Goal: Feedback & Contribution: Submit feedback/report problem

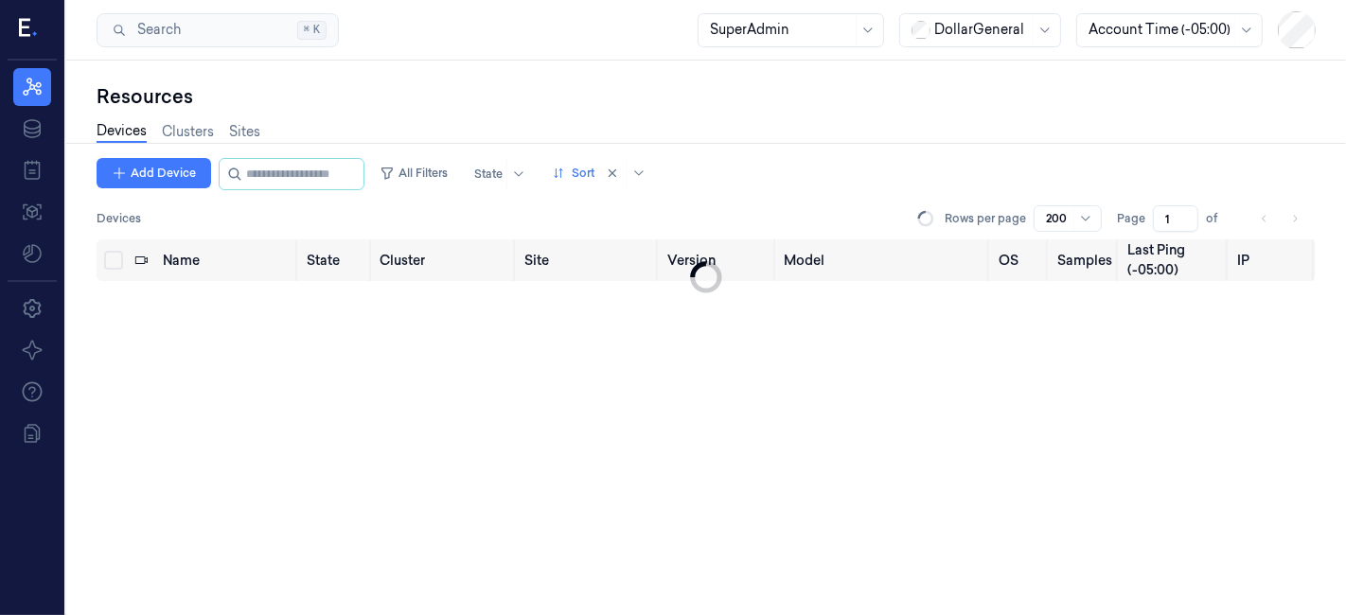
click at [1071, 426] on div "Add Device All Filters State Sort Devices Rows per page 200 Page 1 of Name Stat…" at bounding box center [706, 387] width 1219 height 458
click at [1165, 174] on div "Add Device All Filters State Sort" at bounding box center [706, 174] width 1219 height 32
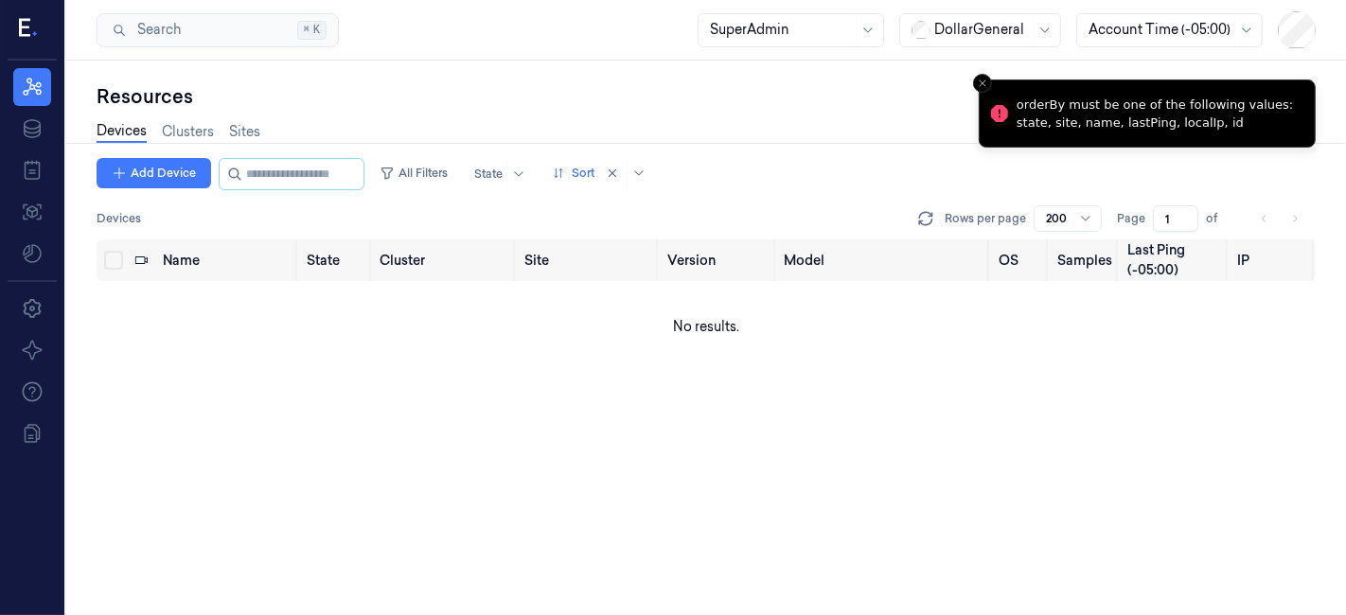
click at [992, 80] on li "orderBy must be one of the following values: state, site, name, lastPing, local…" at bounding box center [1147, 114] width 337 height 68
click at [973, 87] on button "Close toast" at bounding box center [982, 83] width 19 height 19
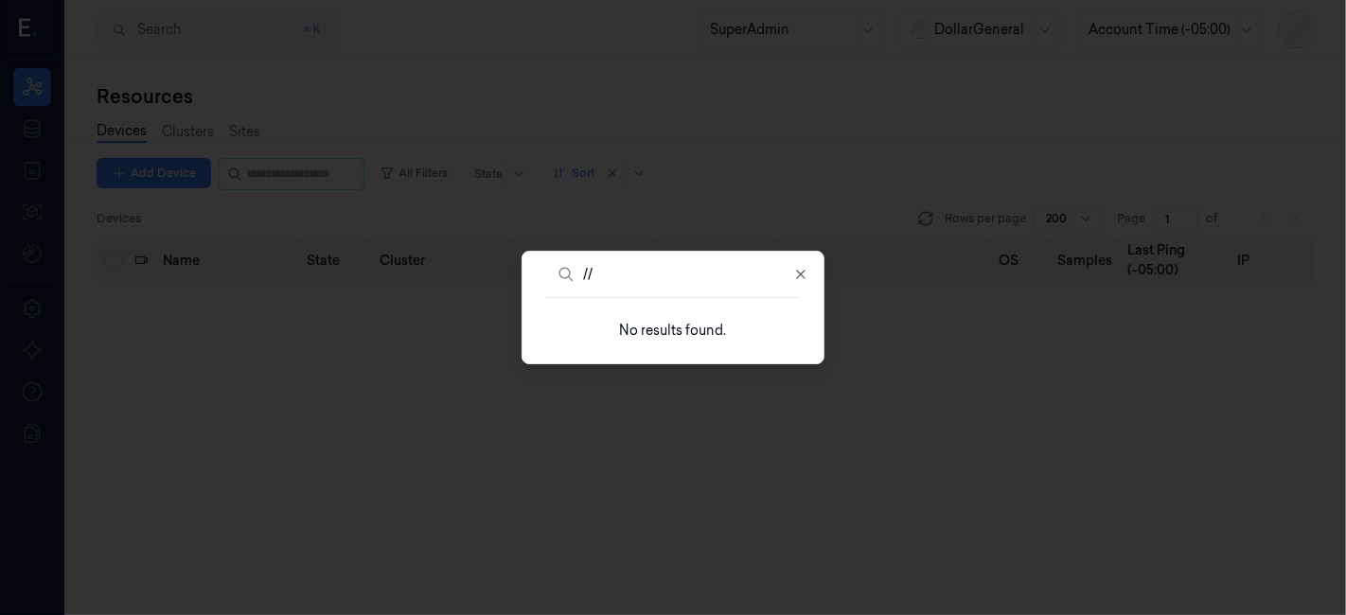
type input "/"
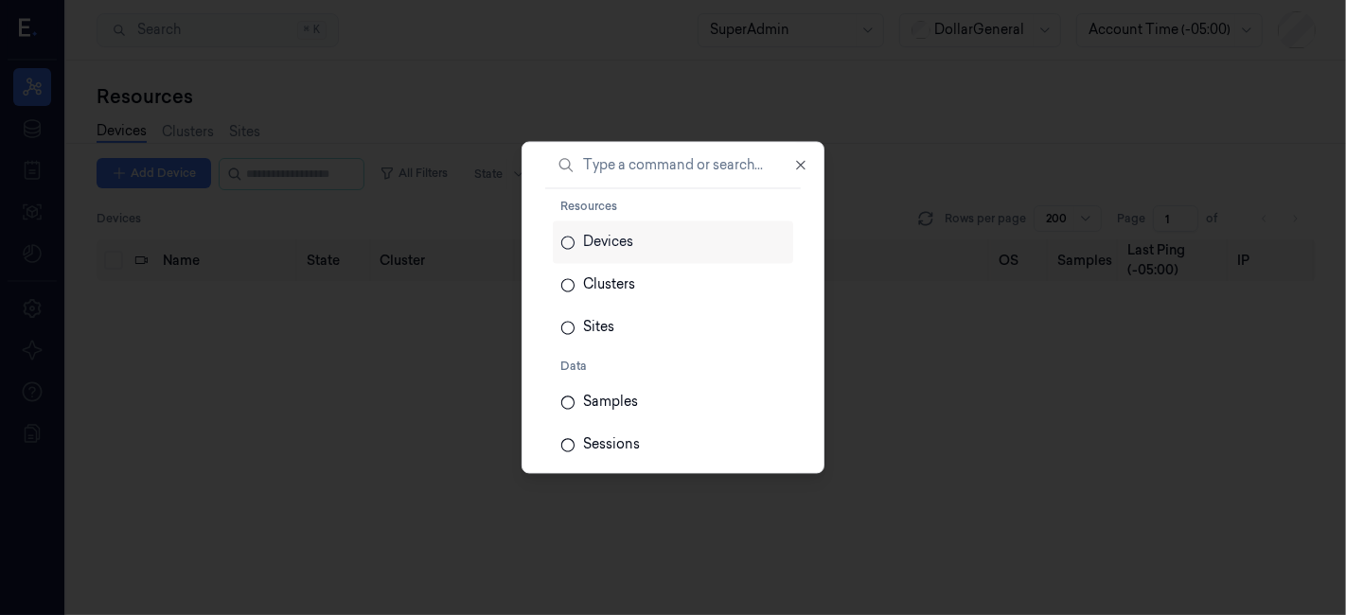
click at [954, 107] on div at bounding box center [673, 307] width 1346 height 615
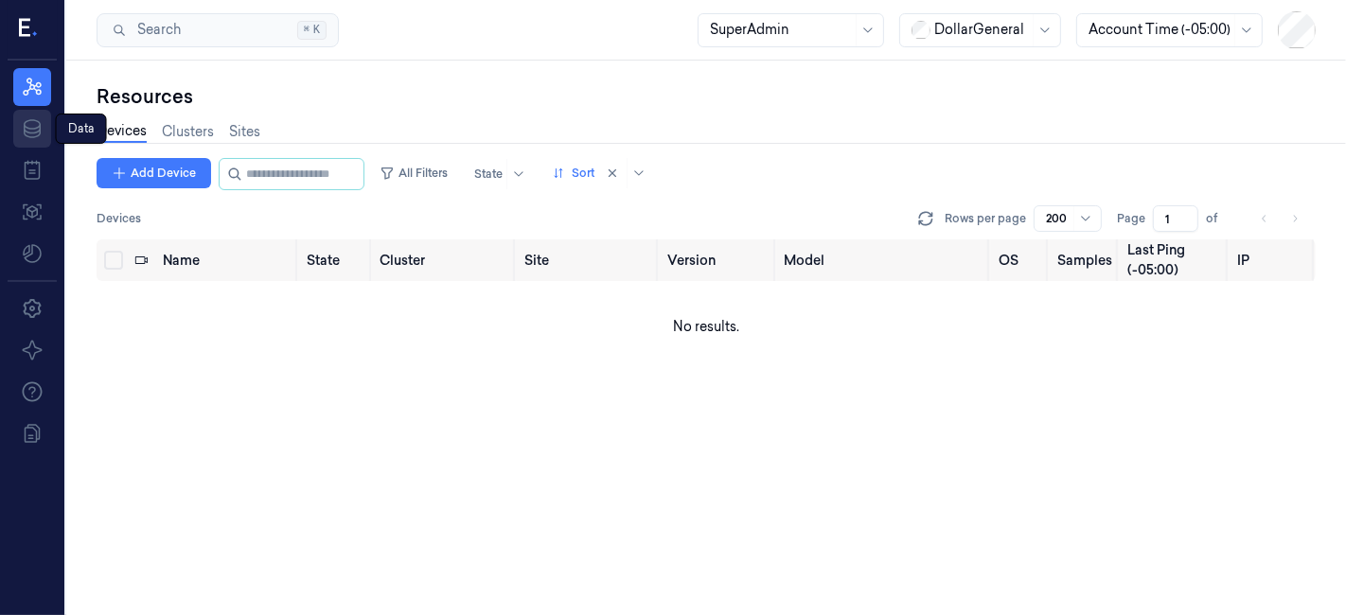
click at [36, 128] on icon at bounding box center [32, 128] width 17 height 19
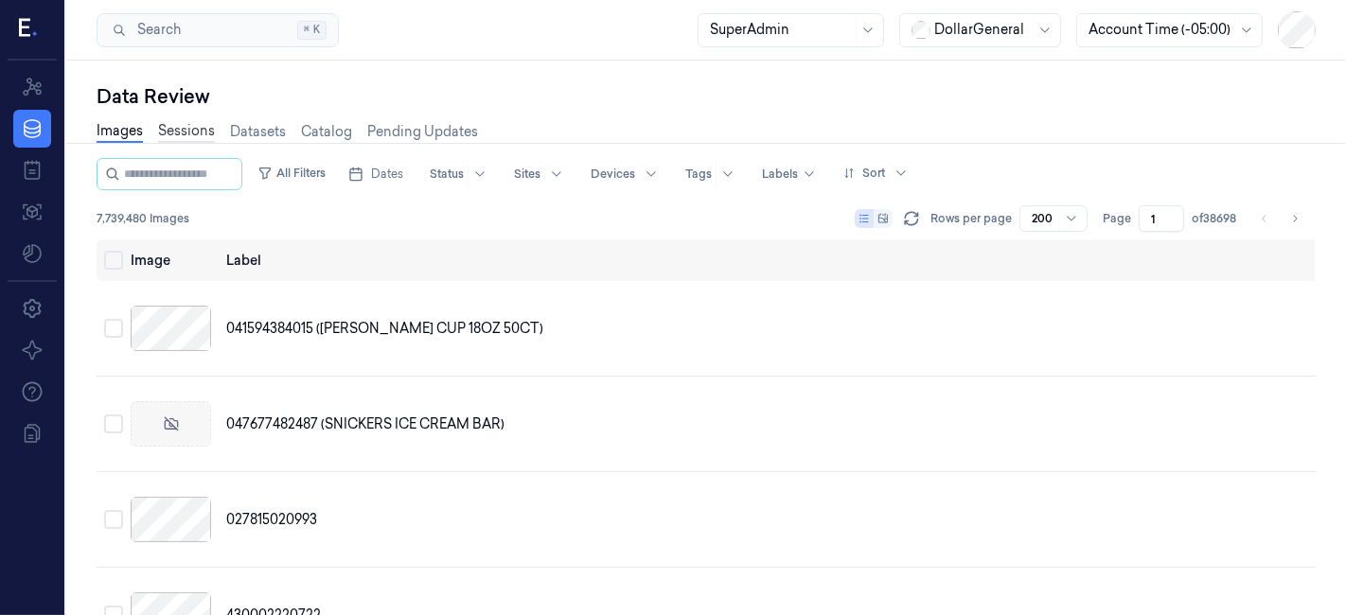
click at [175, 126] on link "Sessions" at bounding box center [186, 132] width 57 height 22
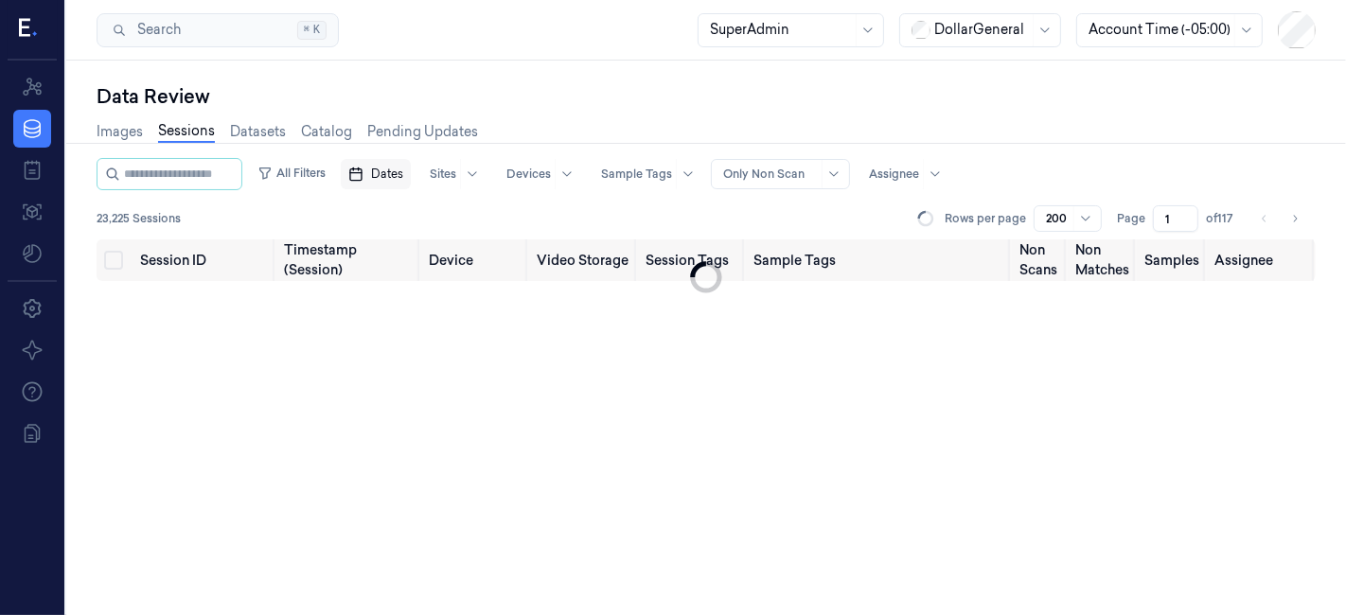
click at [395, 177] on span "Dates" at bounding box center [387, 174] width 32 height 17
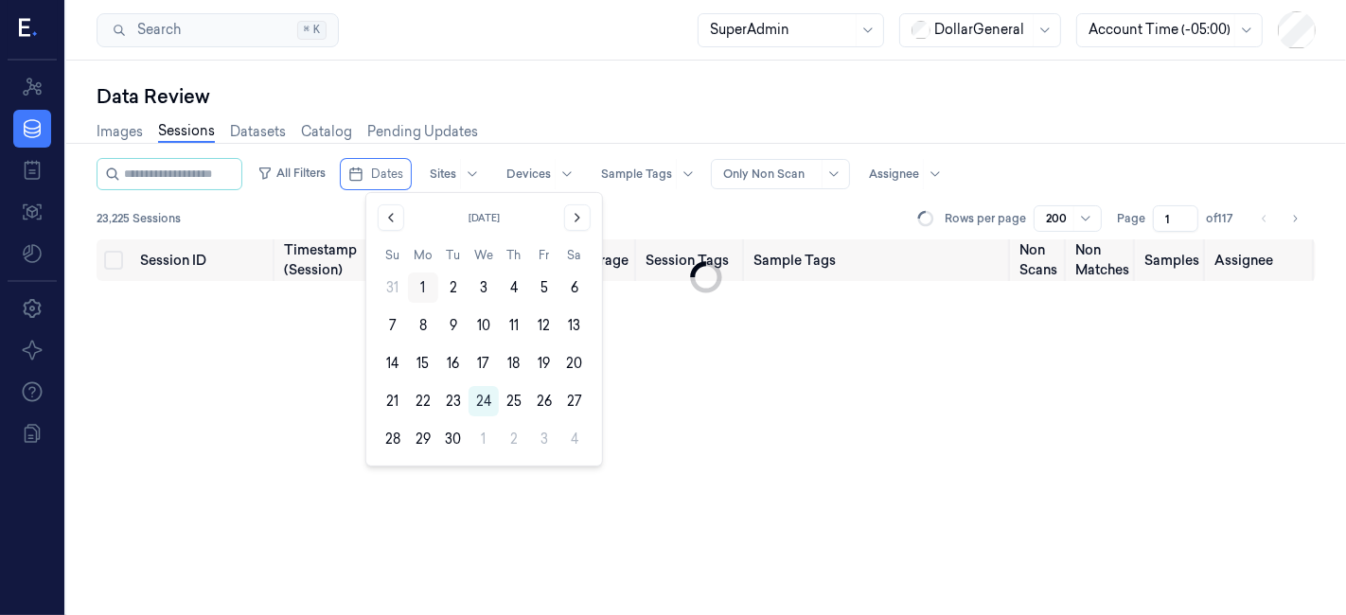
click at [420, 285] on button "1" at bounding box center [423, 288] width 30 height 30
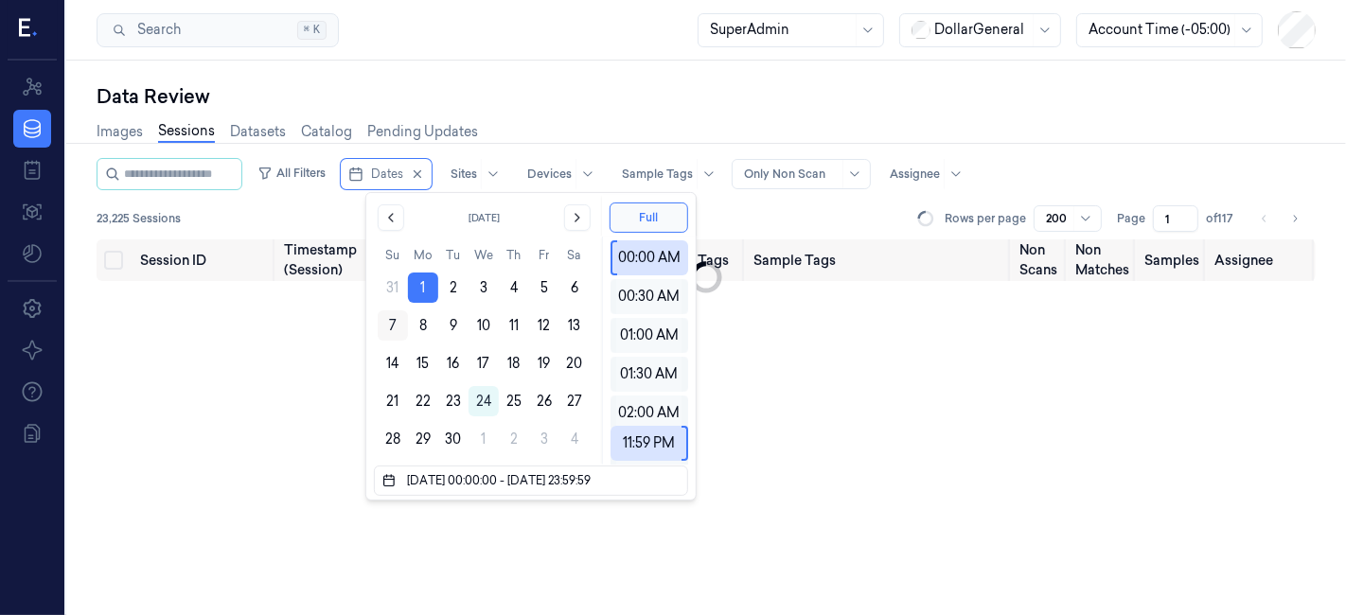
click at [400, 325] on button "7" at bounding box center [393, 326] width 30 height 30
type input "01/09/2025 00:00:00 - 07/09/2025 23:59:59"
click at [939, 185] on div "Assignee" at bounding box center [915, 174] width 50 height 30
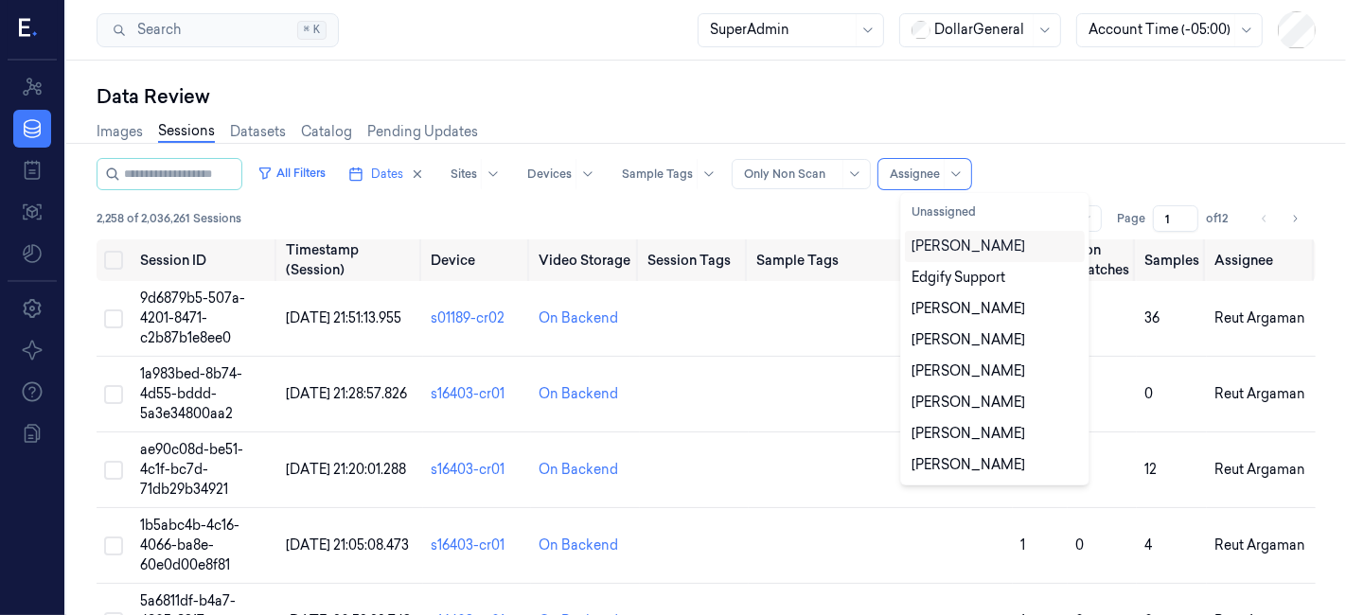
click at [931, 250] on div "David Vaanunu" at bounding box center [970, 247] width 114 height 20
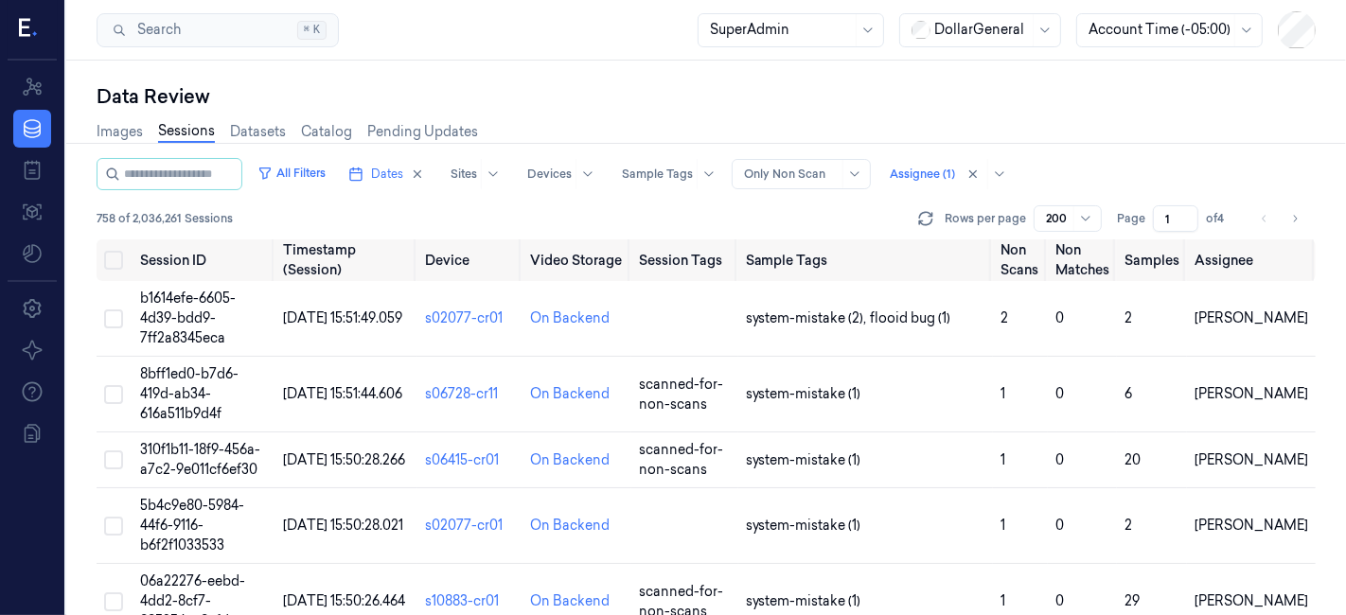
click at [1095, 161] on div "All Filters Dates Sites Devices Sample Tags Alert Type Only Non Scan Assignee (…" at bounding box center [706, 174] width 1219 height 32
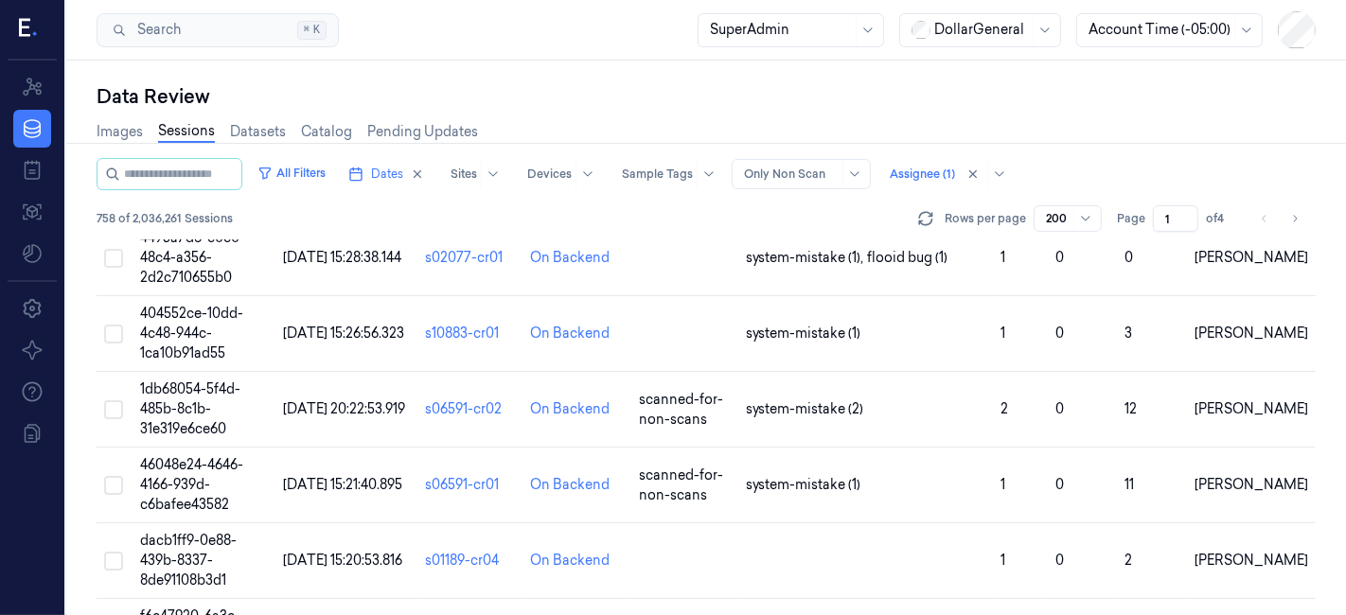
scroll to position [1577, 0]
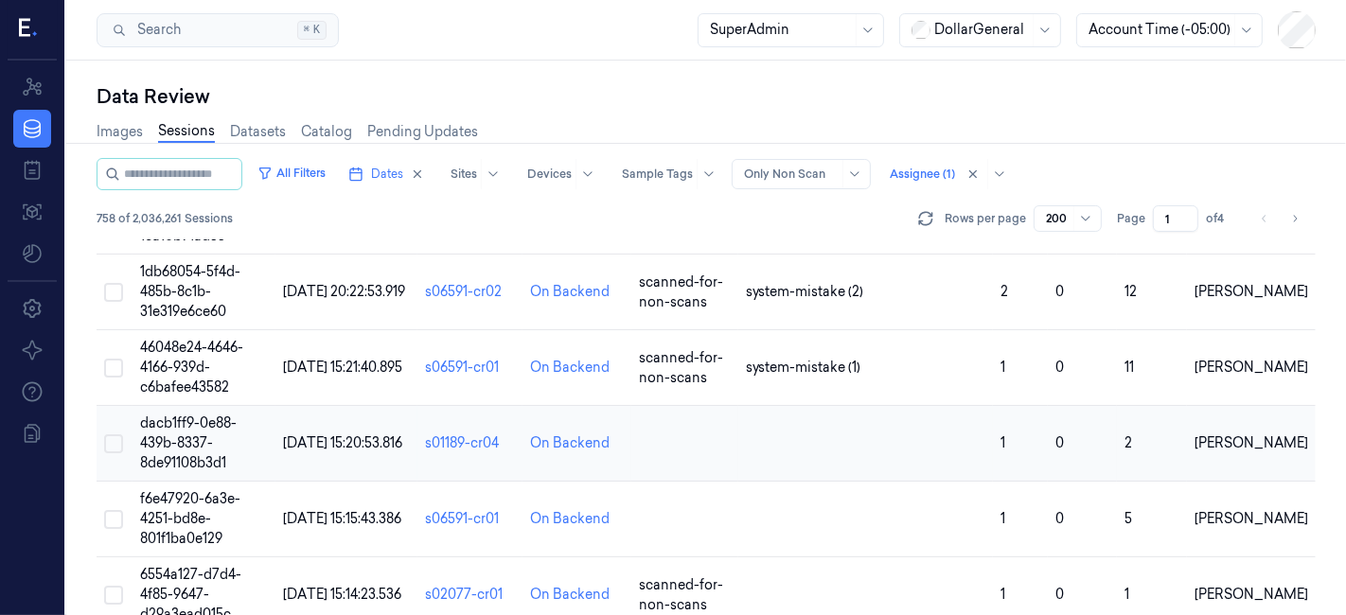
click at [186, 445] on td "dacb1ff9-0e88-439b-8337-8de91108b3d1" at bounding box center [205, 444] width 144 height 76
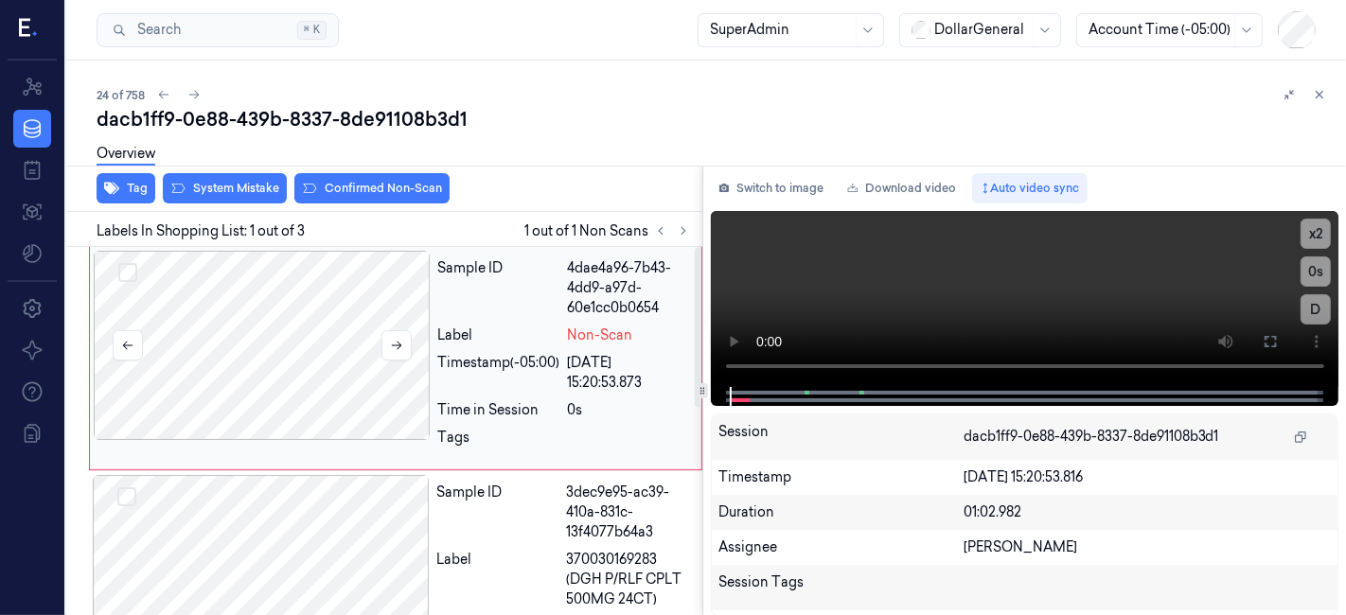
click at [322, 304] on div at bounding box center [262, 345] width 337 height 189
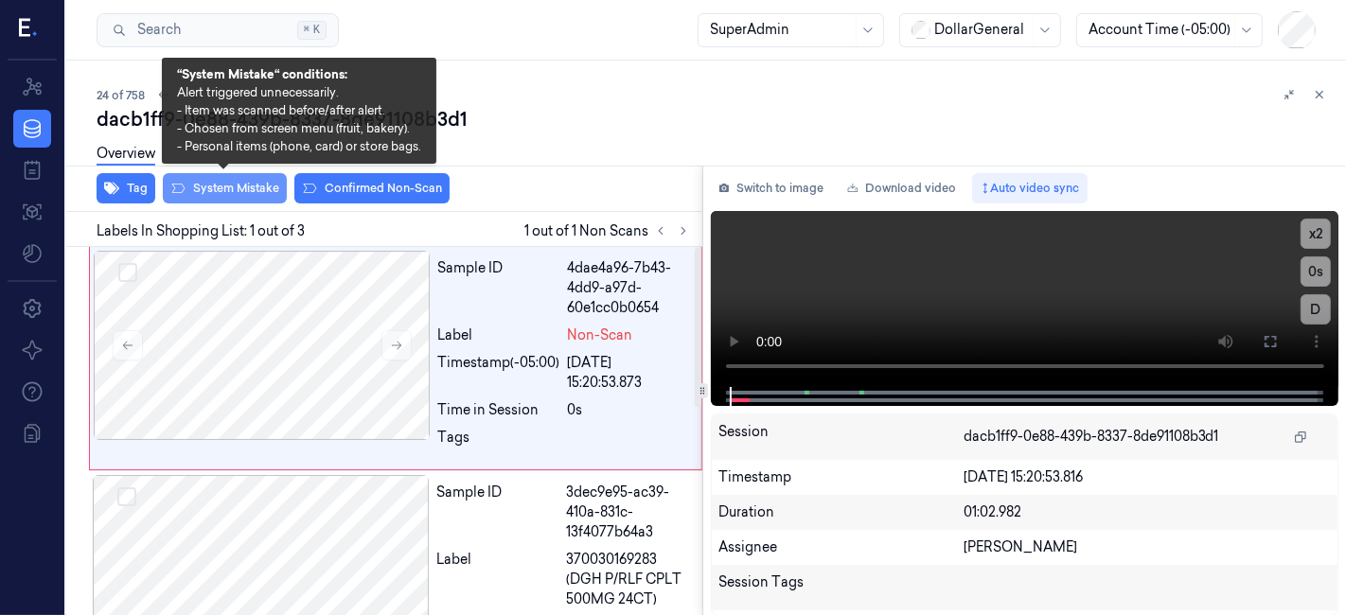
click at [240, 191] on button "System Mistake" at bounding box center [225, 188] width 124 height 30
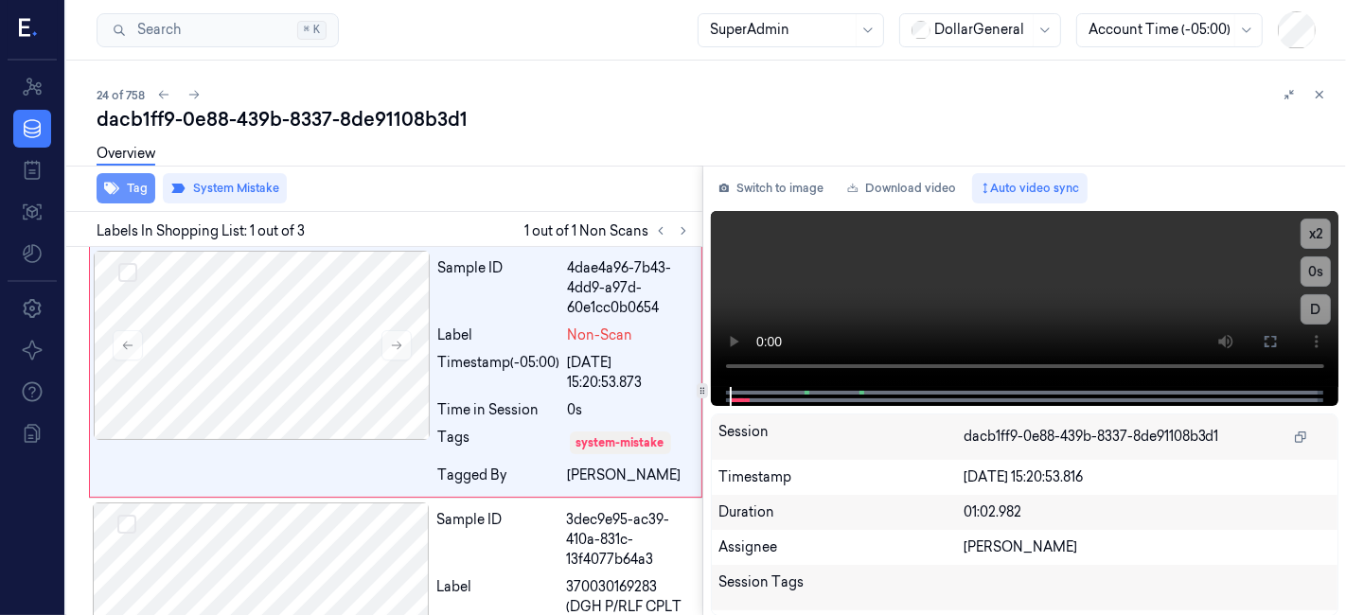
click at [123, 186] on button "Tag" at bounding box center [126, 188] width 59 height 30
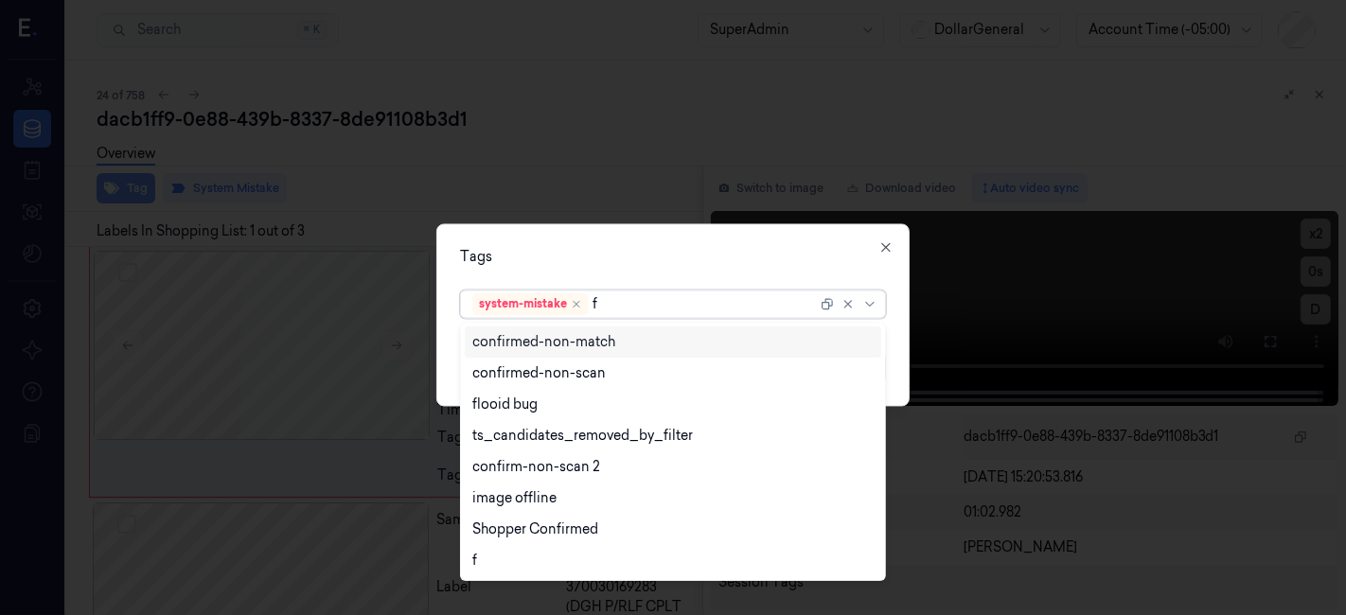
type input "fl"
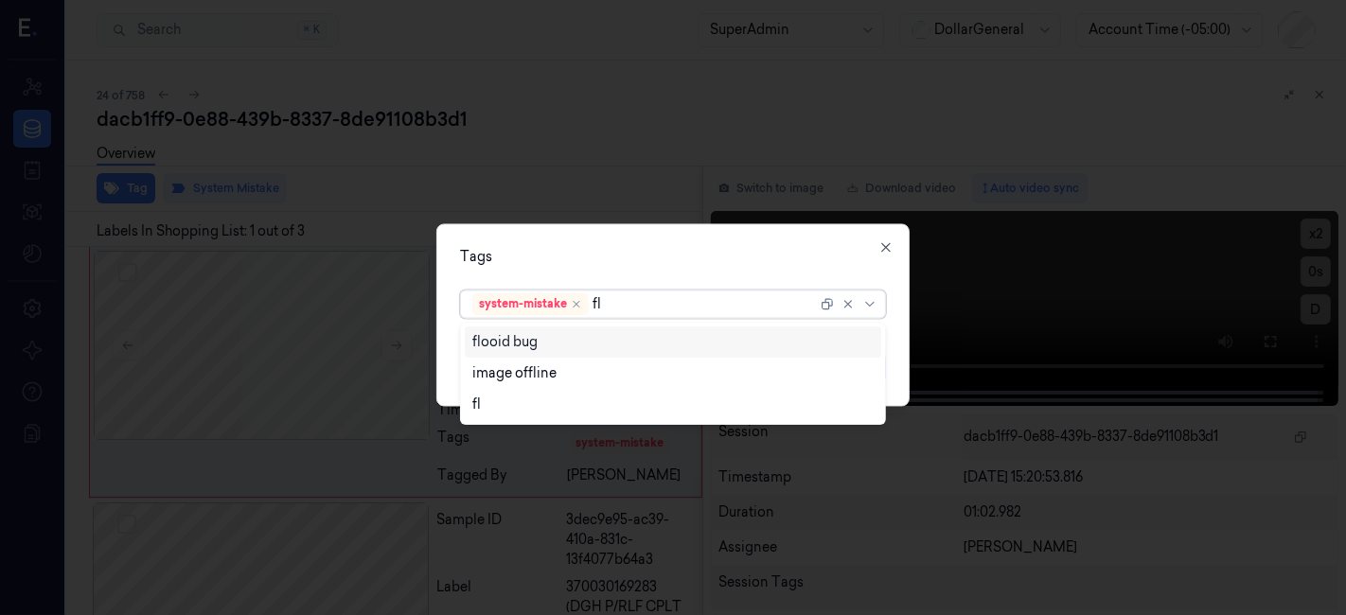
click at [541, 335] on div "flooid bug" at bounding box center [673, 342] width 402 height 20
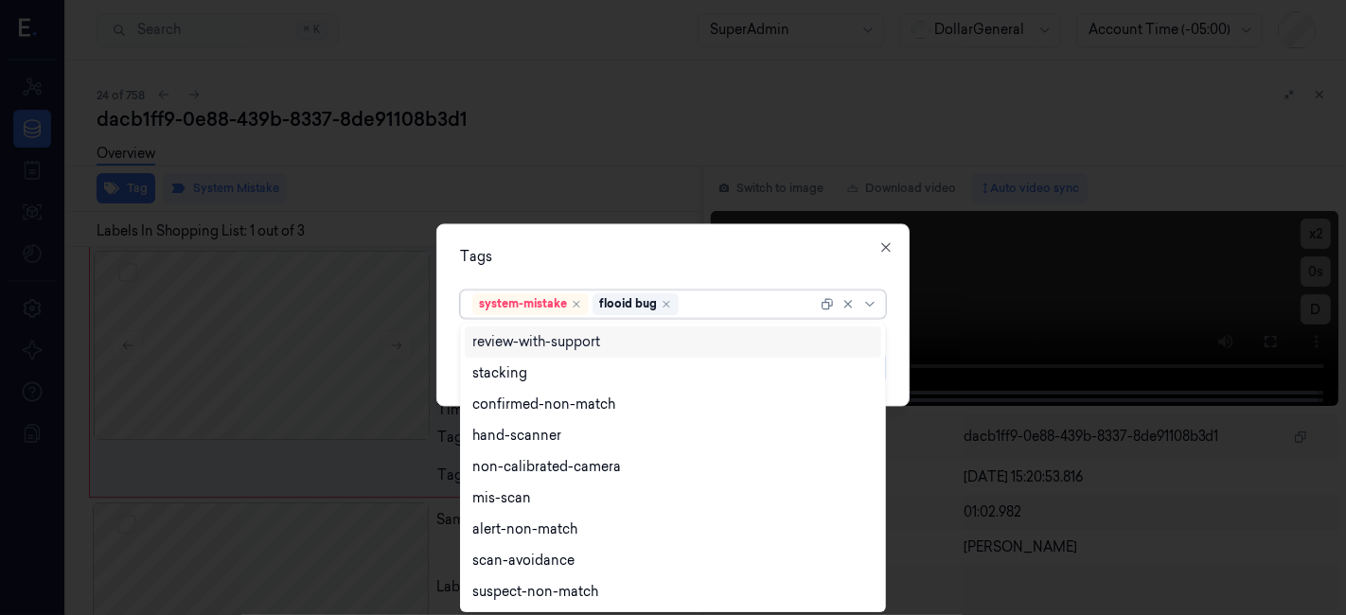
click at [563, 250] on div "Tags" at bounding box center [673, 258] width 426 height 20
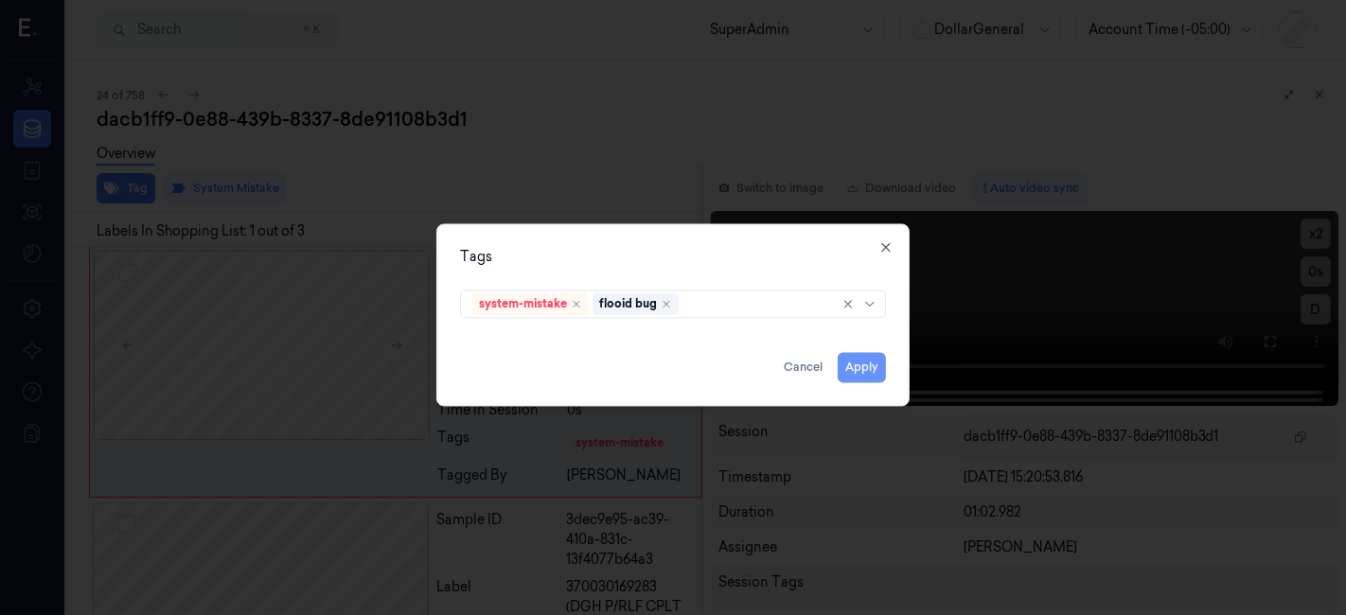
click at [851, 360] on button "Apply" at bounding box center [862, 368] width 48 height 30
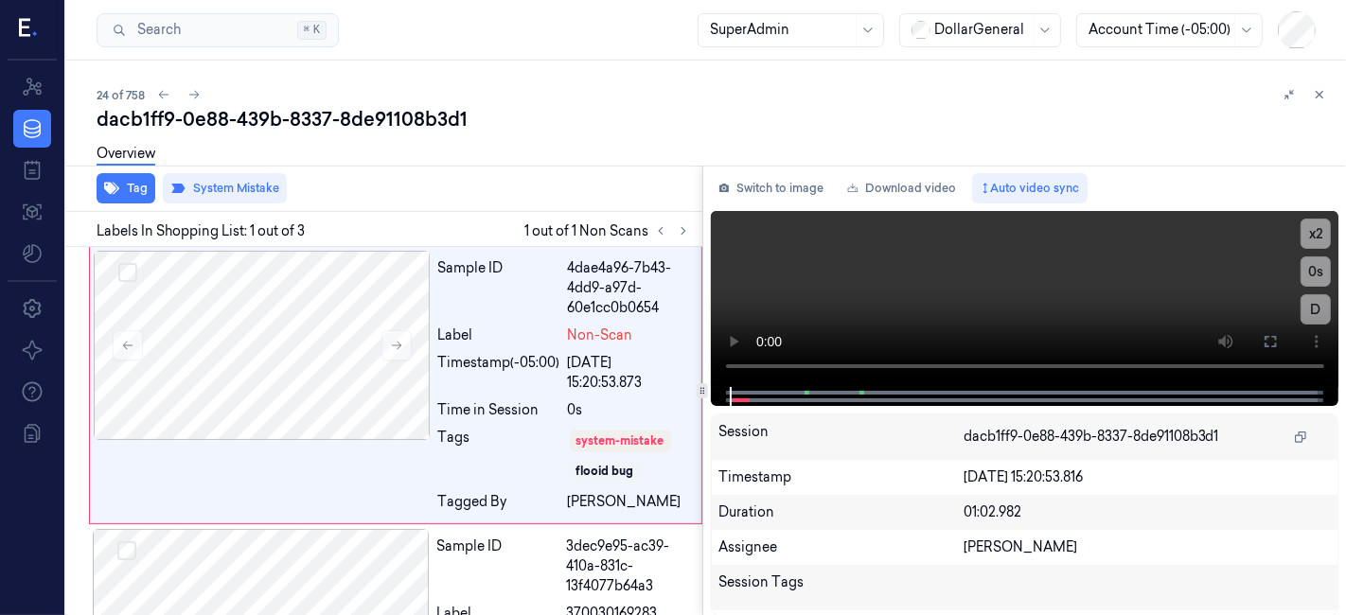
click at [571, 133] on div "Overview" at bounding box center [714, 157] width 1235 height 48
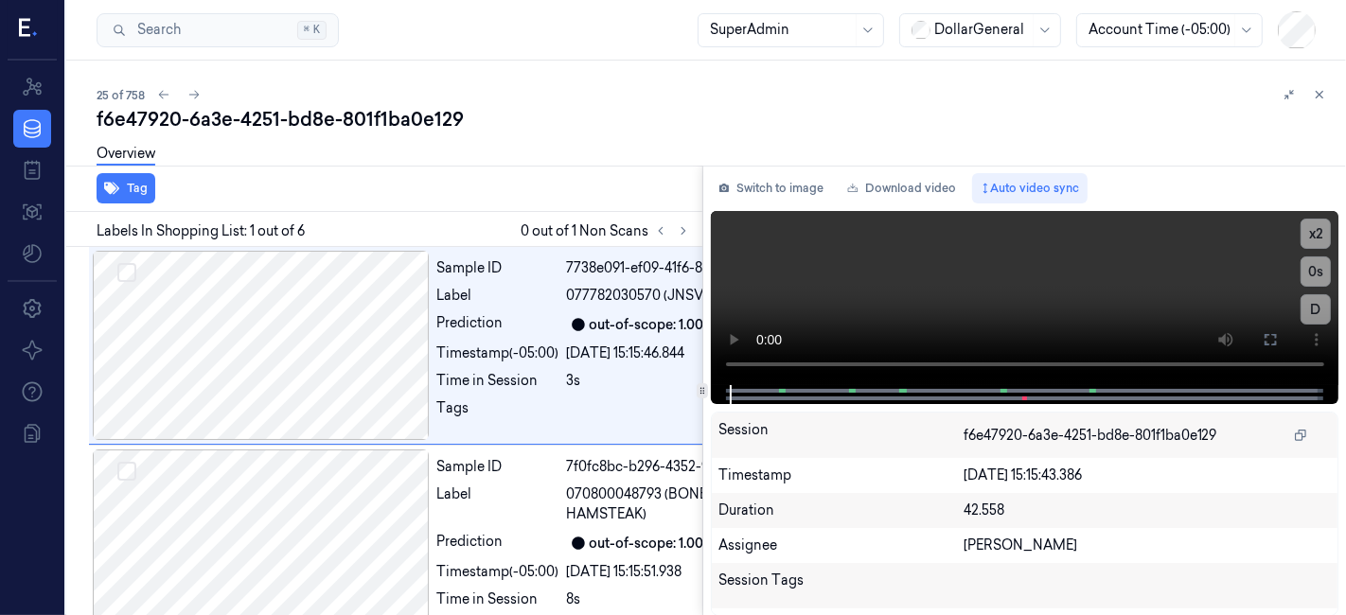
click at [707, 129] on div "f6e47920-6a3e-4251-bd8e-801f1ba0e129" at bounding box center [714, 119] width 1235 height 27
click at [693, 235] on div at bounding box center [672, 231] width 45 height 23
click at [682, 225] on icon at bounding box center [683, 230] width 13 height 13
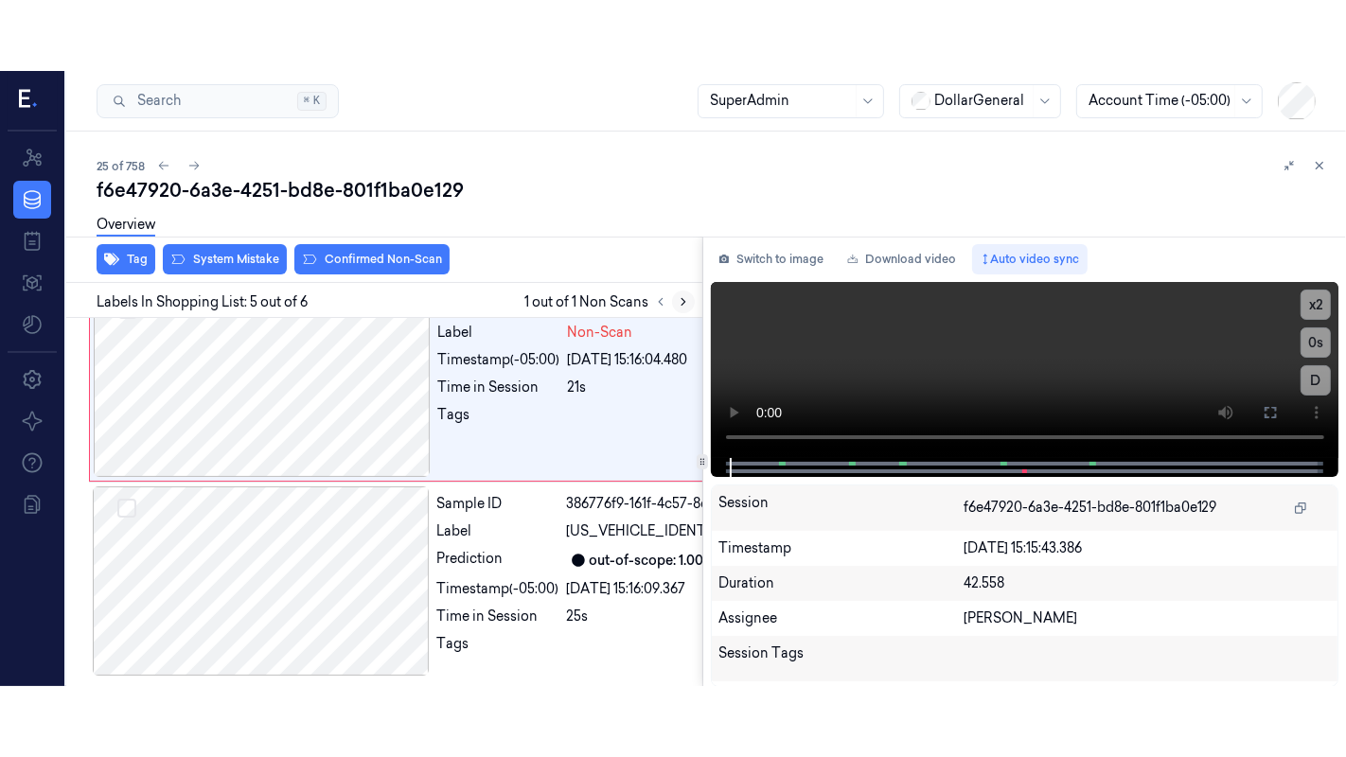
scroll to position [1230, 0]
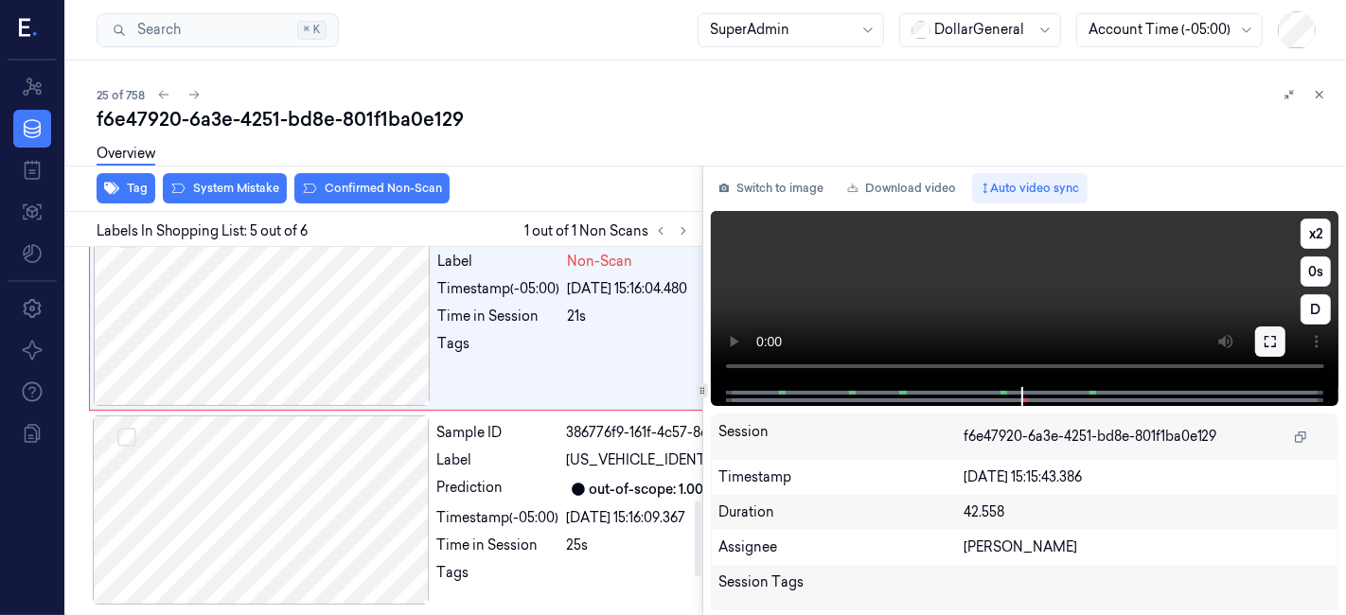
click at [1275, 351] on button at bounding box center [1270, 342] width 30 height 30
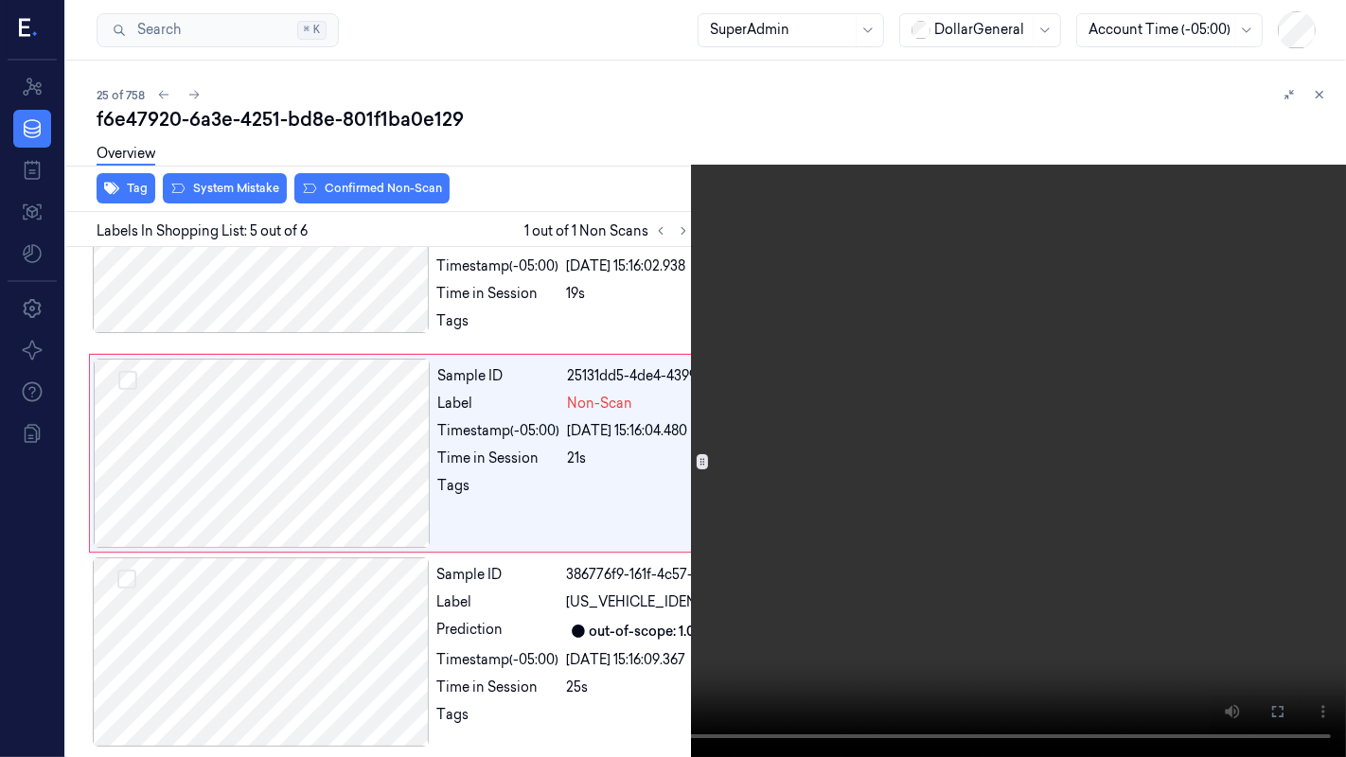
click at [509, 541] on video at bounding box center [673, 378] width 1346 height 757
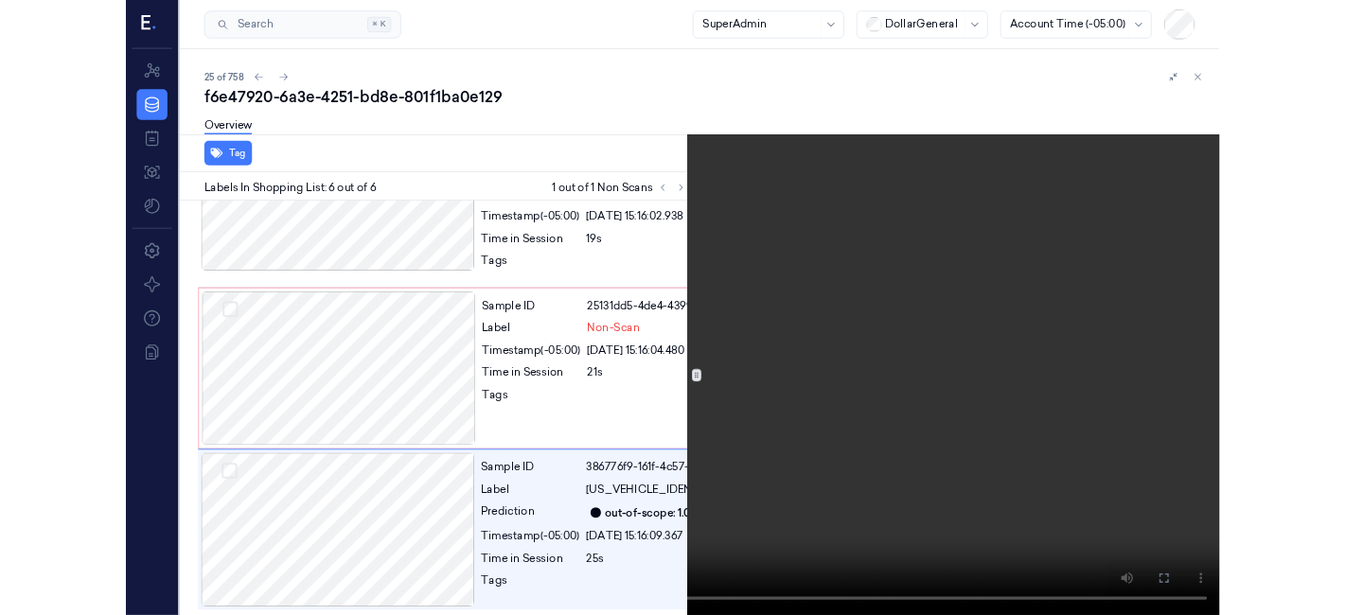
scroll to position [1273, 0]
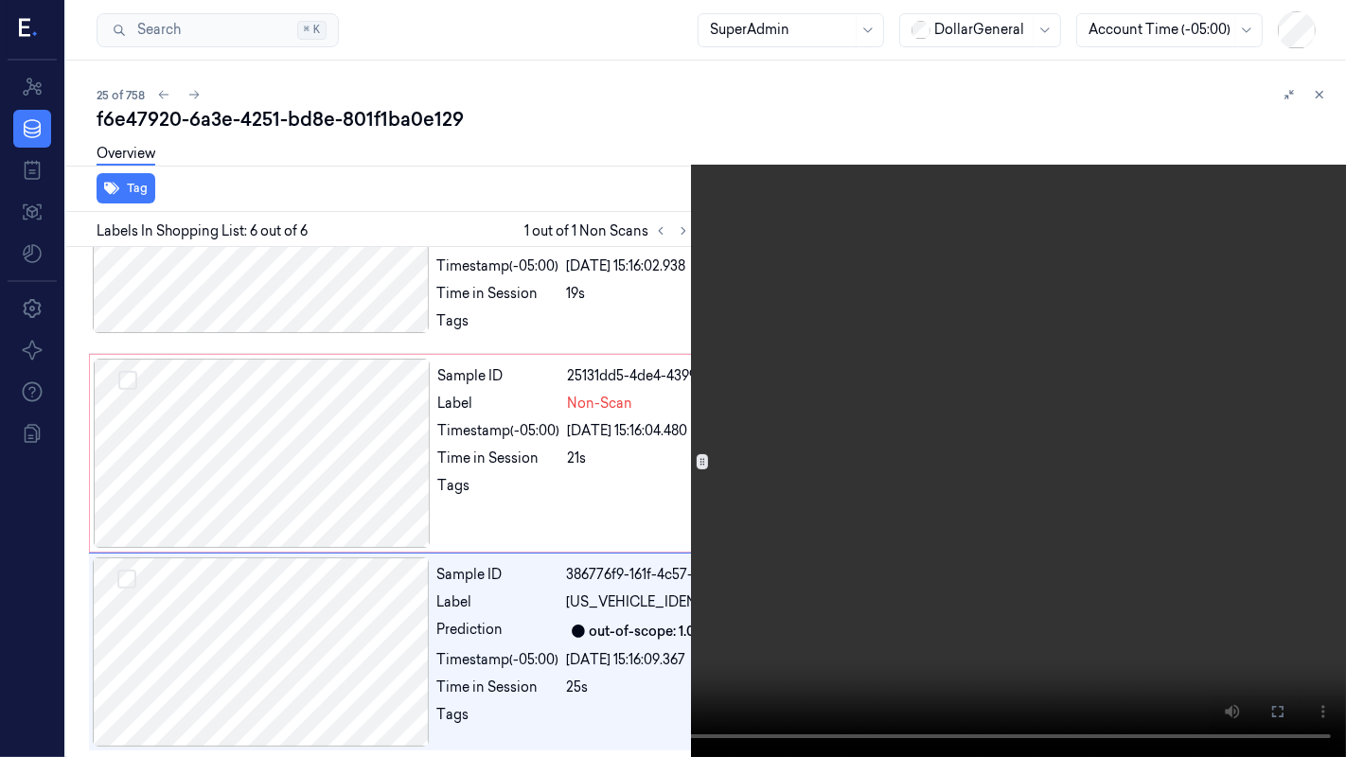
click at [592, 524] on video at bounding box center [673, 378] width 1346 height 757
click at [0, 0] on icon at bounding box center [0, 0] width 0 height 0
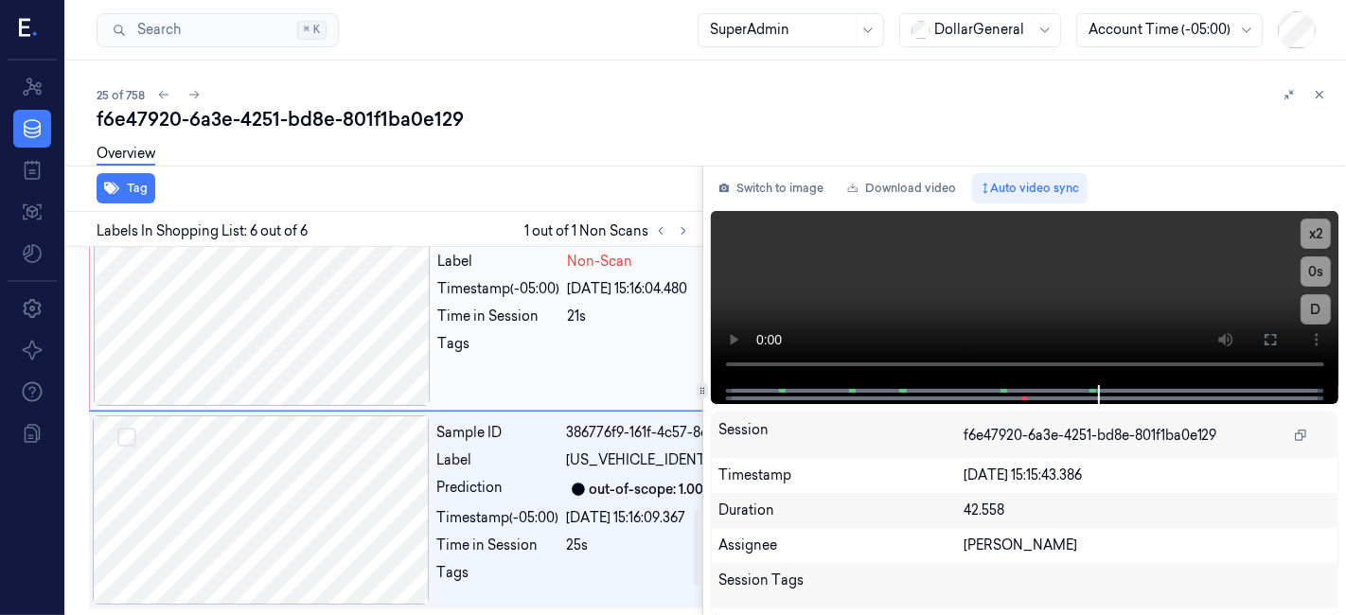
click at [366, 361] on div at bounding box center [262, 311] width 337 height 189
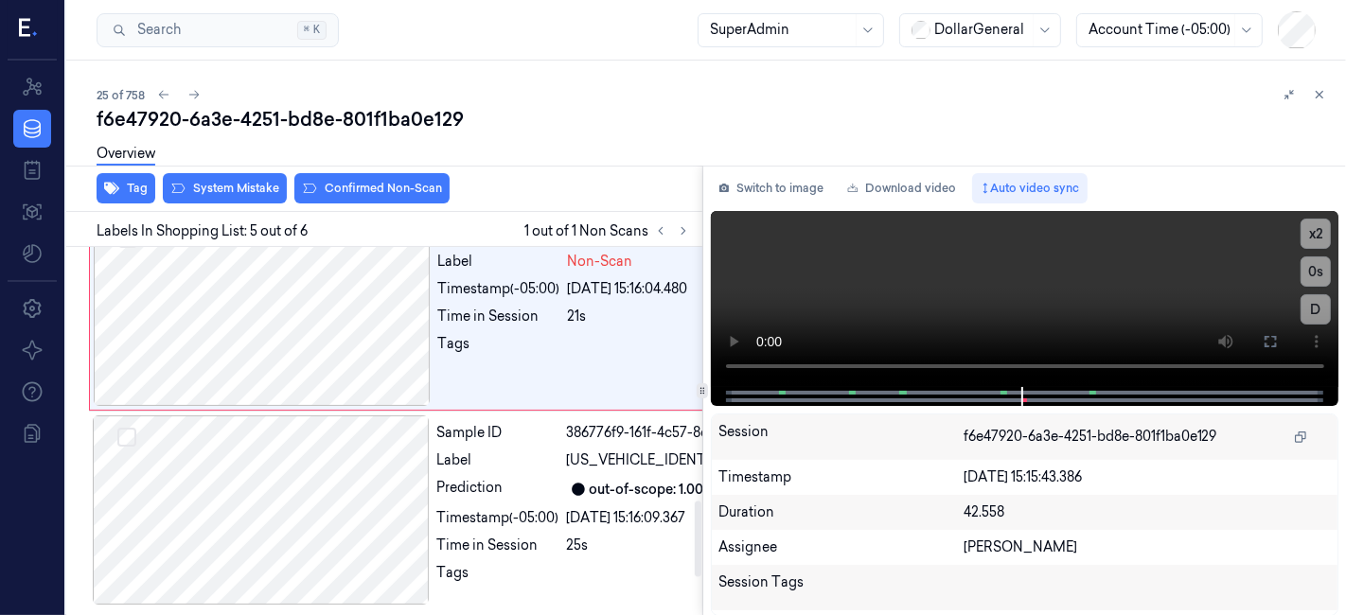
scroll to position [1230, 0]
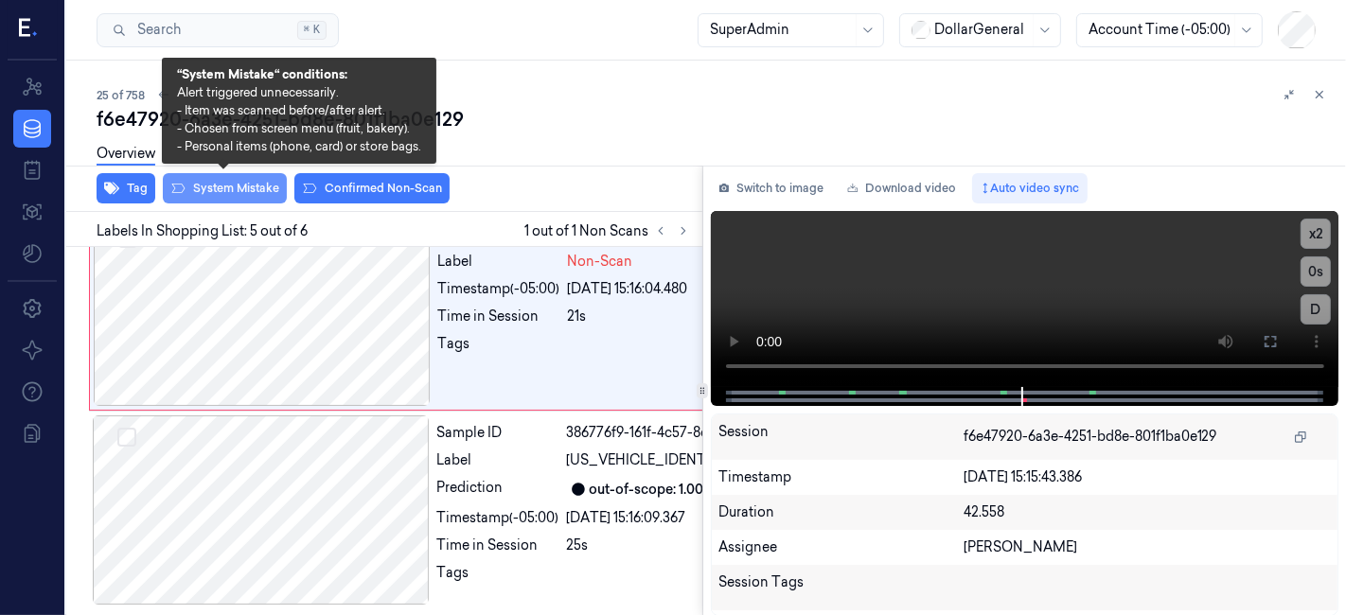
click at [223, 188] on button "System Mistake" at bounding box center [225, 188] width 124 height 30
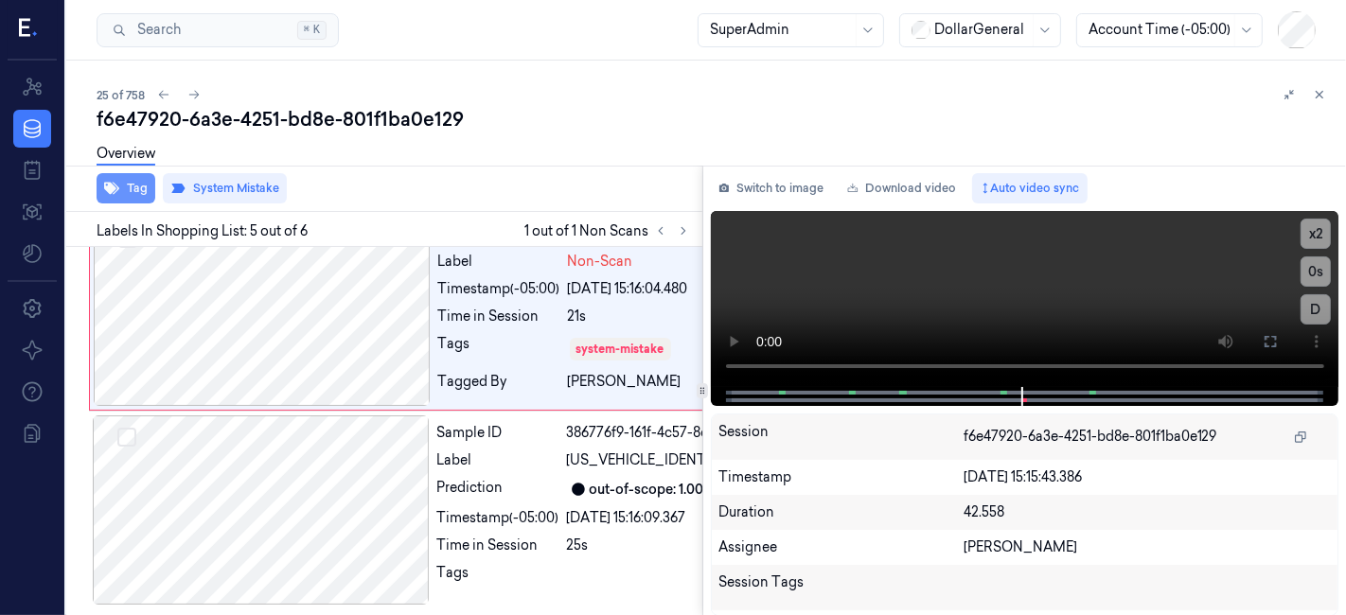
scroll to position [1244, 0]
click at [143, 190] on button "Tag" at bounding box center [126, 188] width 59 height 30
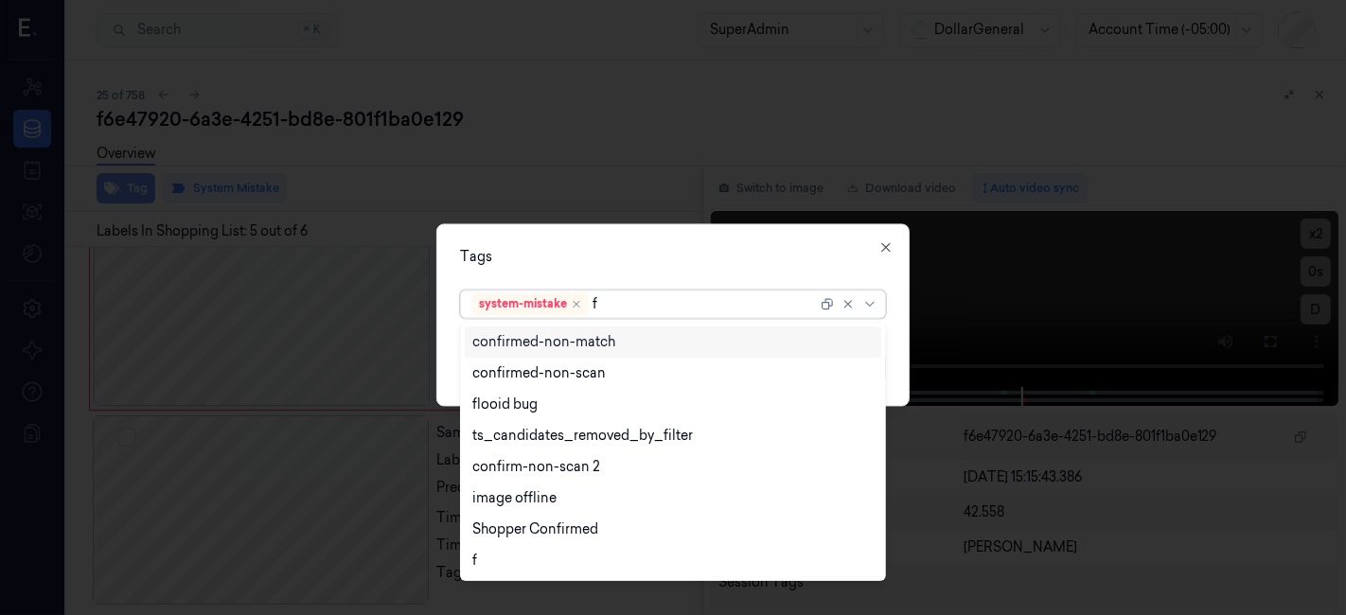
type input "fl"
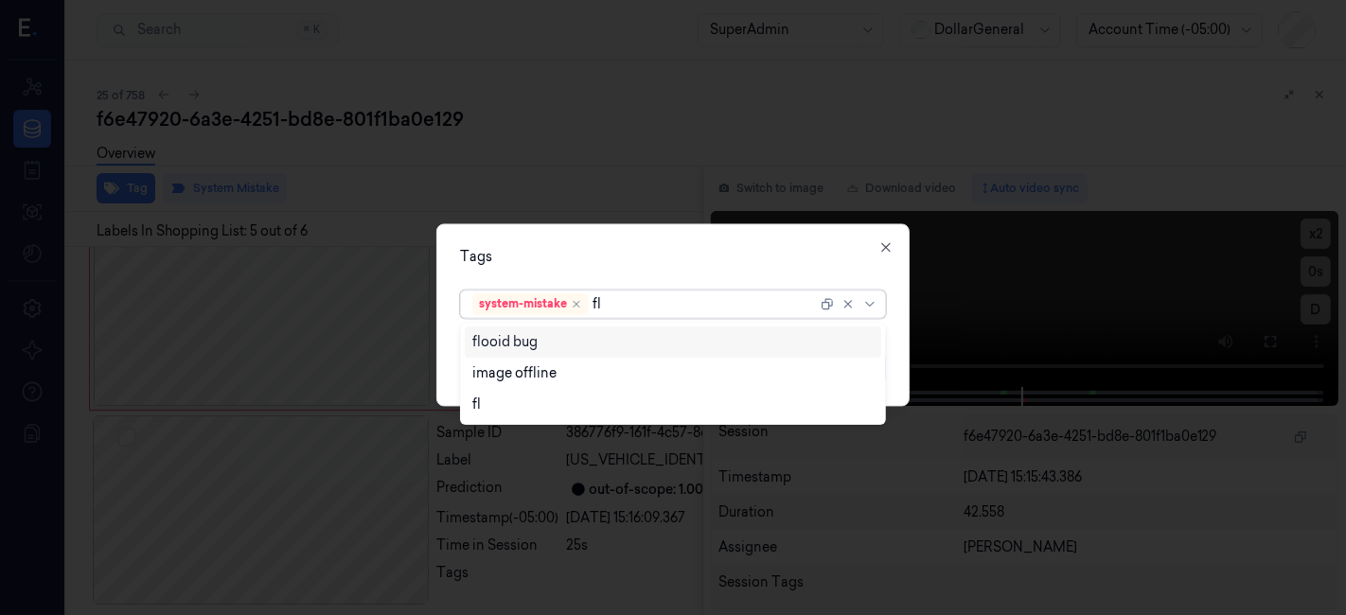
click at [526, 340] on div "flooid bug" at bounding box center [504, 342] width 65 height 20
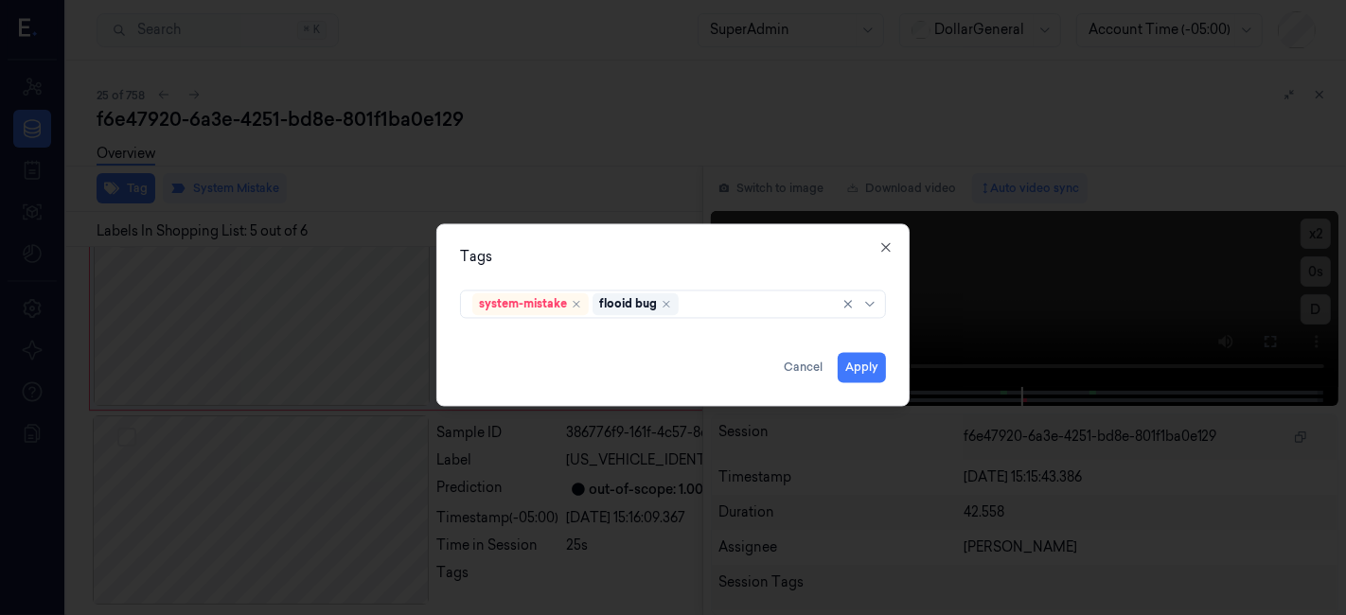
click at [522, 255] on div "Tags" at bounding box center [673, 258] width 426 height 20
click at [855, 357] on button "Apply" at bounding box center [862, 368] width 48 height 30
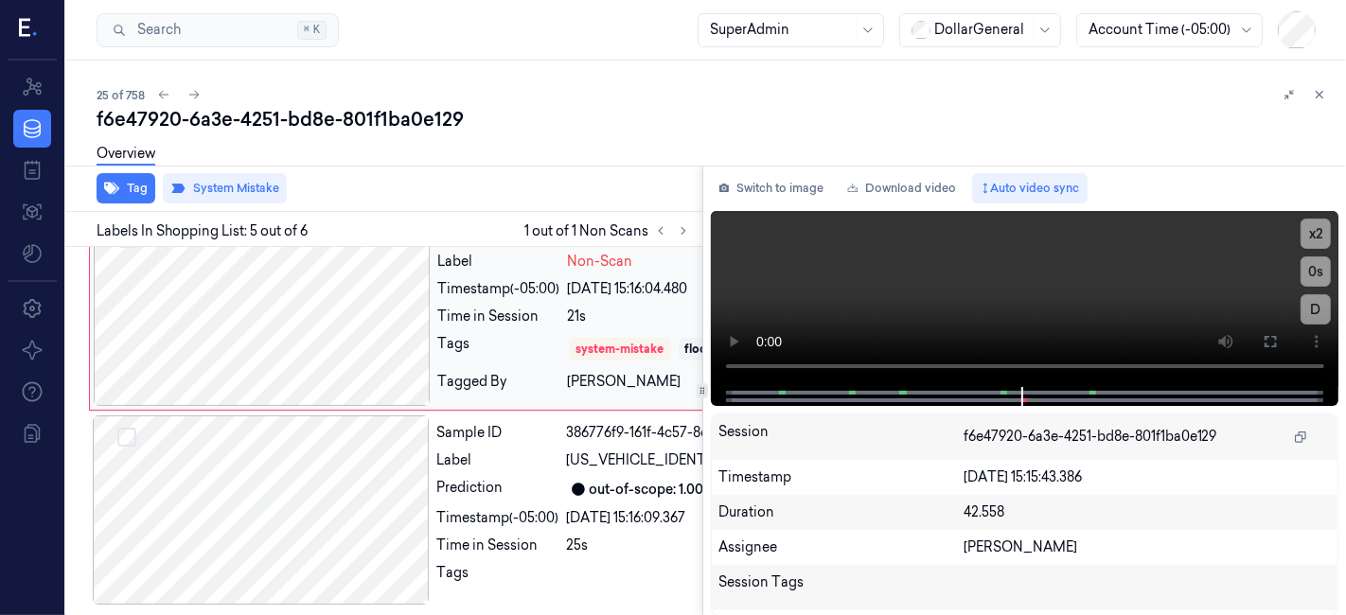
scroll to position [1256, 0]
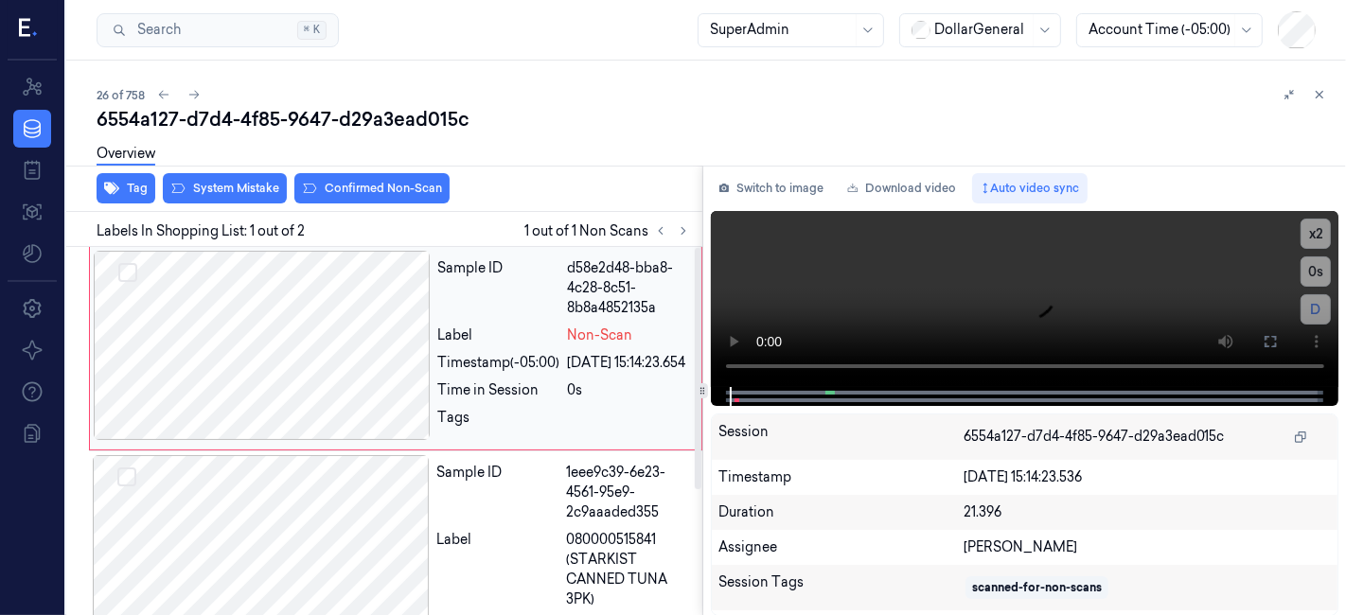
click at [315, 331] on div at bounding box center [262, 345] width 337 height 189
click at [243, 346] on div at bounding box center [262, 345] width 337 height 189
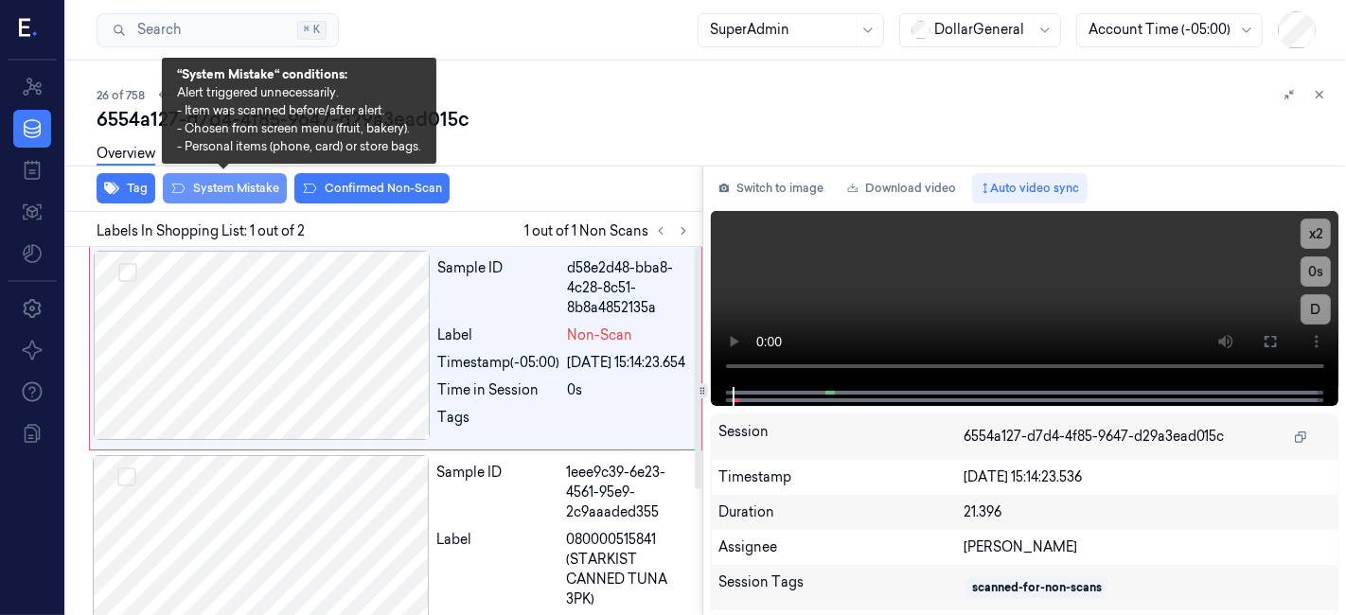
click at [201, 191] on button "System Mistake" at bounding box center [225, 188] width 124 height 30
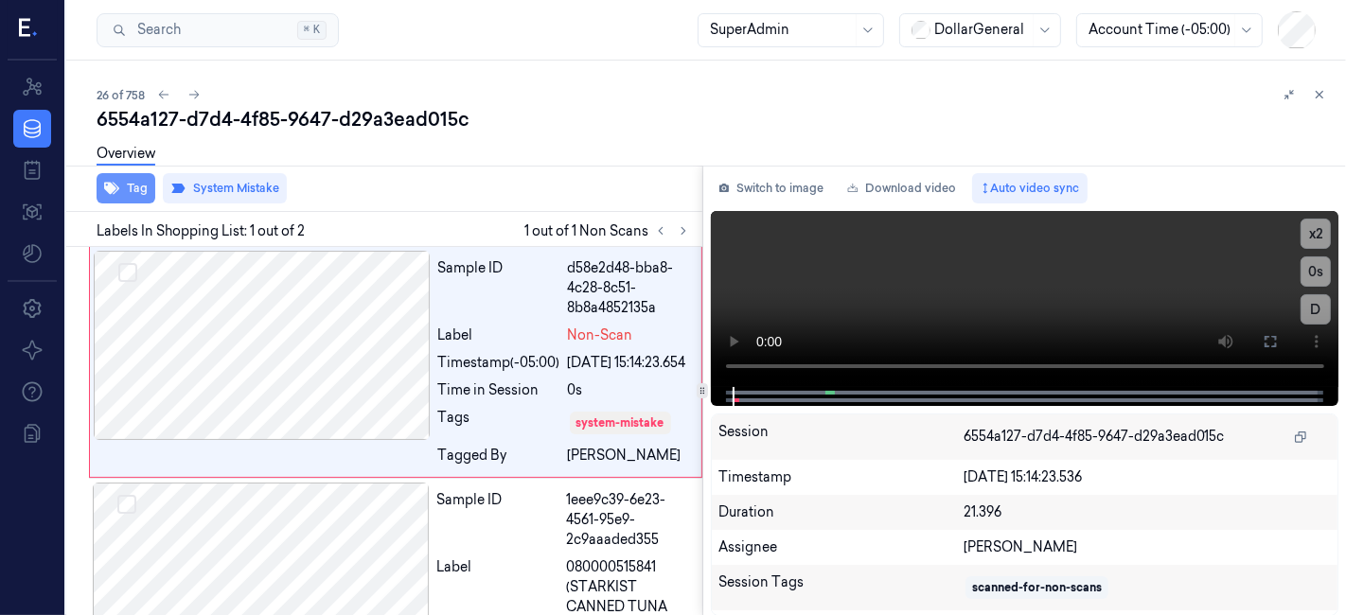
click at [135, 181] on button "Tag" at bounding box center [126, 188] width 59 height 30
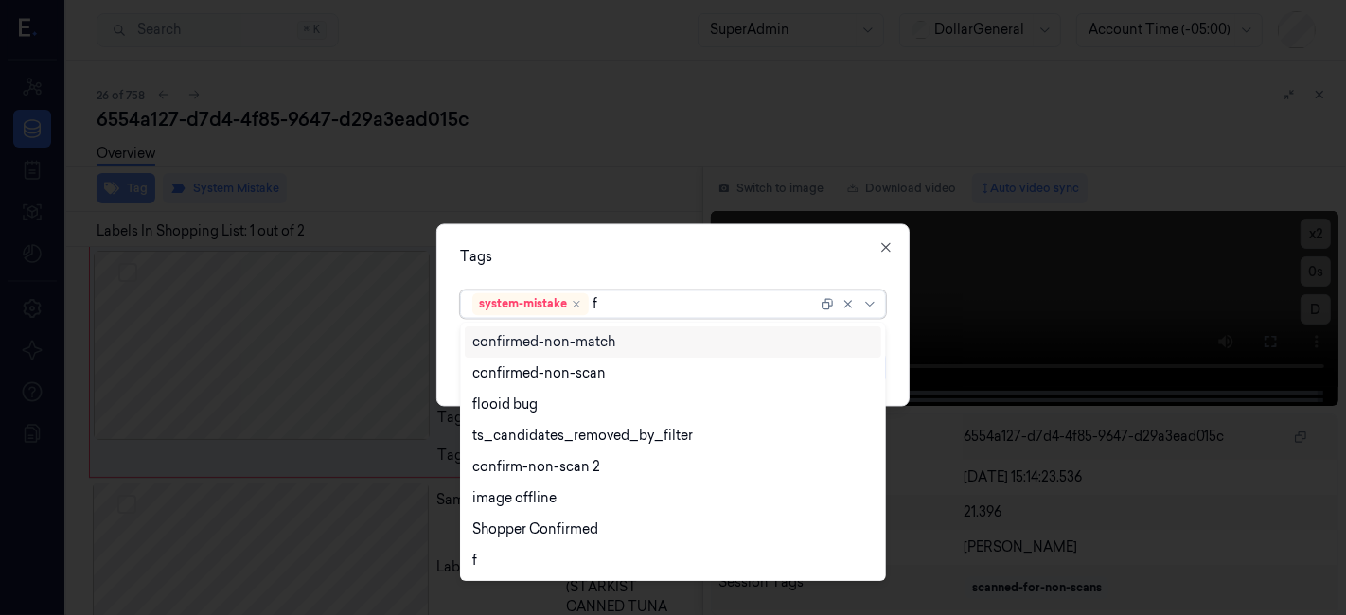
type input "fl"
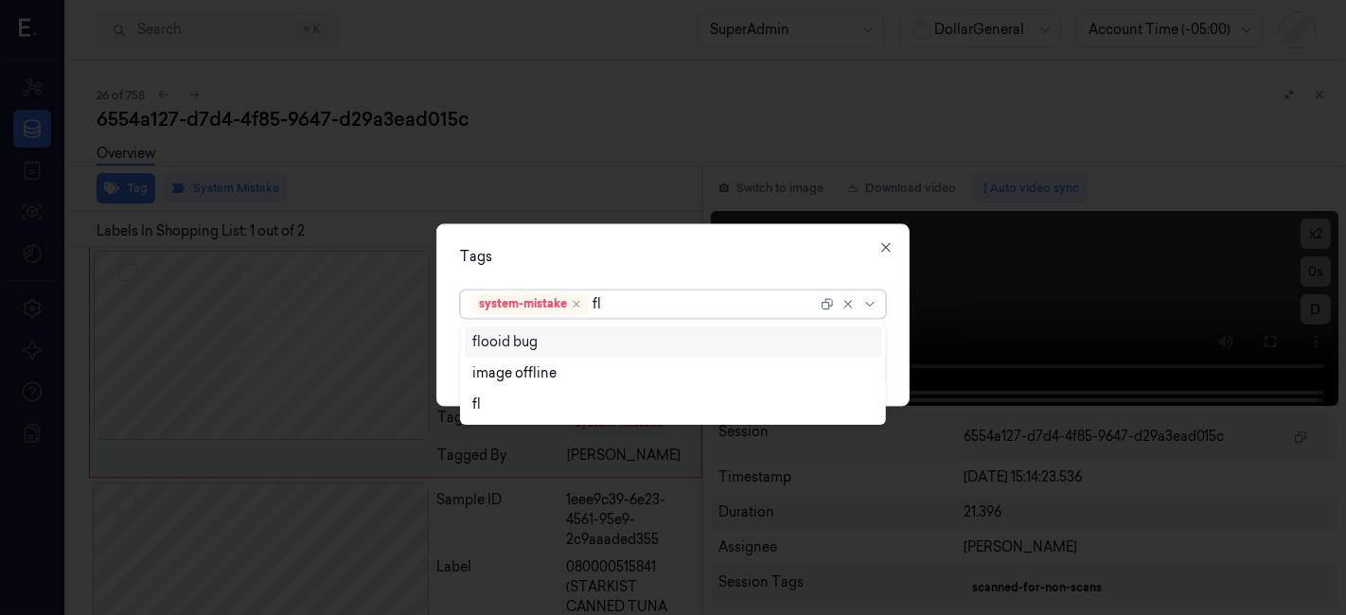
click at [572, 338] on div "flooid bug" at bounding box center [673, 342] width 402 height 20
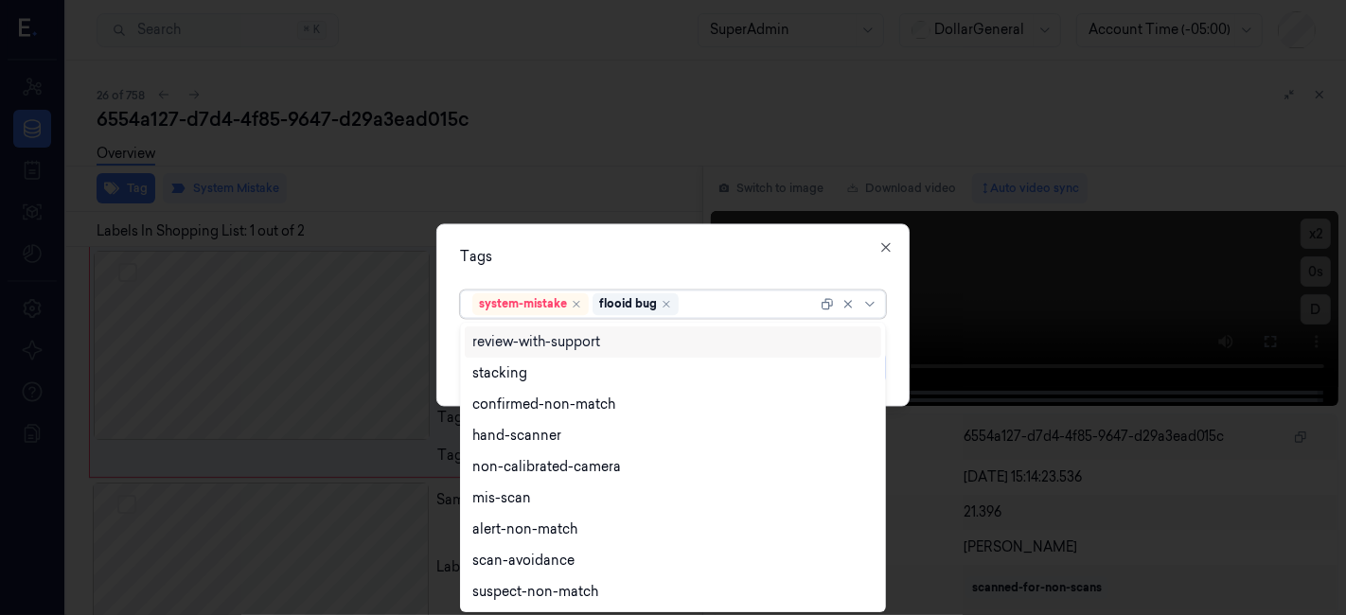
click at [609, 240] on div "Tags option flooid bug , selected. 9 results available. Use Up and Down to choo…" at bounding box center [672, 315] width 473 height 183
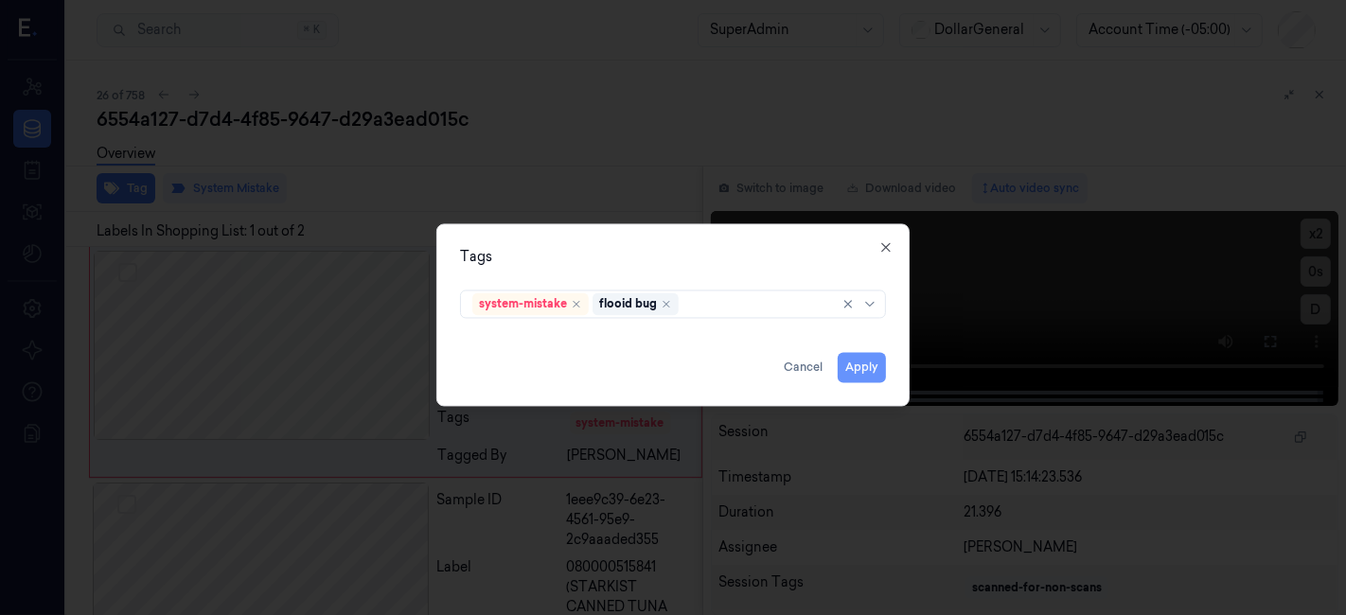
click at [838, 365] on button "Apply" at bounding box center [862, 368] width 48 height 30
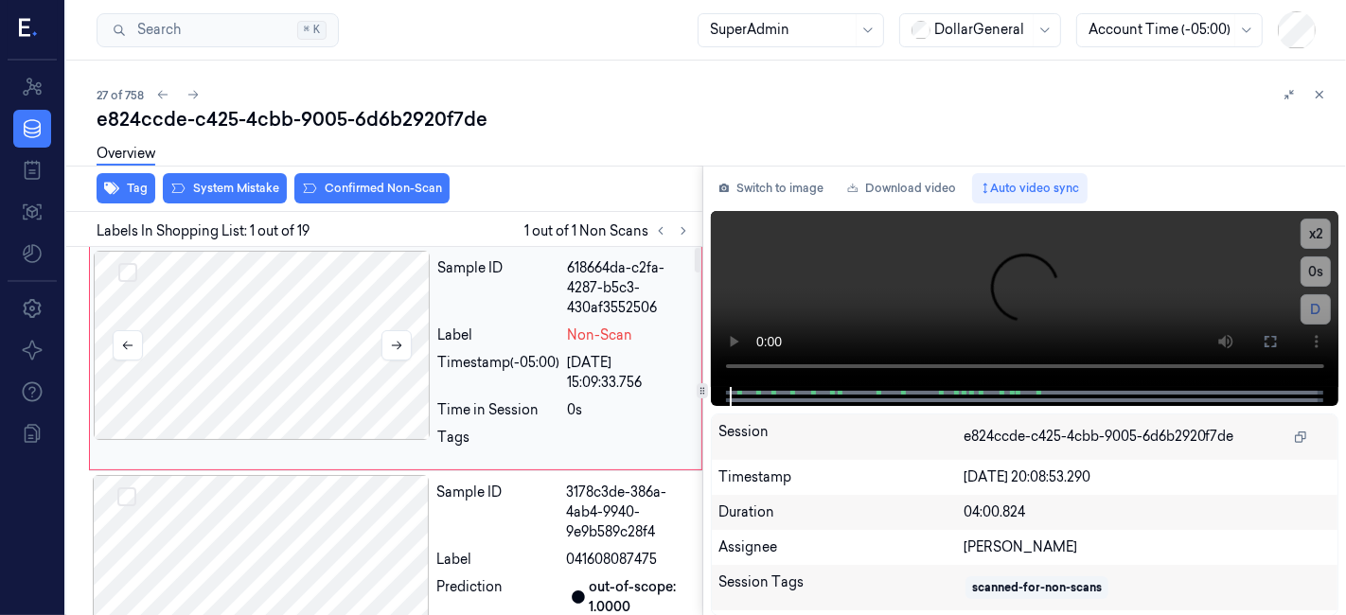
click at [348, 294] on div at bounding box center [262, 345] width 337 height 189
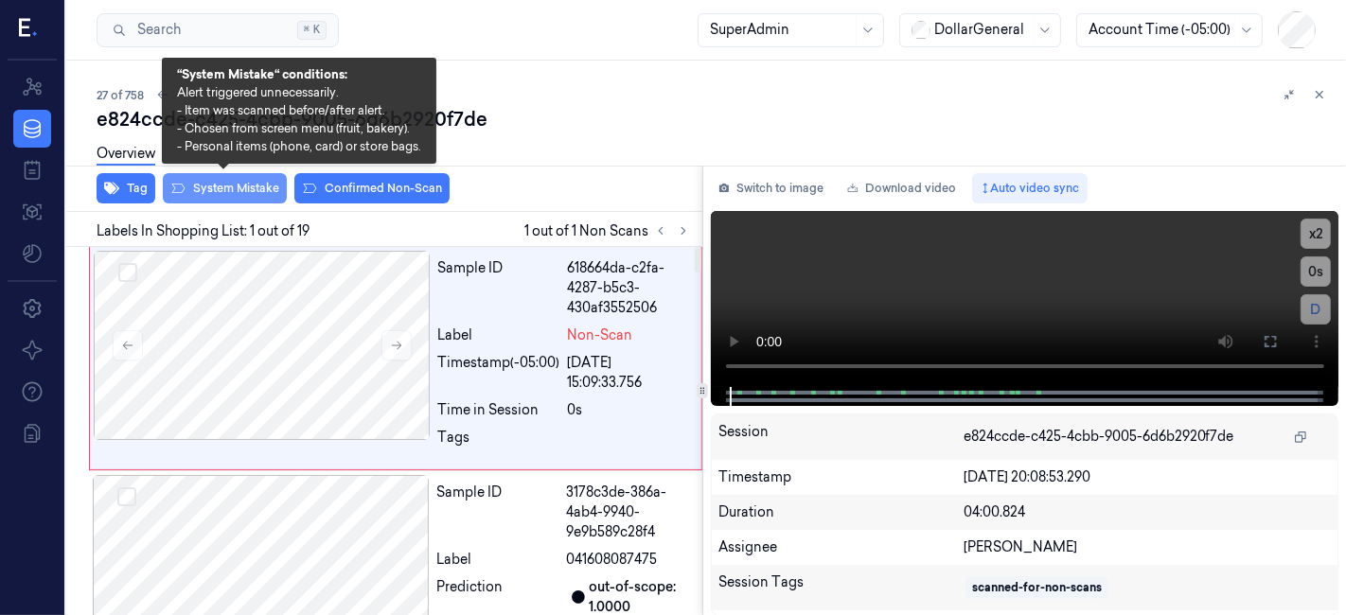
click at [233, 188] on button "System Mistake" at bounding box center [225, 188] width 124 height 30
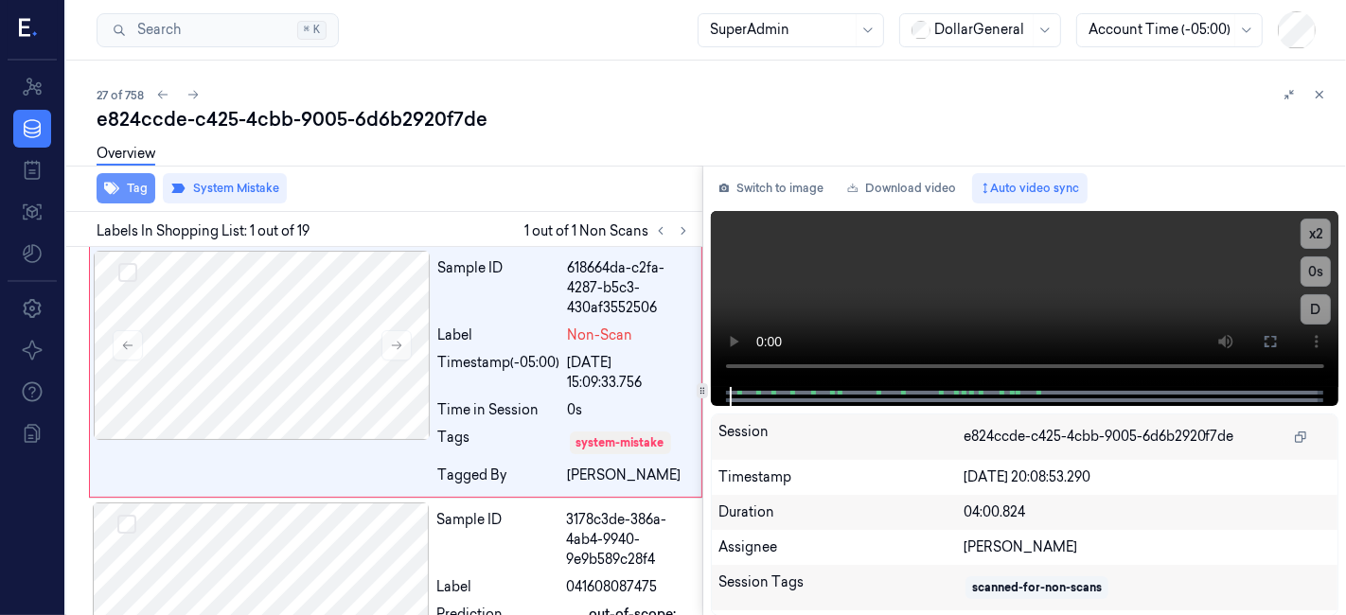
click at [137, 185] on button "Tag" at bounding box center [126, 188] width 59 height 30
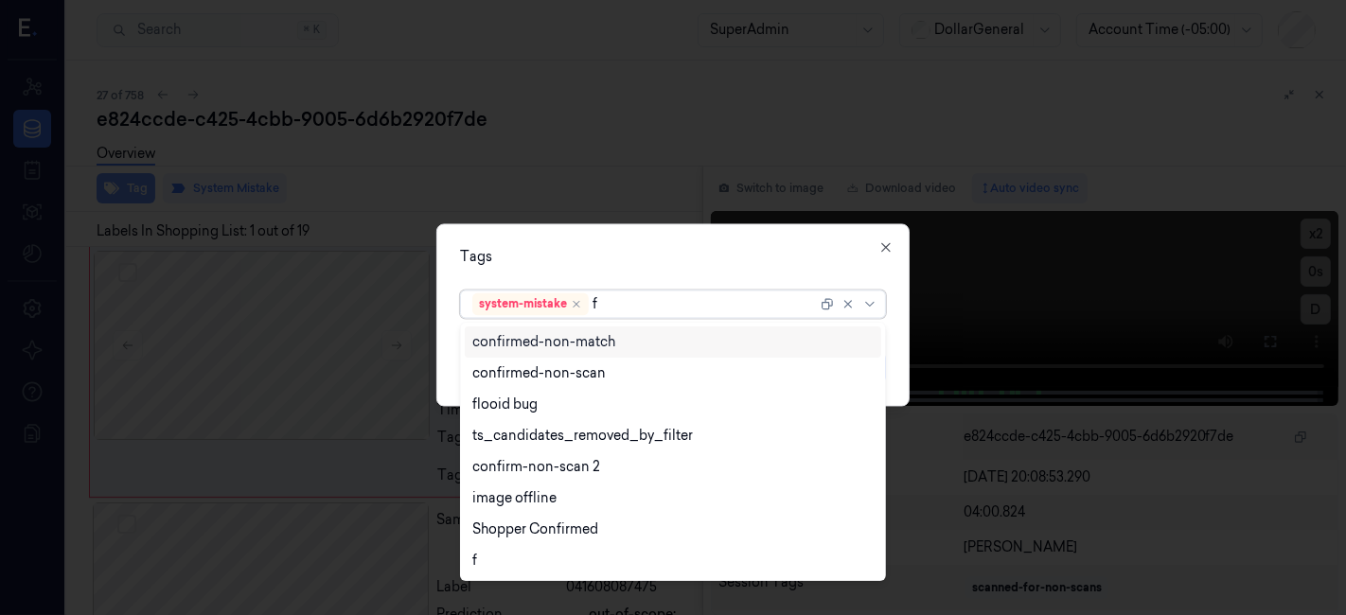
type input "fl"
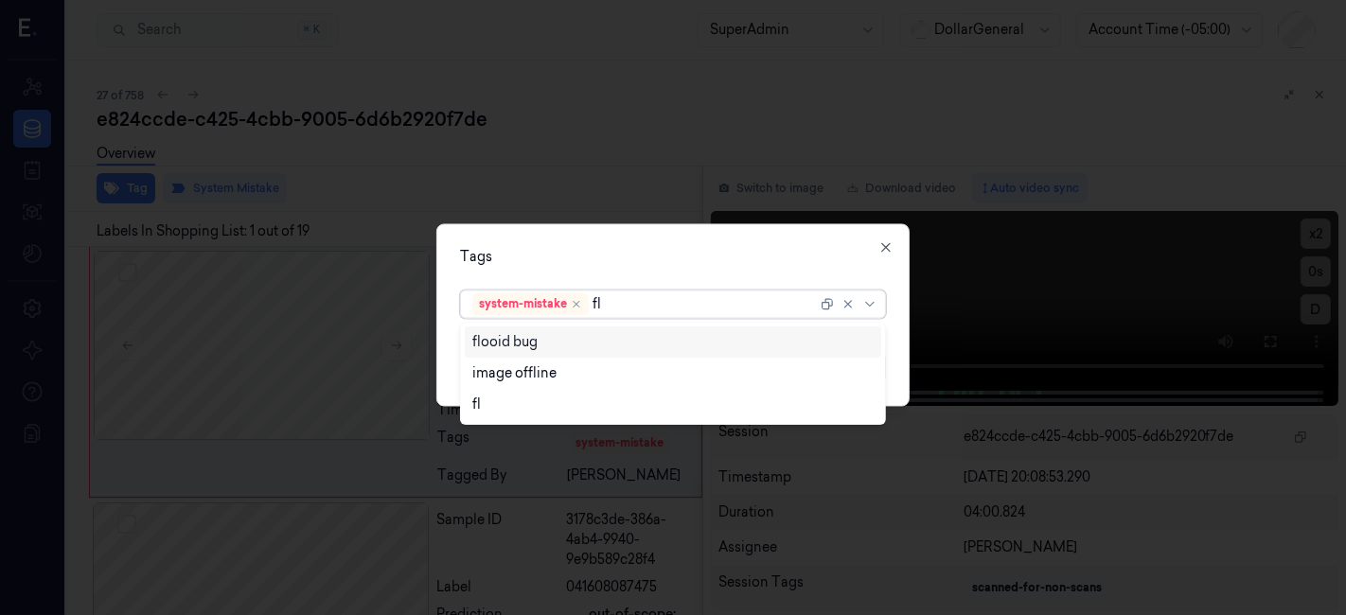
click at [522, 339] on div "flooid bug" at bounding box center [504, 342] width 65 height 20
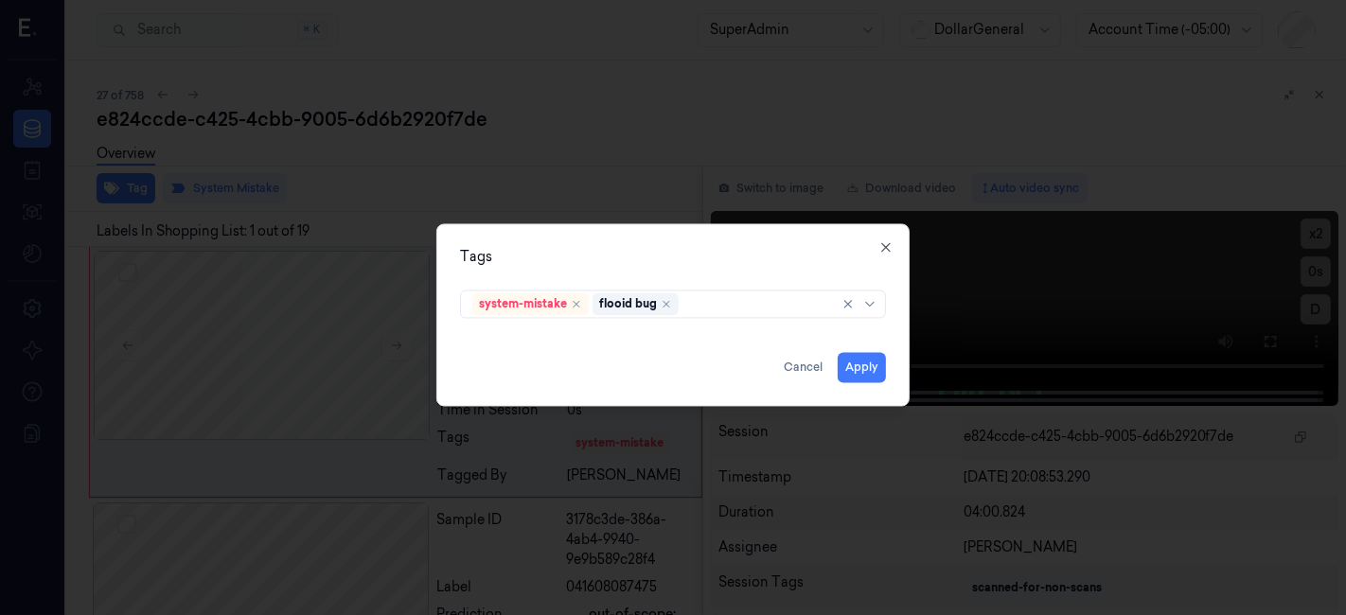
click at [553, 260] on div "Tags" at bounding box center [673, 258] width 426 height 20
click at [850, 366] on button "Apply" at bounding box center [862, 368] width 48 height 30
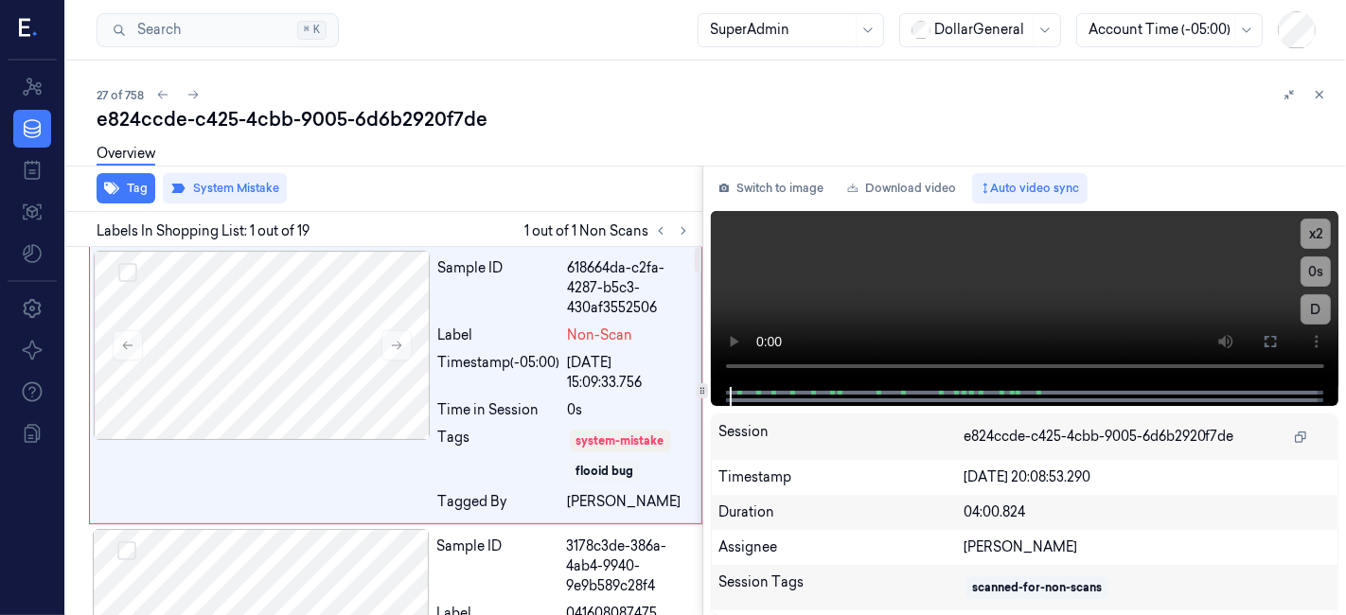
click at [548, 191] on div "Tag System Mistake" at bounding box center [381, 189] width 644 height 46
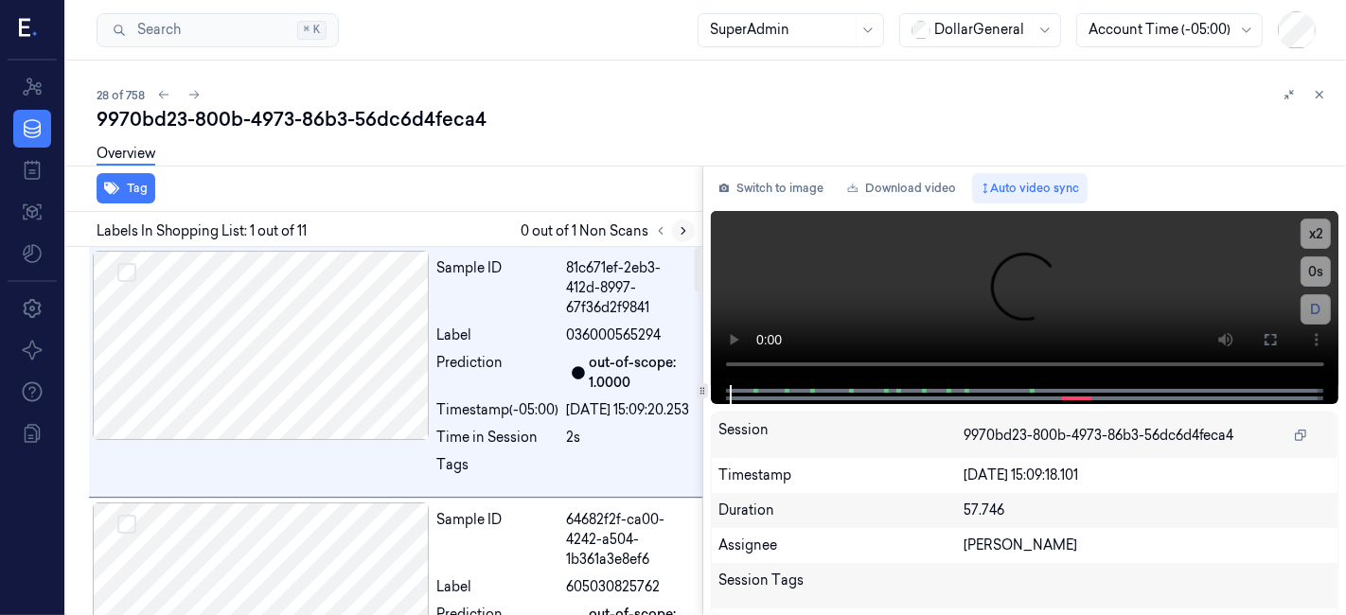
click at [677, 236] on icon at bounding box center [683, 230] width 13 height 13
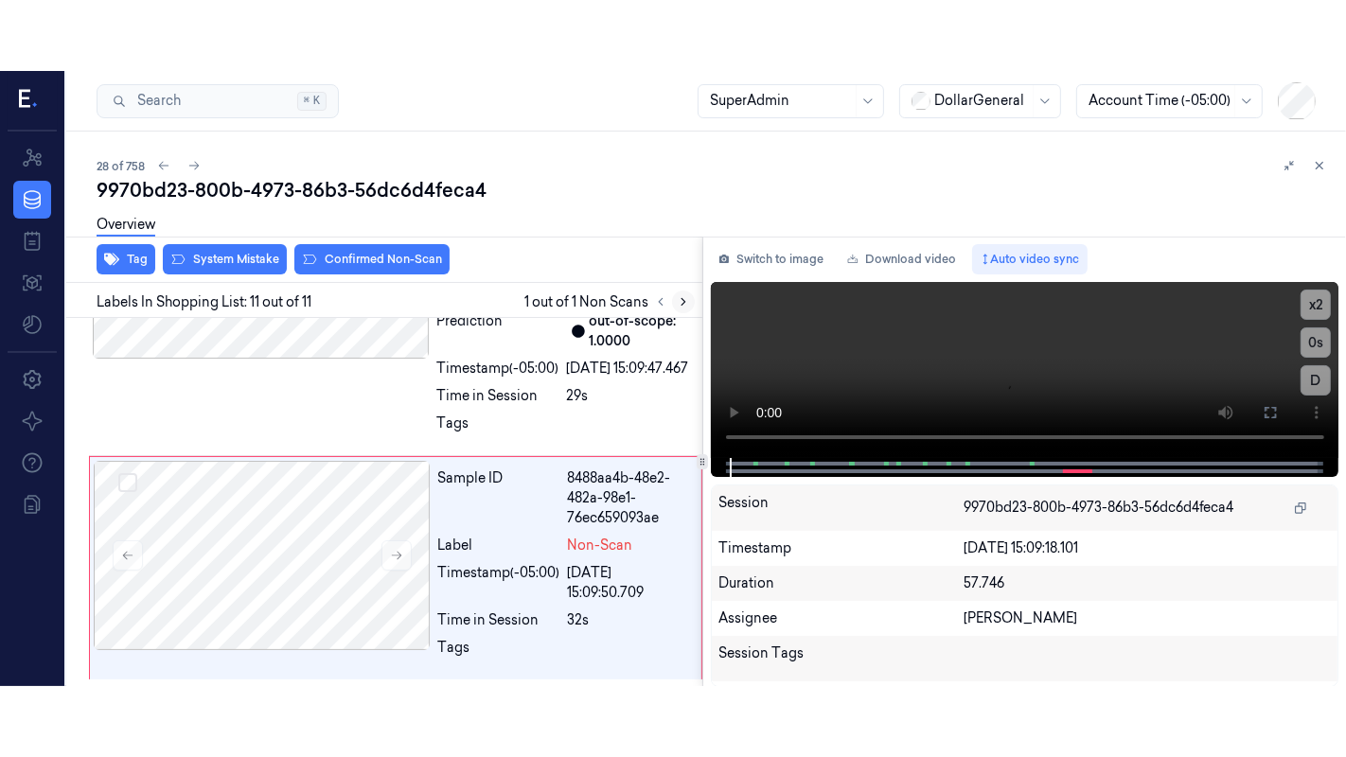
scroll to position [2732, 0]
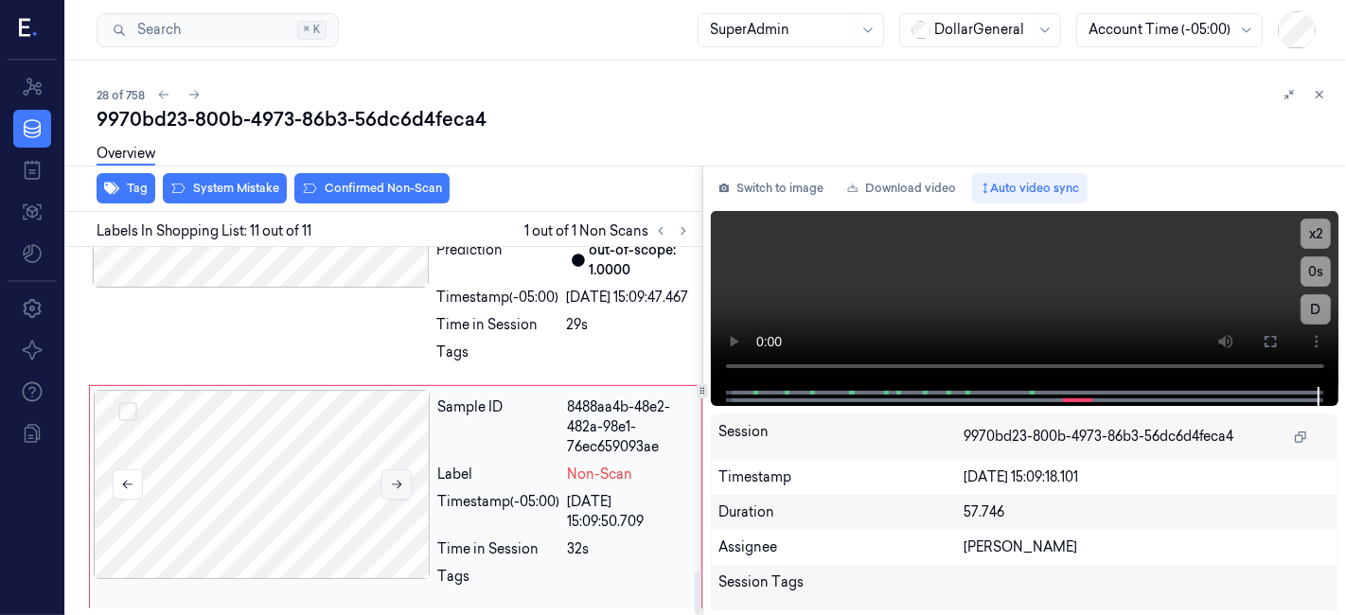
click at [383, 476] on button at bounding box center [397, 485] width 30 height 30
click at [362, 450] on div at bounding box center [262, 484] width 337 height 189
click at [1273, 347] on icon at bounding box center [1270, 341] width 15 height 15
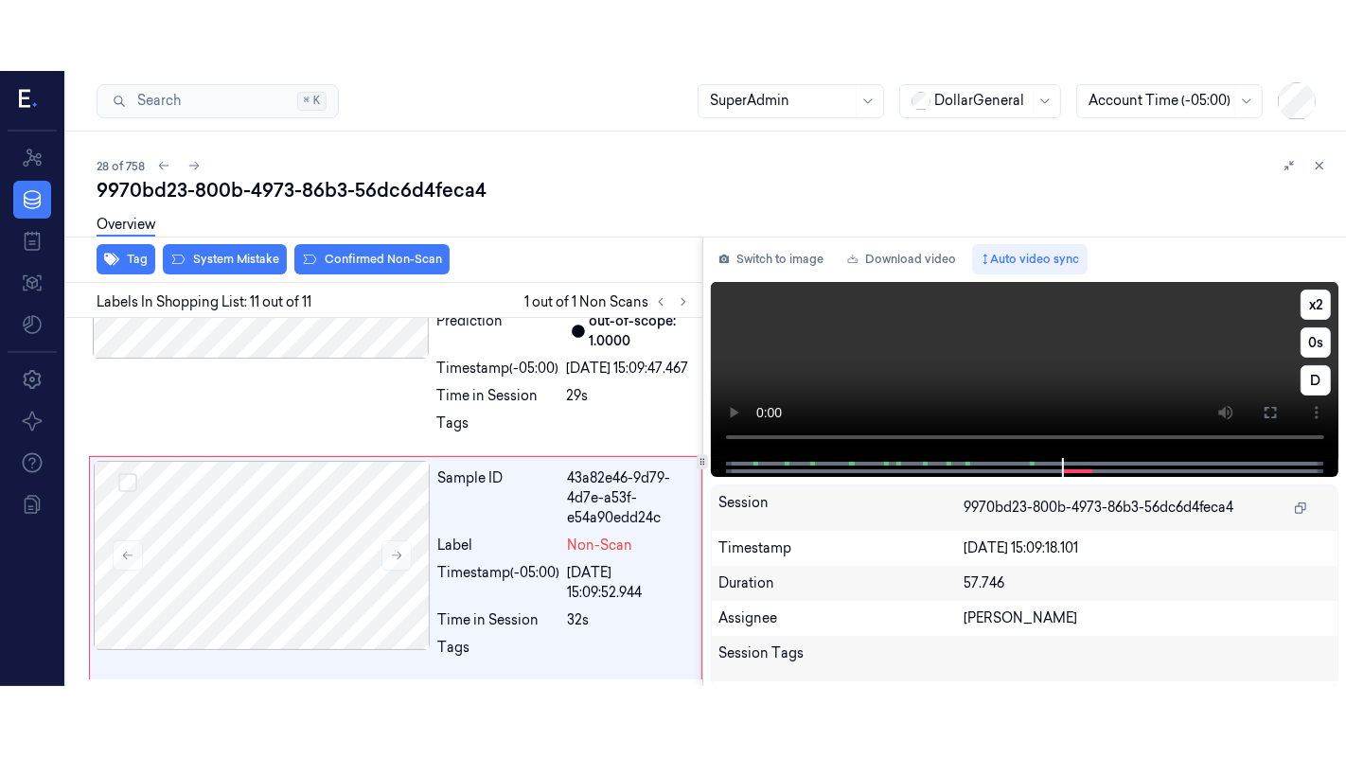
scroll to position [2590, 0]
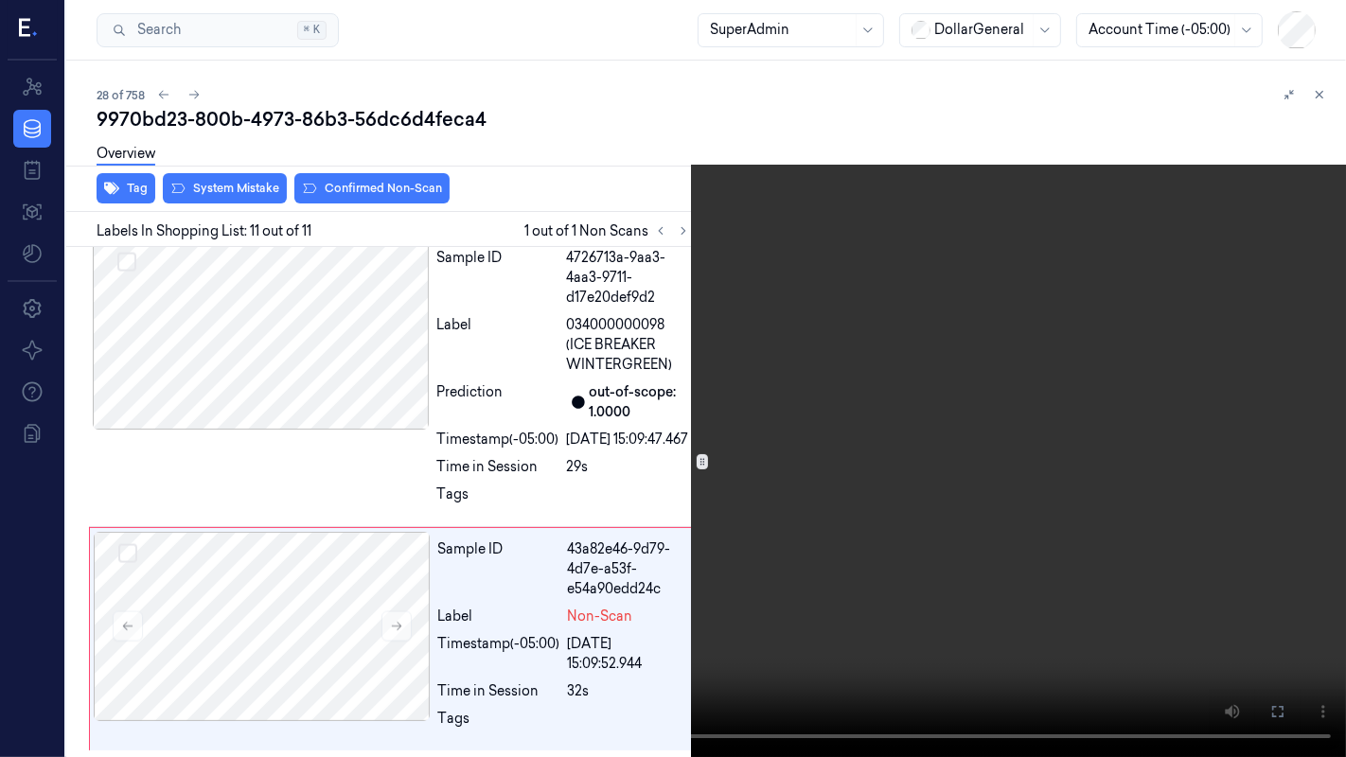
click at [600, 595] on video at bounding box center [673, 378] width 1346 height 757
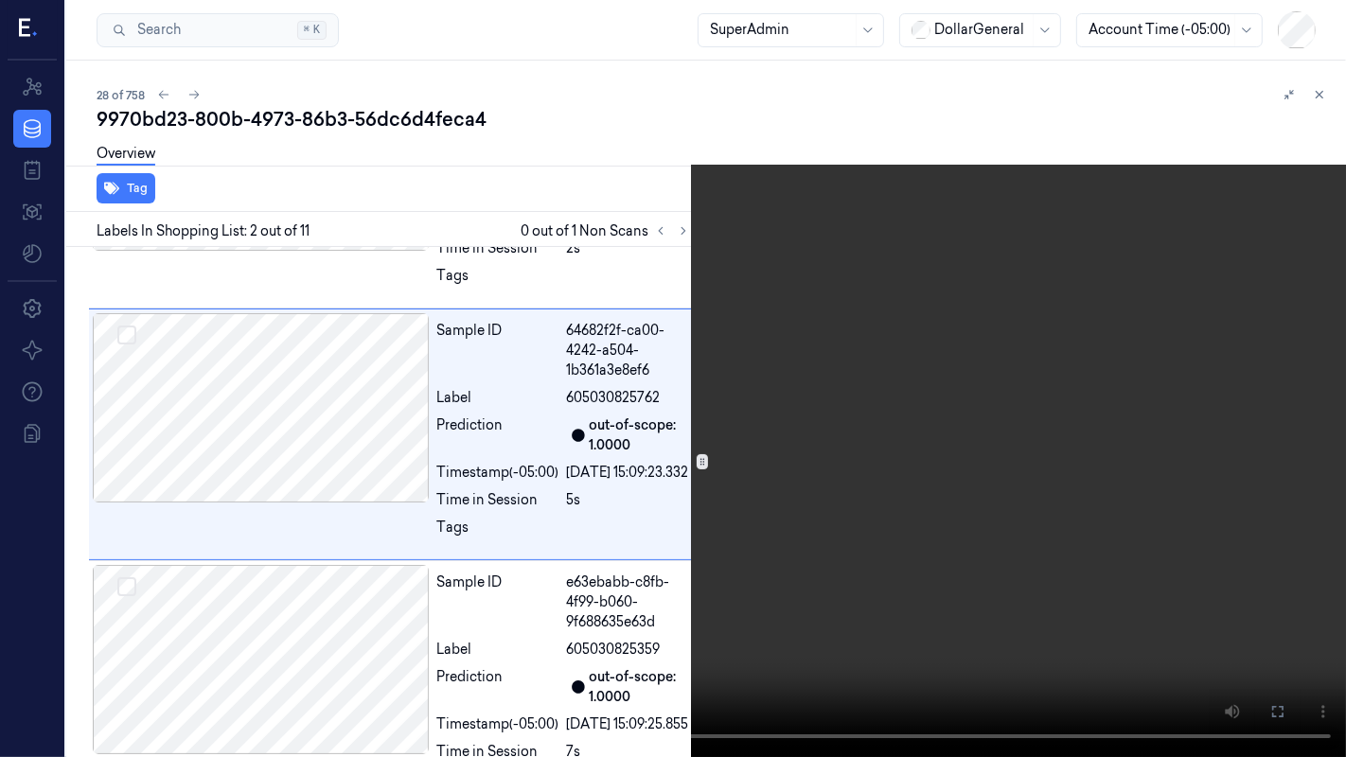
scroll to position [151, 0]
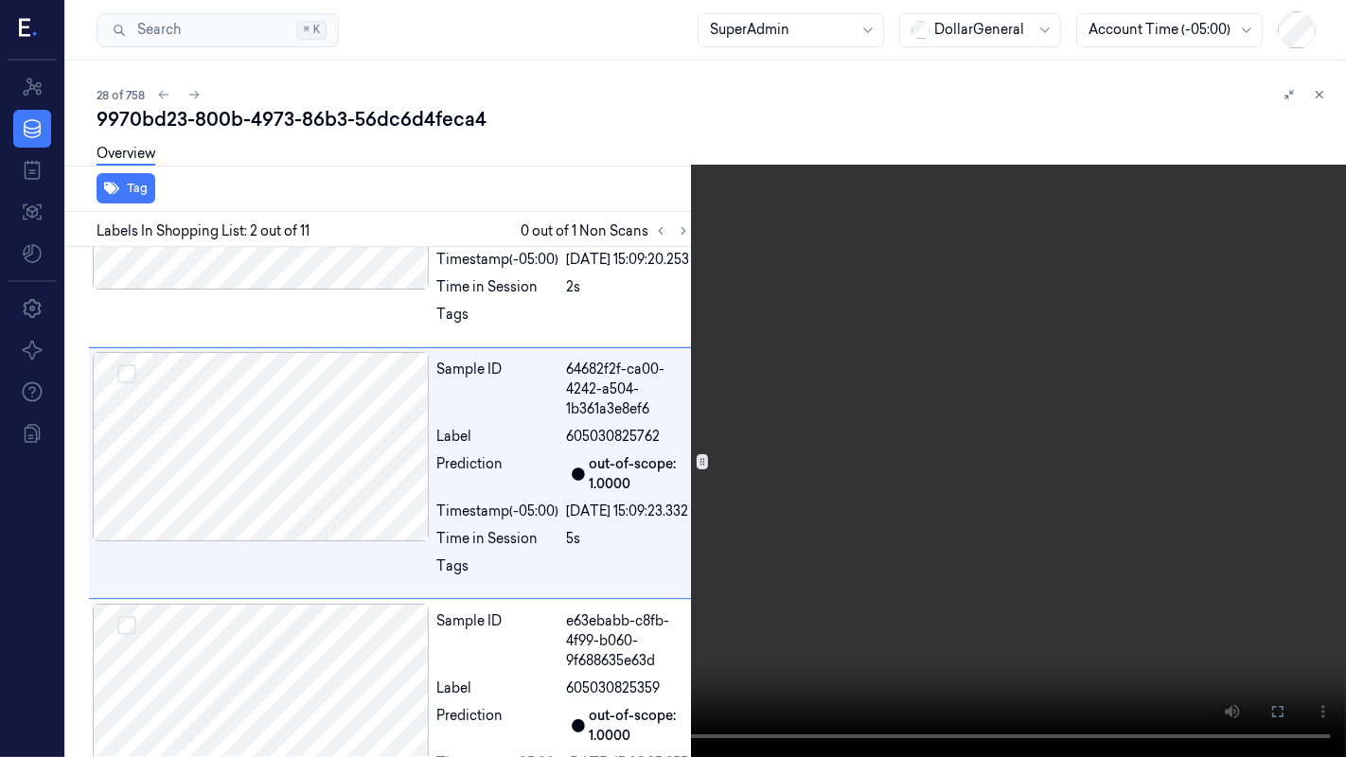
click at [976, 246] on video at bounding box center [673, 378] width 1346 height 757
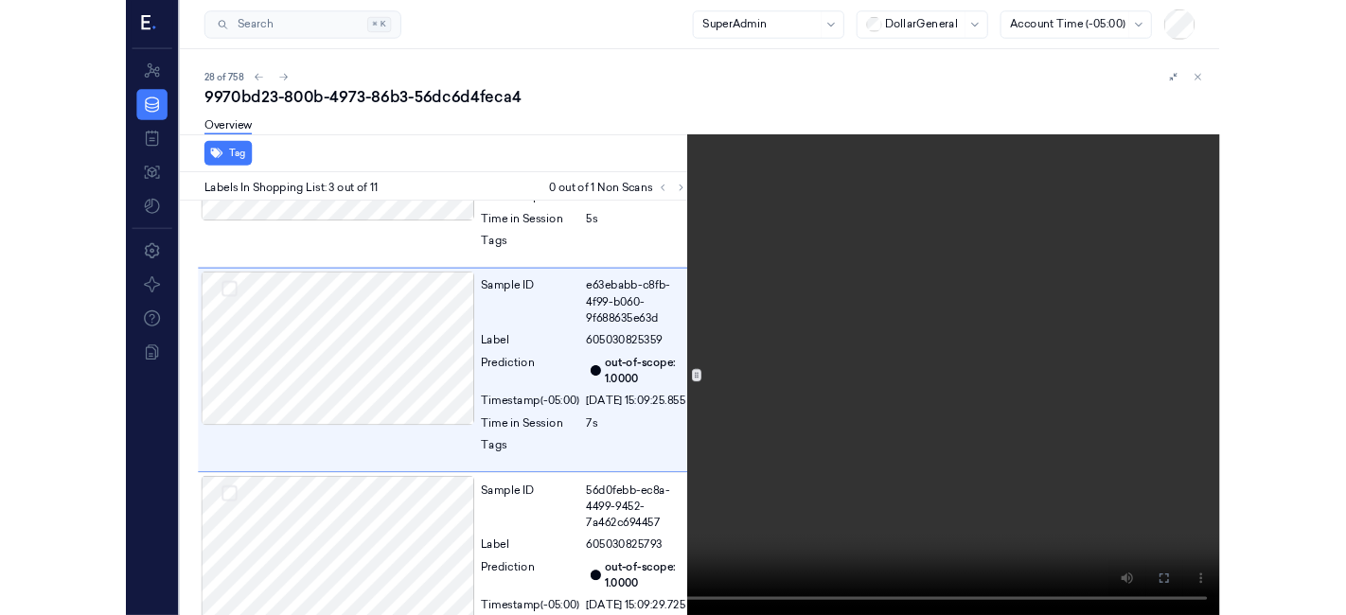
scroll to position [421, 0]
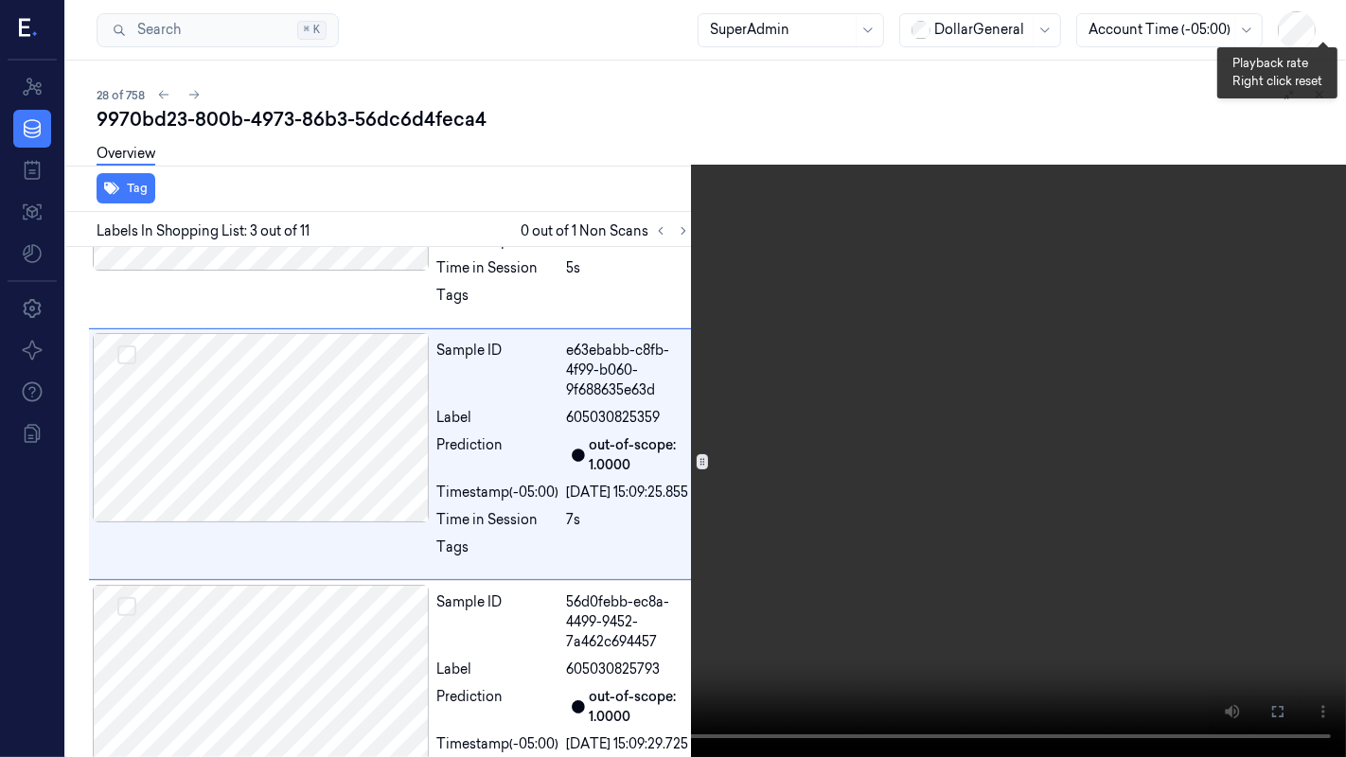
click at [1322, 26] on button "x 1" at bounding box center [1323, 23] width 30 height 30
click at [243, 525] on video at bounding box center [673, 378] width 1346 height 757
click at [0, 0] on icon at bounding box center [0, 0] width 0 height 0
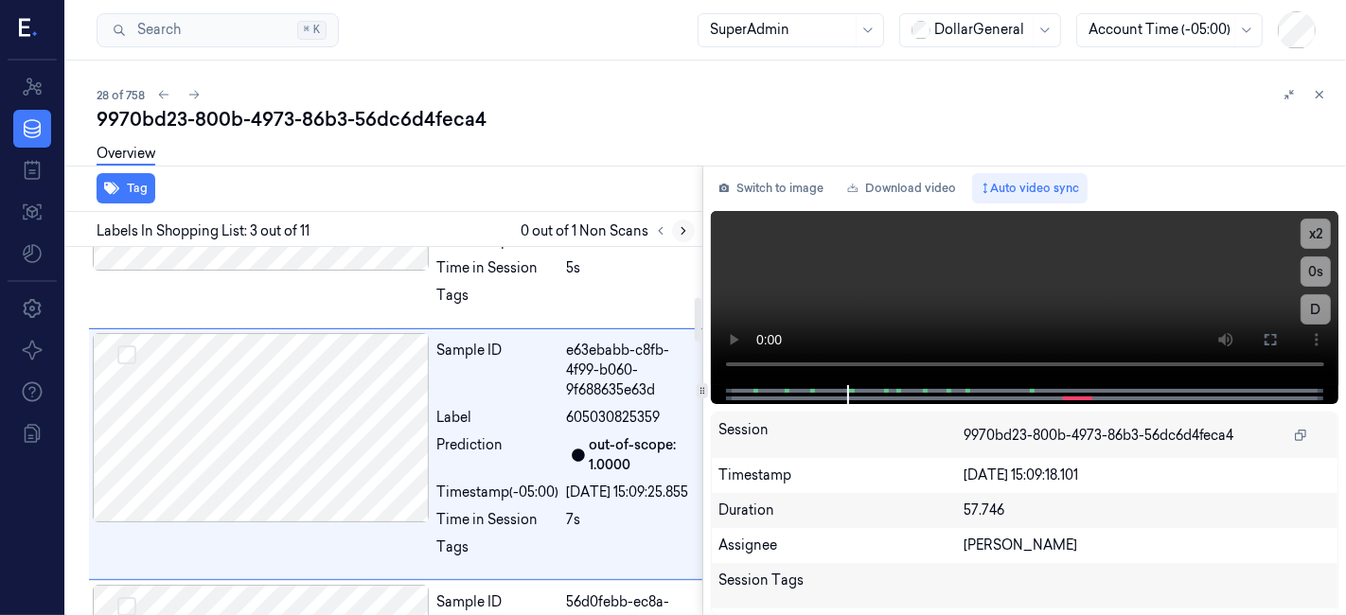
click at [684, 237] on icon at bounding box center [683, 230] width 13 height 13
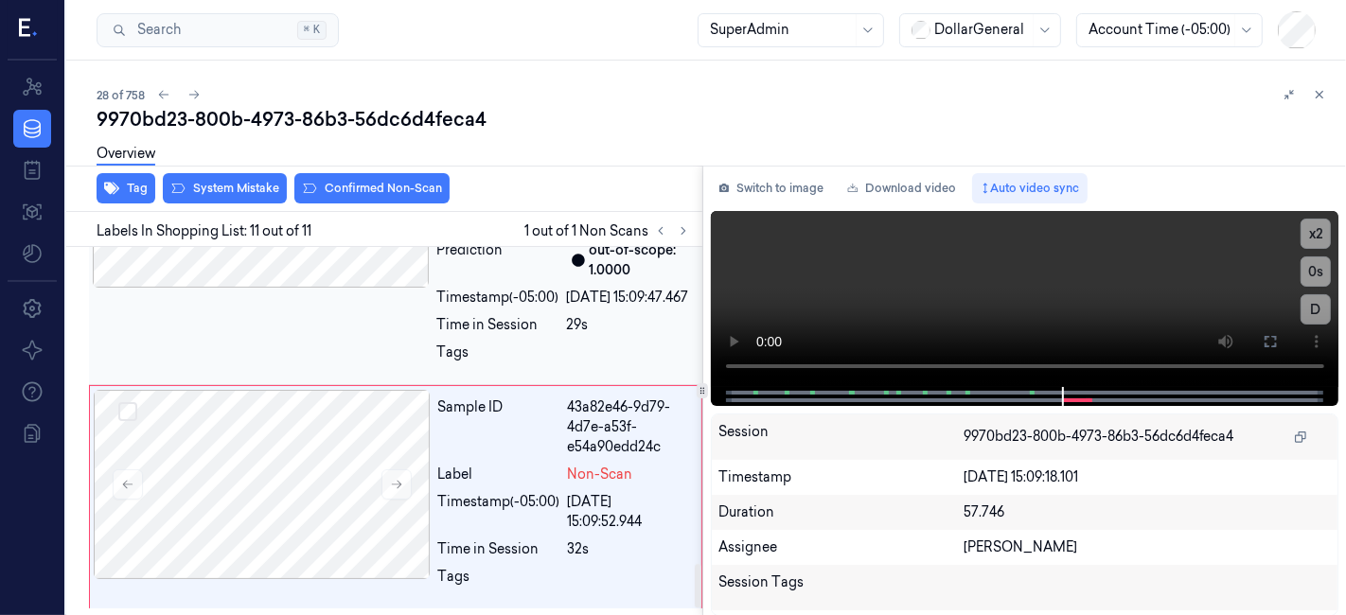
scroll to position [2732, 0]
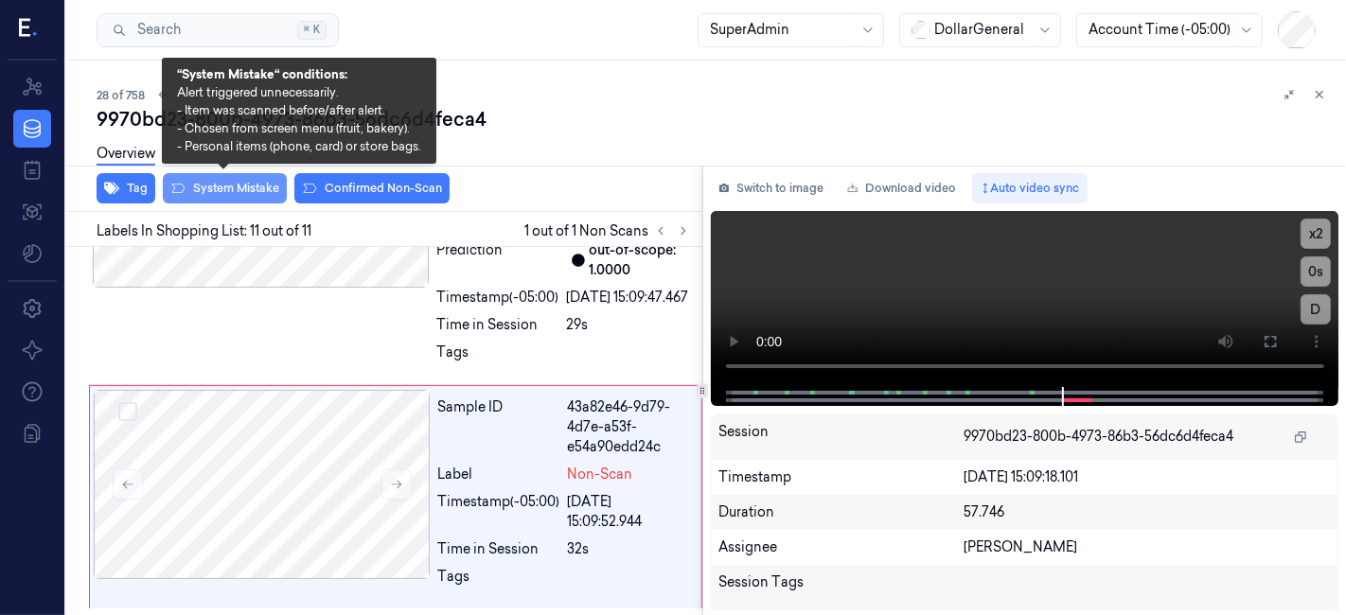
click at [243, 193] on button "System Mistake" at bounding box center [225, 188] width 124 height 30
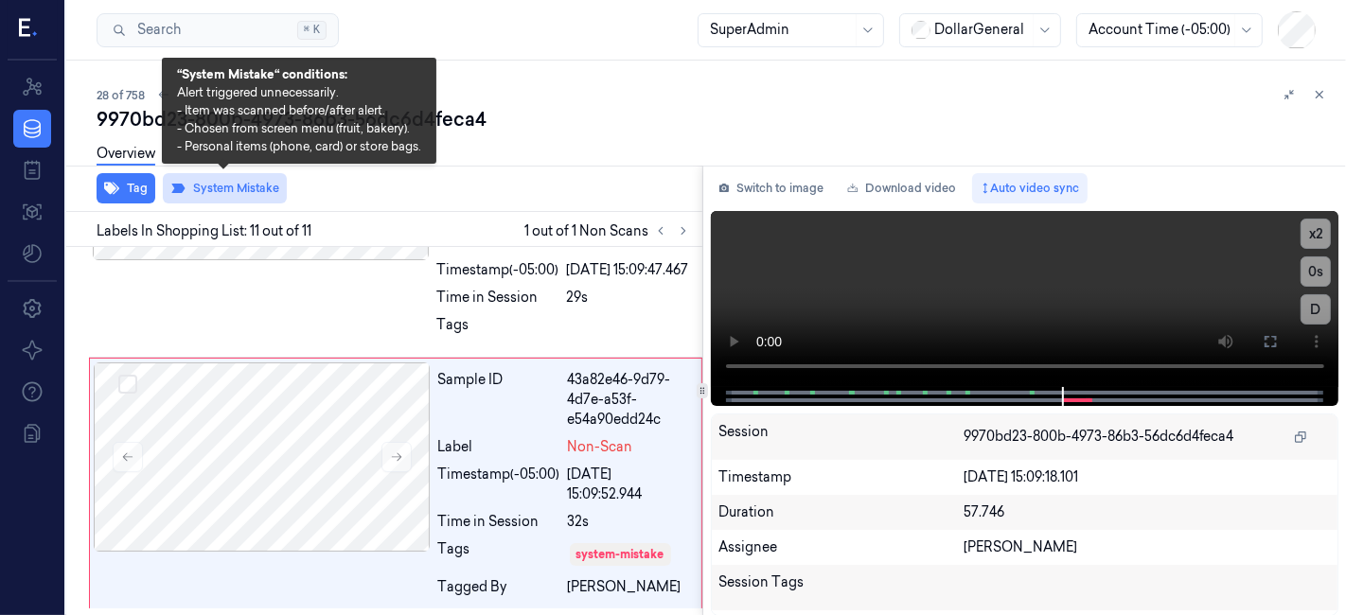
scroll to position [2759, 0]
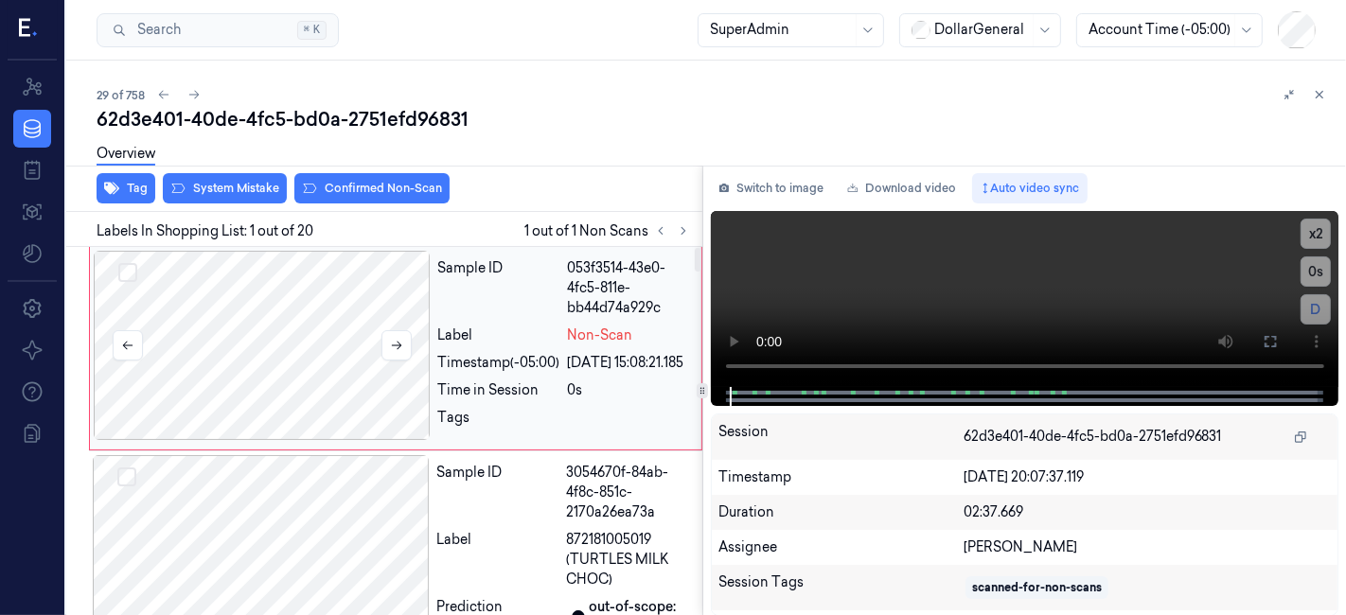
click at [338, 272] on div at bounding box center [262, 345] width 337 height 189
click at [262, 193] on button "System Mistake" at bounding box center [225, 188] width 124 height 30
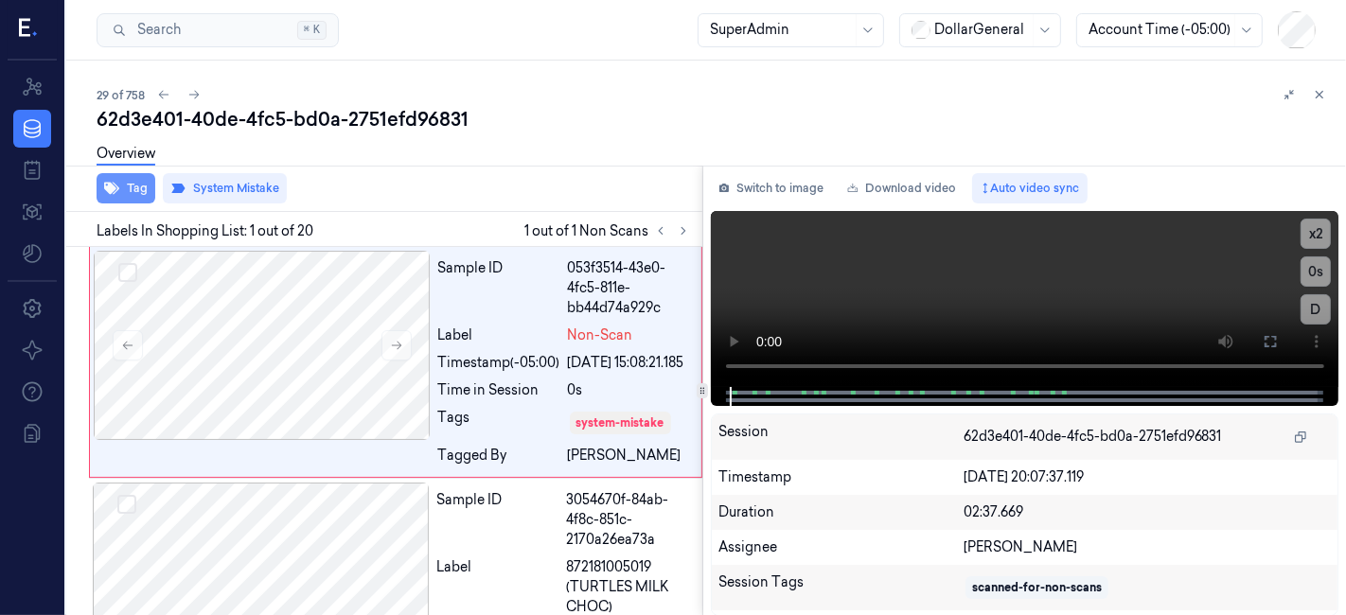
click at [102, 181] on button "Tag" at bounding box center [126, 188] width 59 height 30
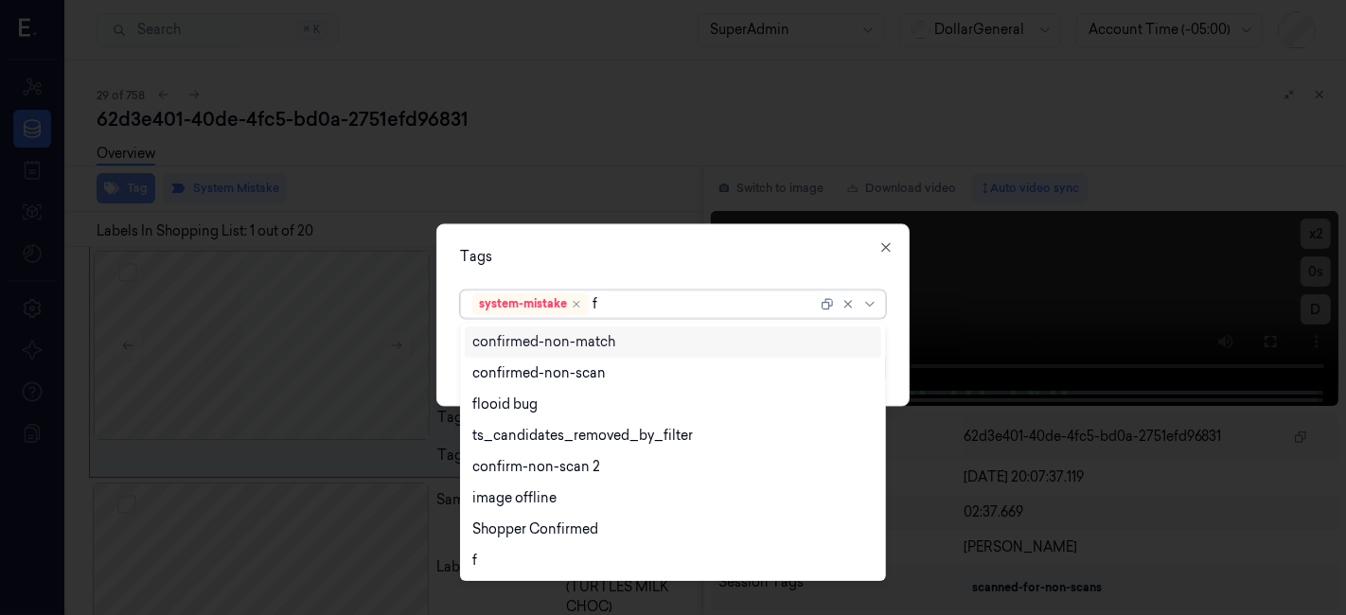
type input "fl"
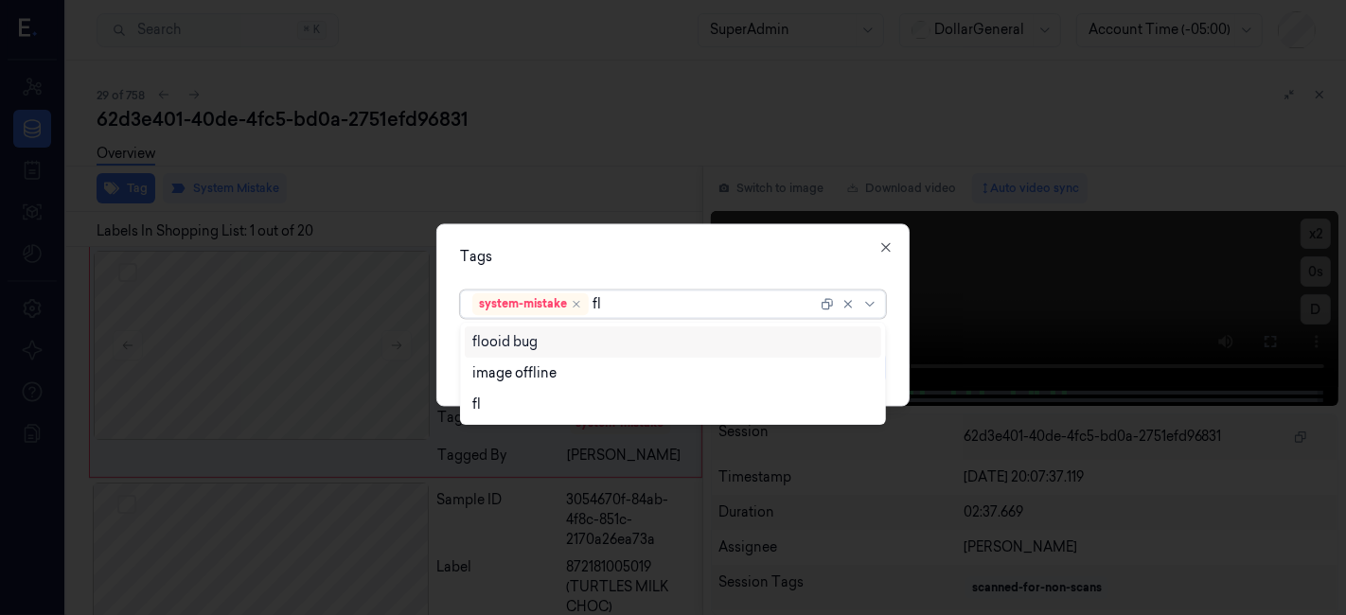
click at [548, 344] on div "flooid bug" at bounding box center [673, 342] width 402 height 20
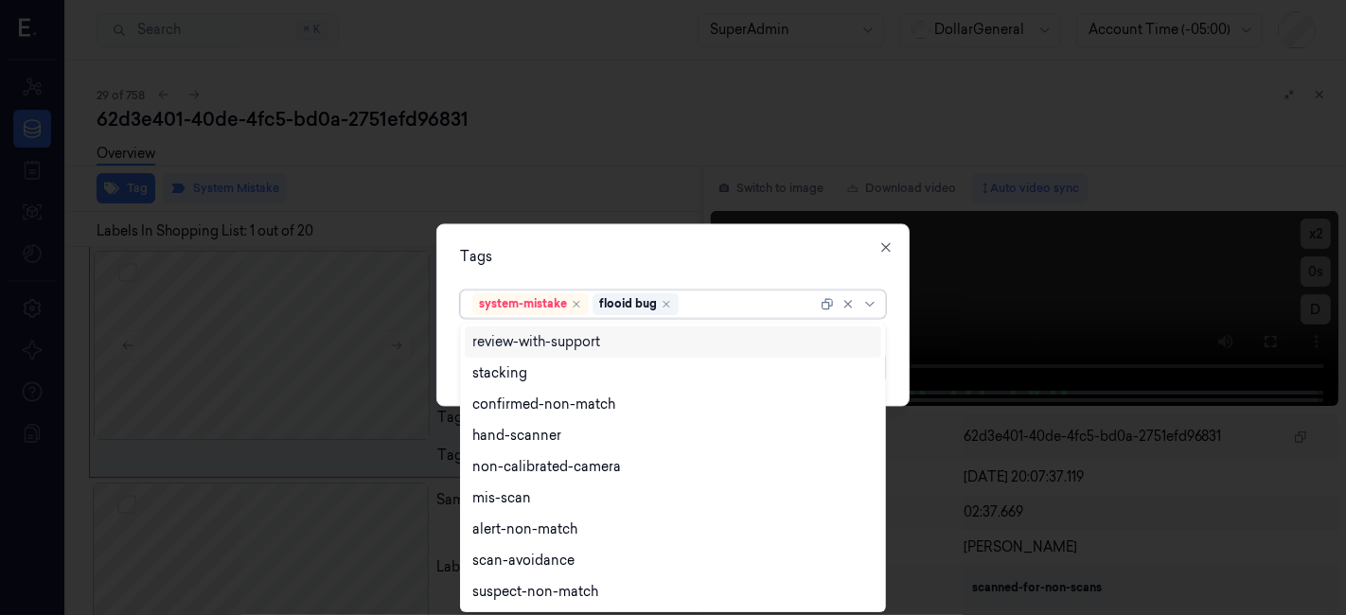
click at [579, 246] on div "Tags option flooid bug , selected. 9 results available. Use Up and Down to choo…" at bounding box center [672, 315] width 473 height 183
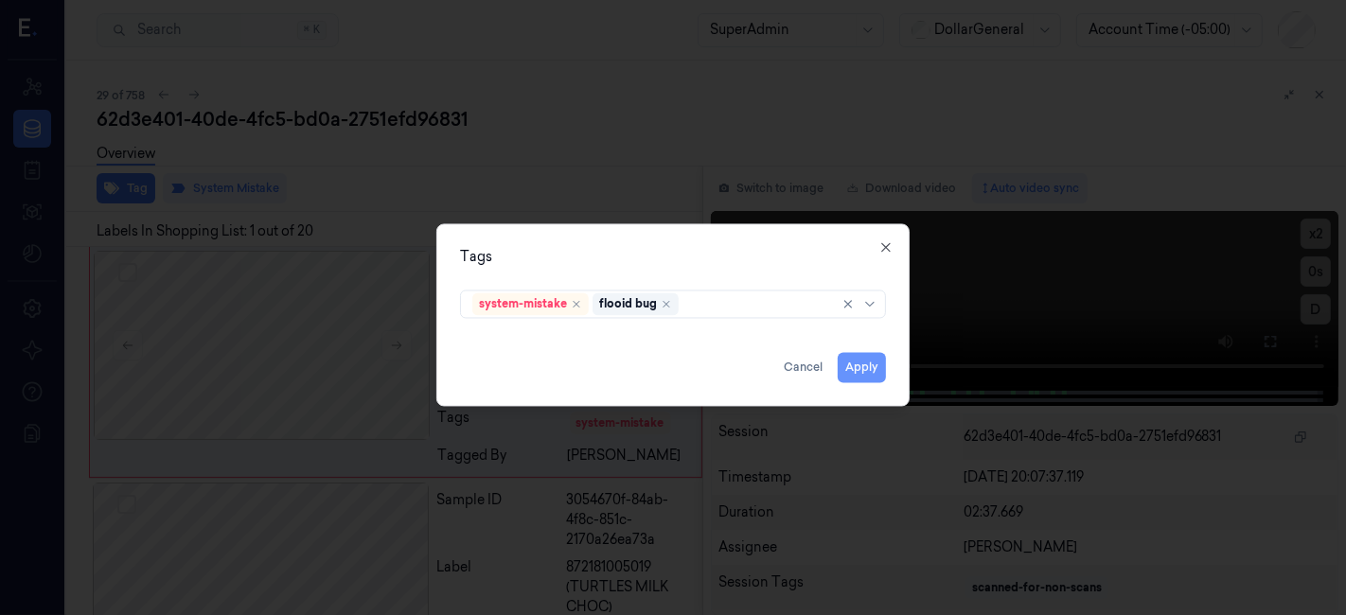
click at [850, 366] on button "Apply" at bounding box center [862, 368] width 48 height 30
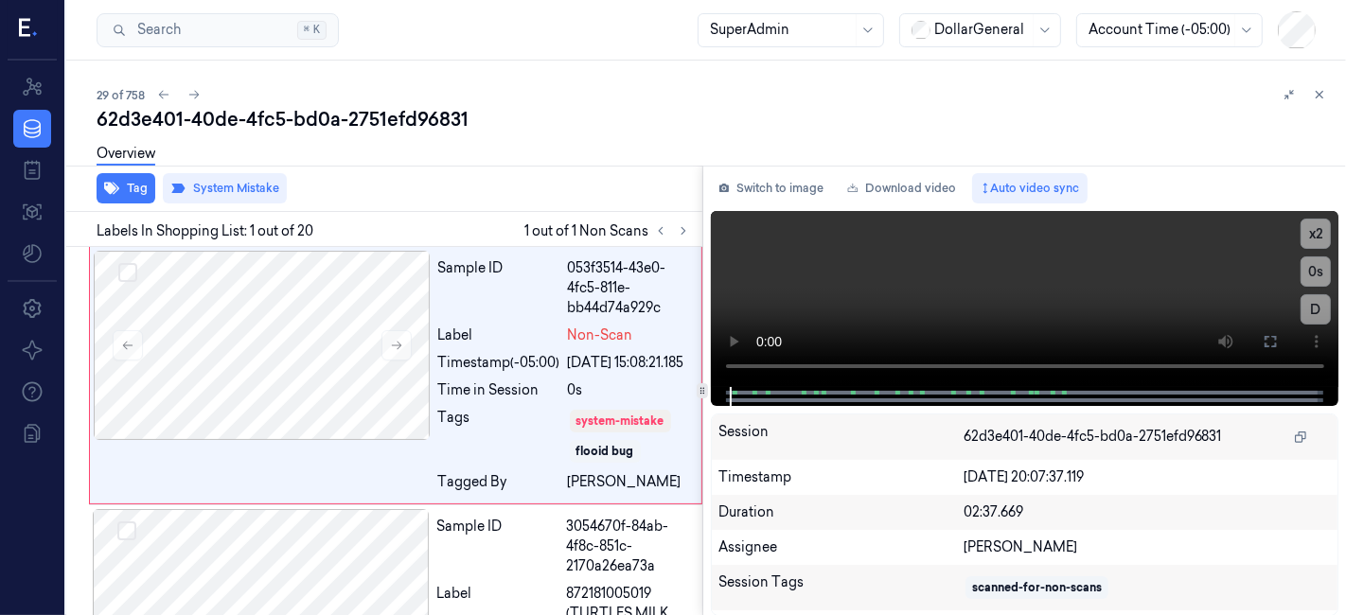
click at [549, 182] on div "Tag System Mistake" at bounding box center [381, 189] width 644 height 46
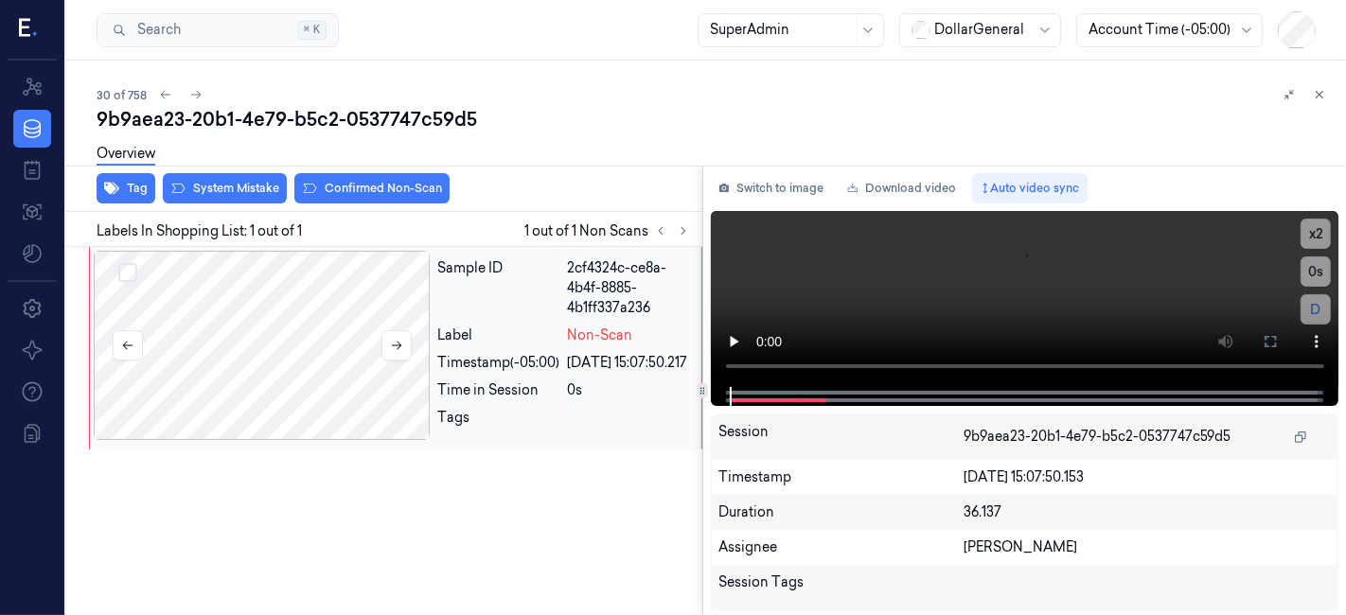
click at [326, 326] on div at bounding box center [262, 345] width 337 height 189
click at [252, 200] on button "System Mistake" at bounding box center [225, 188] width 124 height 30
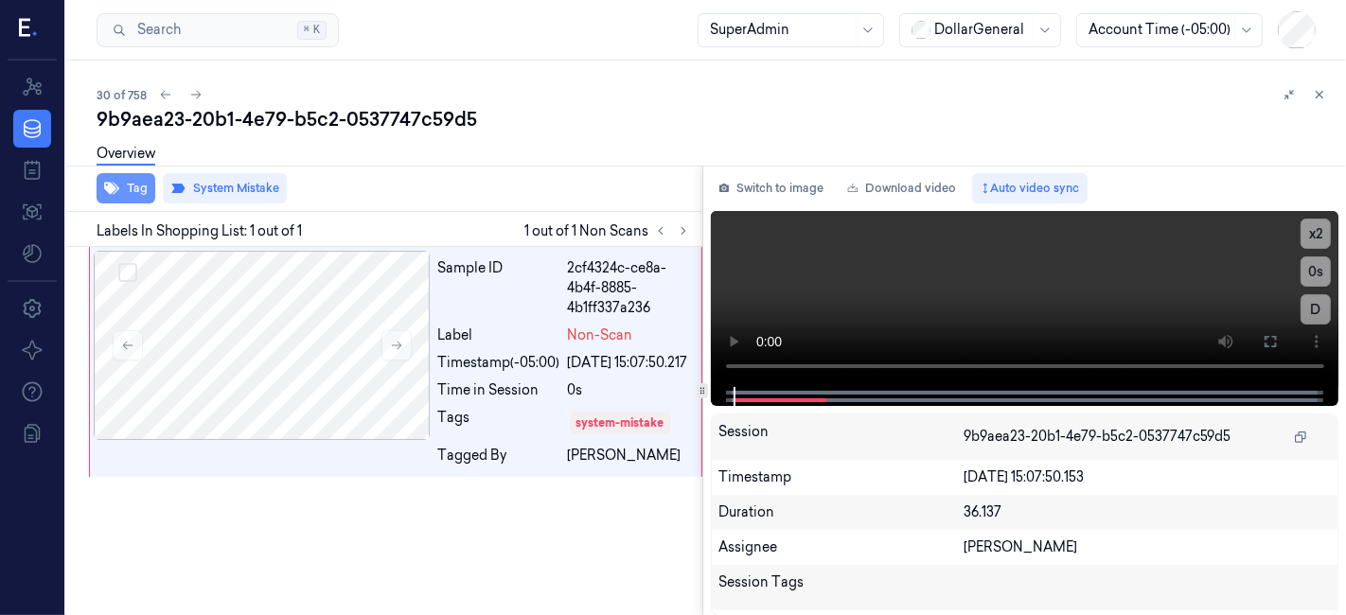
click at [111, 183] on icon "button" at bounding box center [111, 189] width 15 height 12
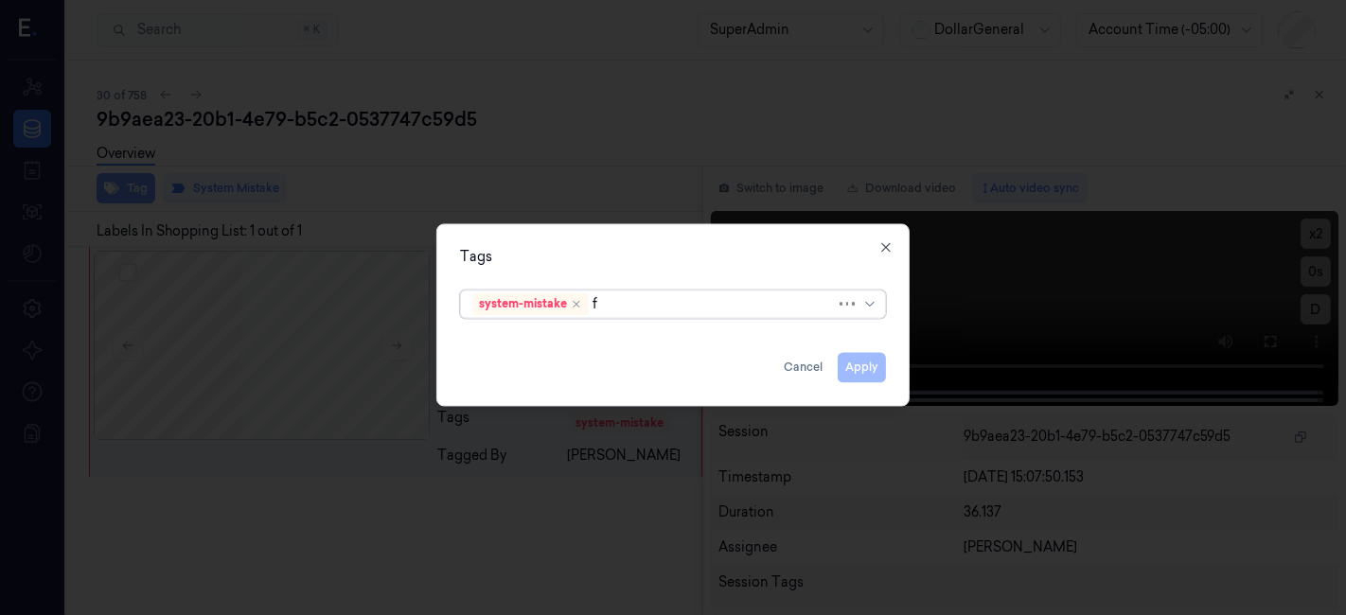
type input "fl"
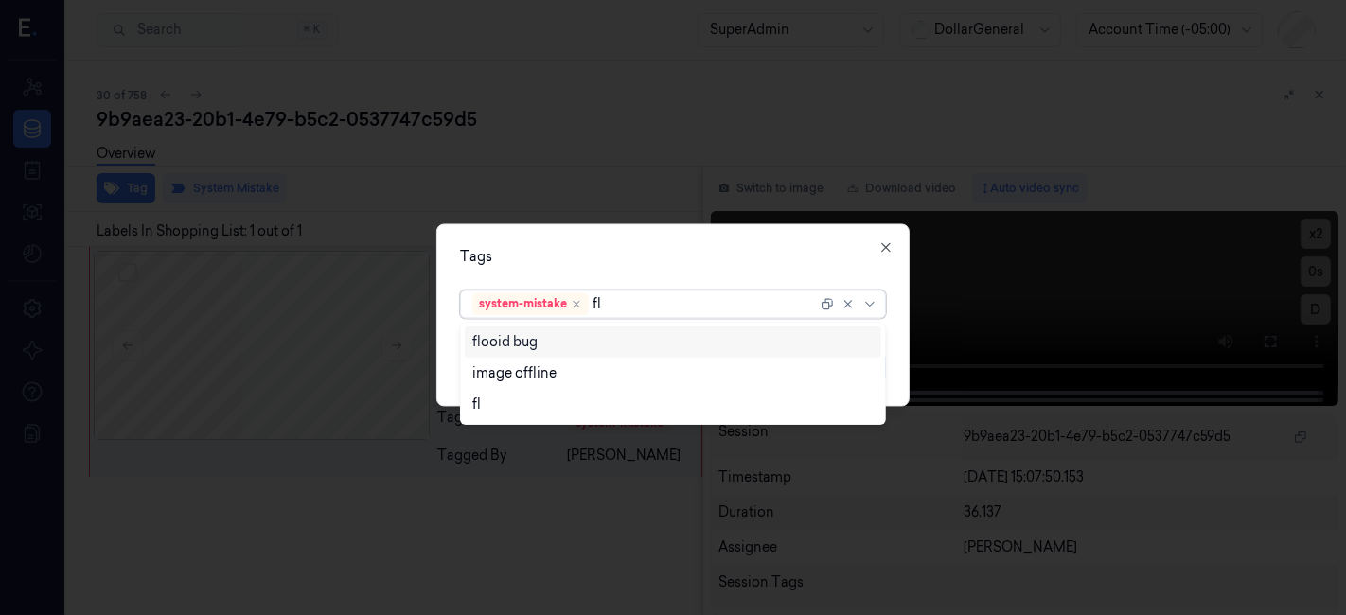
click at [489, 347] on div "flooid bug" at bounding box center [504, 342] width 65 height 20
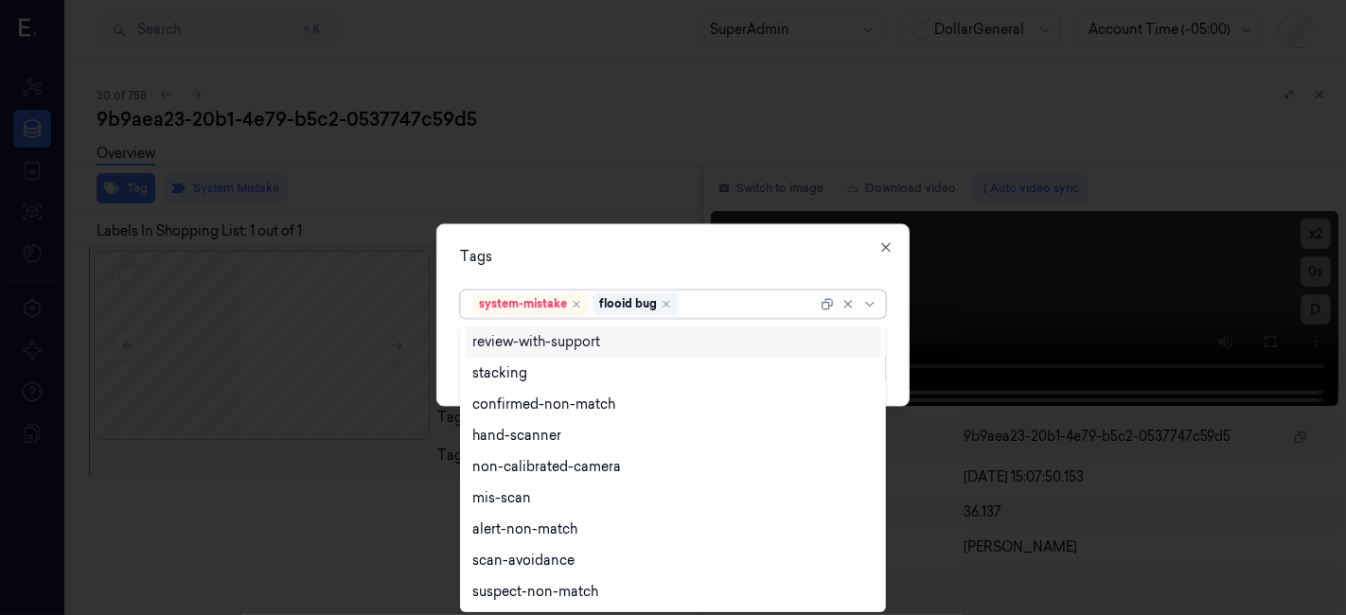
click at [564, 239] on div "Tags option flooid bug , selected. 9 results available. Use Up and Down to choo…" at bounding box center [672, 315] width 473 height 183
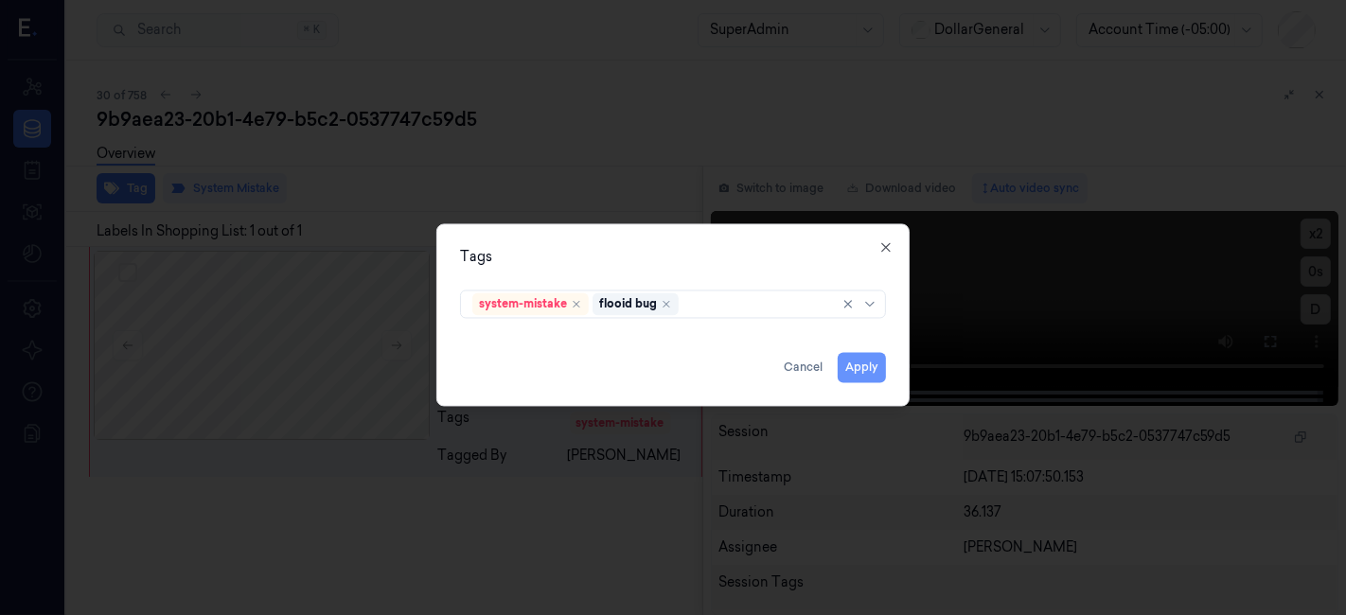
click at [866, 357] on button "Apply" at bounding box center [862, 368] width 48 height 30
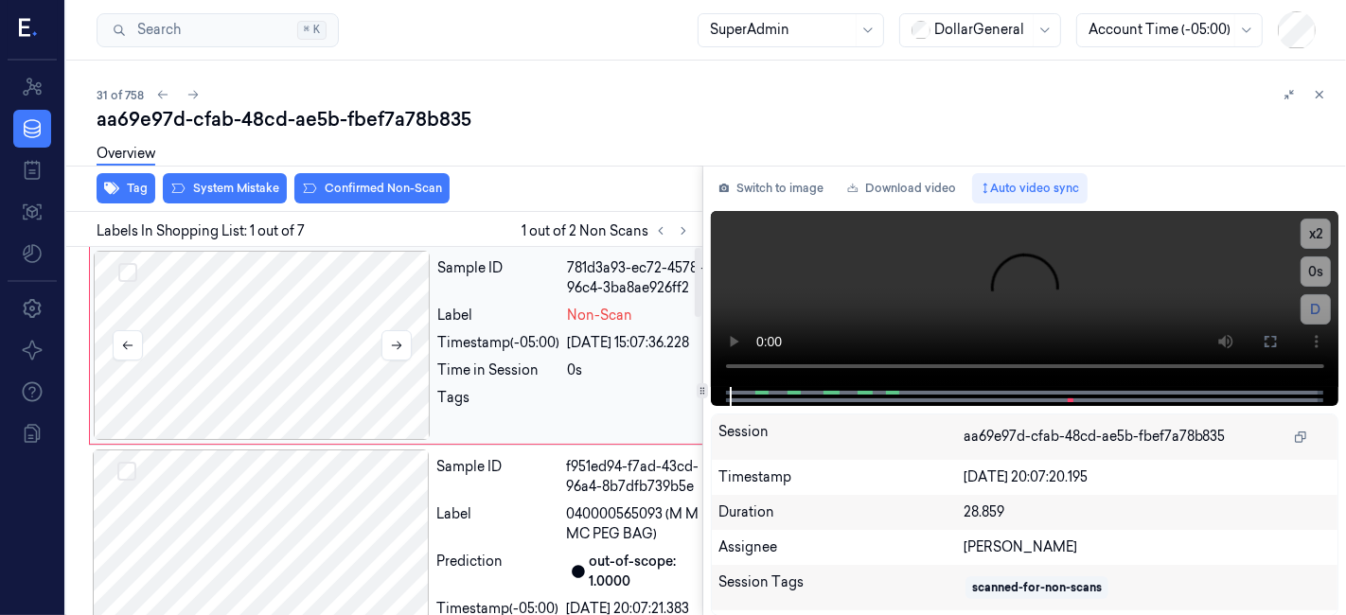
click at [310, 305] on div at bounding box center [262, 345] width 337 height 189
click at [231, 187] on button "System Mistake" at bounding box center [225, 188] width 124 height 30
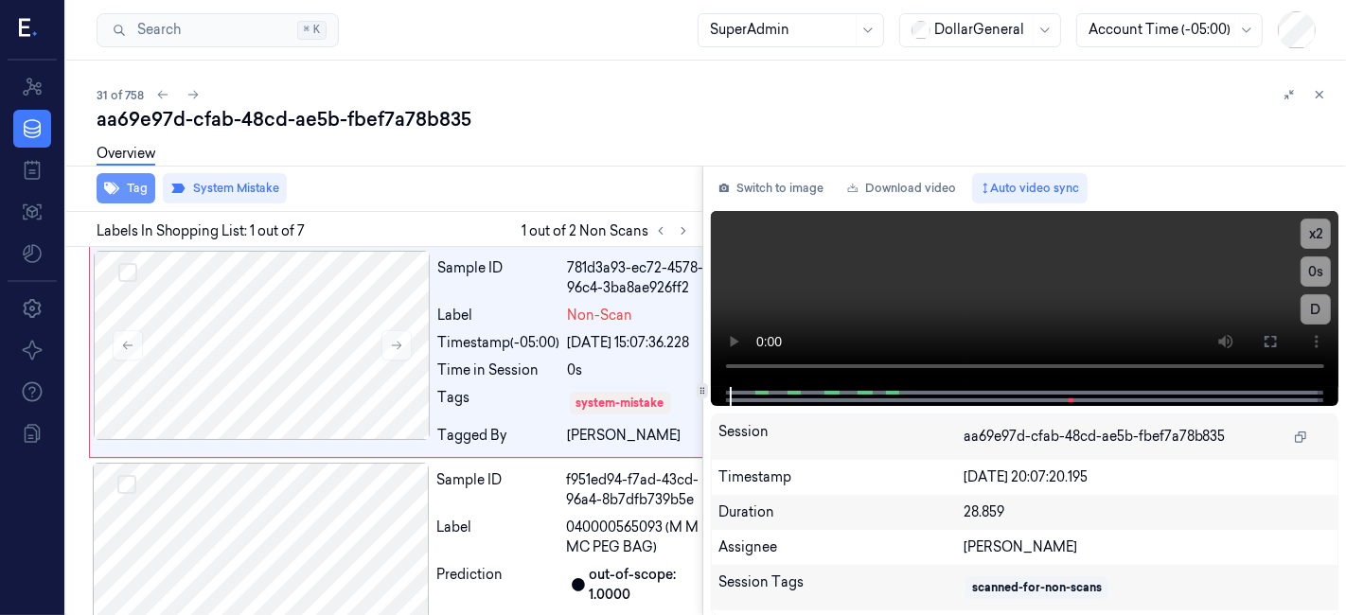
click at [112, 189] on icon "button" at bounding box center [111, 189] width 15 height 12
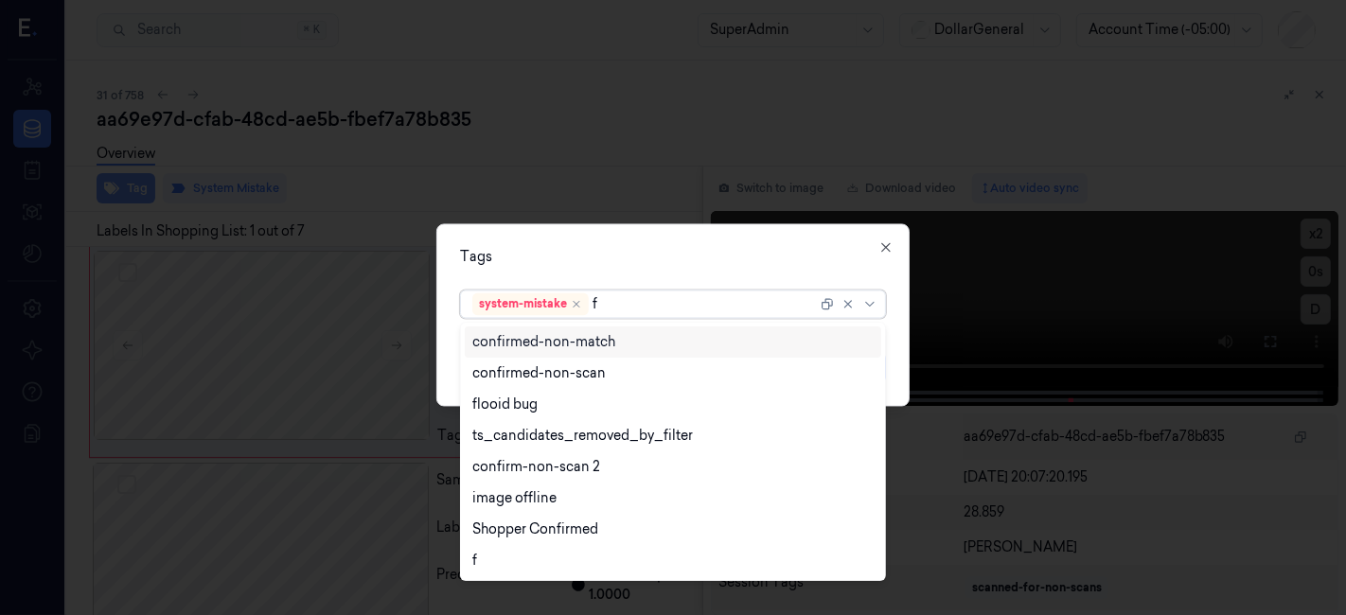
type input "fl"
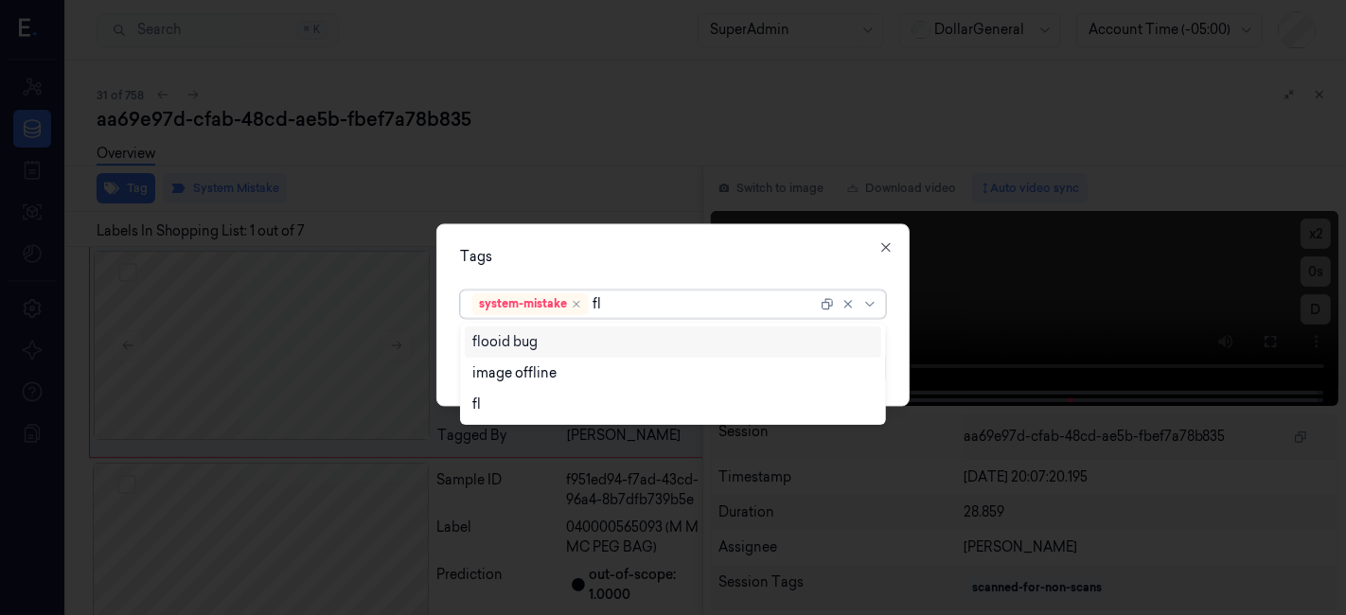
click at [643, 340] on div "flooid bug" at bounding box center [673, 342] width 402 height 20
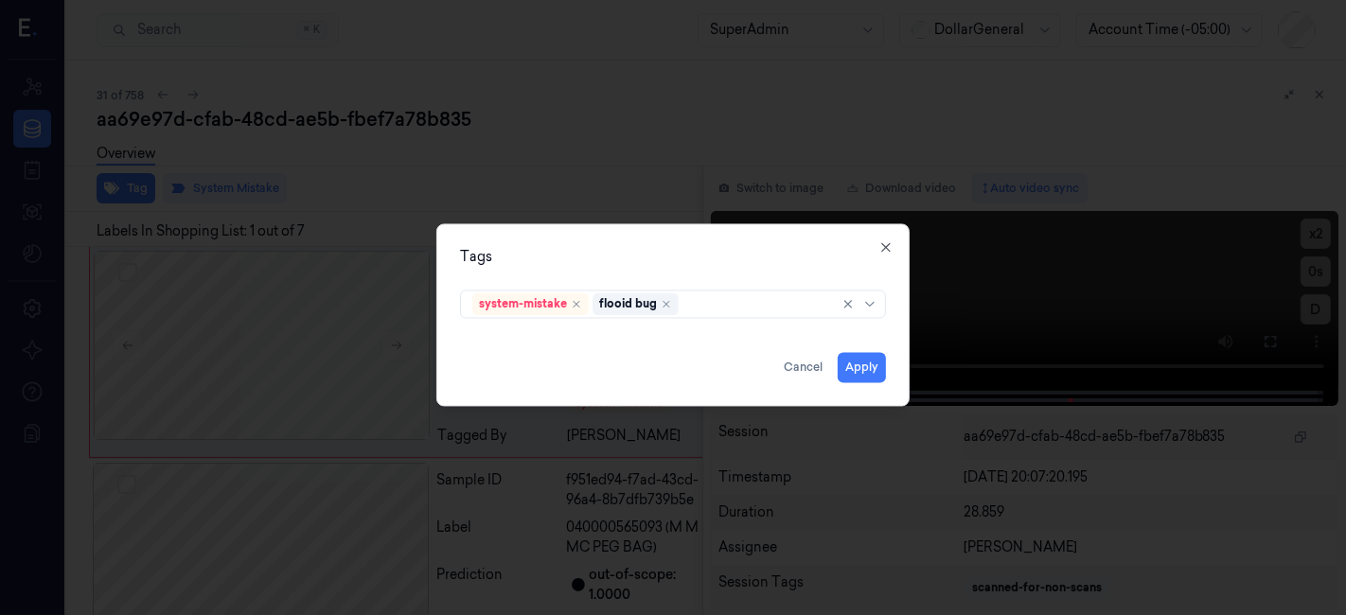
click at [626, 242] on div "Tags system-mistake flooid bug Apply Cancel Close" at bounding box center [672, 315] width 473 height 183
click at [864, 357] on button "Apply" at bounding box center [862, 368] width 48 height 30
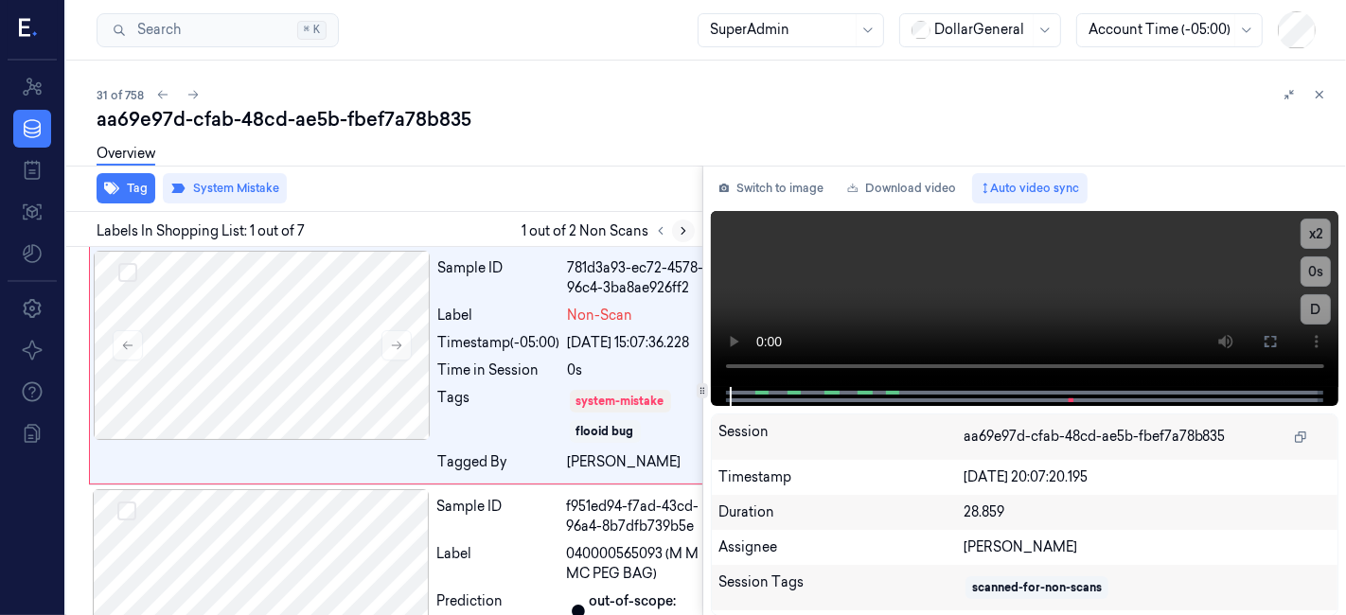
click at [684, 231] on icon at bounding box center [684, 231] width 4 height 7
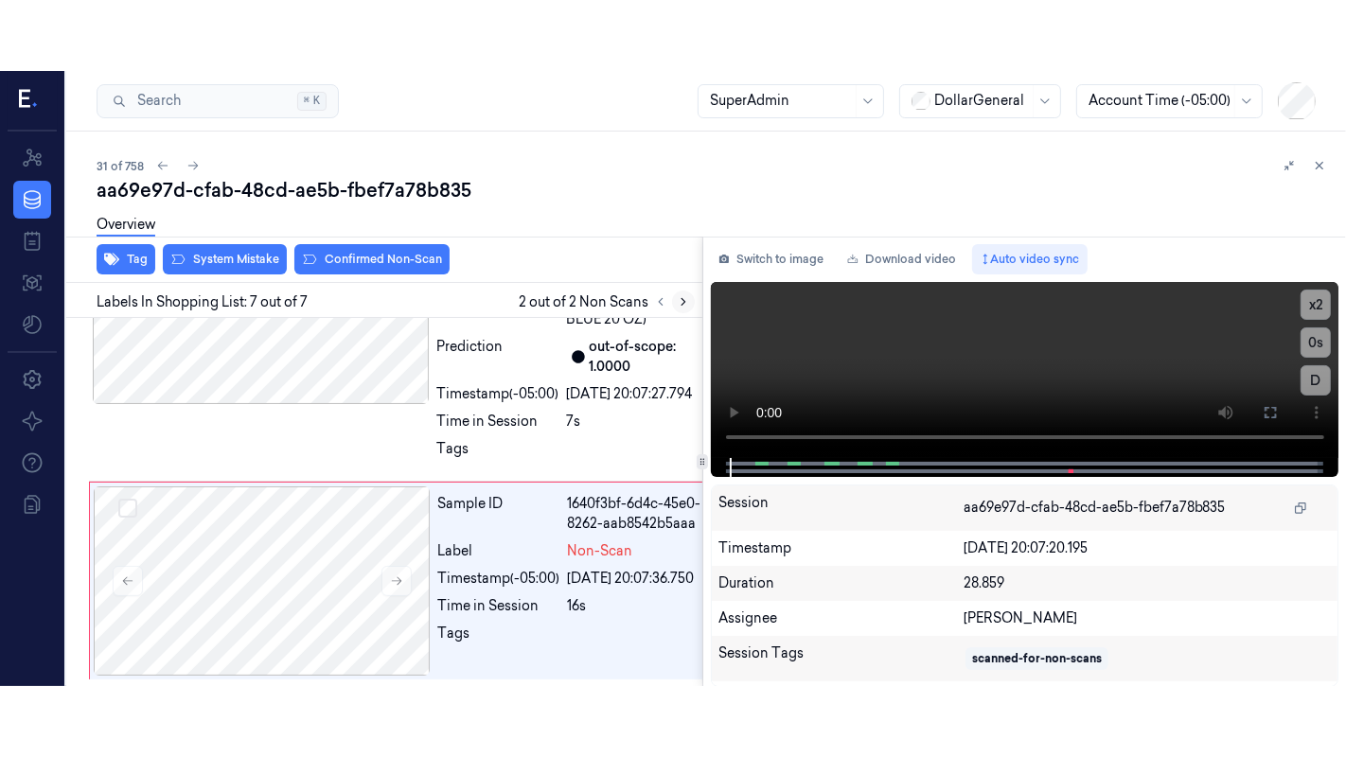
scroll to position [1632, 0]
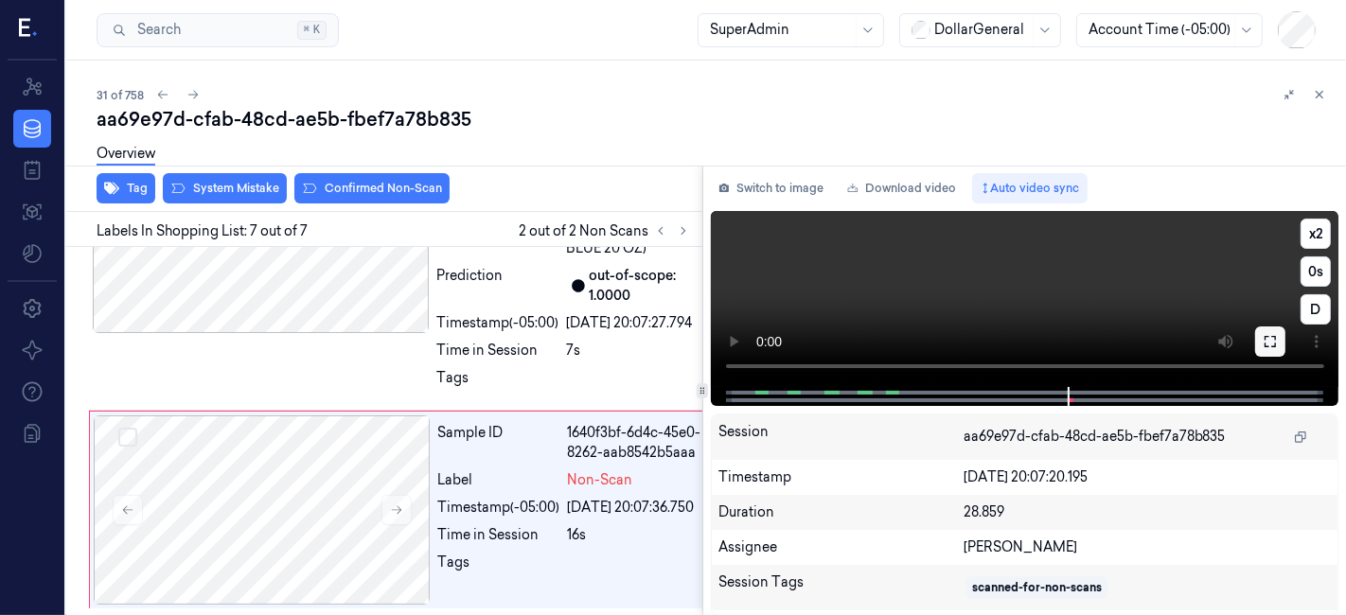
click at [1270, 327] on button at bounding box center [1270, 342] width 30 height 30
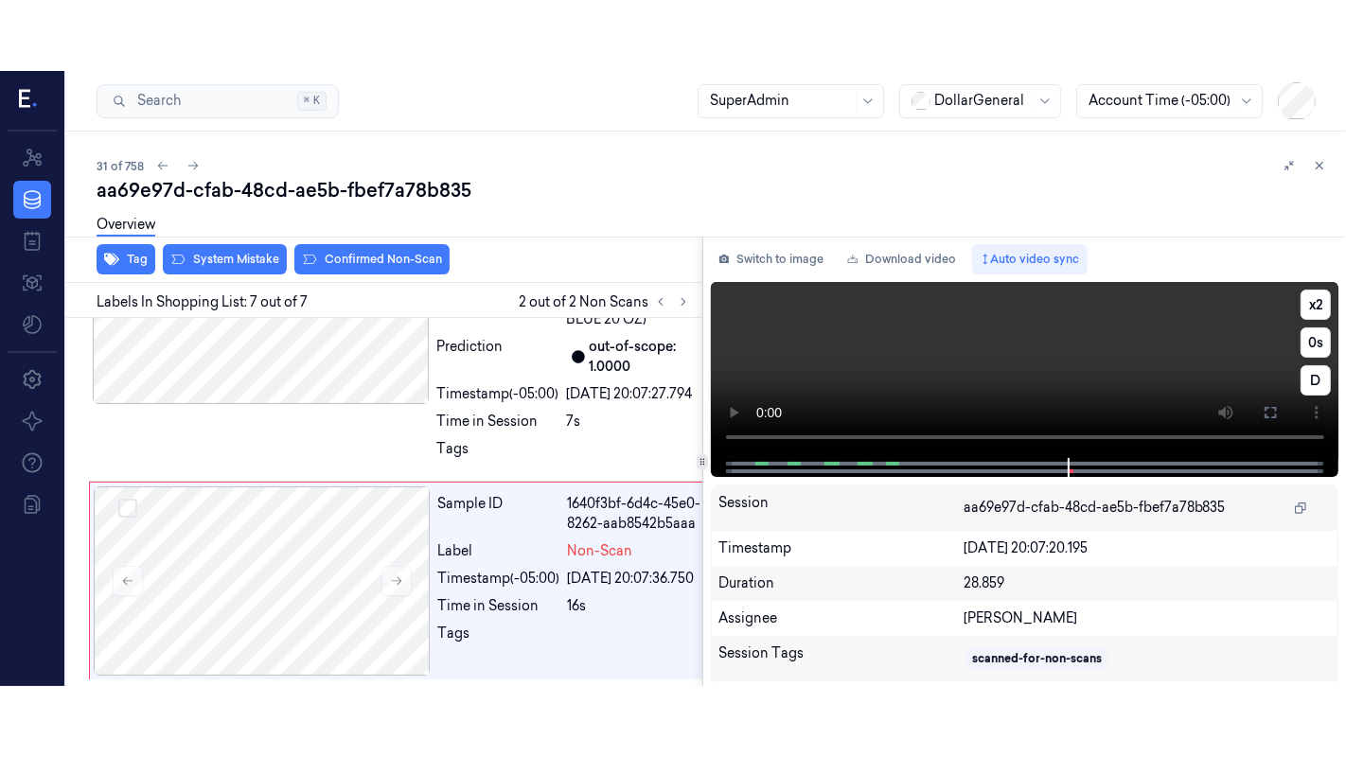
scroll to position [1490, 0]
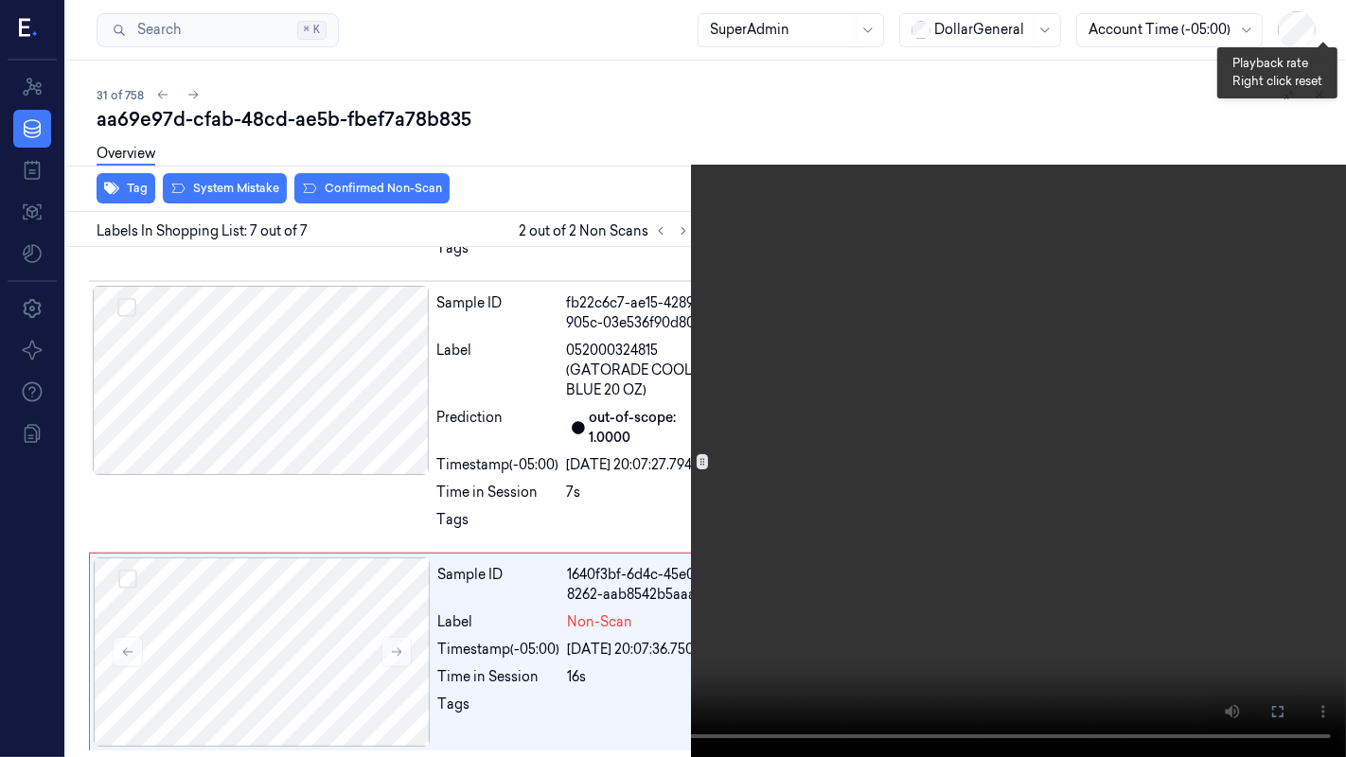
click at [1327, 19] on button "x 1" at bounding box center [1323, 23] width 30 height 30
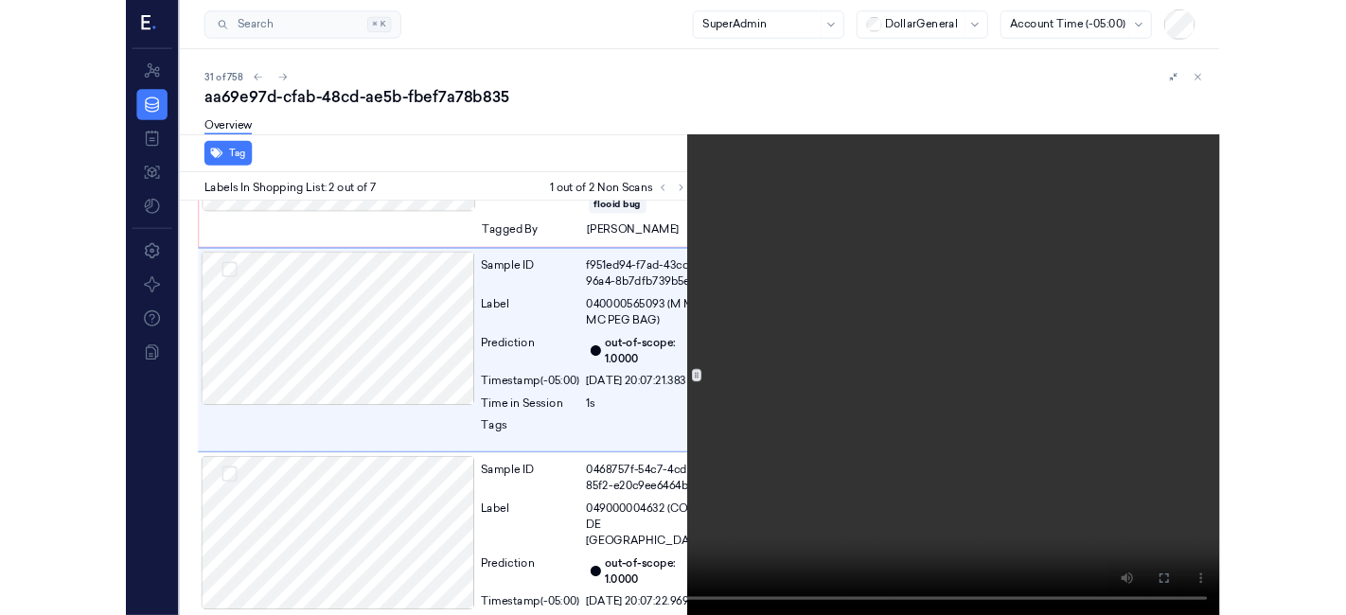
scroll to position [166, 0]
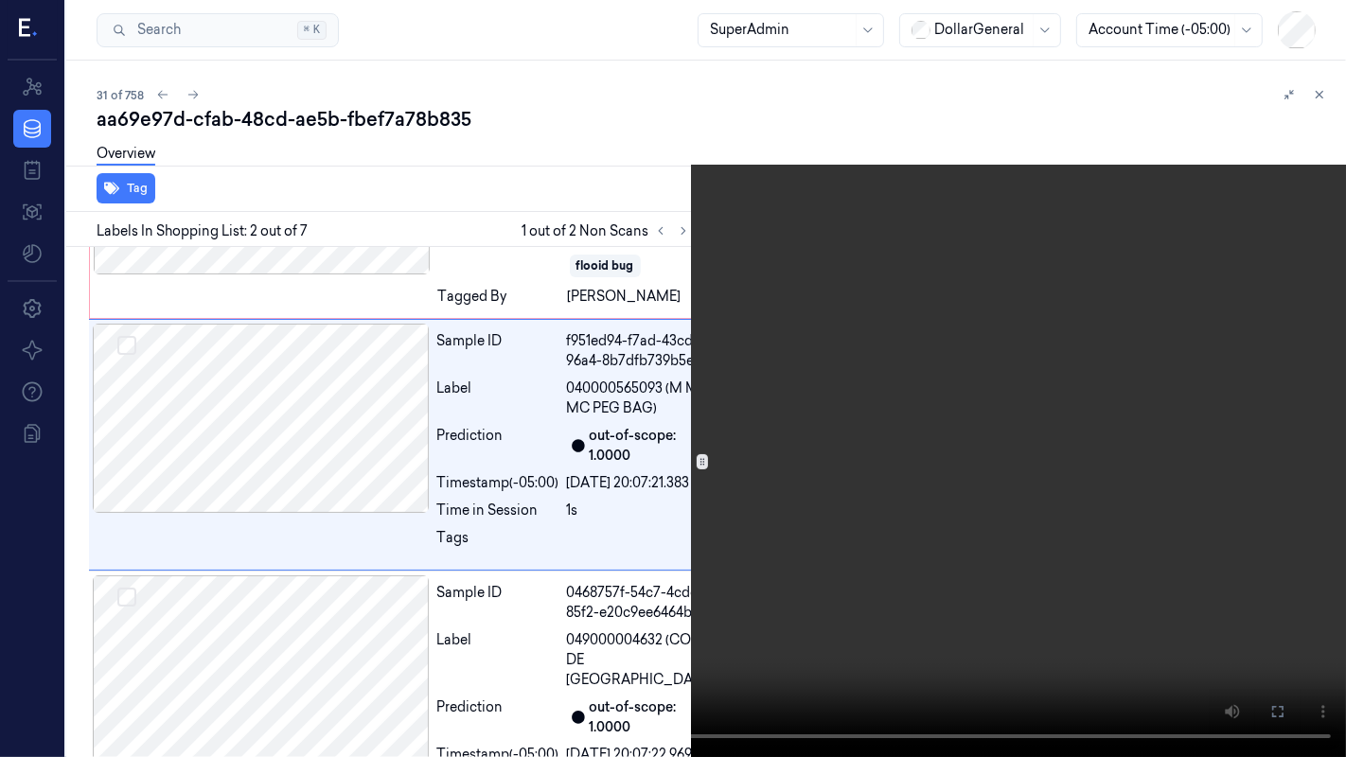
click at [0, 0] on icon at bounding box center [0, 0] width 0 height 0
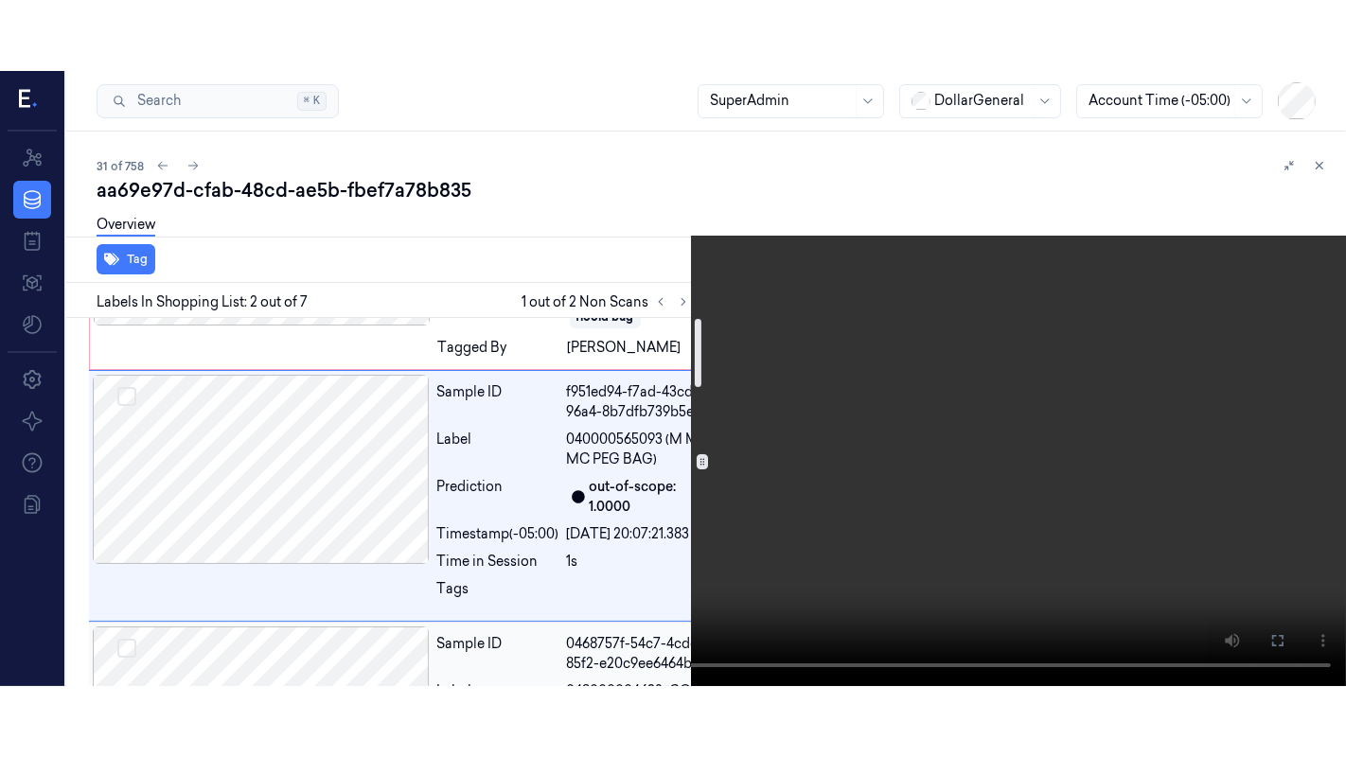
scroll to position [0, 0]
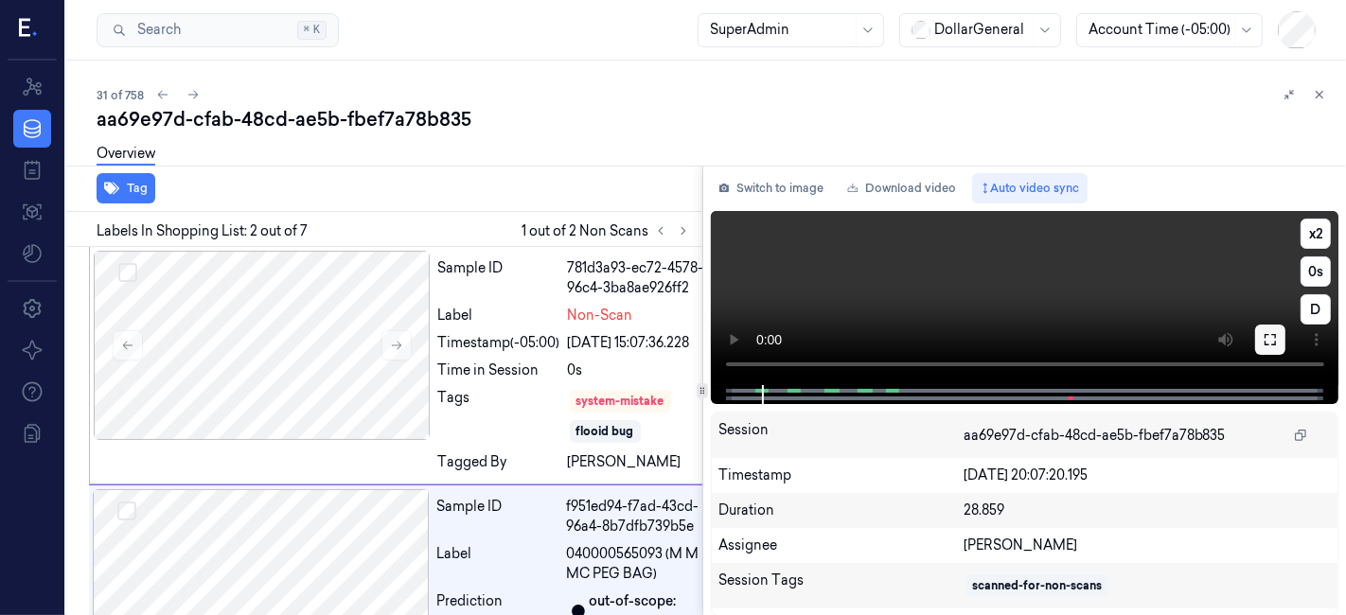
click at [1272, 336] on icon at bounding box center [1270, 339] width 15 height 15
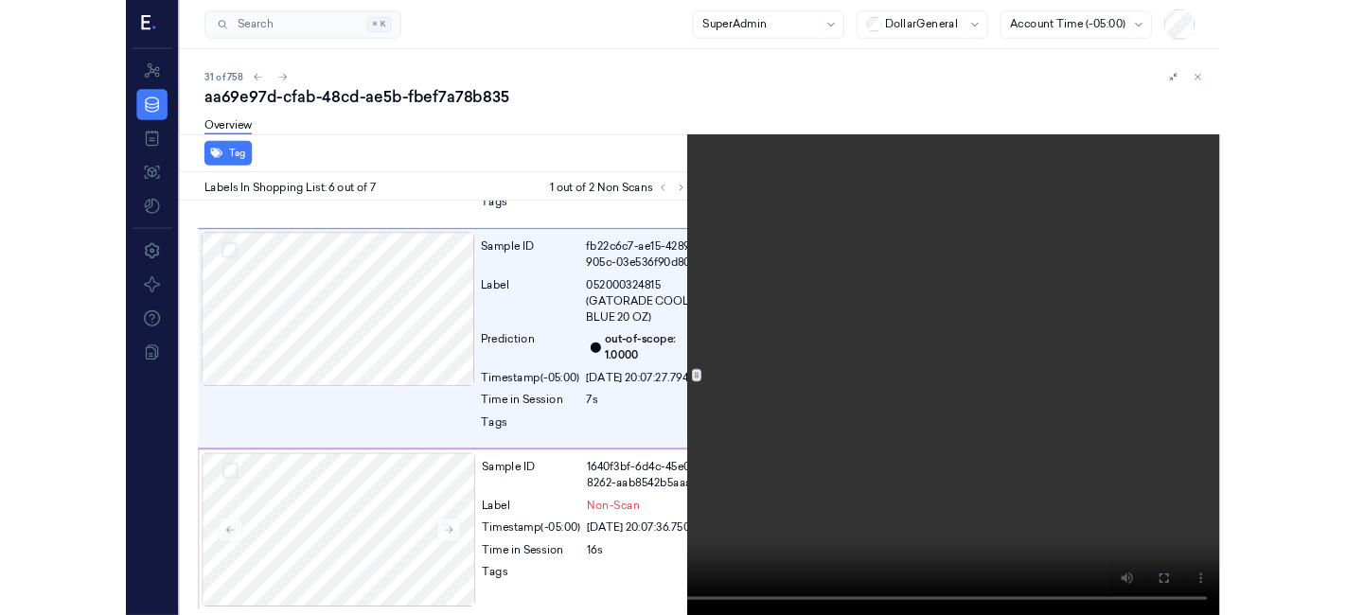
scroll to position [1350, 0]
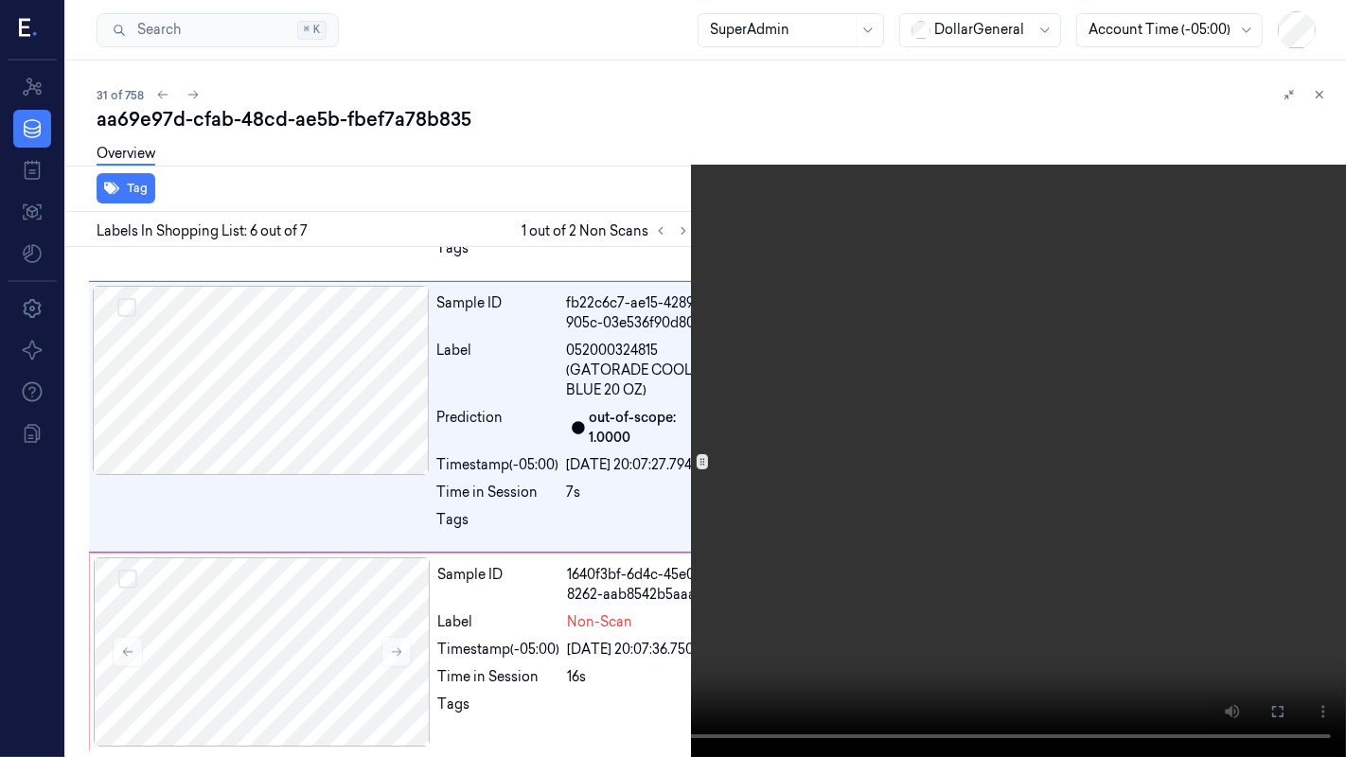
click at [0, 0] on icon at bounding box center [0, 0] width 0 height 0
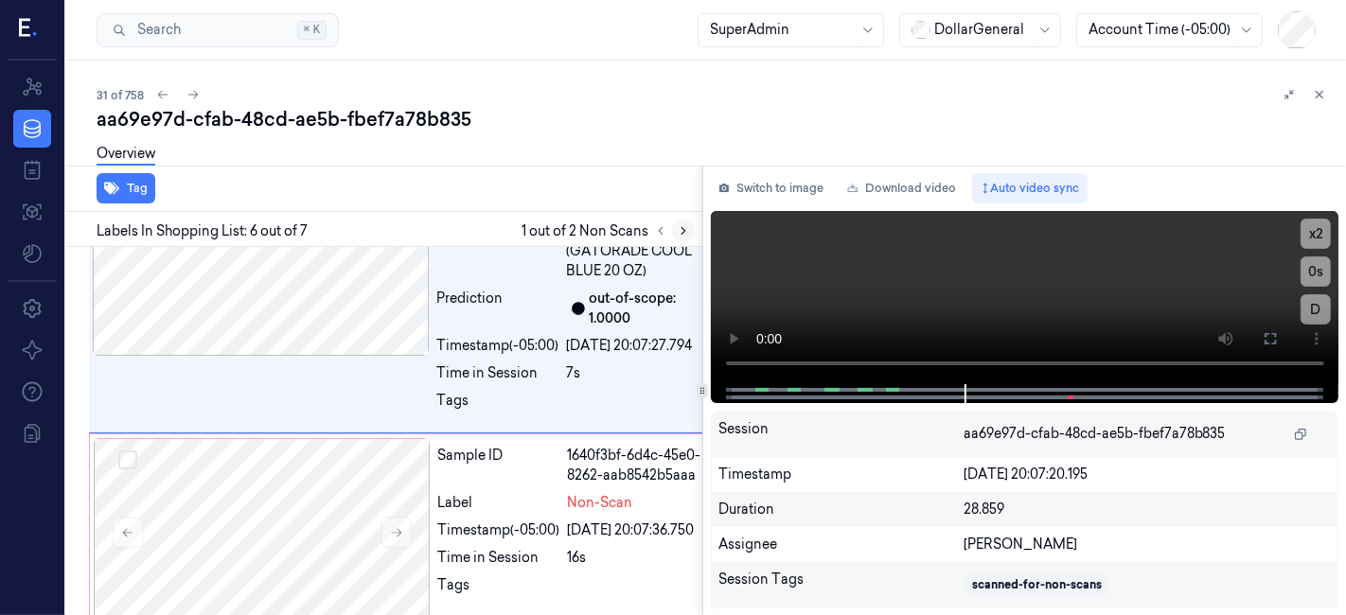
click at [690, 229] on button at bounding box center [683, 231] width 23 height 23
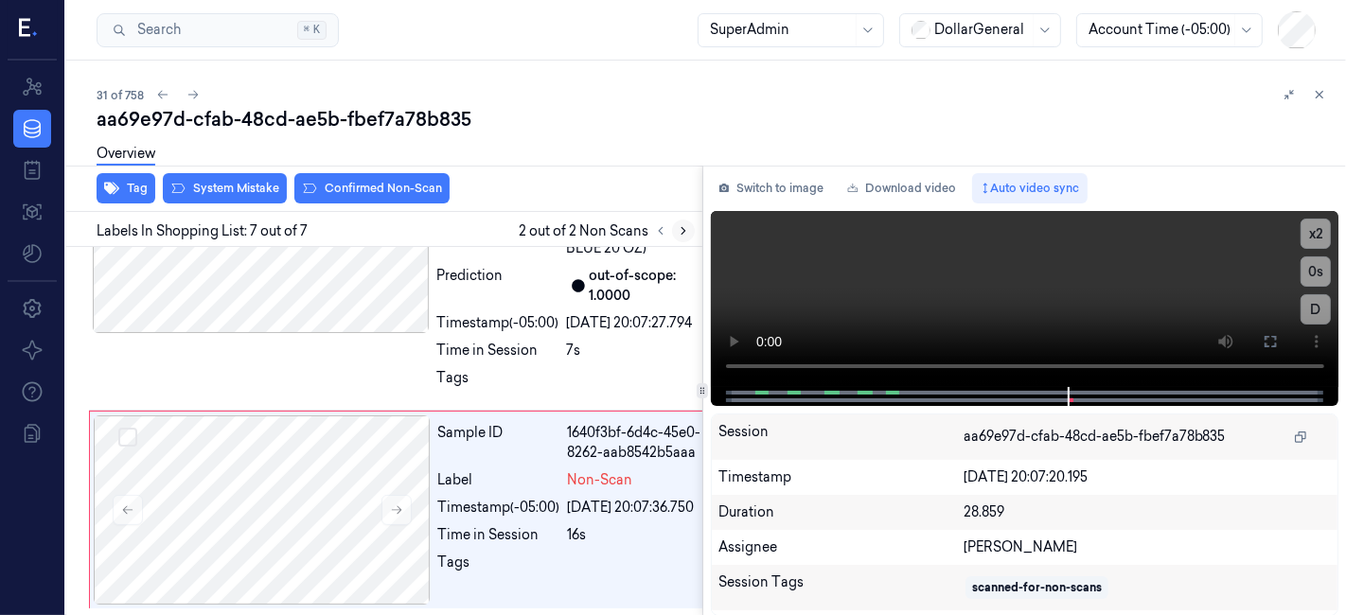
scroll to position [1632, 0]
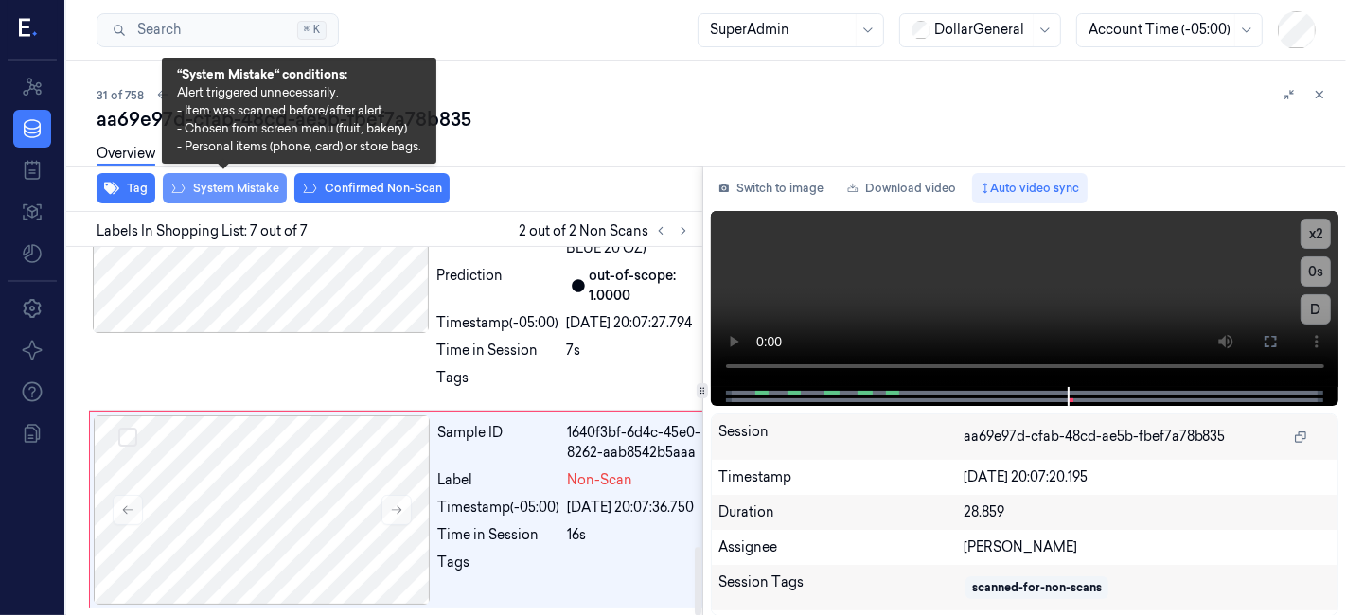
click at [222, 186] on button "System Mistake" at bounding box center [225, 188] width 124 height 30
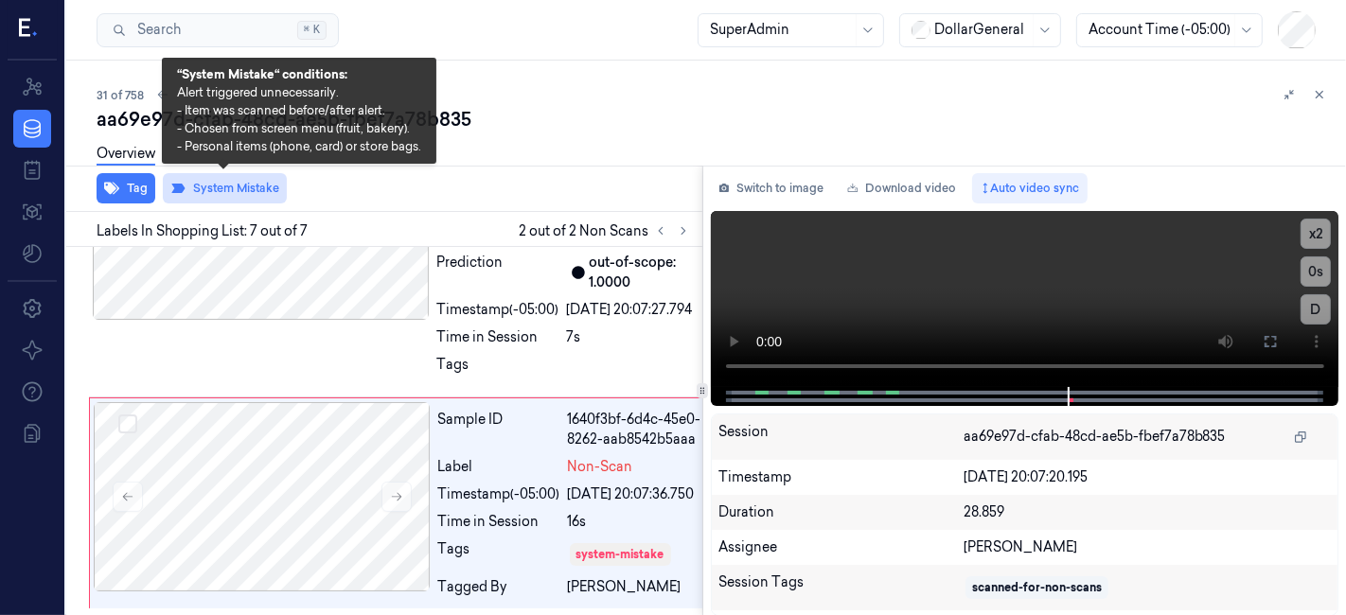
scroll to position [1660, 0]
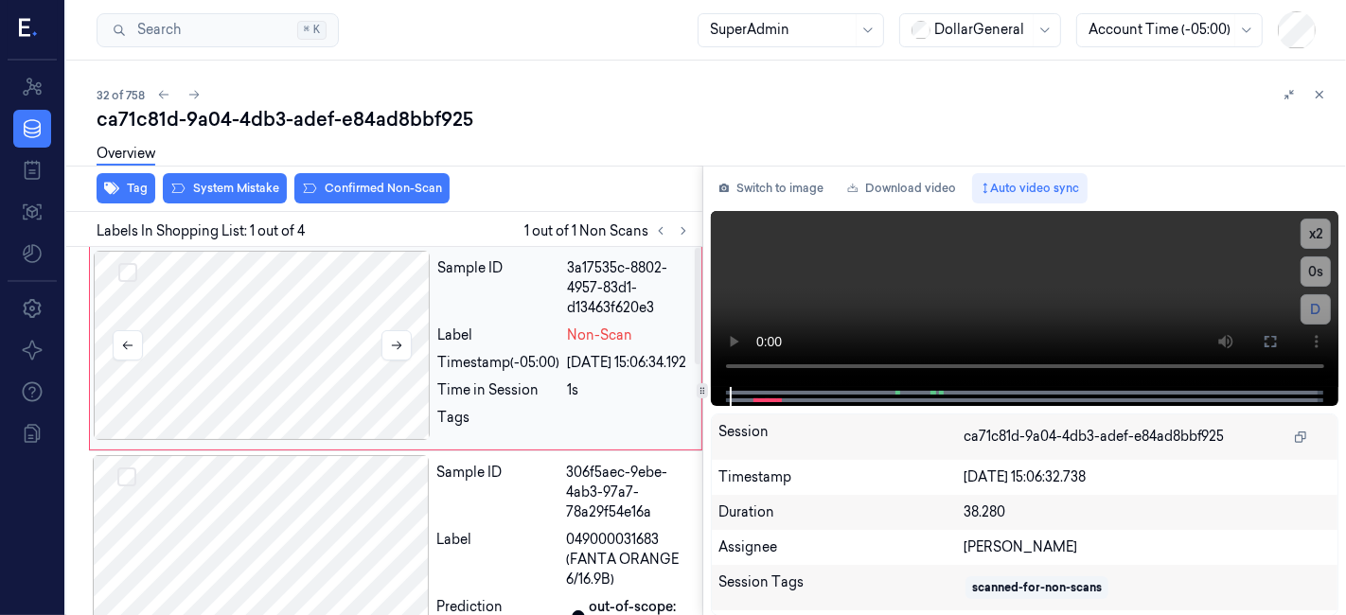
click at [329, 304] on div at bounding box center [262, 345] width 337 height 189
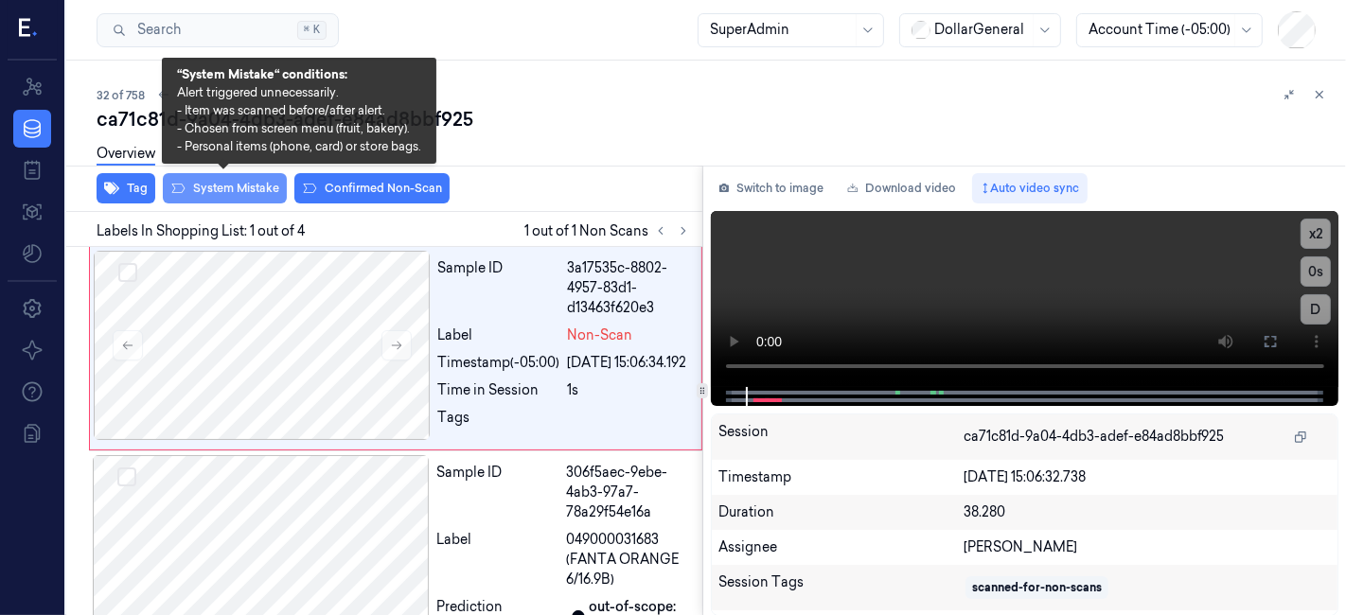
click at [201, 189] on button "System Mistake" at bounding box center [225, 188] width 124 height 30
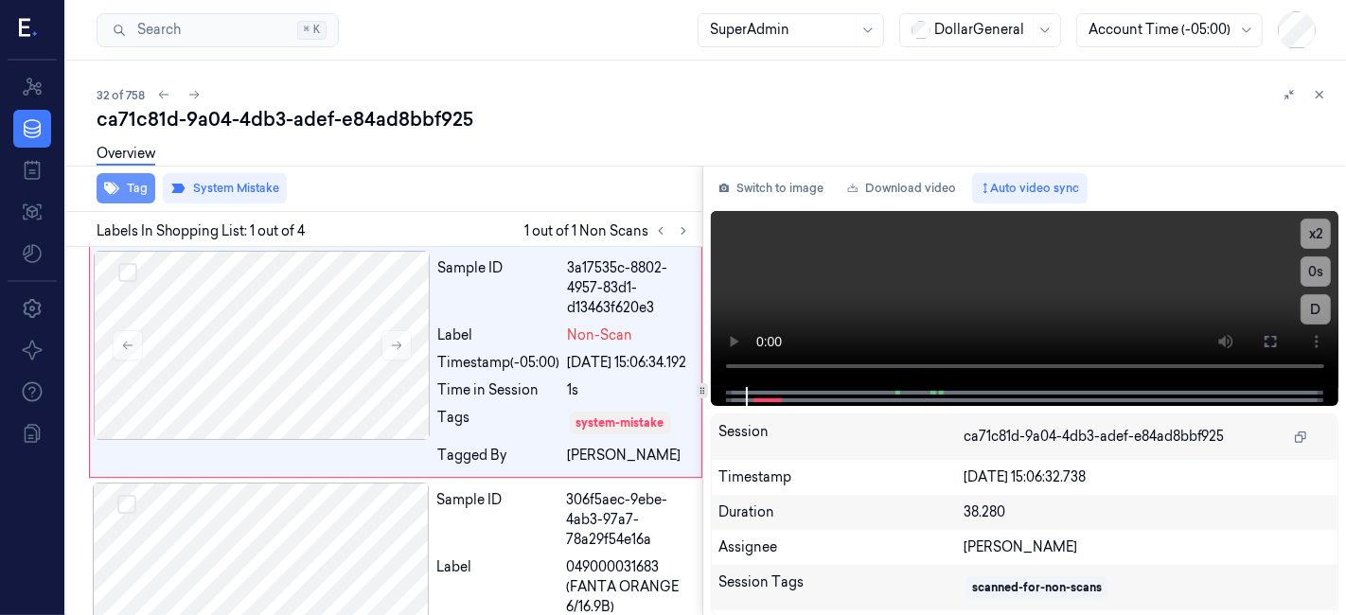
click at [127, 185] on button "Tag" at bounding box center [126, 188] width 59 height 30
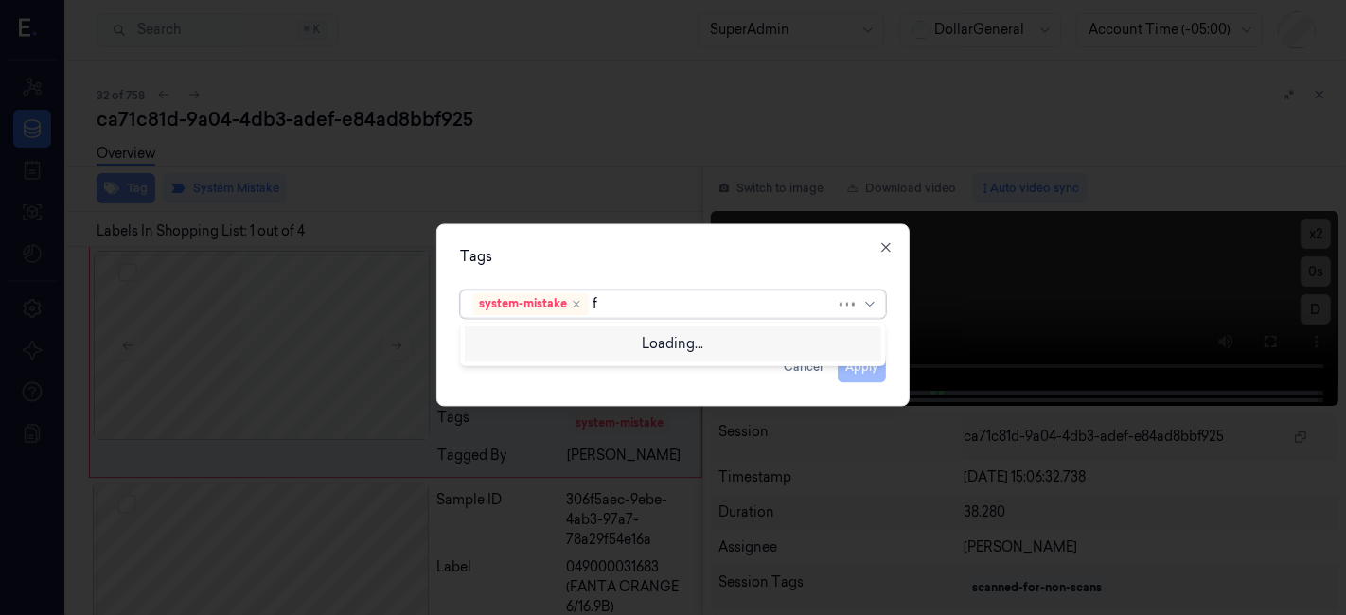
type input "fl"
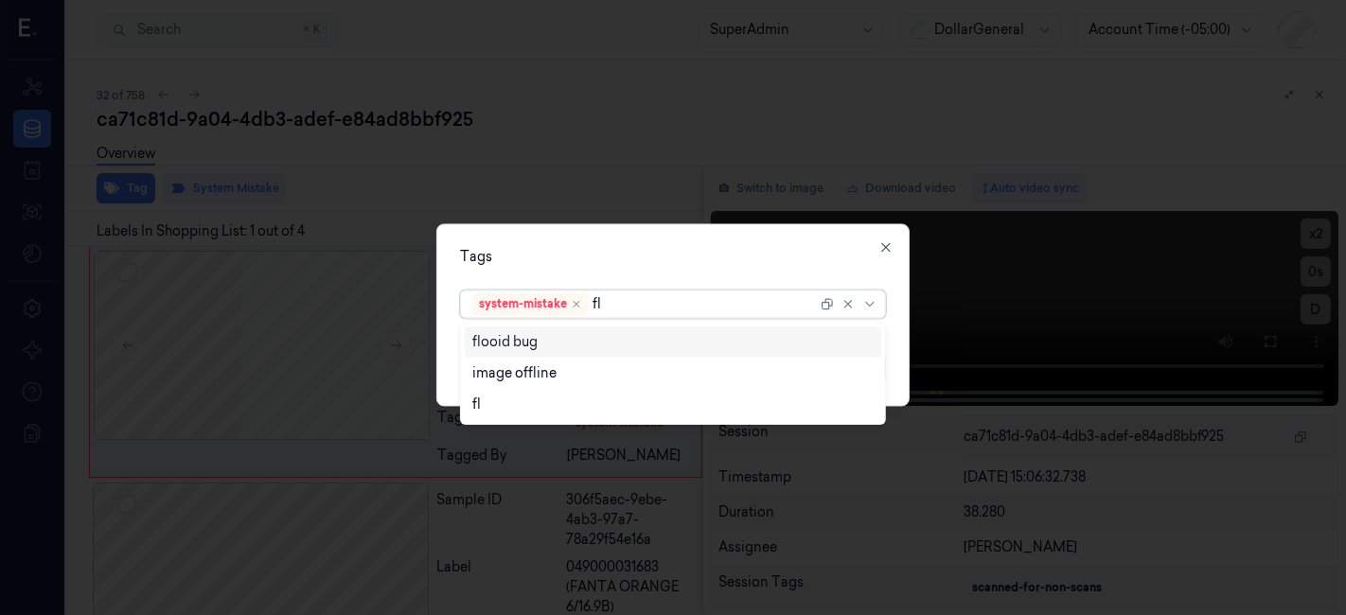
click at [549, 341] on div "flooid bug" at bounding box center [673, 342] width 402 height 20
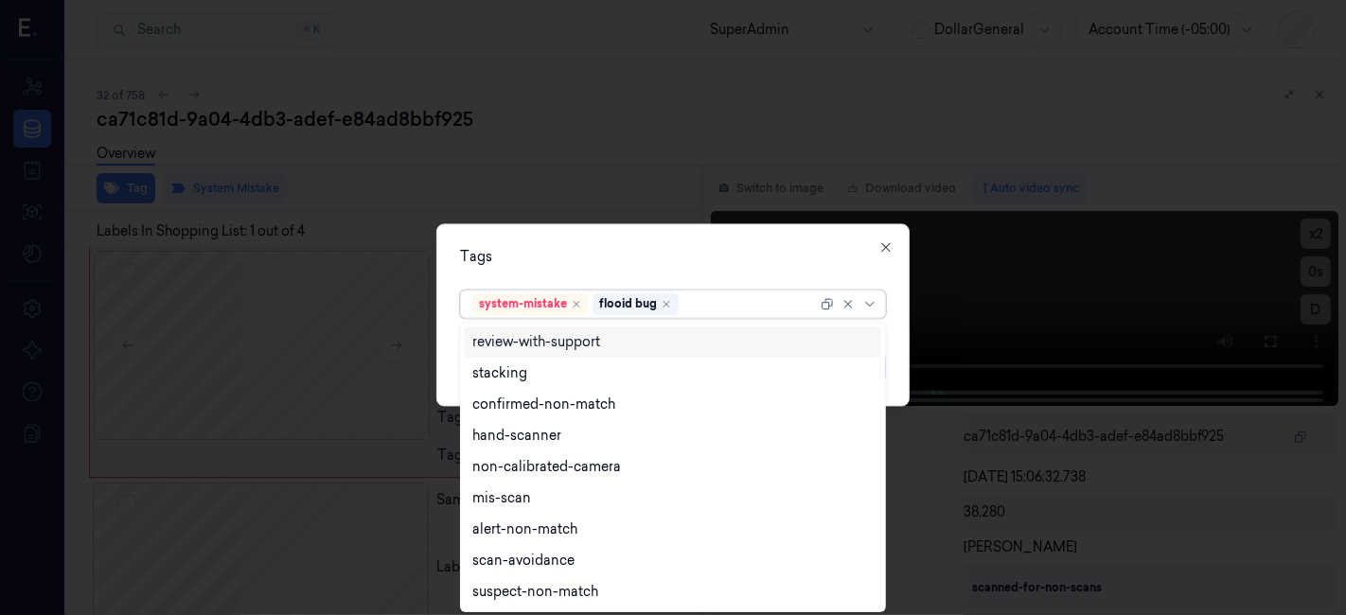
click at [579, 263] on div "Tags" at bounding box center [673, 258] width 426 height 20
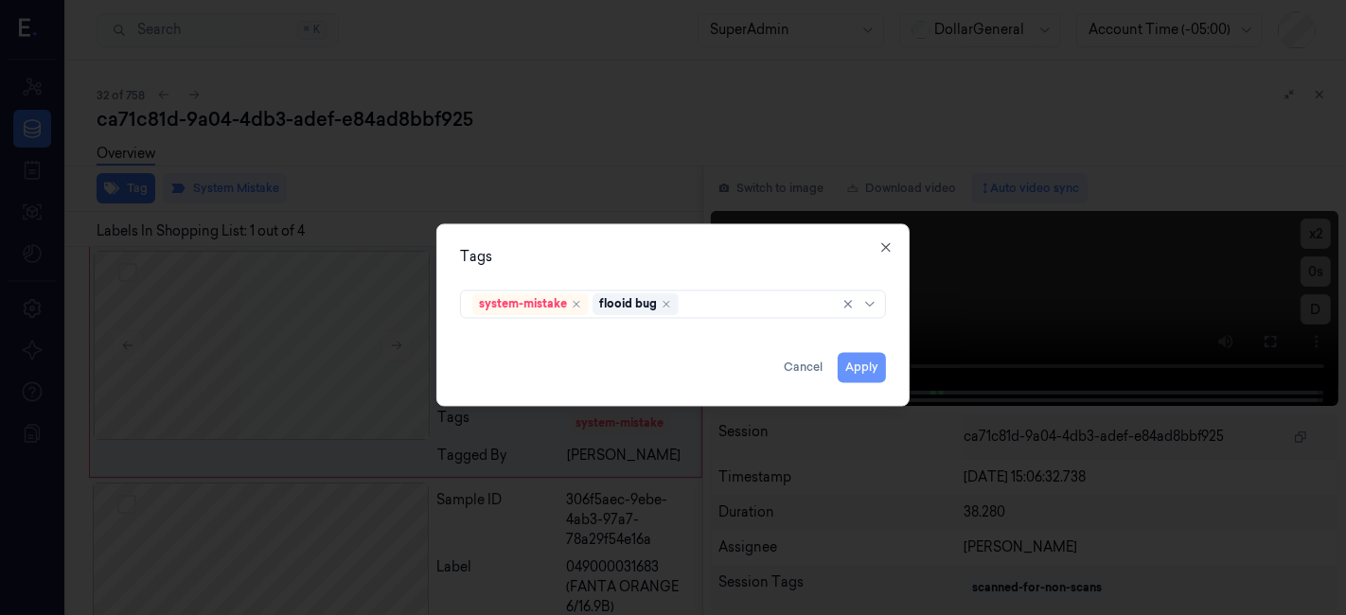
click at [845, 364] on button "Apply" at bounding box center [862, 368] width 48 height 30
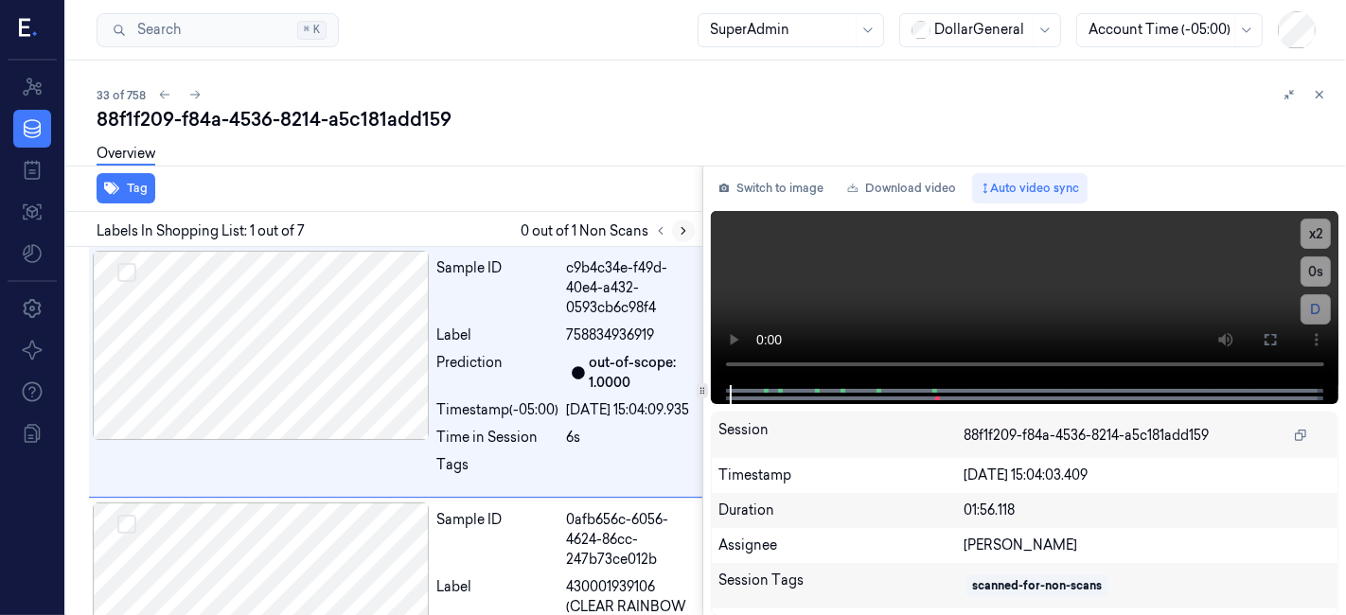
click at [688, 232] on icon at bounding box center [683, 230] width 13 height 13
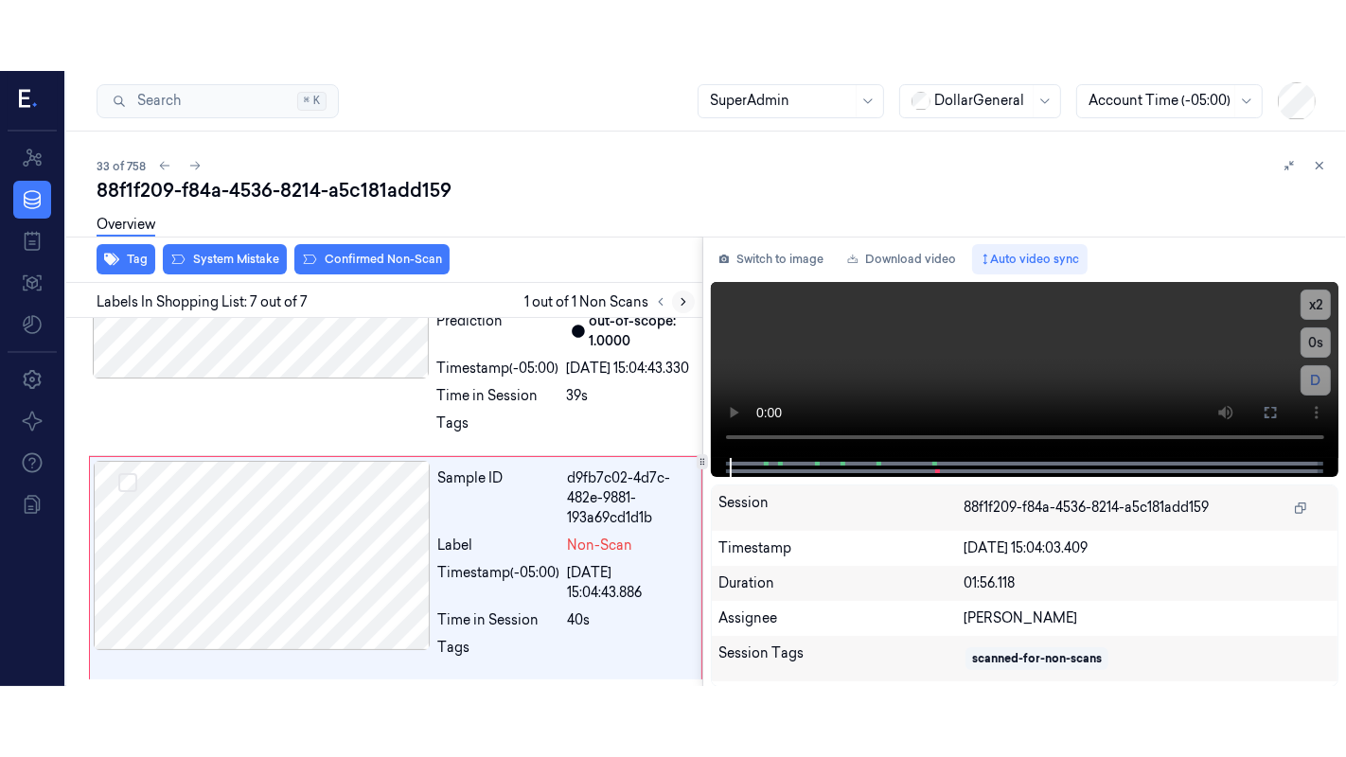
scroll to position [1646, 0]
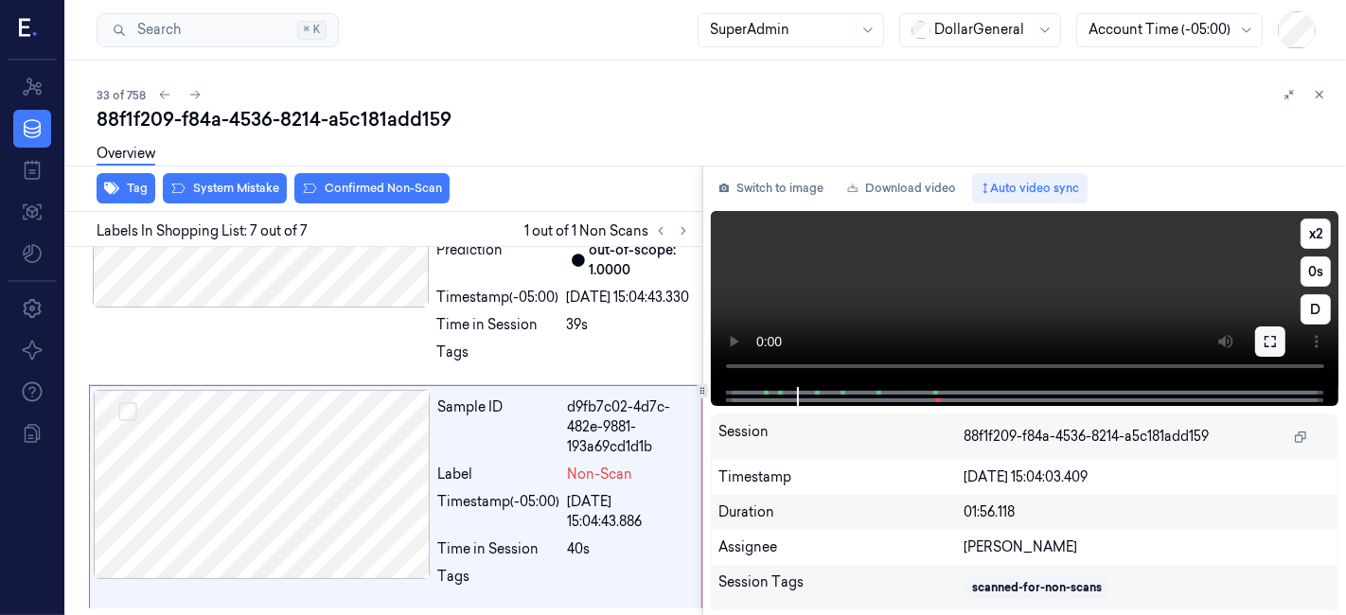
click at [1270, 341] on icon at bounding box center [1270, 341] width 15 height 15
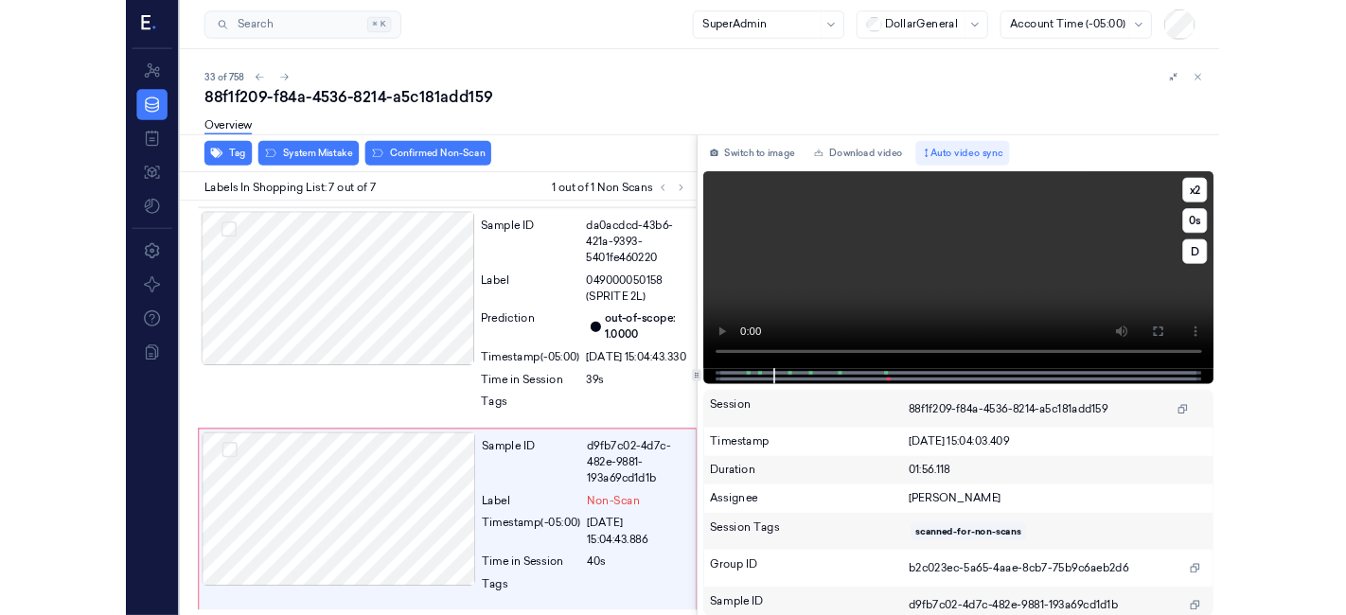
scroll to position [1505, 0]
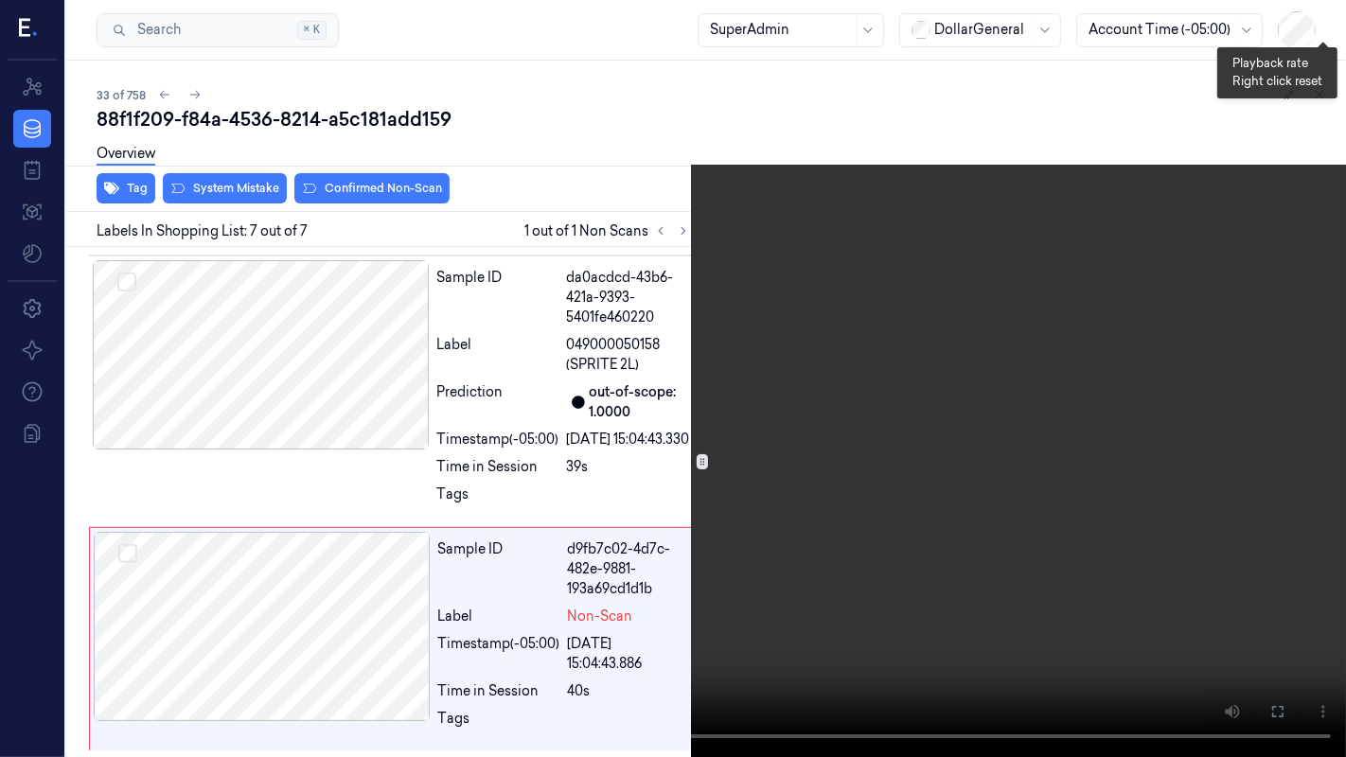
click at [1332, 9] on button "x 1" at bounding box center [1323, 23] width 30 height 30
click at [0, 0] on button at bounding box center [0, 0] width 0 height 0
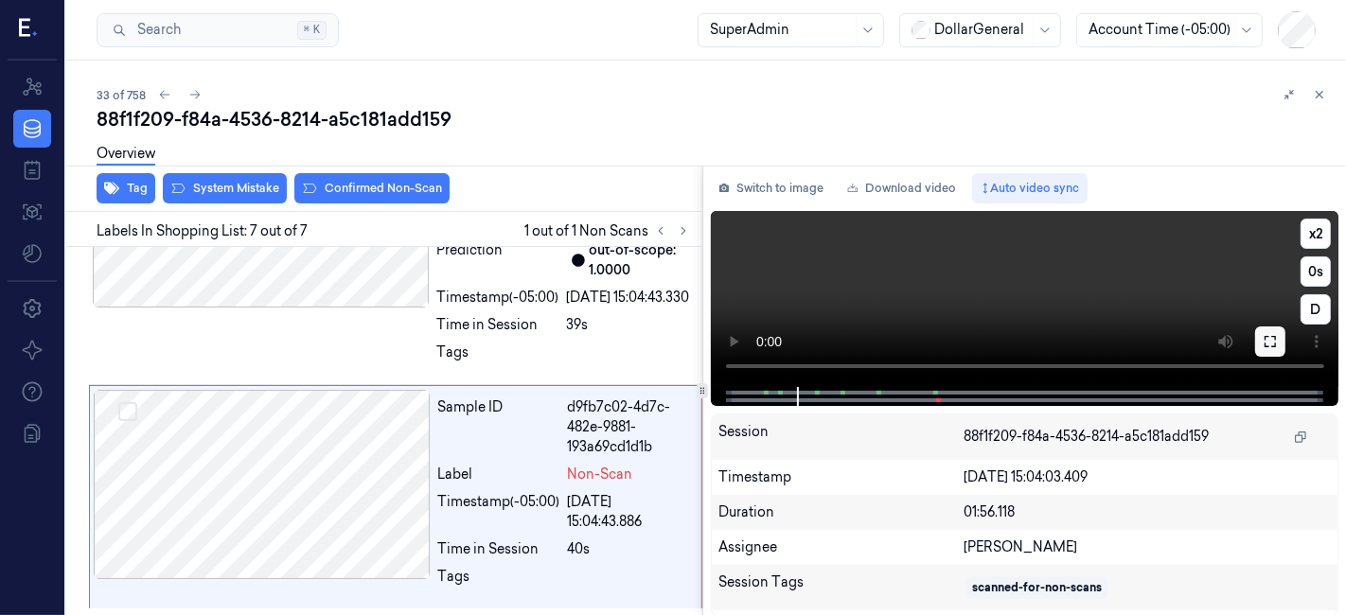
click at [1263, 342] on icon at bounding box center [1270, 341] width 15 height 15
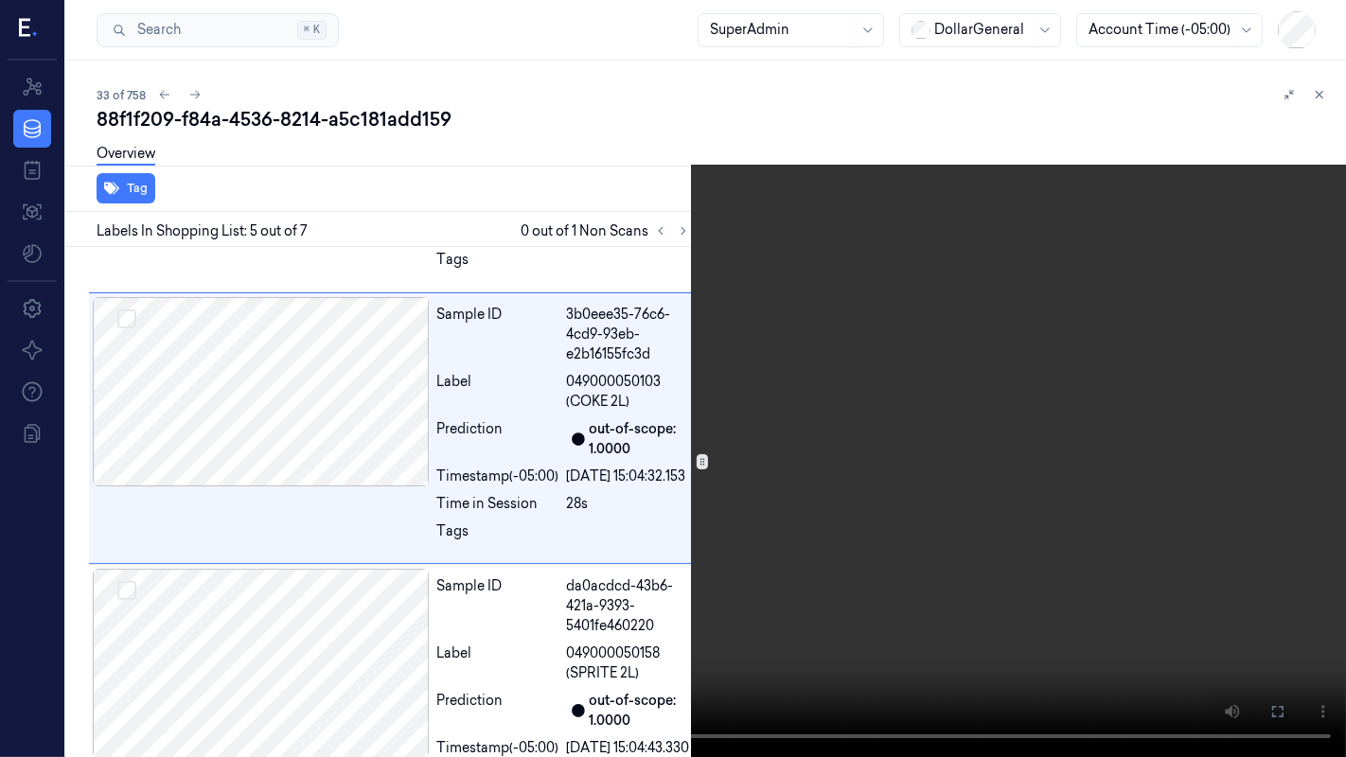
scroll to position [1093, 0]
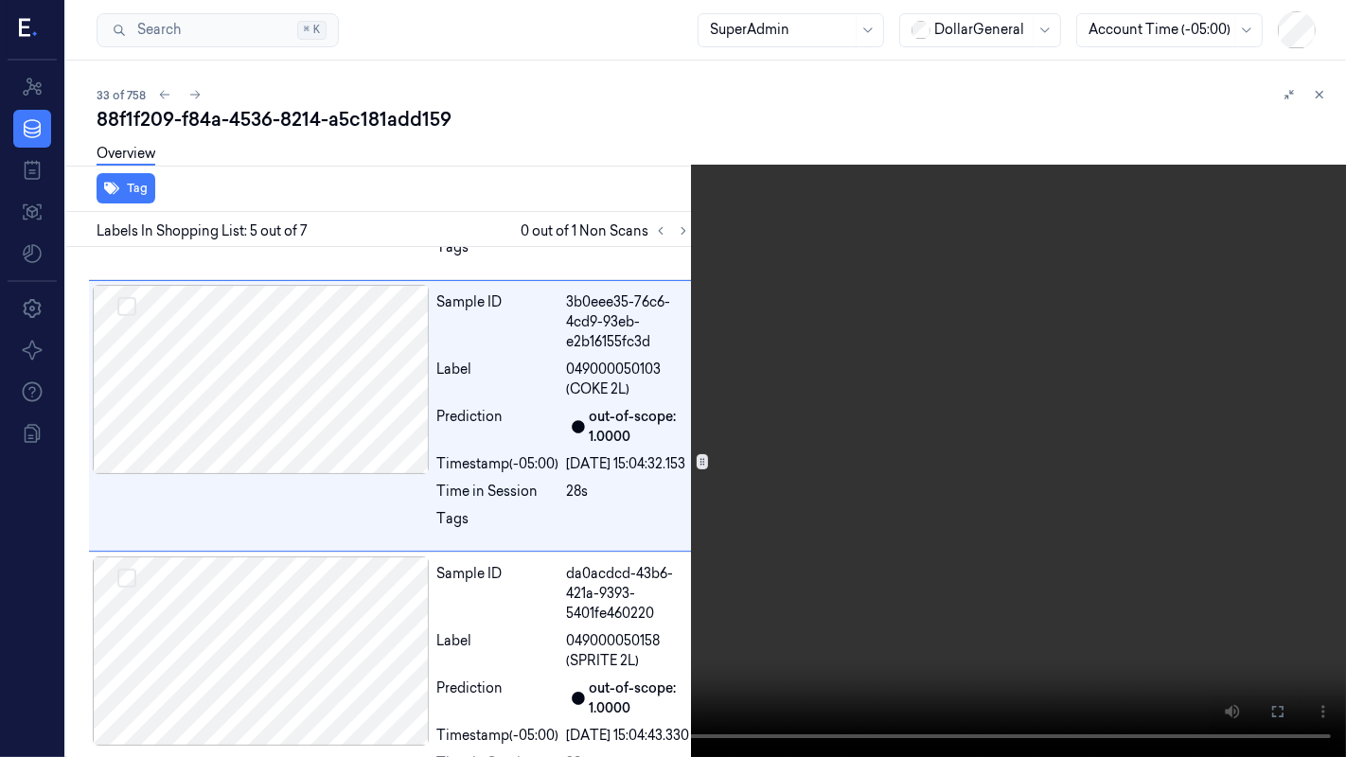
click at [493, 443] on video at bounding box center [673, 378] width 1346 height 757
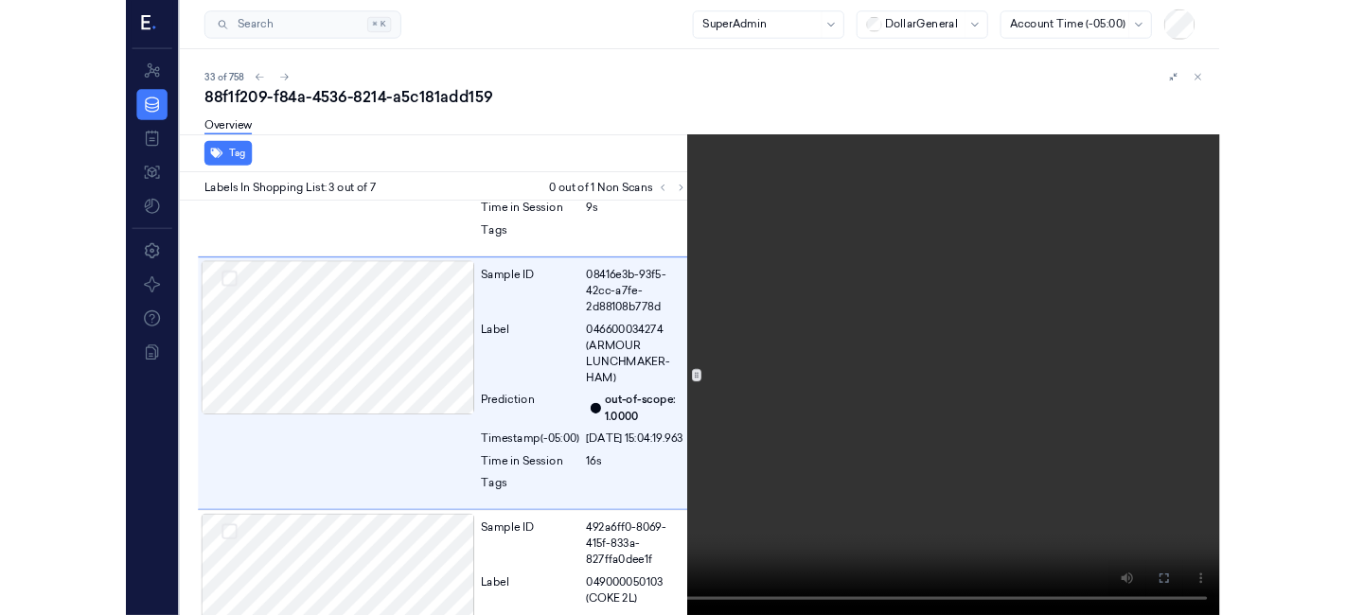
scroll to position [491, 0]
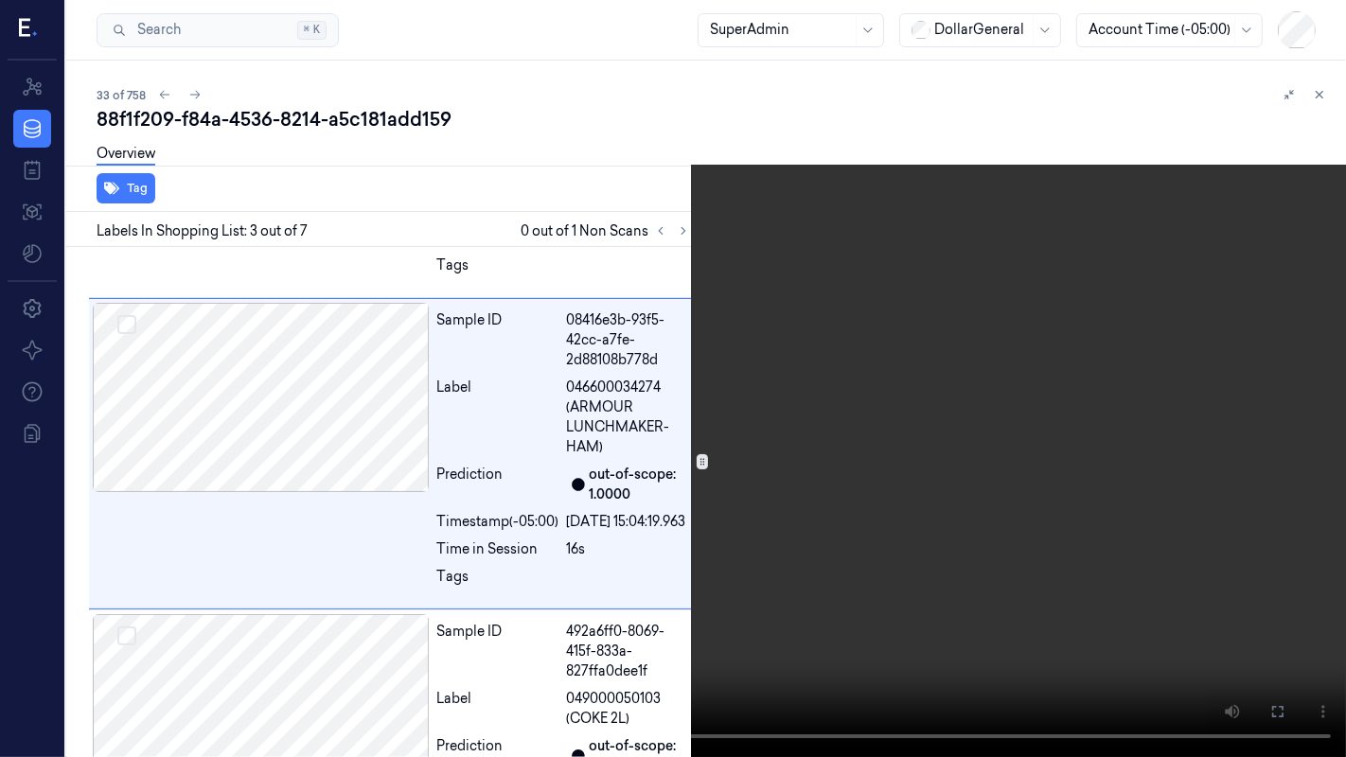
click at [406, 443] on video at bounding box center [673, 378] width 1346 height 757
click at [0, 0] on icon at bounding box center [0, 0] width 0 height 0
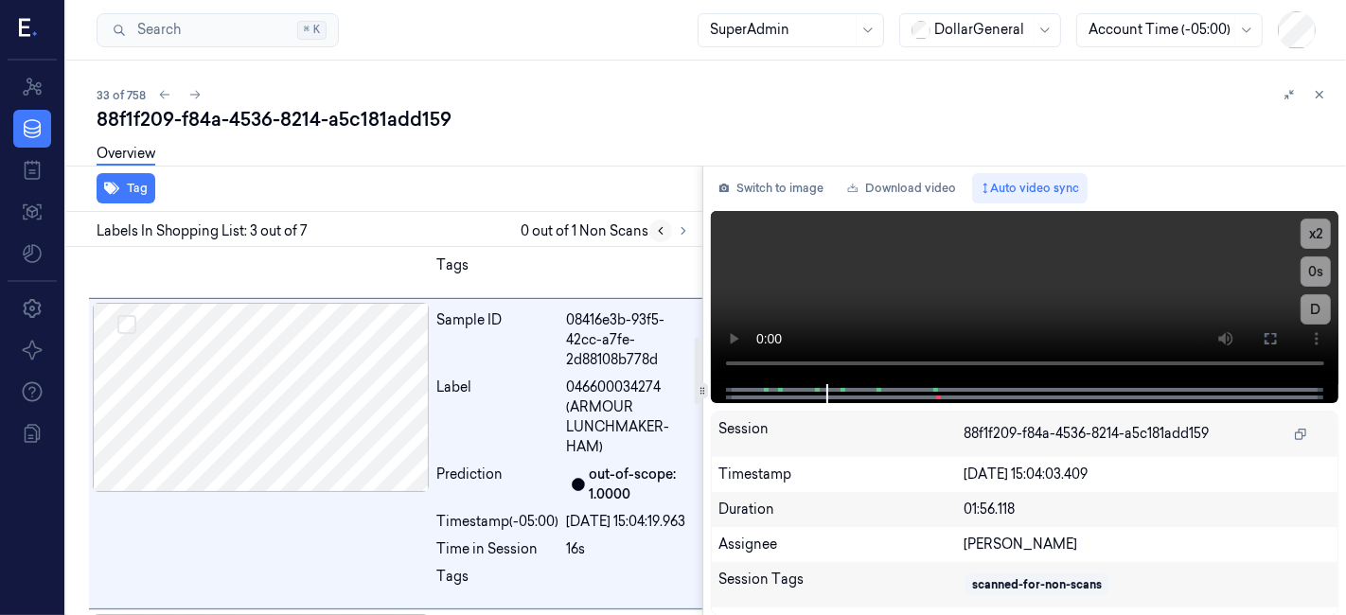
click at [667, 226] on icon at bounding box center [660, 230] width 13 height 13
click at [679, 221] on button at bounding box center [683, 231] width 23 height 23
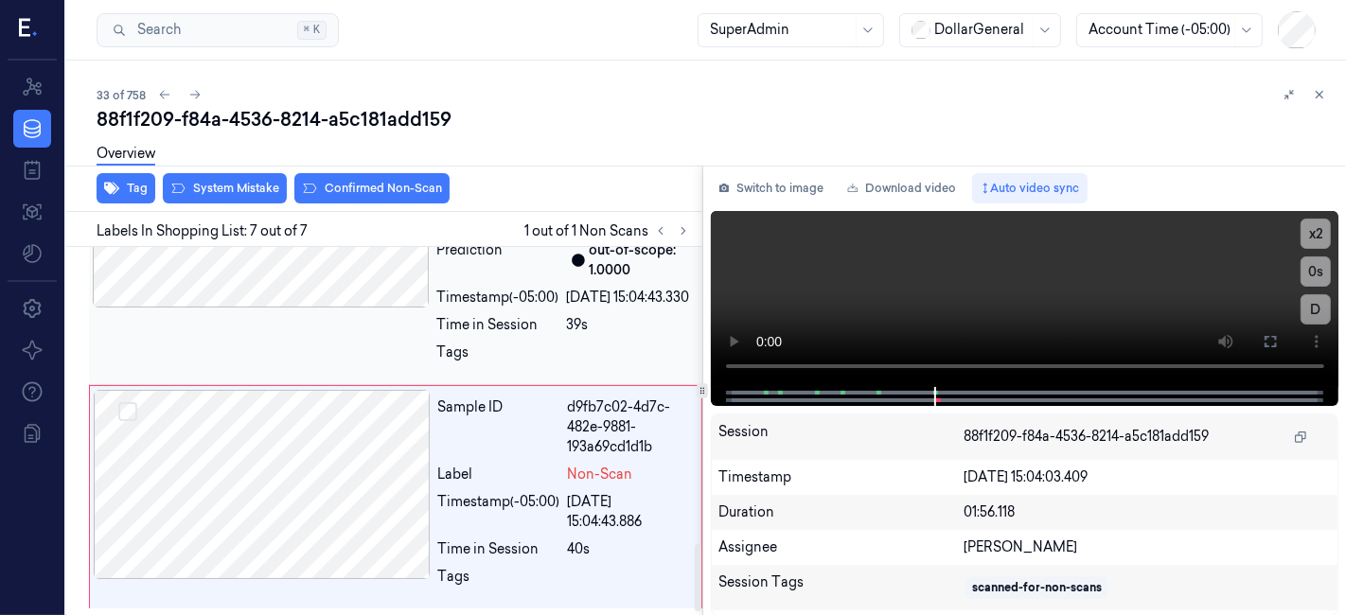
scroll to position [1646, 0]
click at [278, 431] on div at bounding box center [262, 484] width 337 height 189
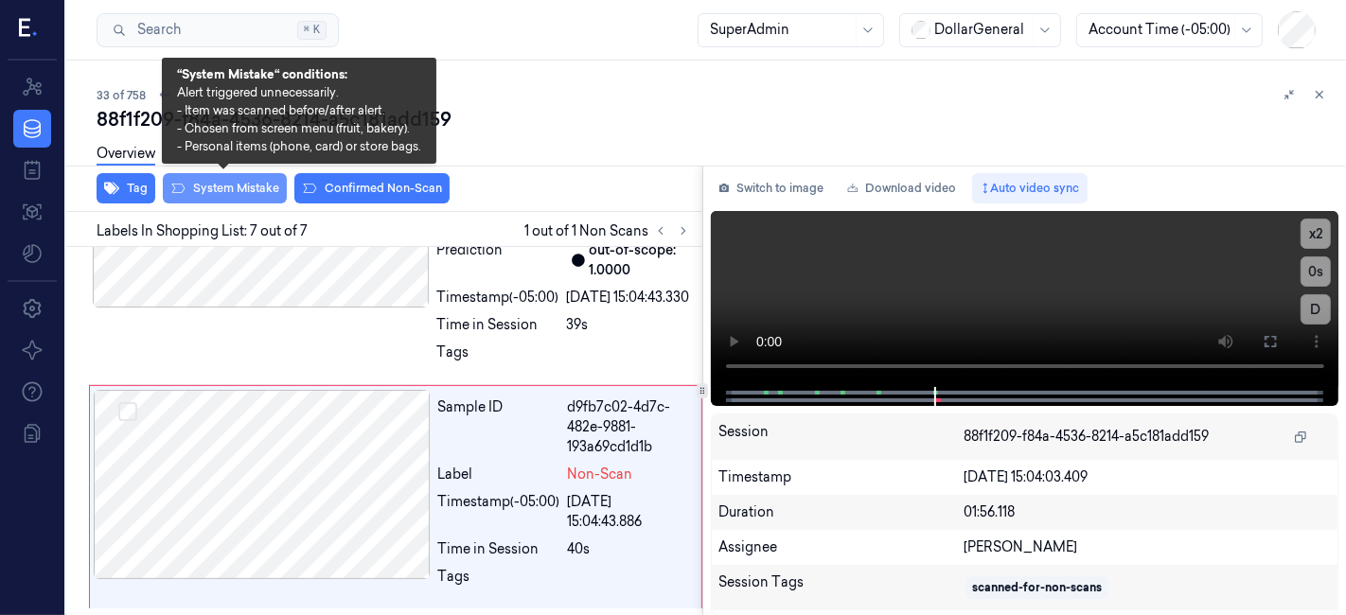
click at [189, 191] on button "System Mistake" at bounding box center [225, 188] width 124 height 30
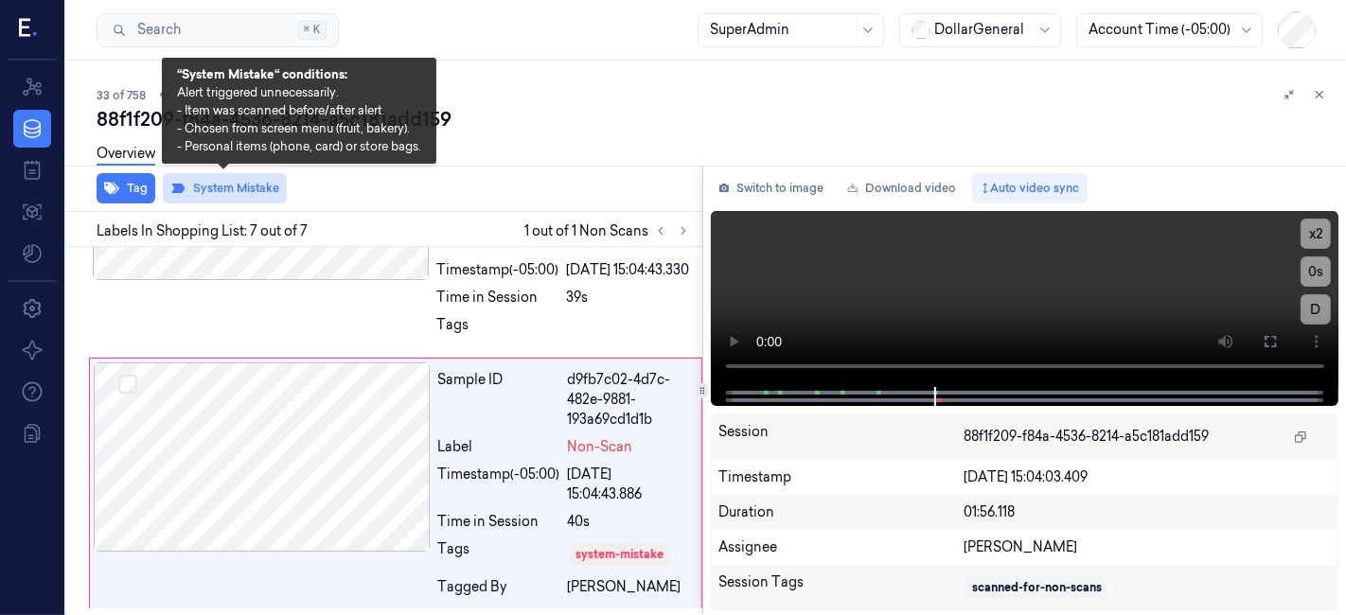
scroll to position [1674, 0]
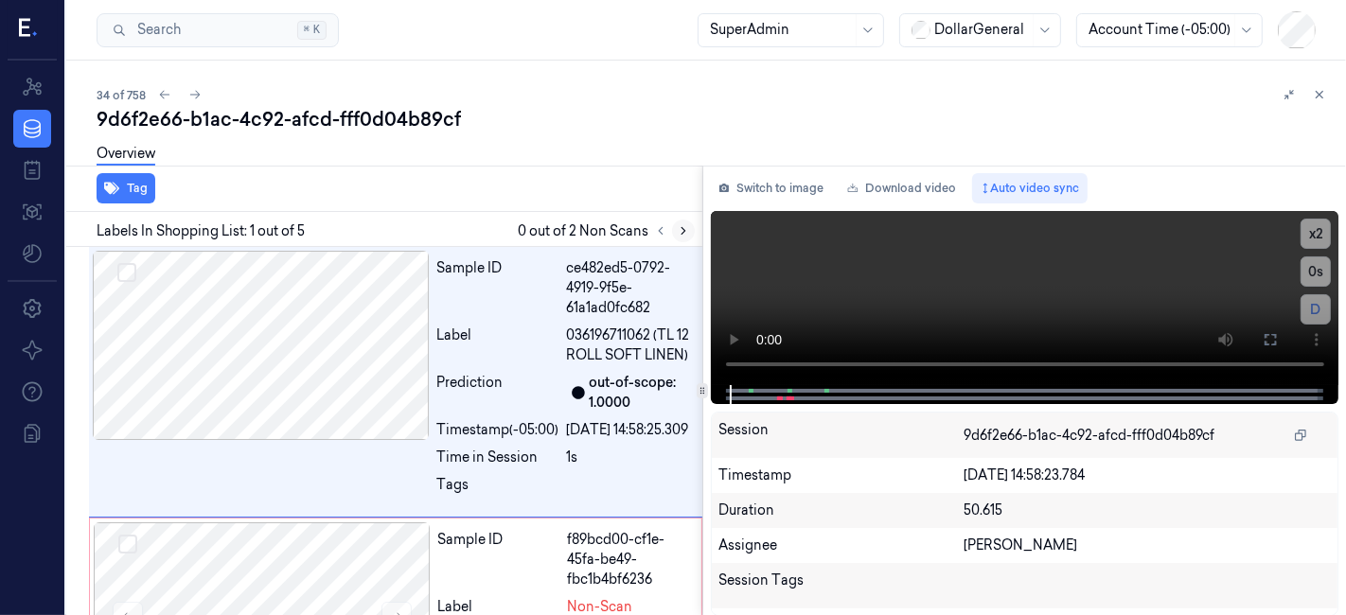
click at [684, 233] on icon at bounding box center [683, 230] width 13 height 13
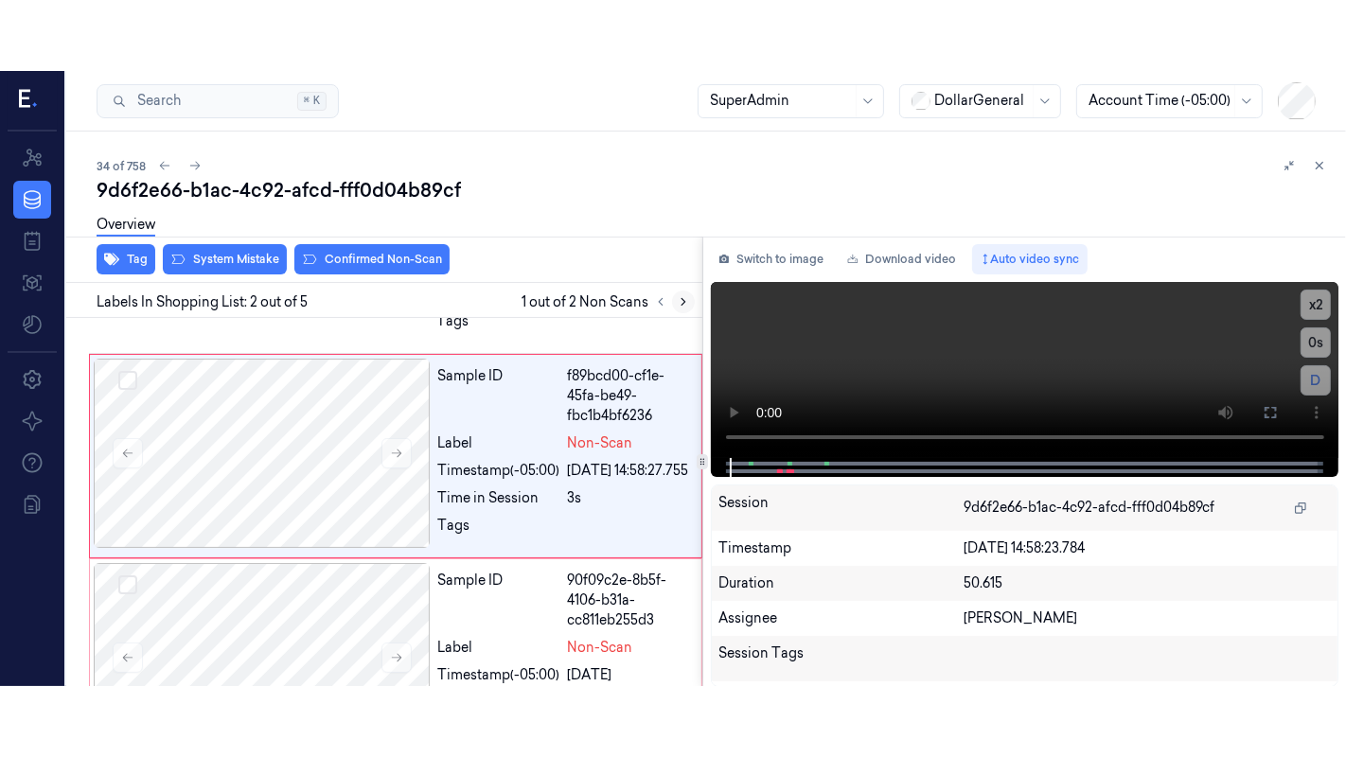
scroll to position [238, 0]
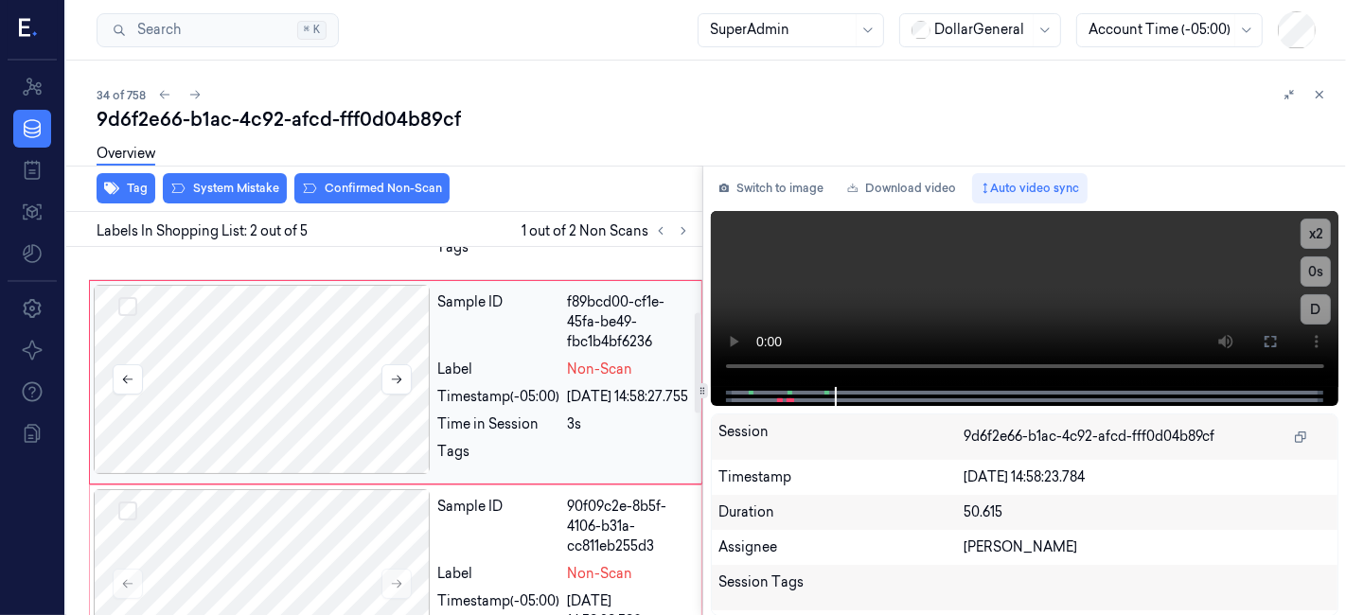
click at [305, 383] on div at bounding box center [262, 379] width 337 height 189
click at [1280, 327] on button at bounding box center [1270, 342] width 30 height 30
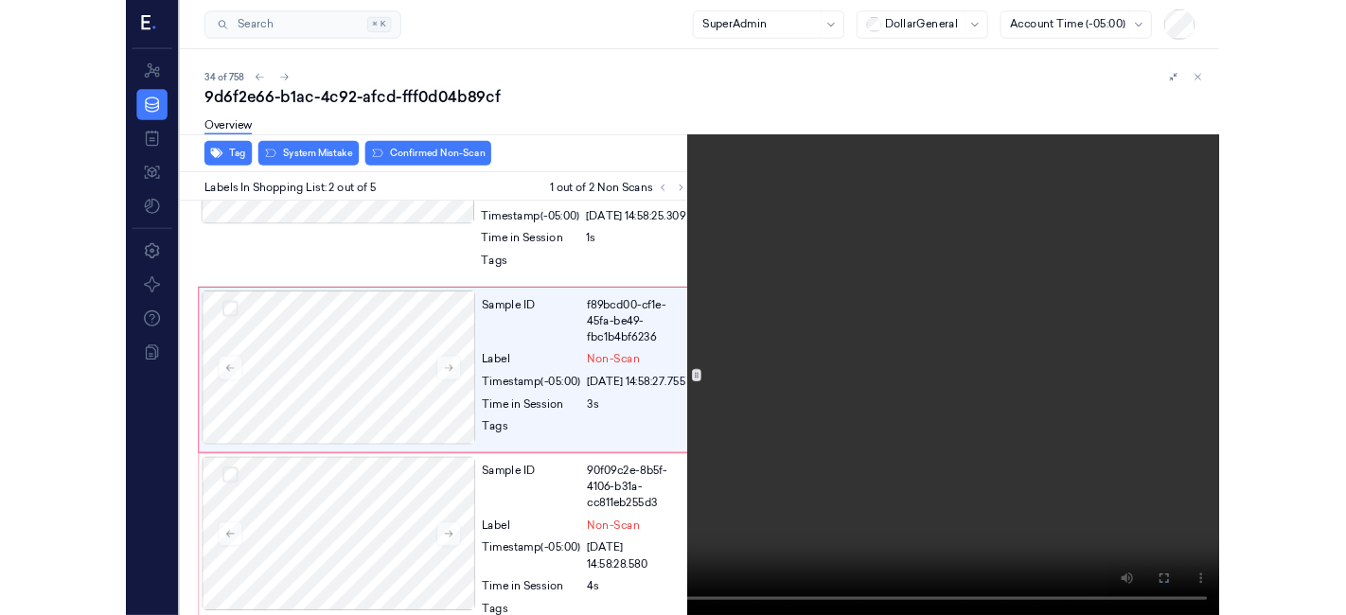
scroll to position [167, 0]
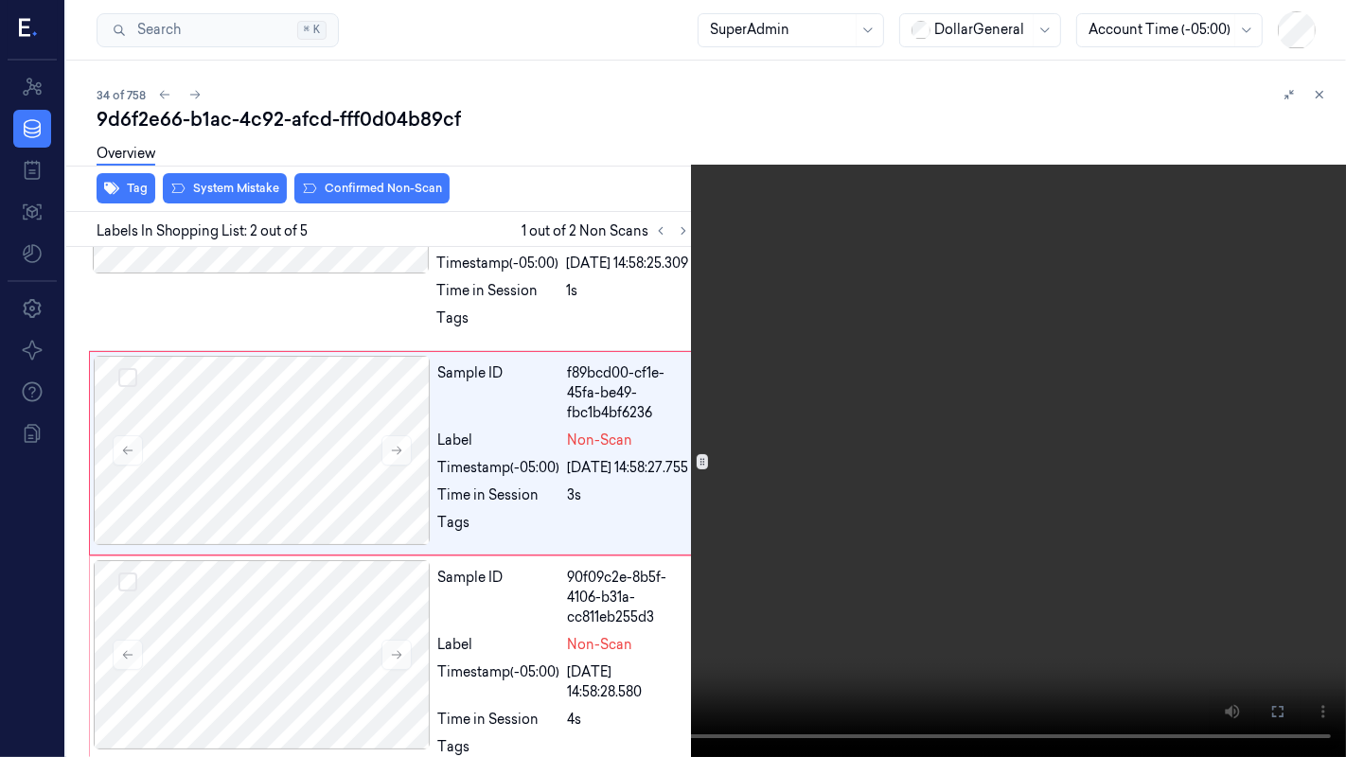
click at [0, 0] on button at bounding box center [0, 0] width 0 height 0
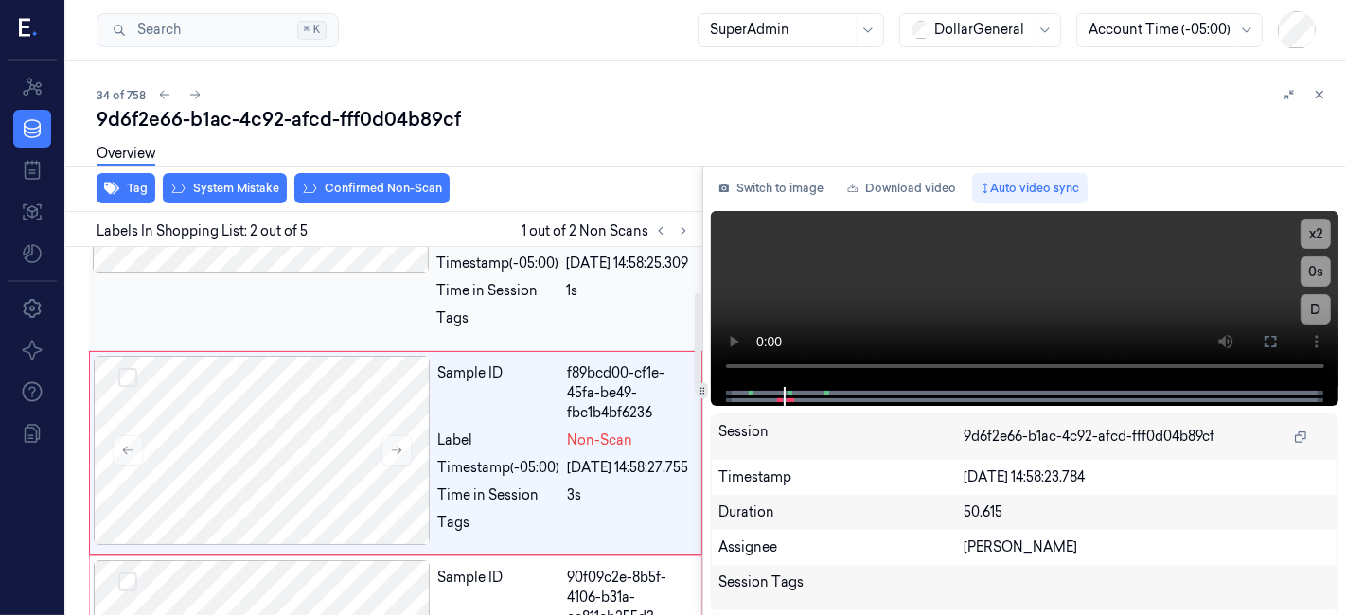
drag, startPoint x: 289, startPoint y: 439, endPoint x: 219, endPoint y: 326, distance: 133.5
click at [289, 439] on div at bounding box center [262, 450] width 337 height 189
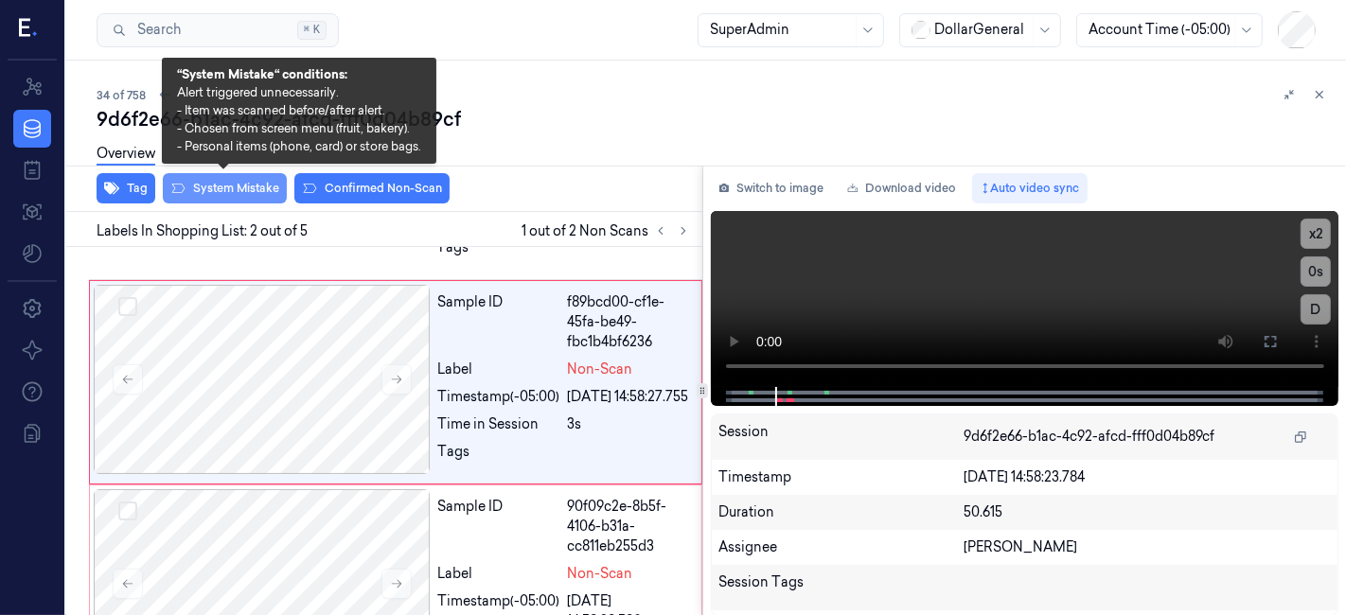
click at [229, 185] on button "System Mistake" at bounding box center [225, 188] width 124 height 30
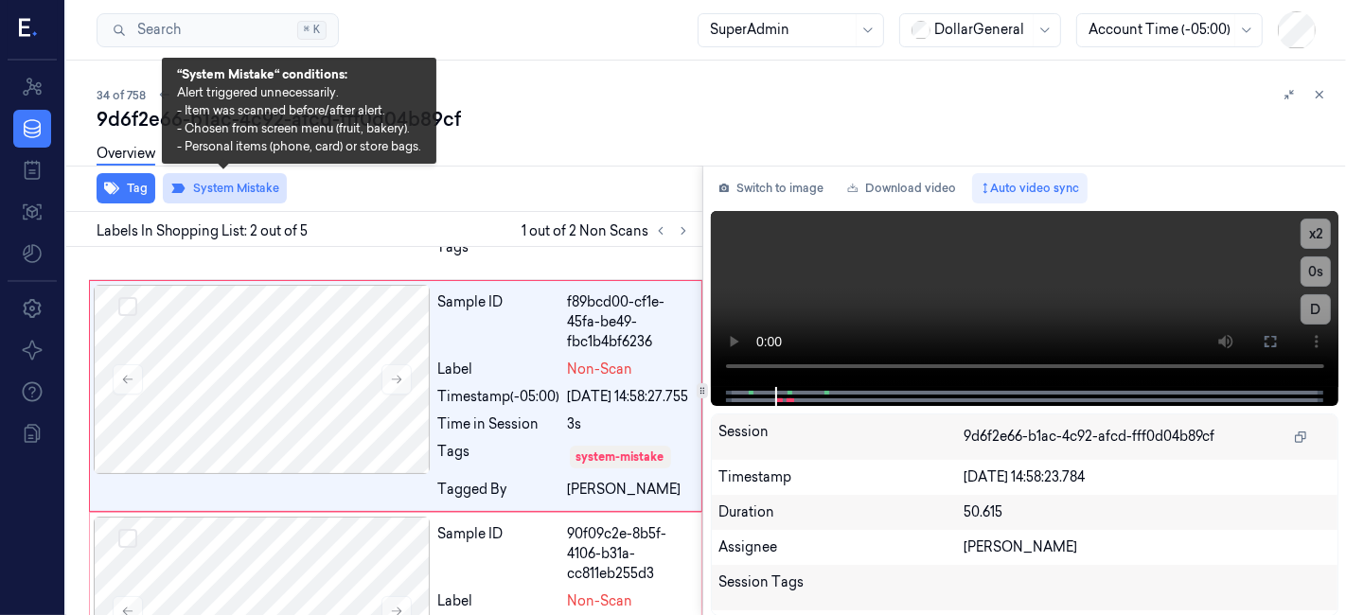
scroll to position [251, 0]
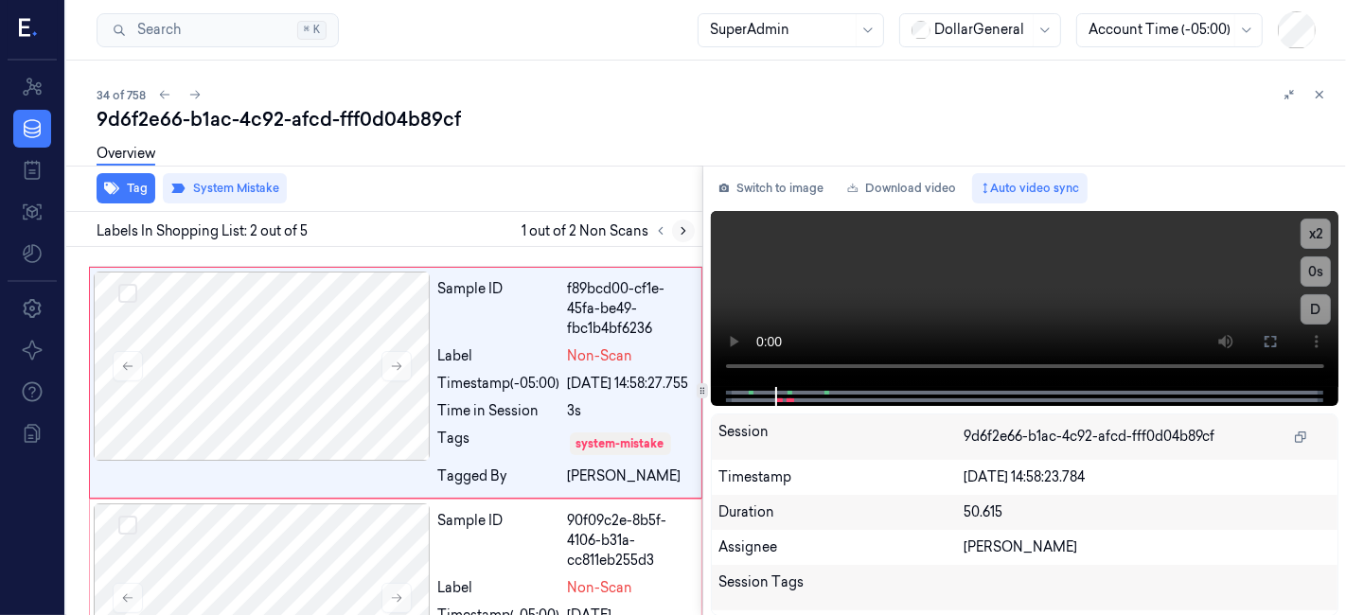
click at [692, 231] on button at bounding box center [683, 231] width 23 height 23
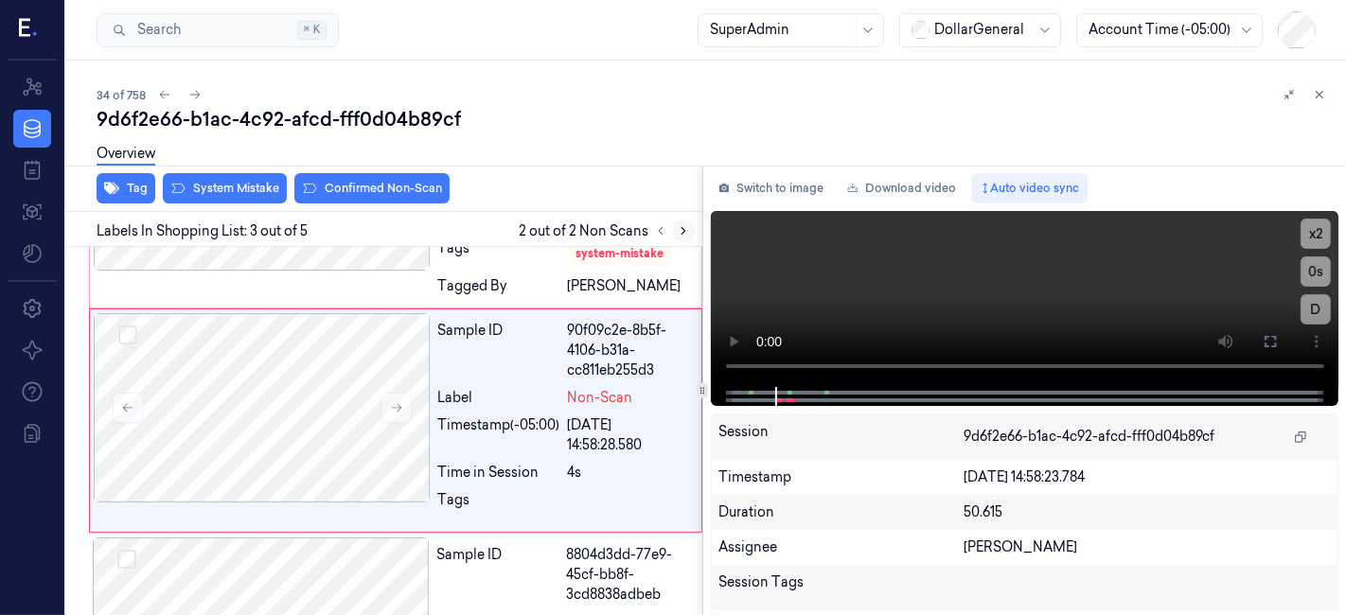
scroll to position [489, 0]
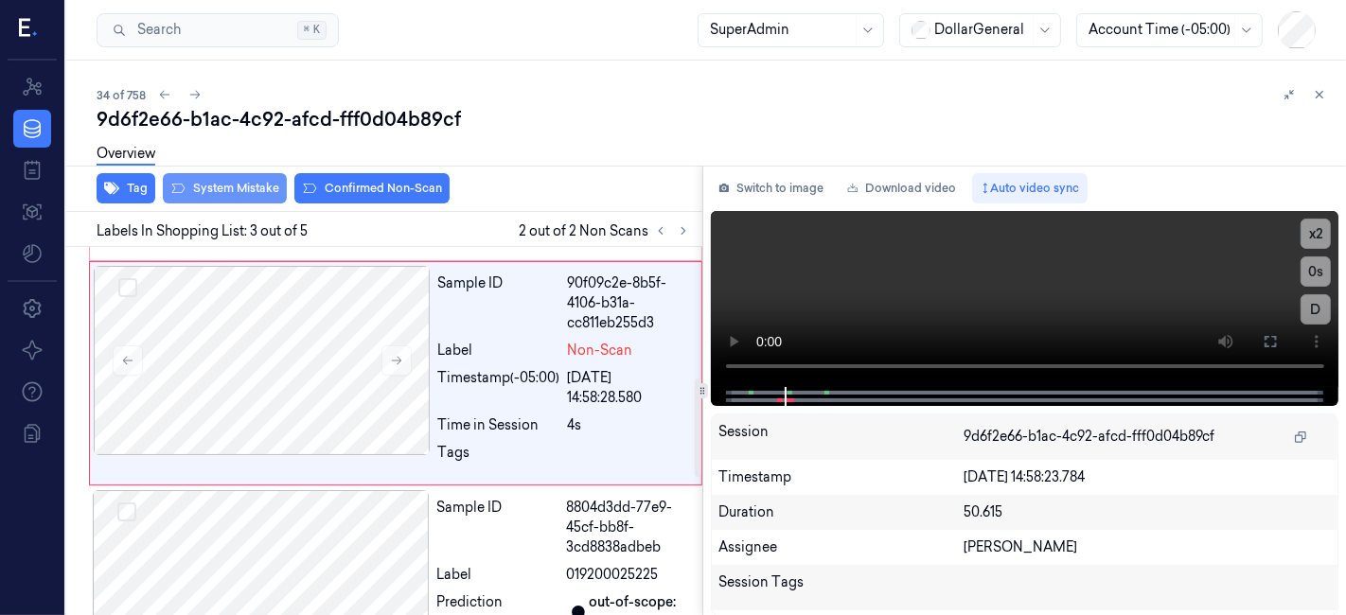
click at [211, 182] on button "System Mistake" at bounding box center [225, 188] width 124 height 30
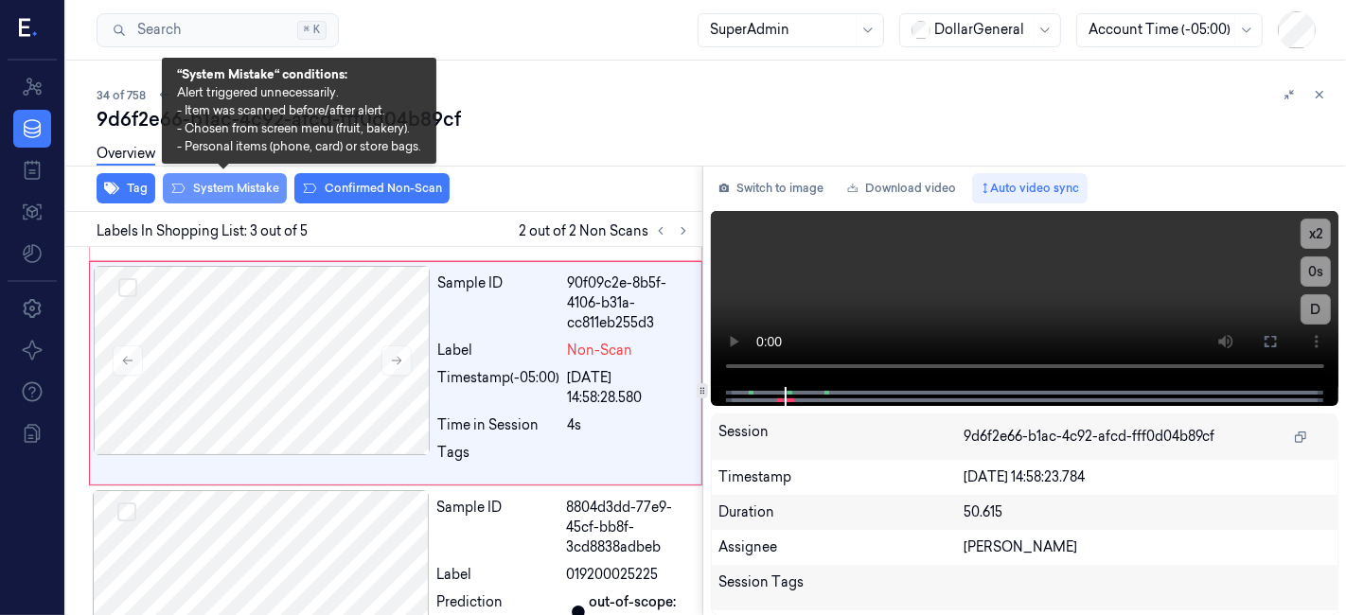
scroll to position [503, 0]
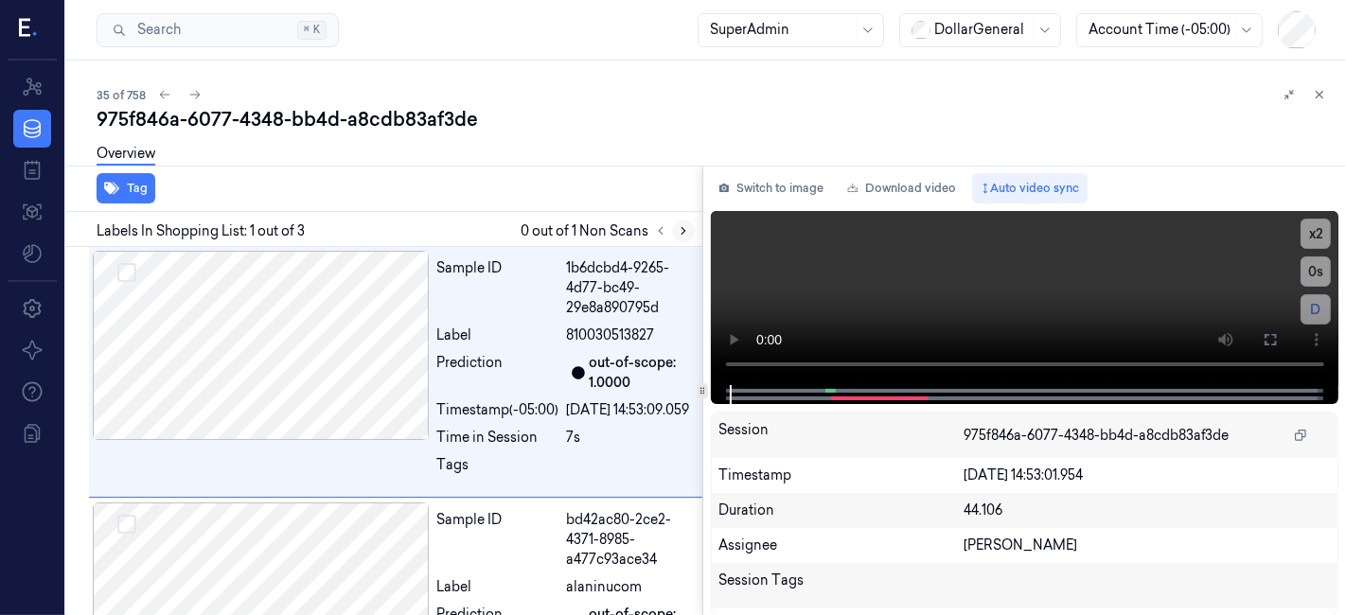
click at [679, 224] on icon at bounding box center [683, 230] width 13 height 13
click at [686, 231] on icon at bounding box center [683, 230] width 13 height 13
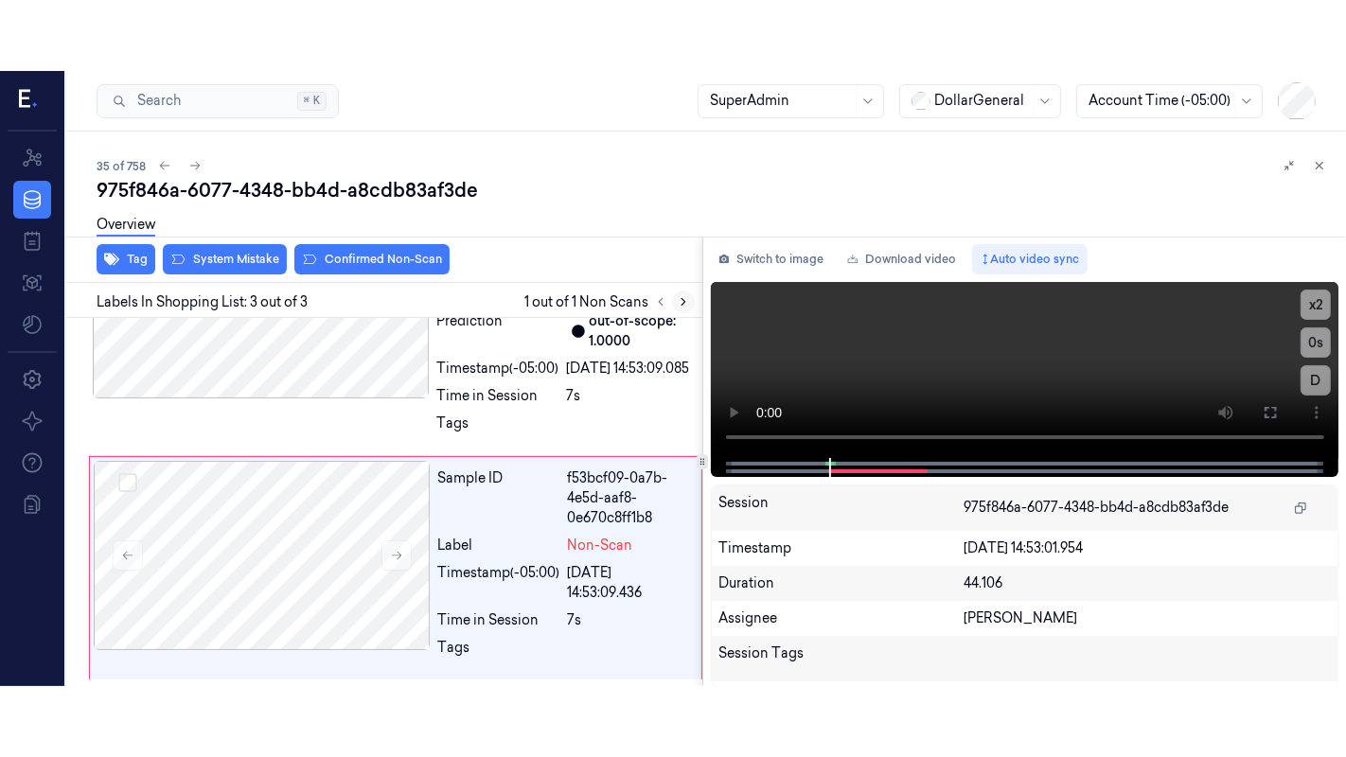
scroll to position [402, 0]
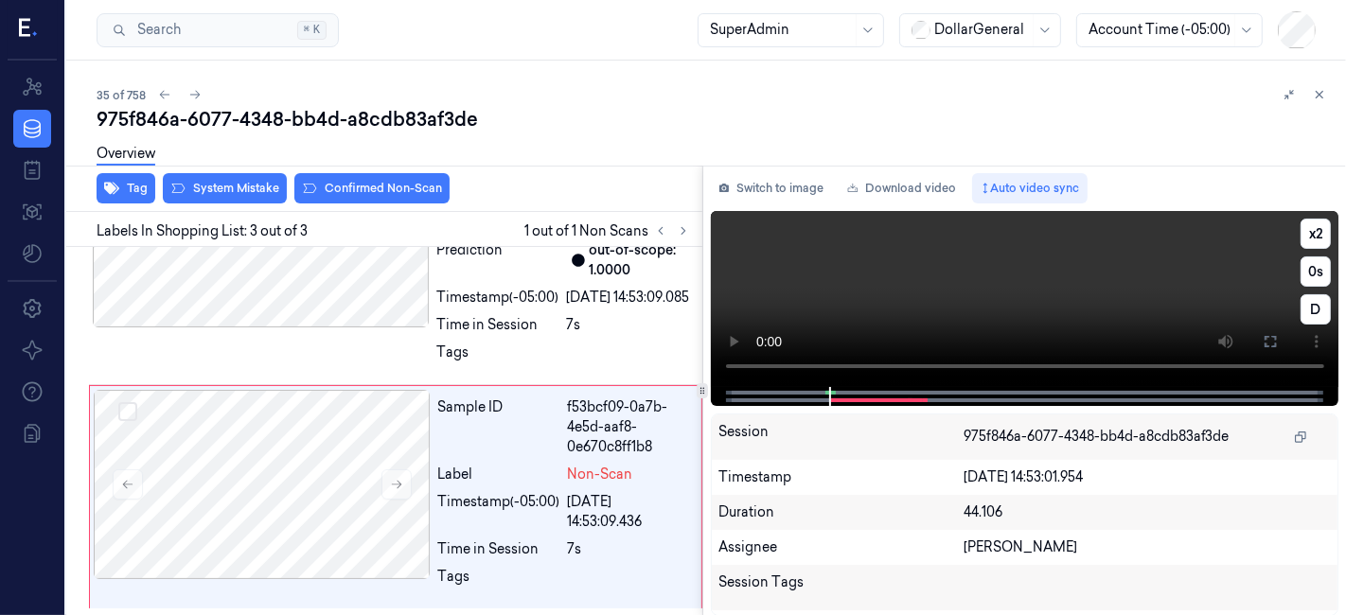
click at [1266, 334] on icon at bounding box center [1270, 341] width 15 height 15
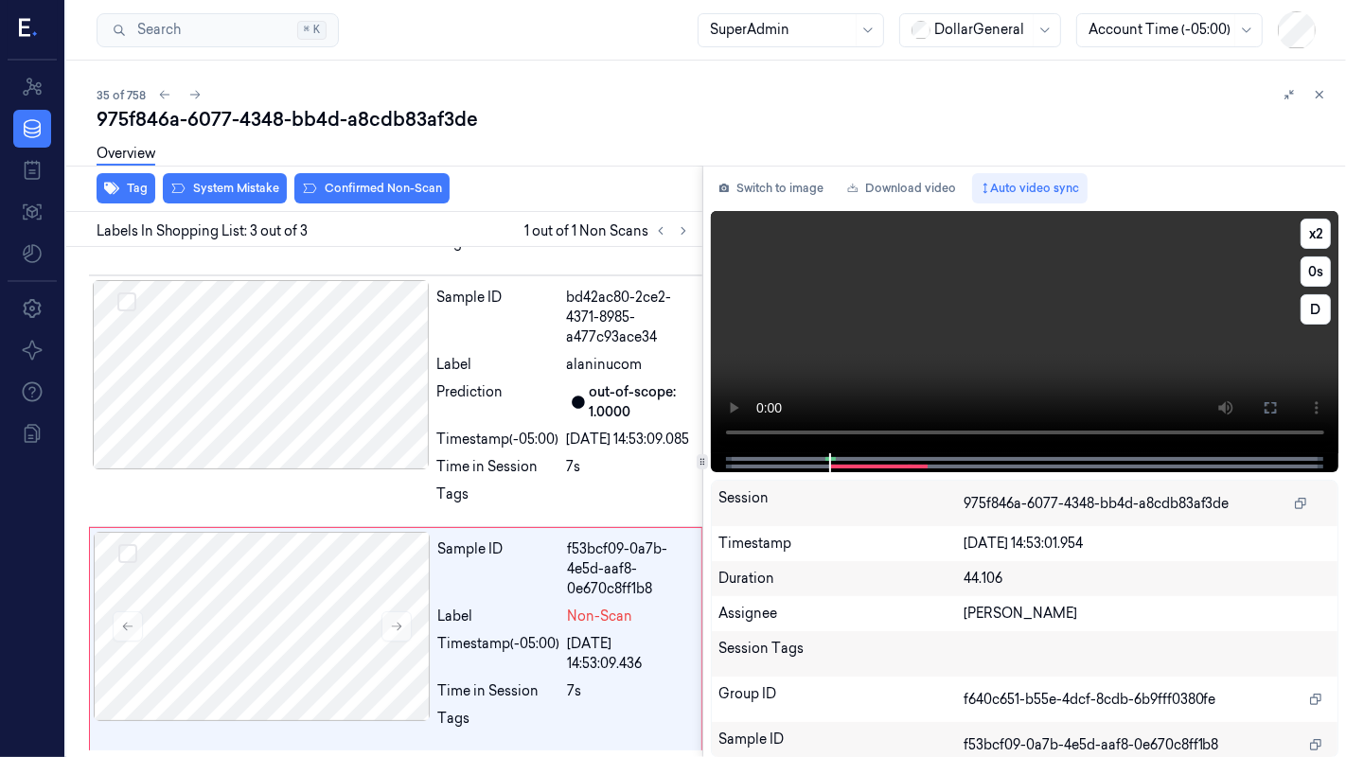
scroll to position [261, 0]
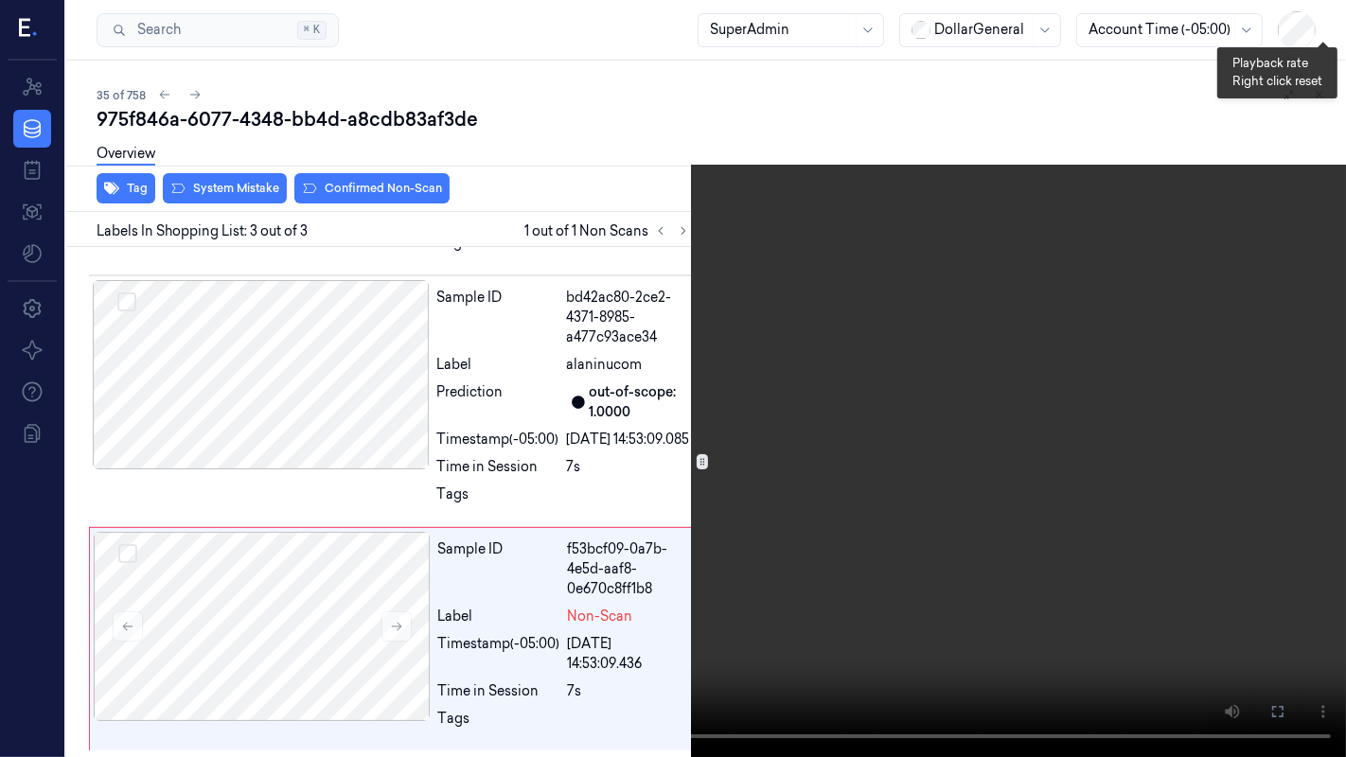
click at [1314, 19] on button "x 1" at bounding box center [1323, 23] width 30 height 30
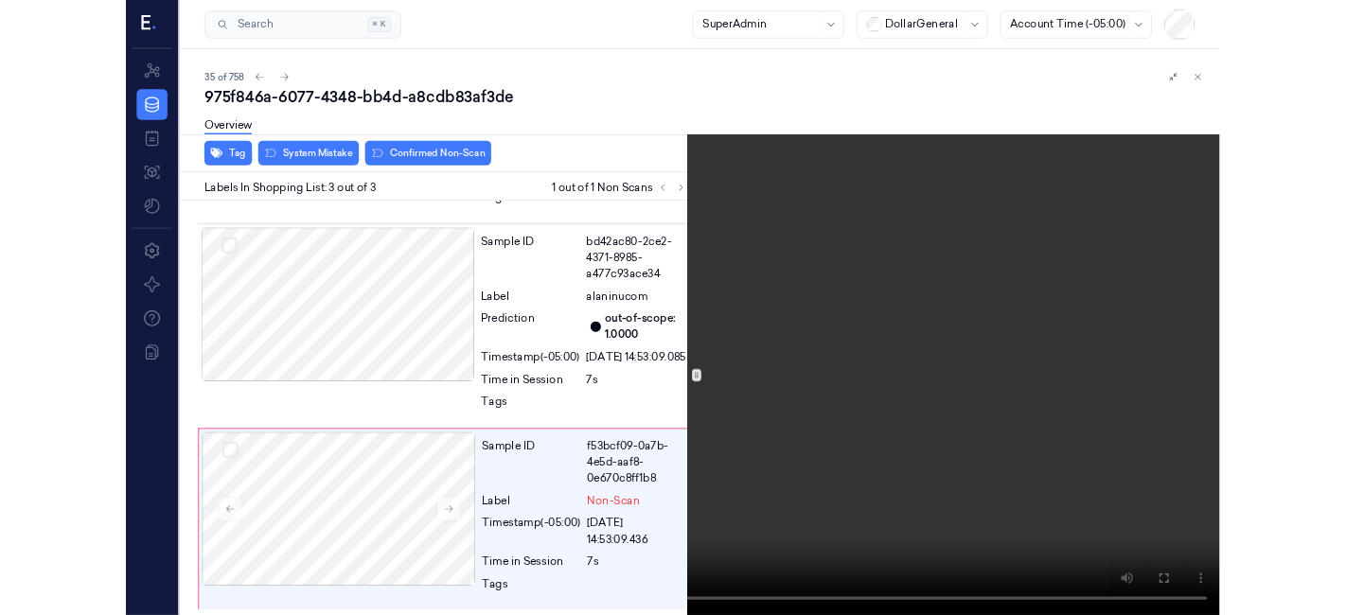
scroll to position [260, 0]
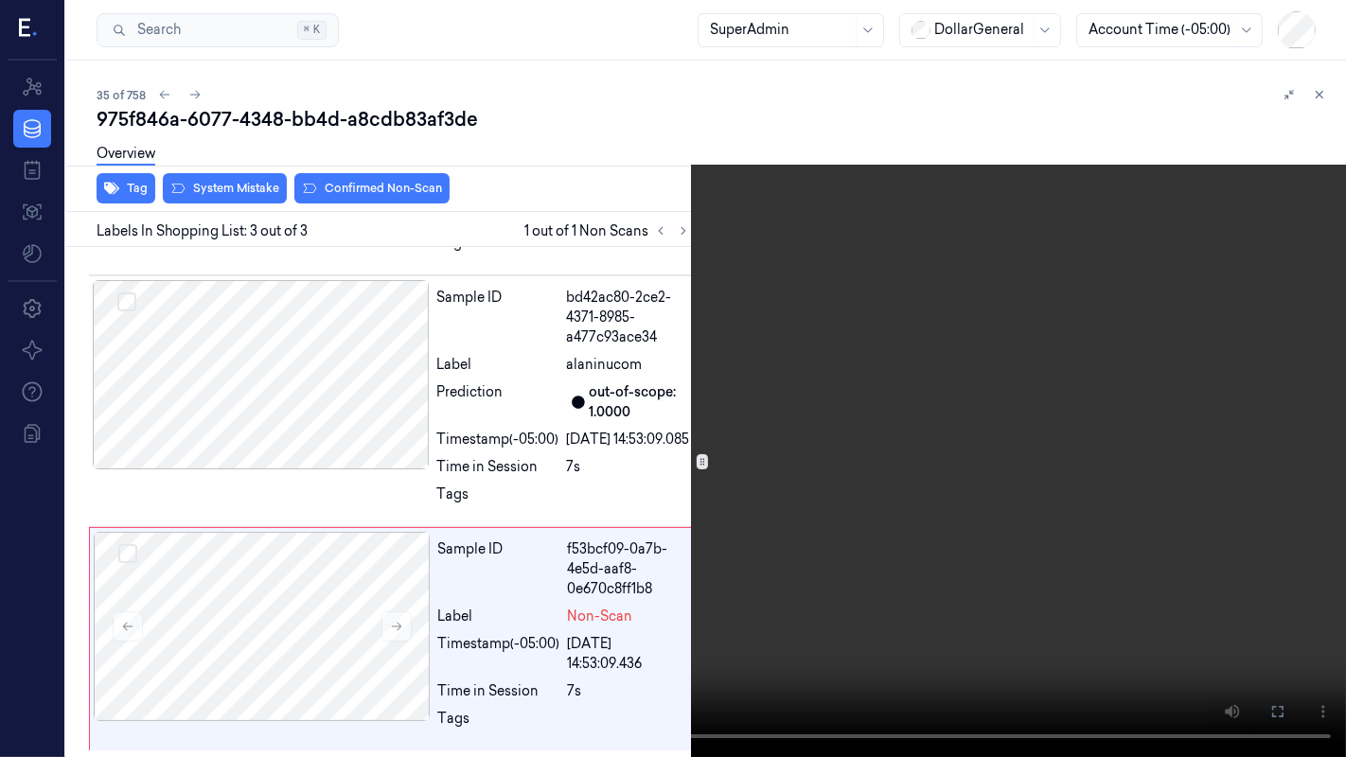
click at [189, 499] on video at bounding box center [673, 378] width 1346 height 757
click at [0, 0] on button at bounding box center [0, 0] width 0 height 0
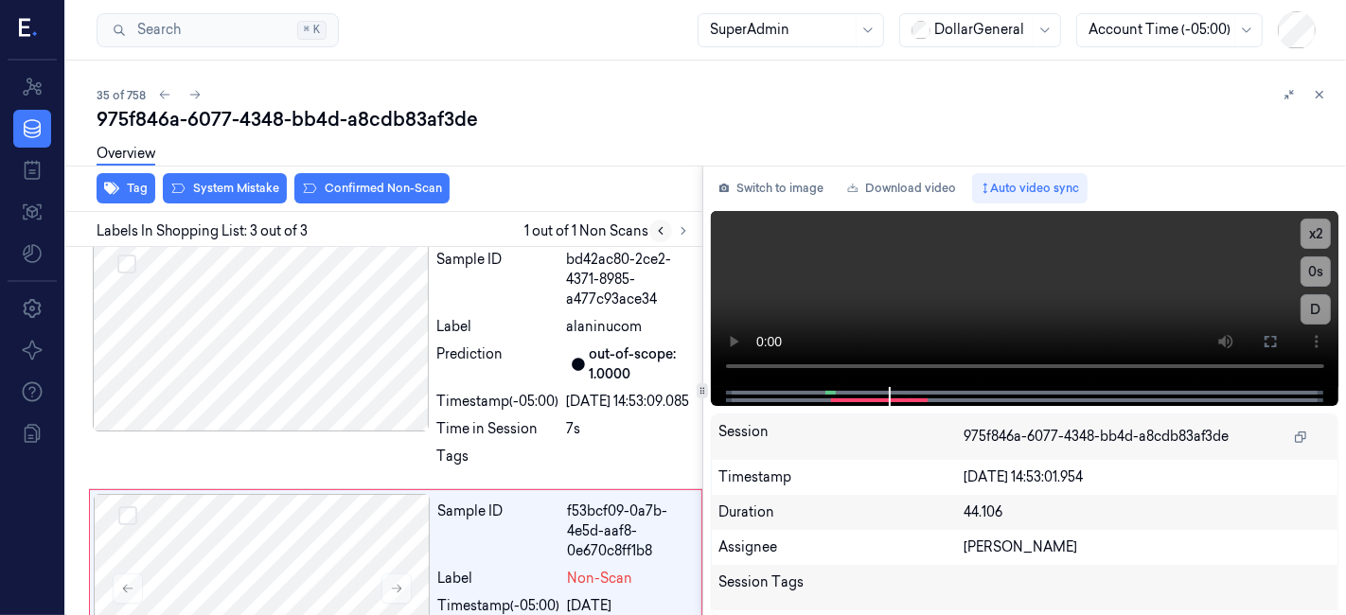
click at [657, 222] on button at bounding box center [661, 231] width 23 height 23
click at [679, 235] on icon at bounding box center [683, 230] width 13 height 13
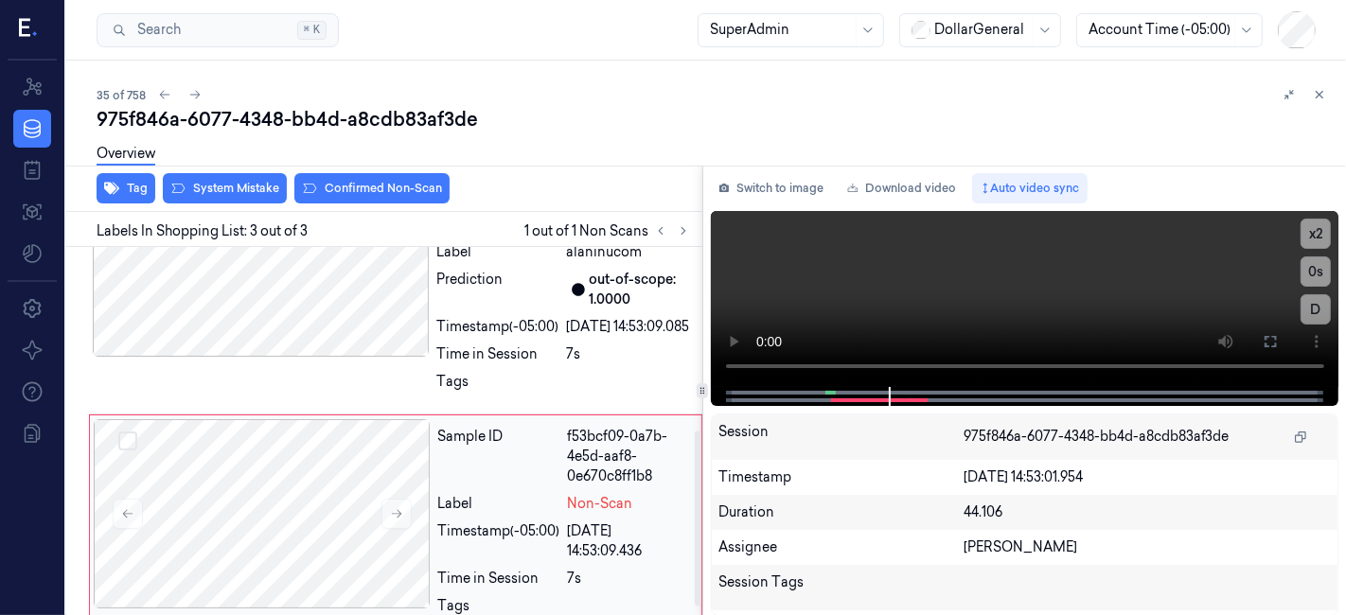
scroll to position [402, 0]
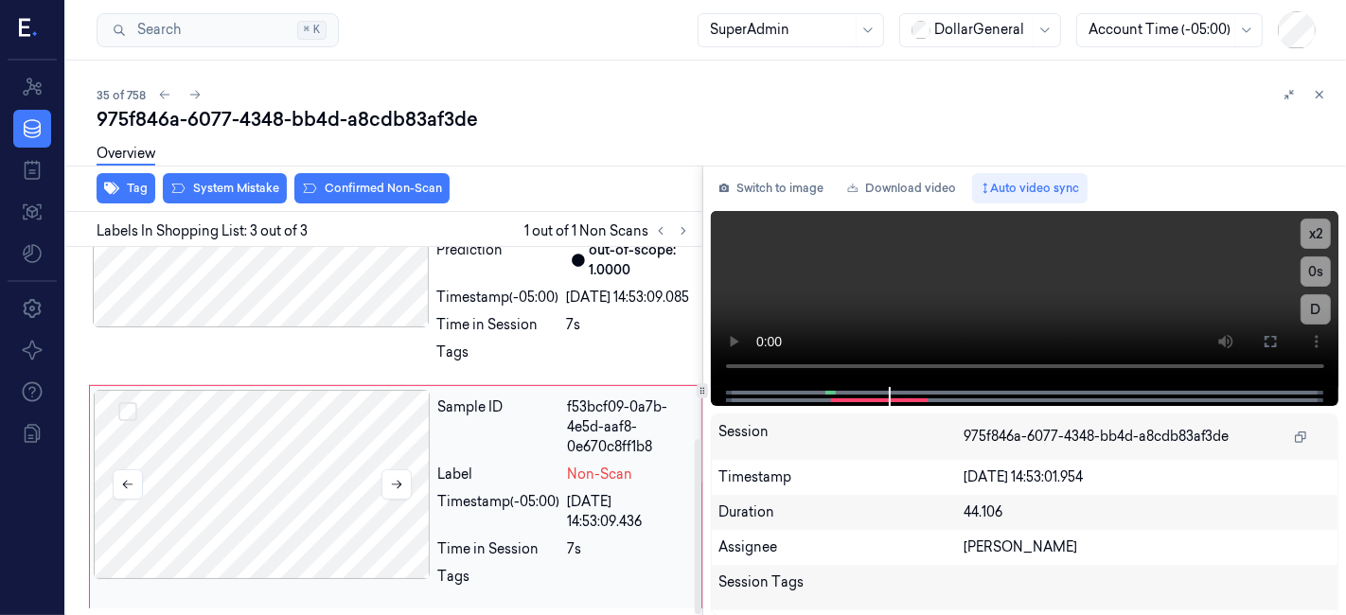
click at [330, 447] on div at bounding box center [262, 484] width 337 height 189
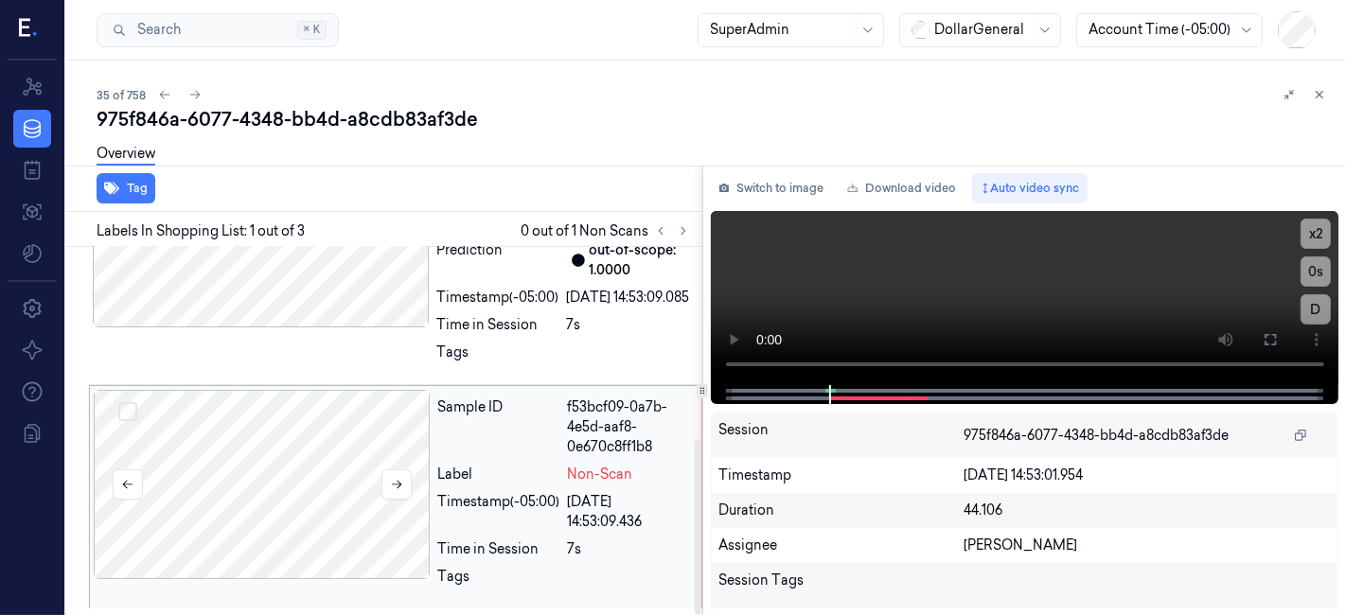
click at [153, 540] on div at bounding box center [262, 484] width 337 height 189
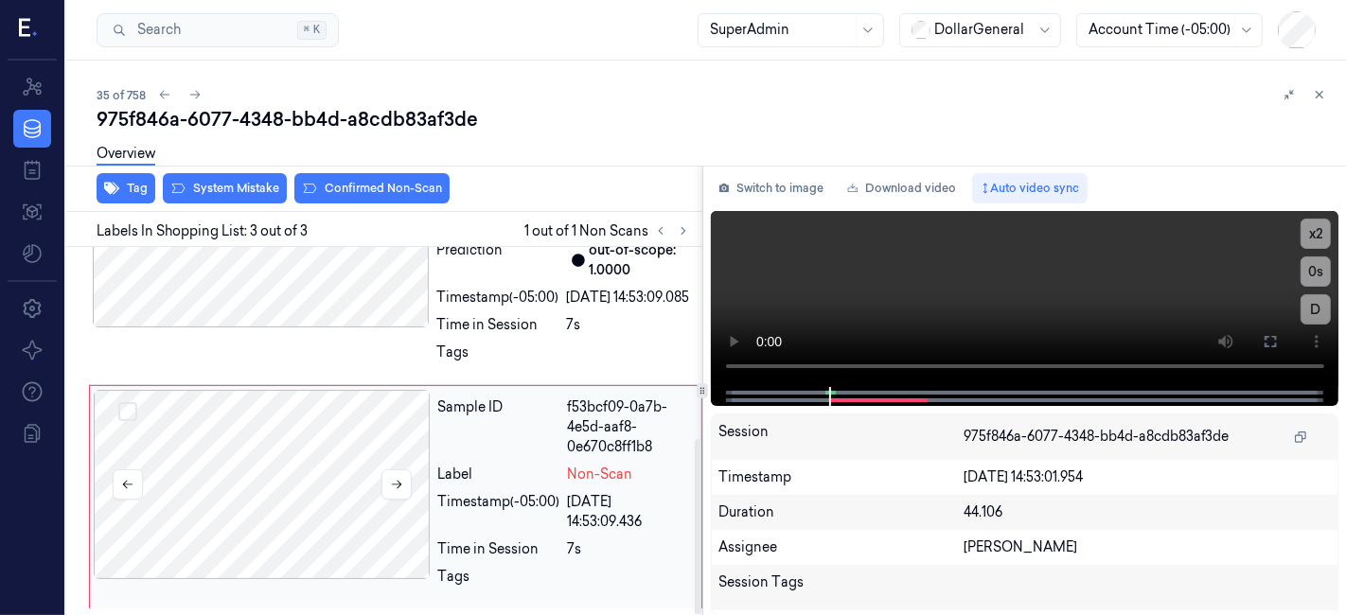
click at [248, 474] on div at bounding box center [262, 484] width 337 height 189
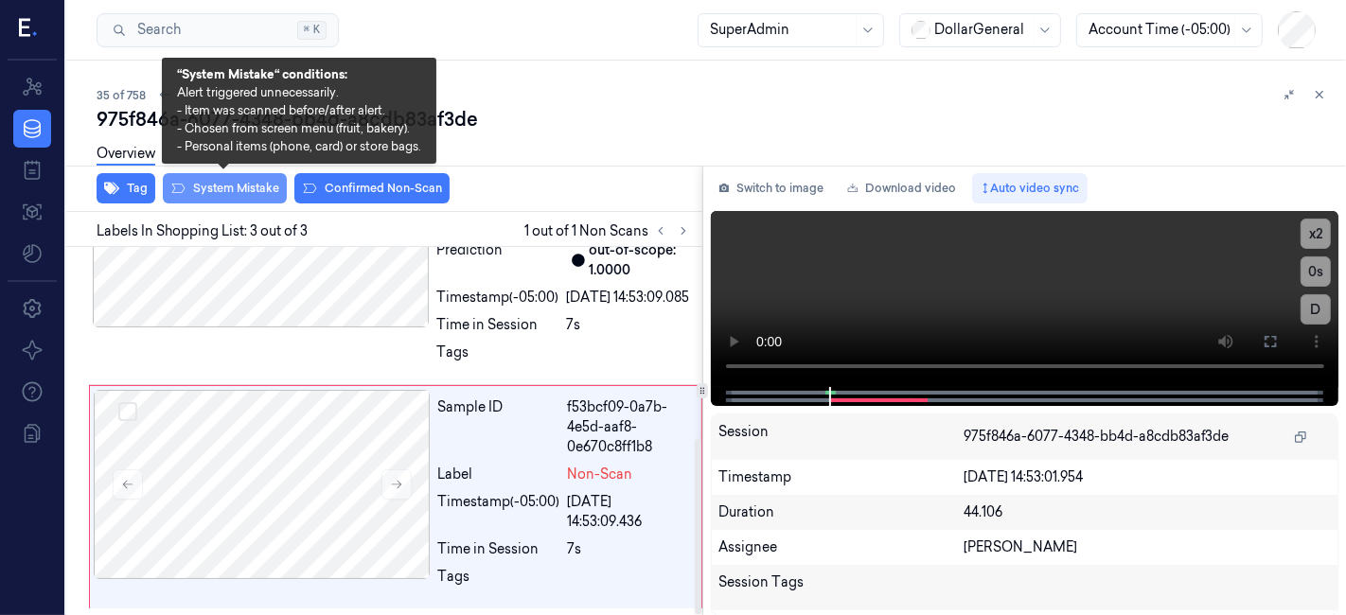
click at [202, 183] on button "System Mistake" at bounding box center [225, 188] width 124 height 30
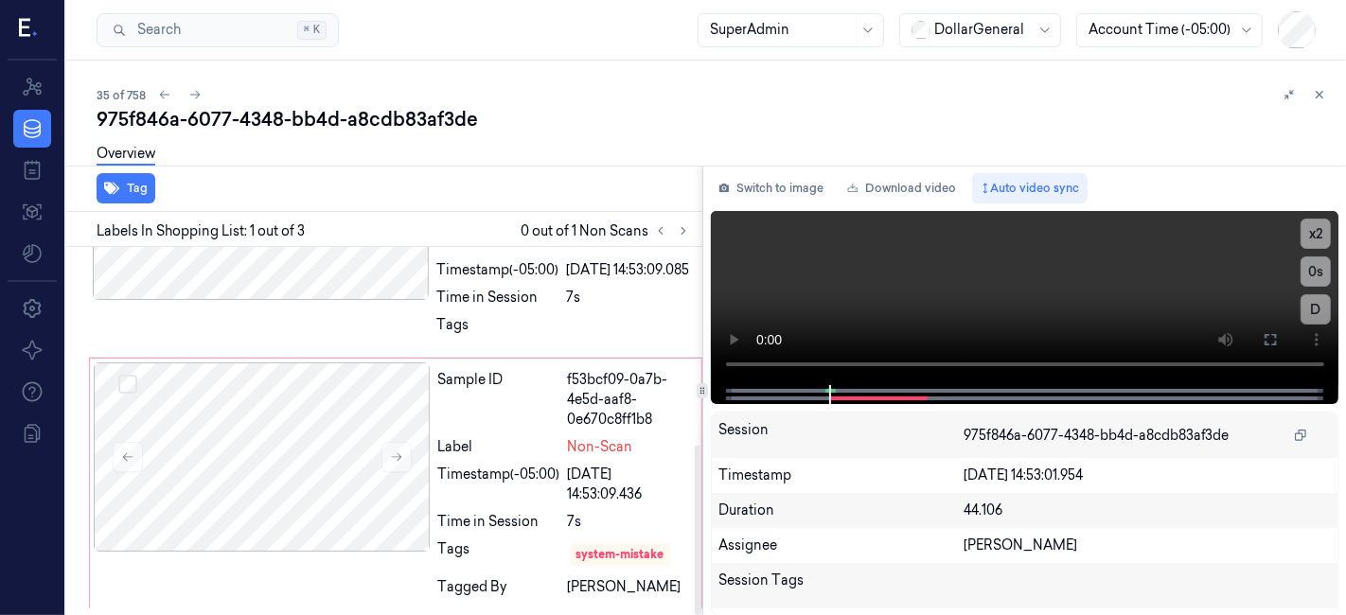
scroll to position [430, 0]
click at [341, 399] on div at bounding box center [262, 457] width 337 height 189
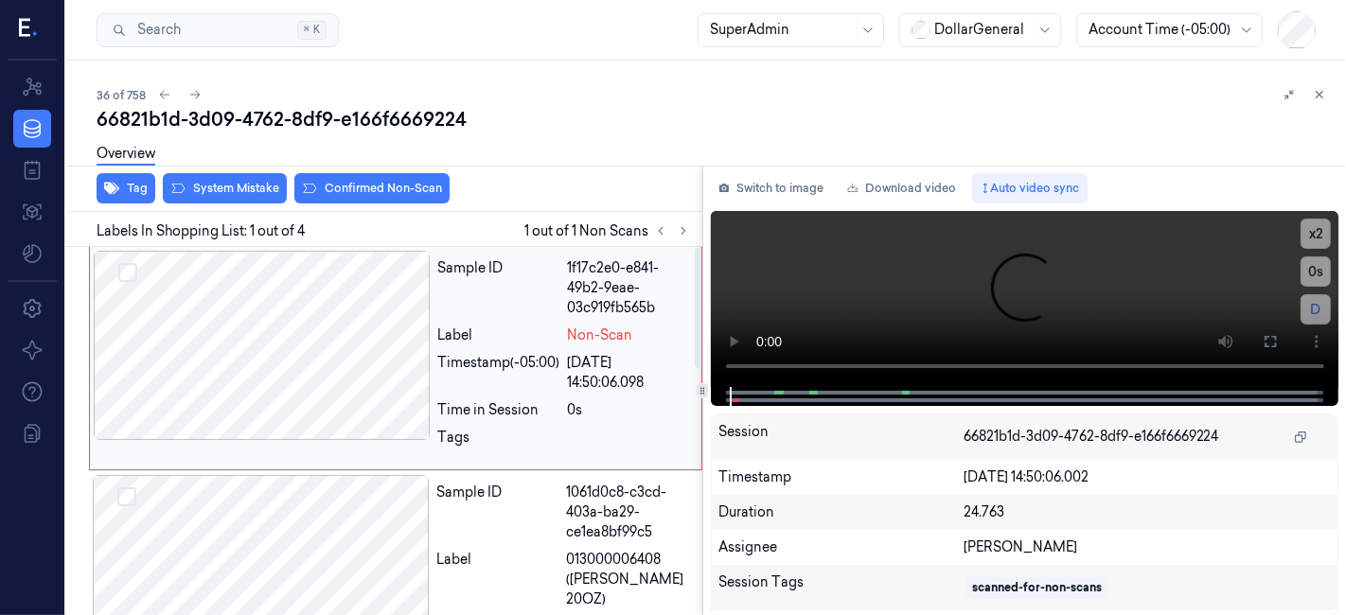
click at [333, 314] on div at bounding box center [262, 345] width 337 height 189
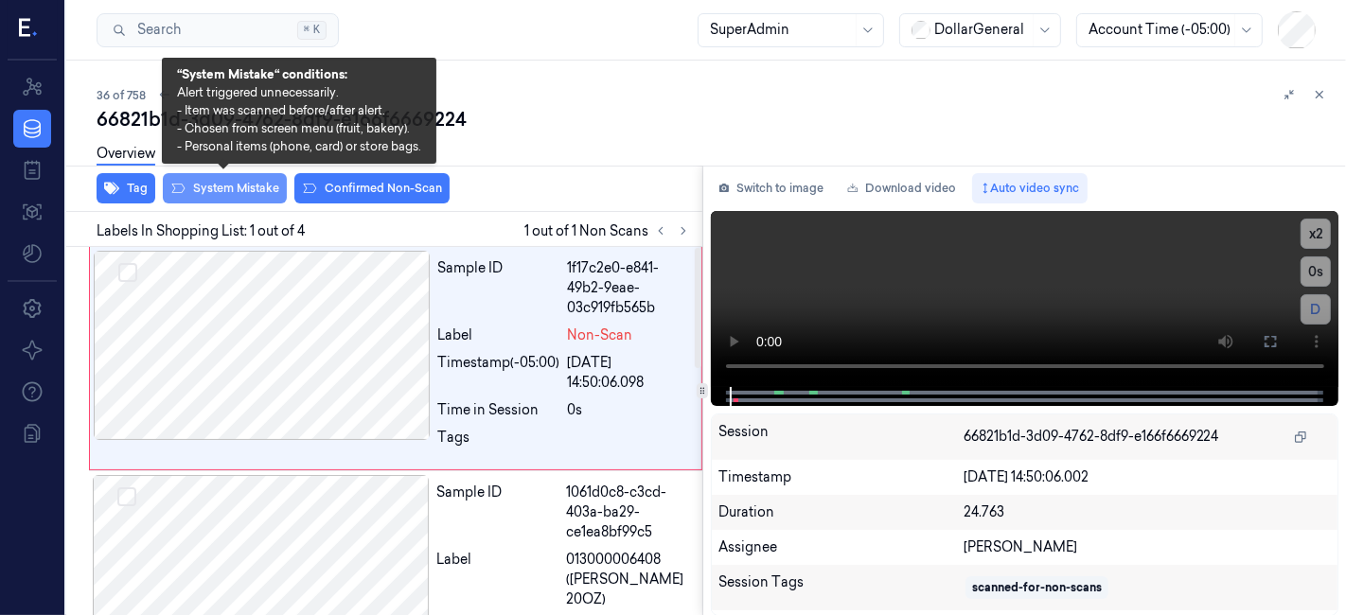
click at [221, 183] on button "System Mistake" at bounding box center [225, 188] width 124 height 30
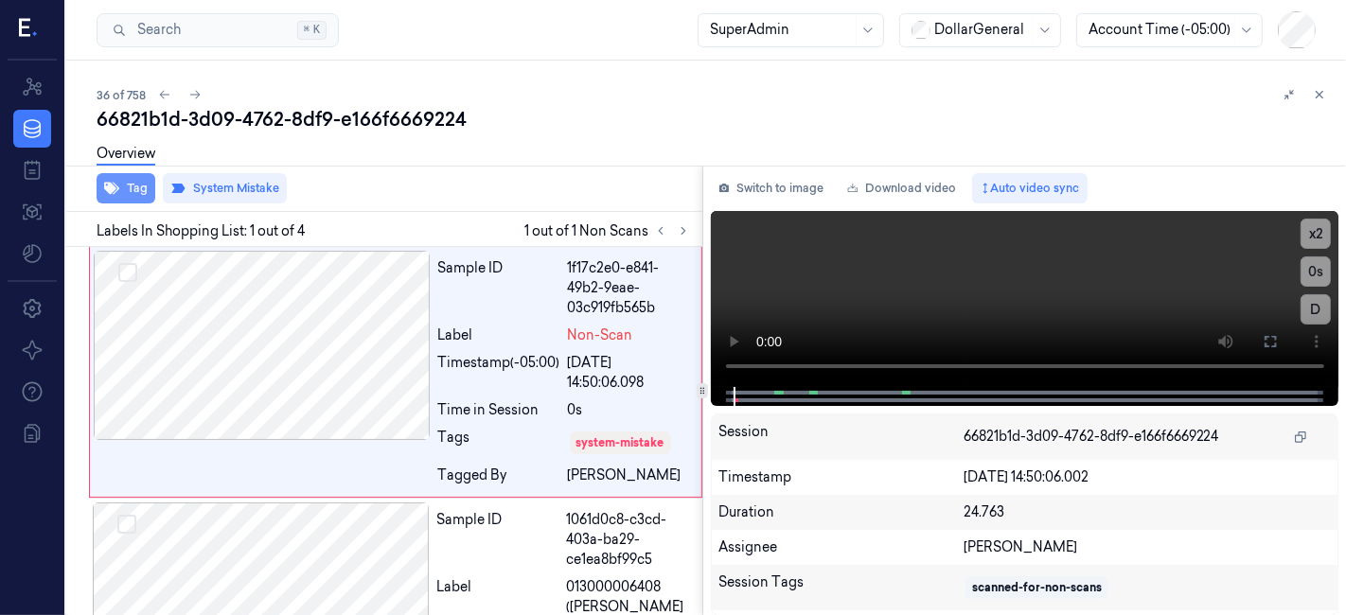
click at [129, 193] on button "Tag" at bounding box center [126, 188] width 59 height 30
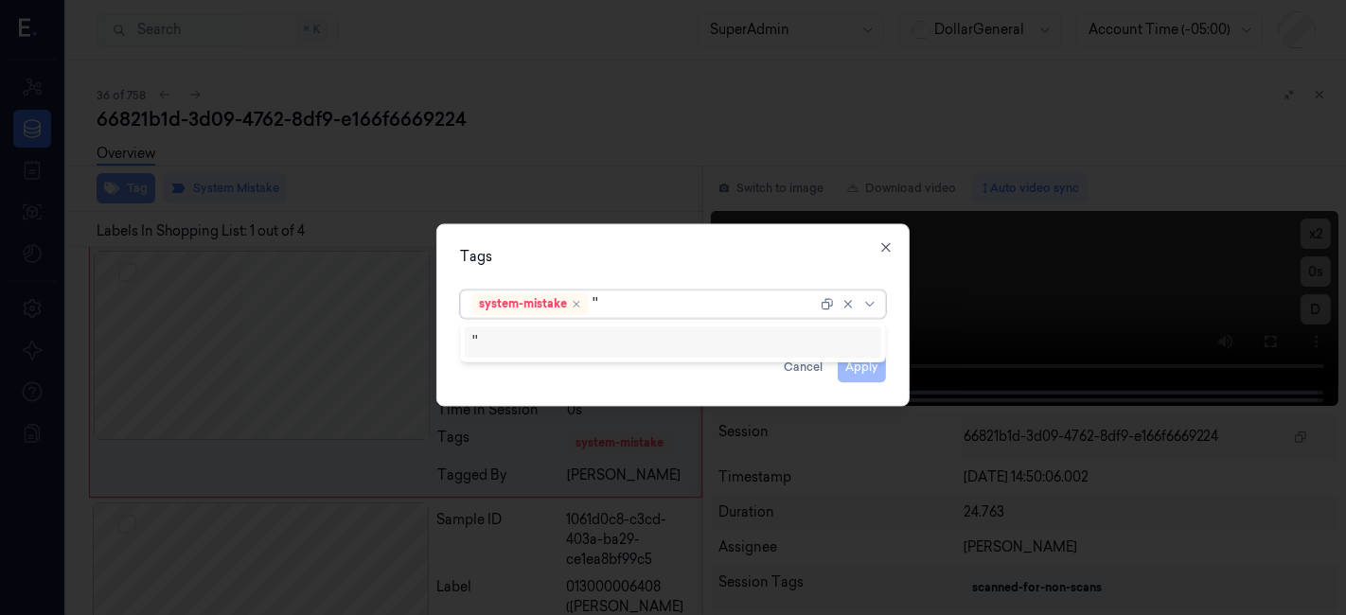
type input "'"
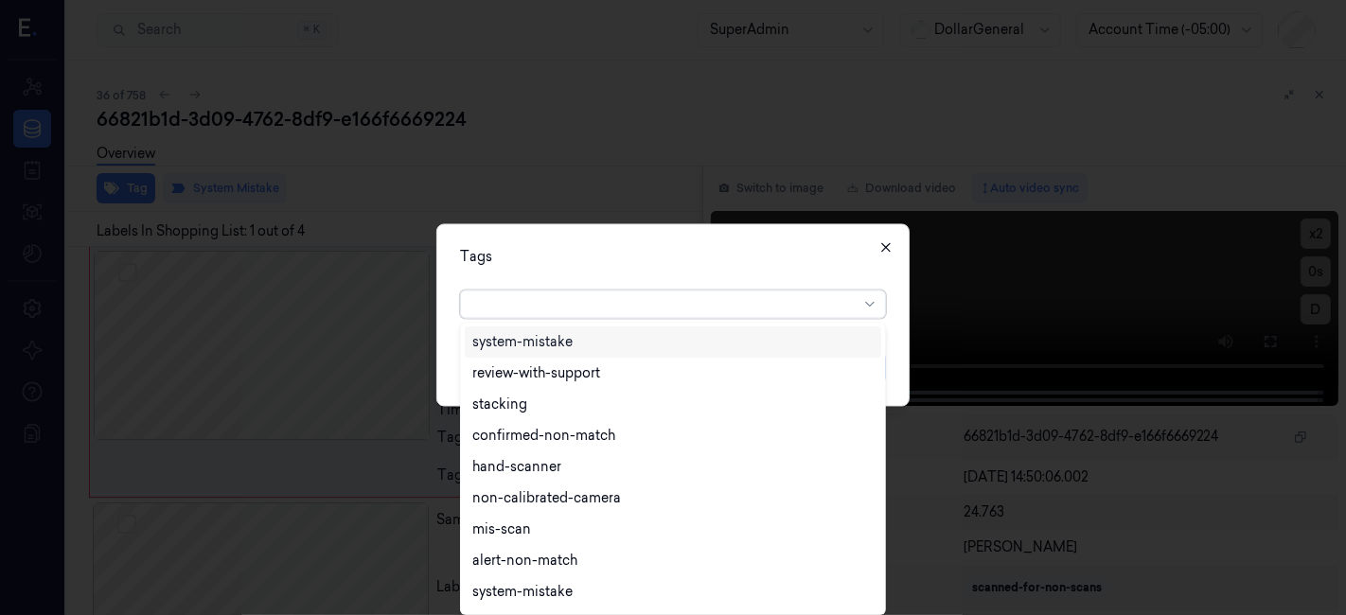
click at [884, 253] on icon "button" at bounding box center [886, 247] width 15 height 15
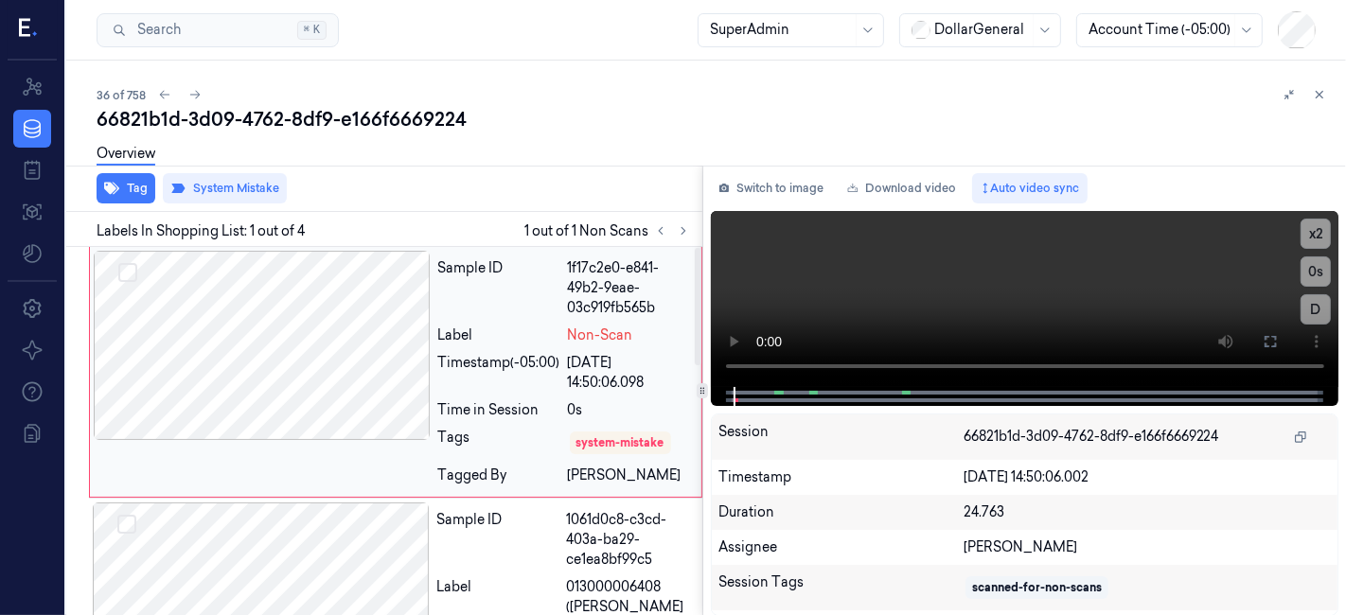
click at [337, 355] on div at bounding box center [262, 345] width 337 height 189
click at [114, 188] on icon "button" at bounding box center [111, 189] width 15 height 12
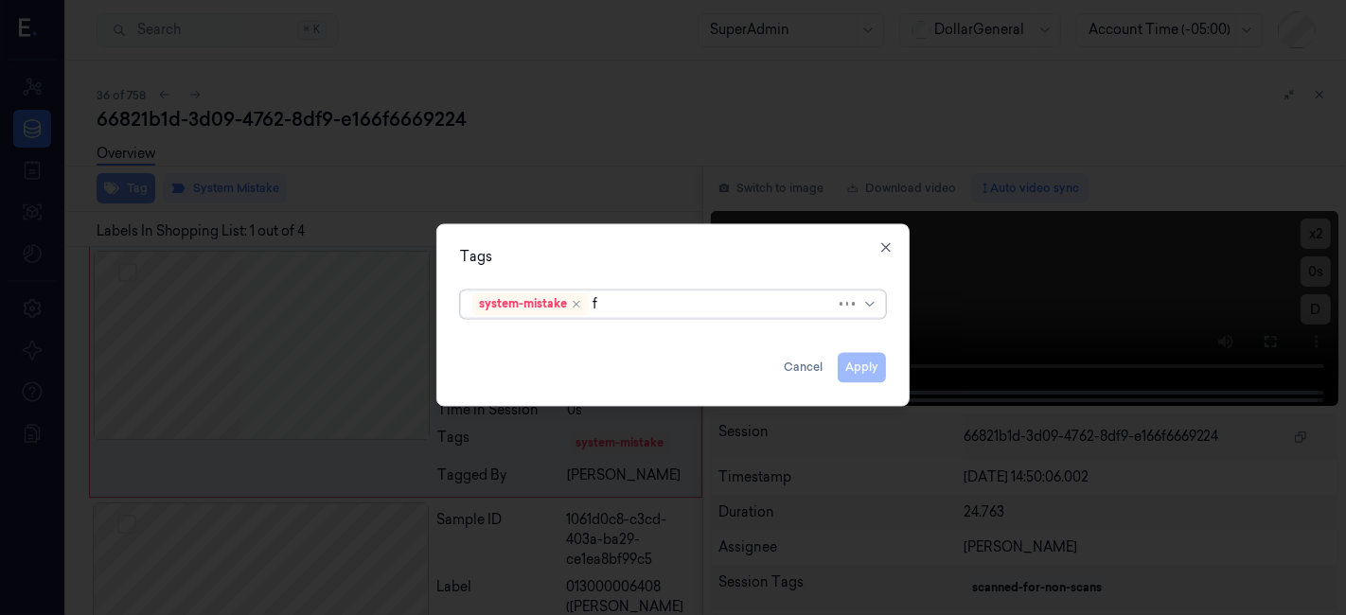
type input "fl"
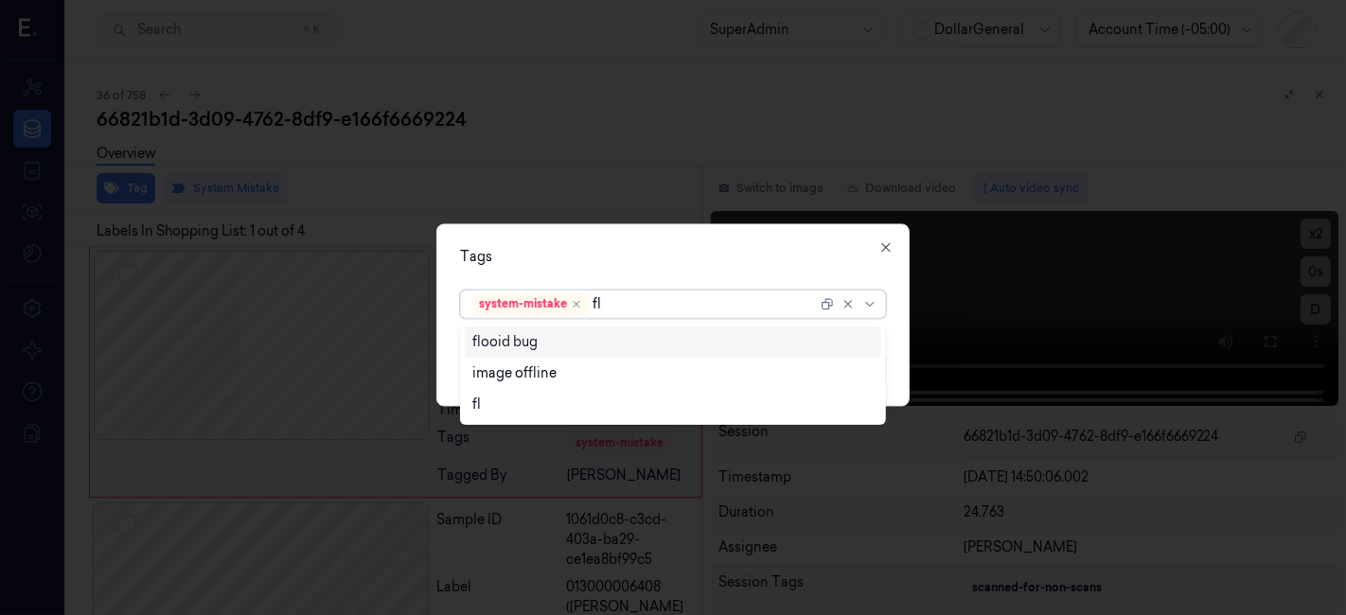
click at [508, 339] on div "flooid bug" at bounding box center [504, 342] width 65 height 20
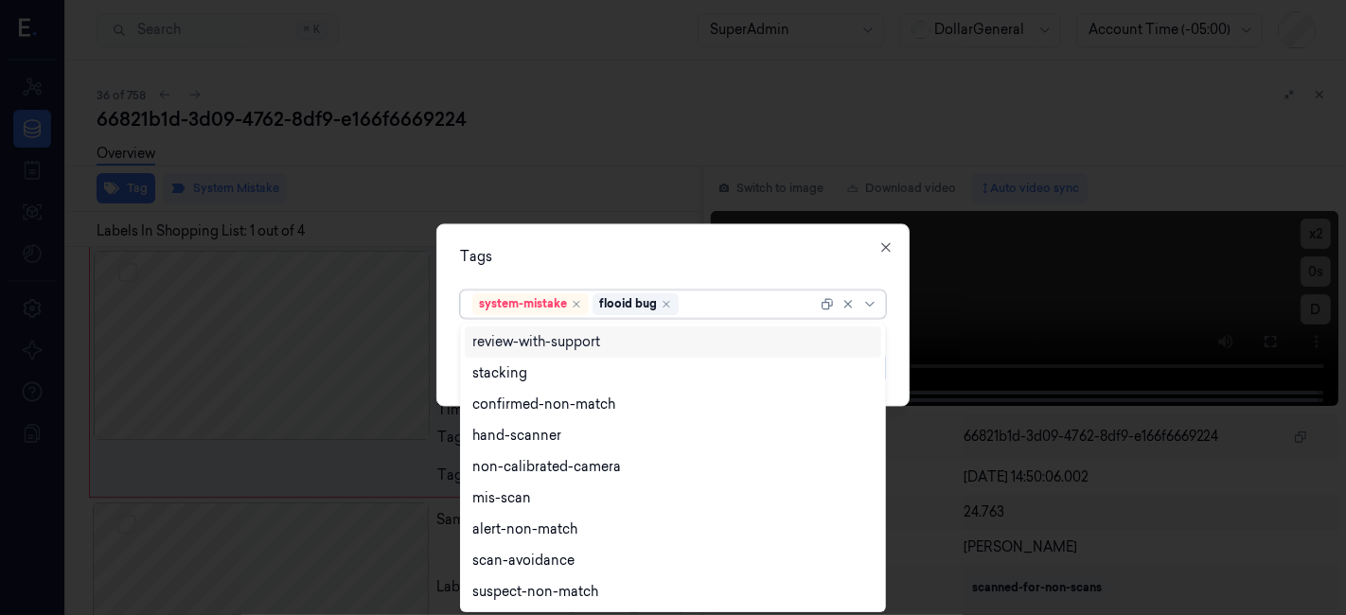
click at [564, 261] on div "Tags" at bounding box center [673, 258] width 426 height 20
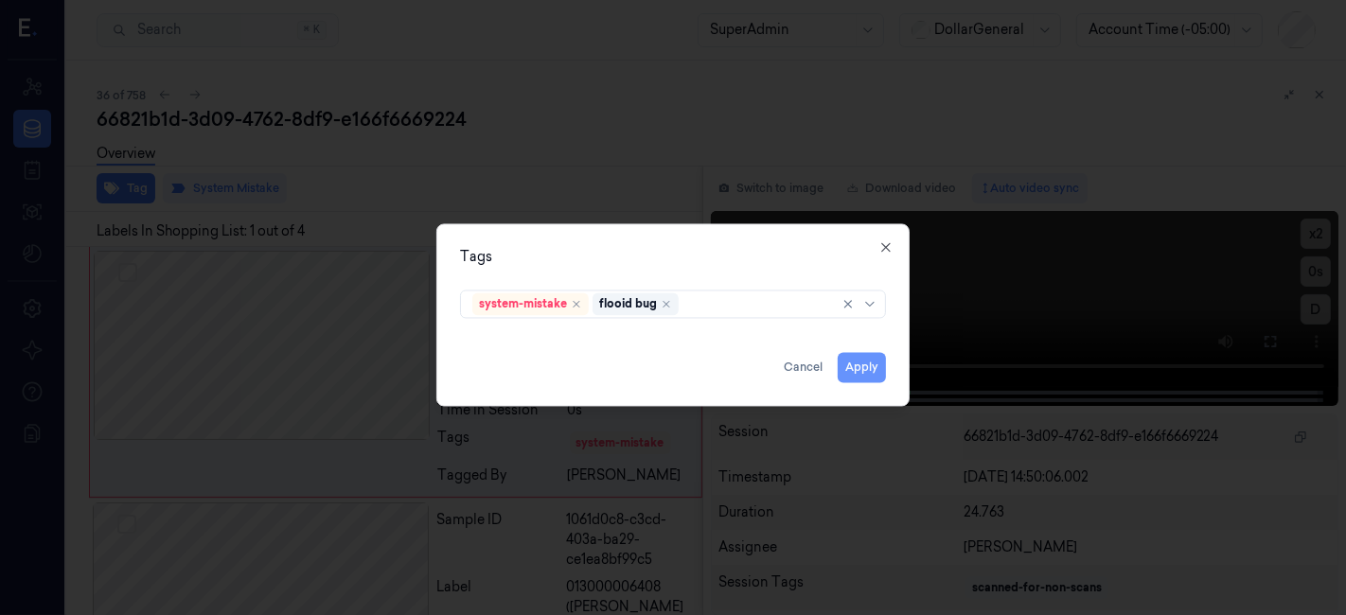
click at [861, 378] on button "Apply" at bounding box center [862, 368] width 48 height 30
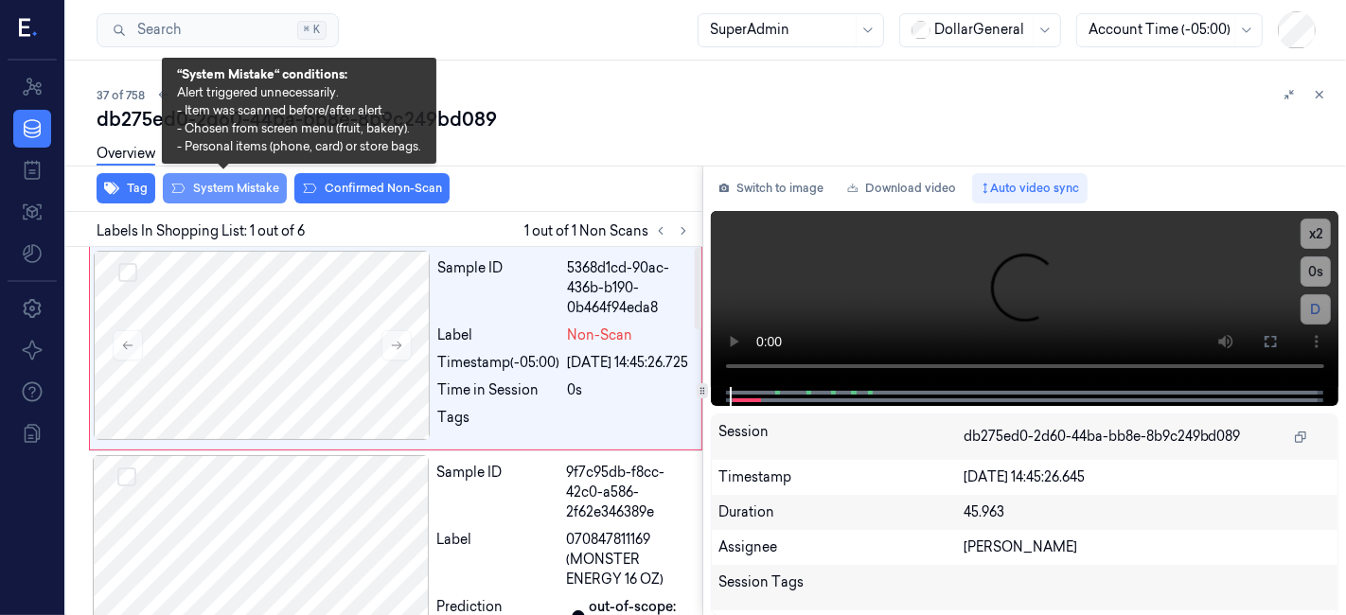
click at [235, 196] on button "System Mistake" at bounding box center [225, 188] width 124 height 30
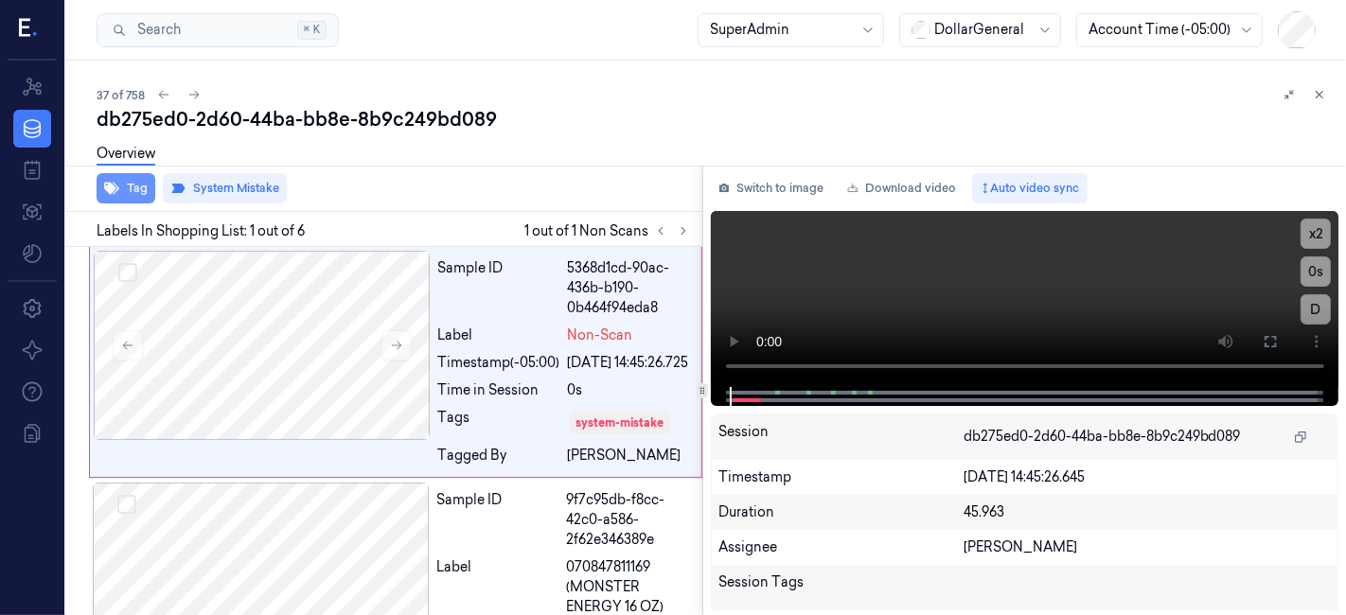
click at [109, 190] on icon "button" at bounding box center [111, 189] width 15 height 12
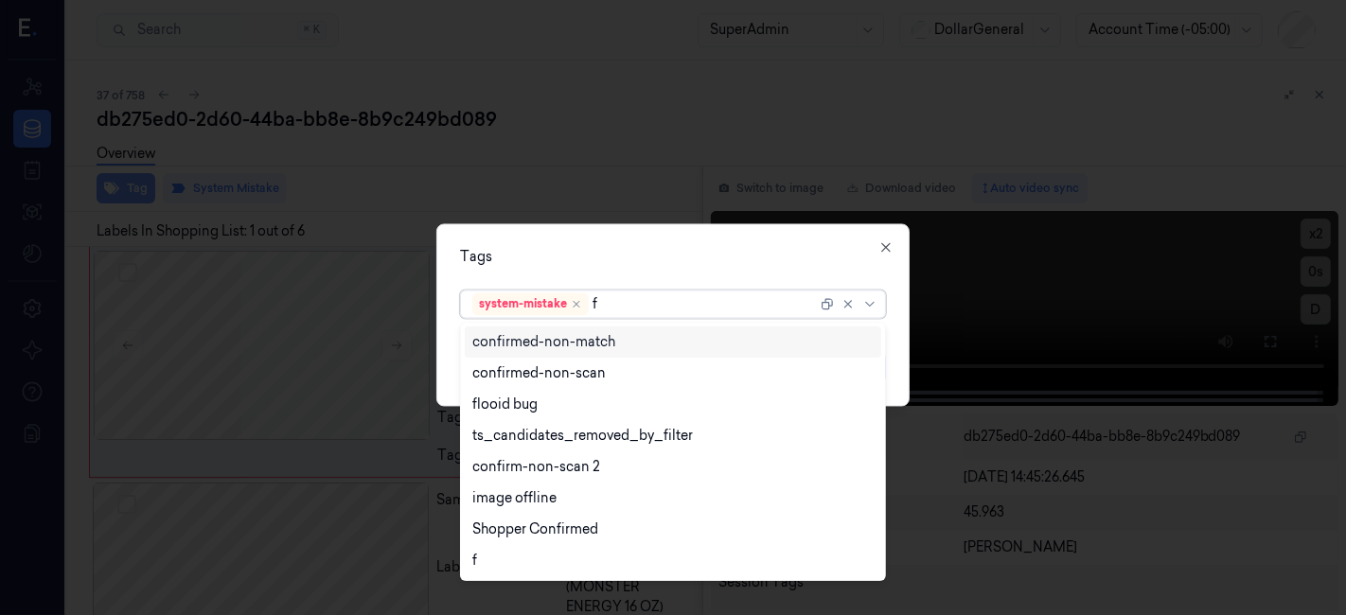
type input "fl"
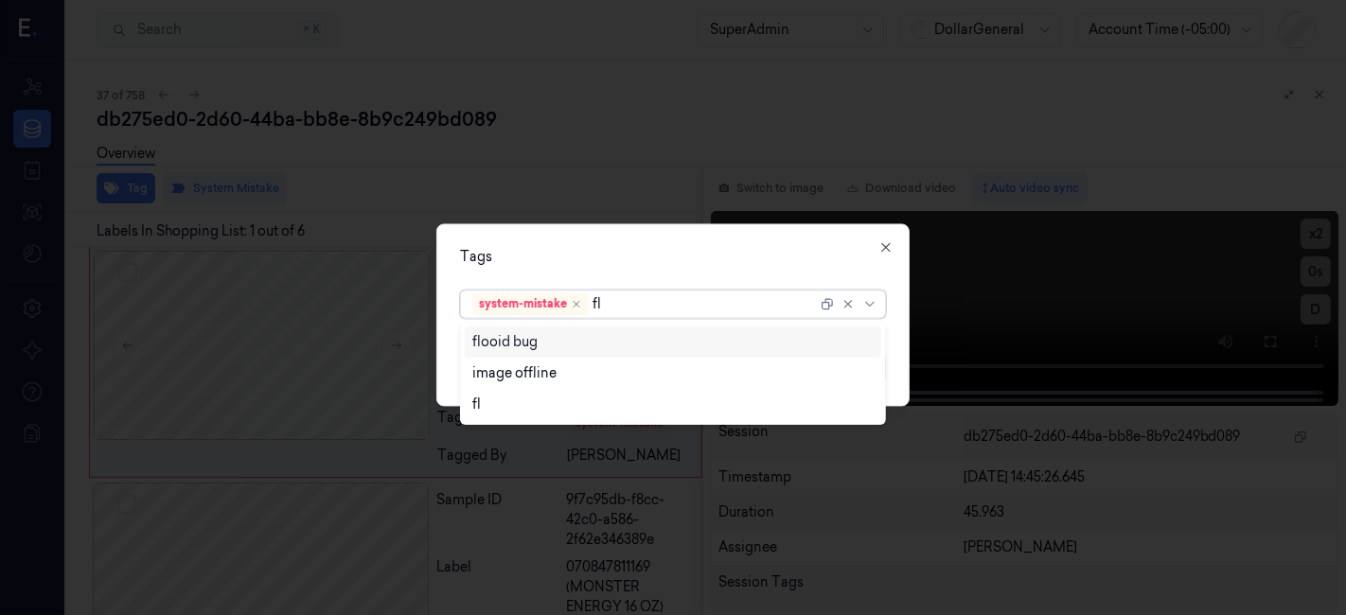
click at [559, 344] on div "flooid bug" at bounding box center [673, 342] width 402 height 20
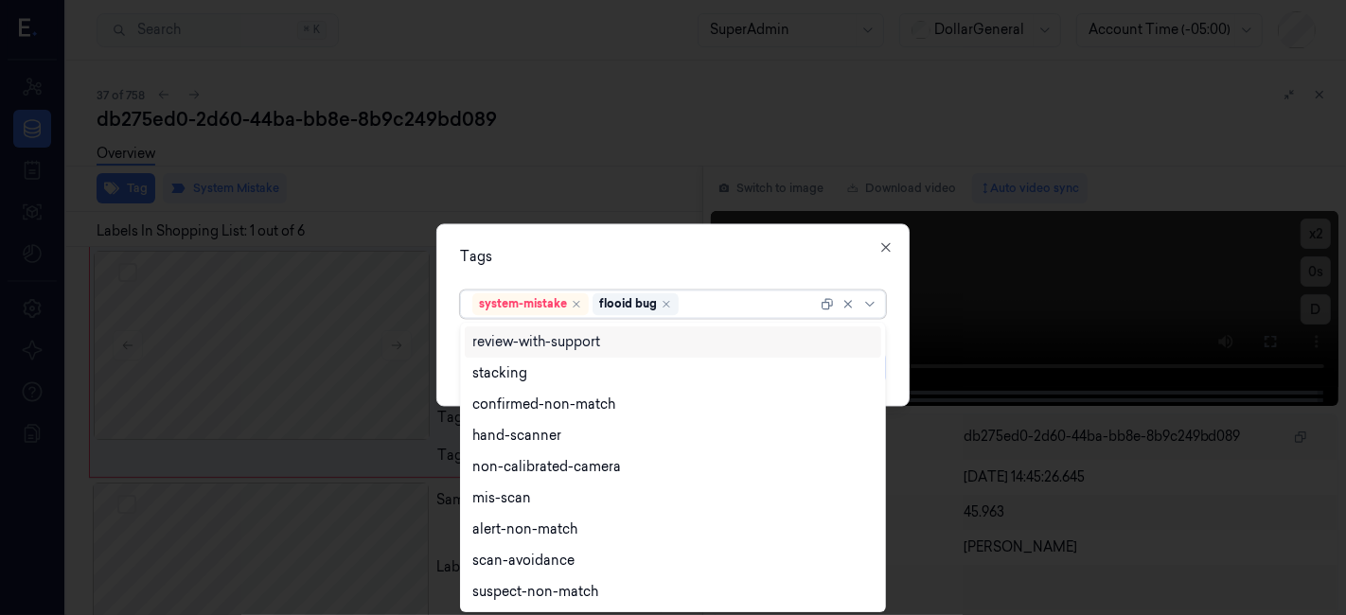
click at [592, 255] on div "Tags" at bounding box center [673, 258] width 426 height 20
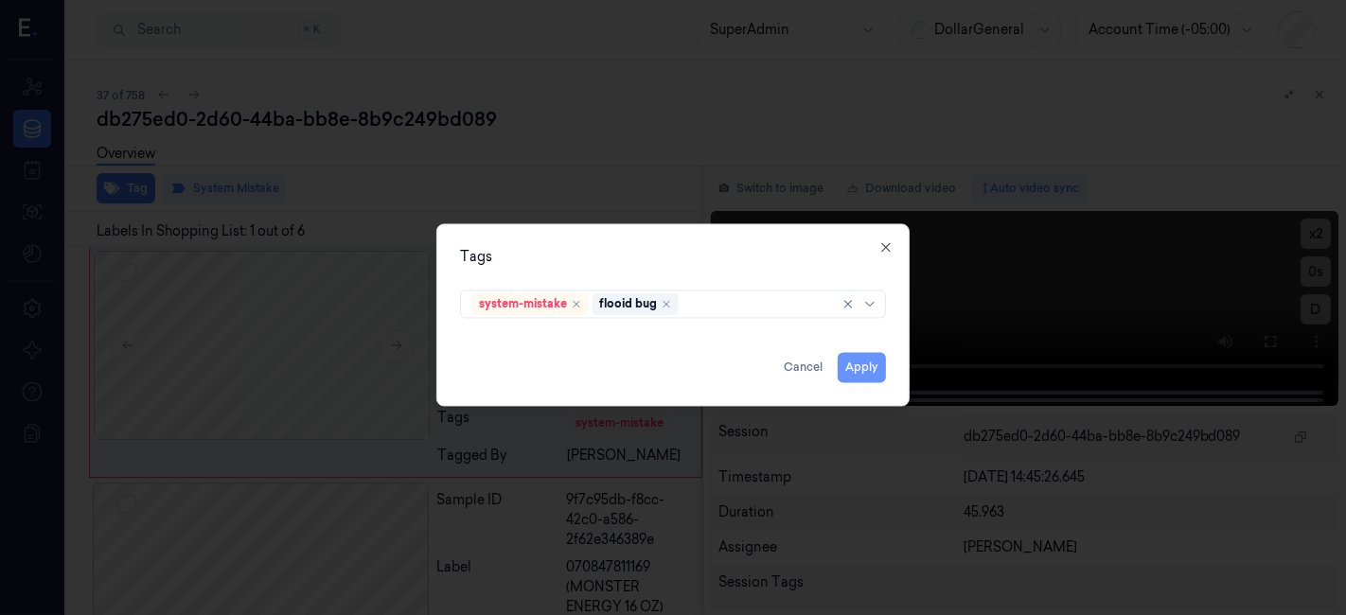
click at [860, 363] on button "Apply" at bounding box center [862, 368] width 48 height 30
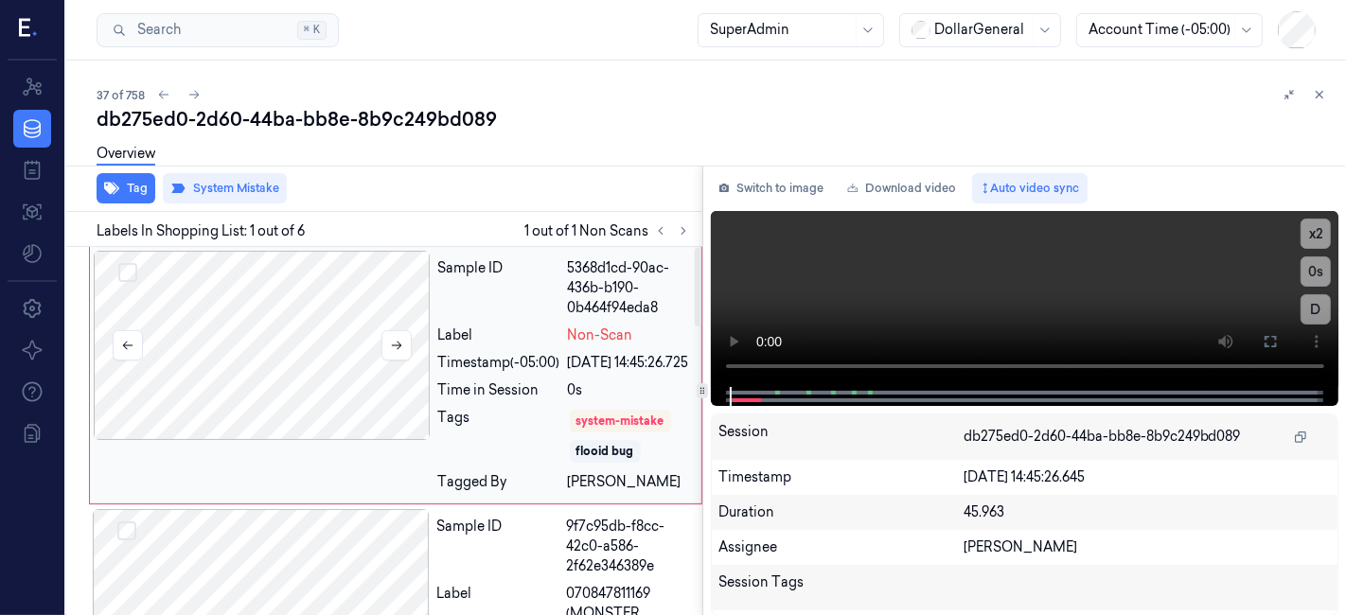
click at [286, 324] on div at bounding box center [262, 345] width 337 height 189
click at [454, 180] on div "Overview" at bounding box center [714, 157] width 1235 height 48
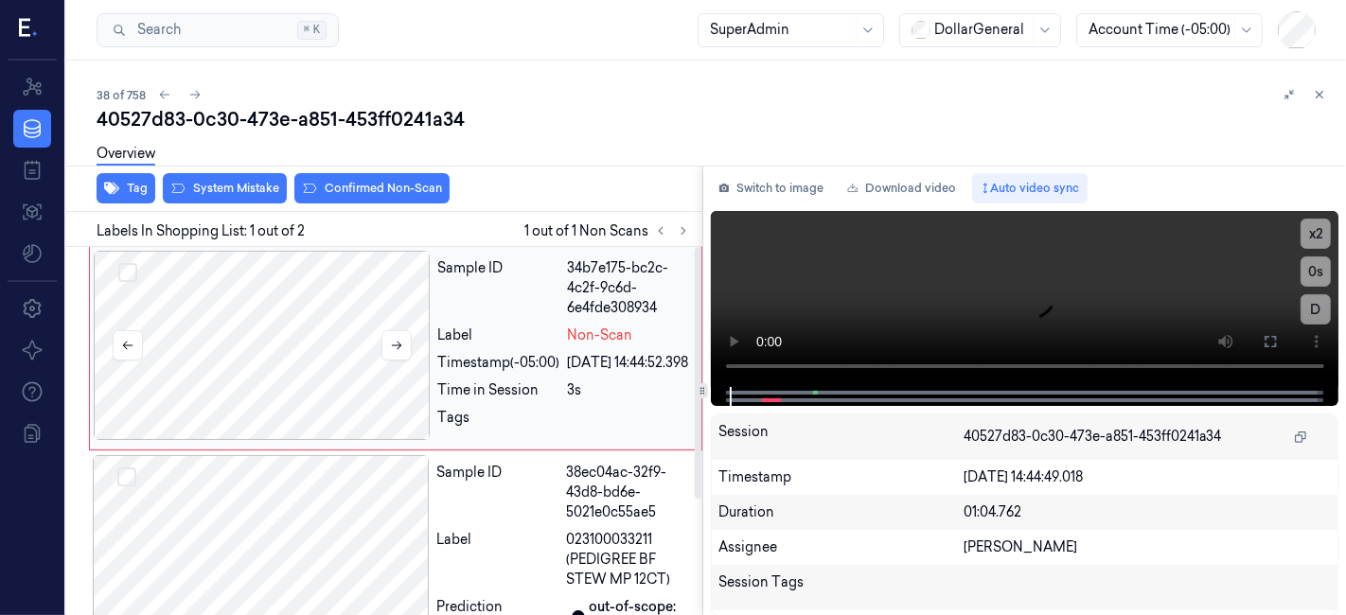
click at [337, 317] on div at bounding box center [262, 345] width 337 height 189
click at [1269, 340] on icon at bounding box center [1270, 341] width 15 height 15
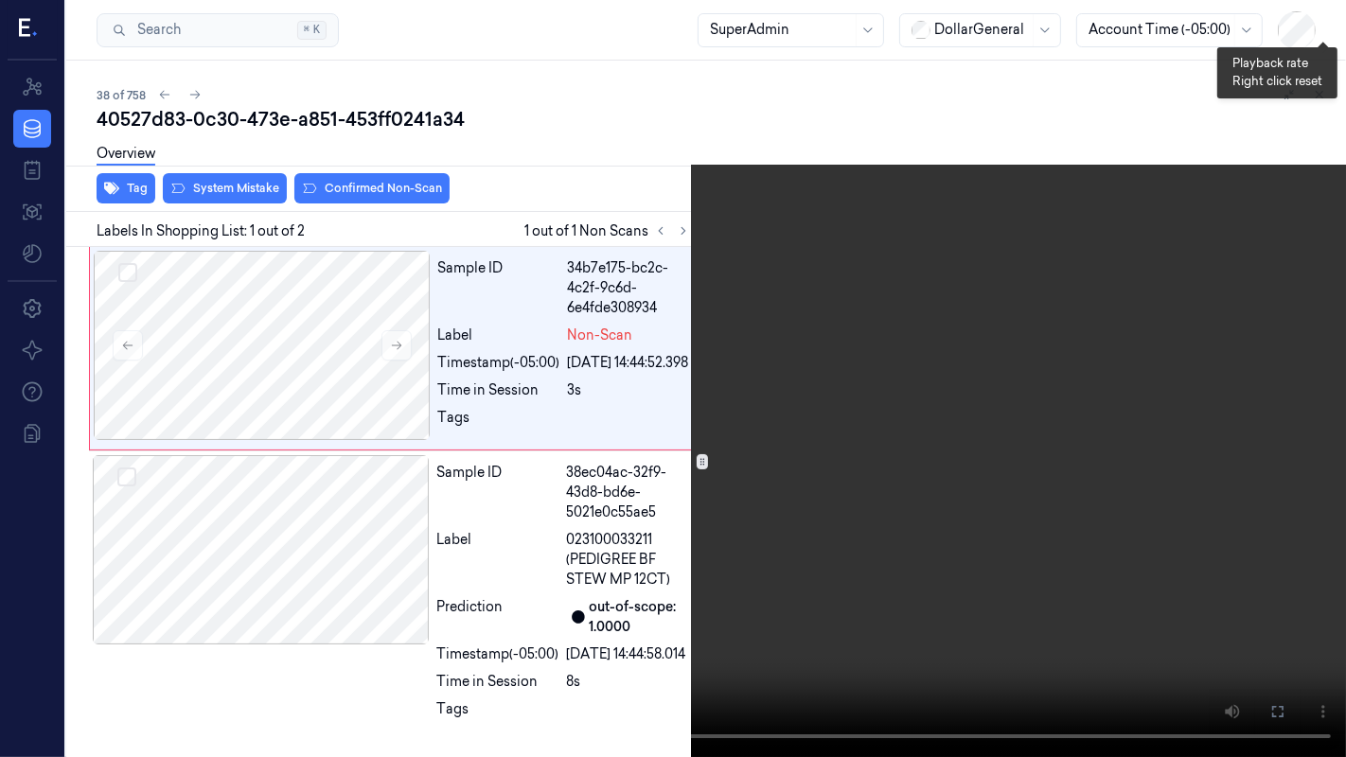
click at [1313, 23] on button "x 1" at bounding box center [1323, 23] width 30 height 30
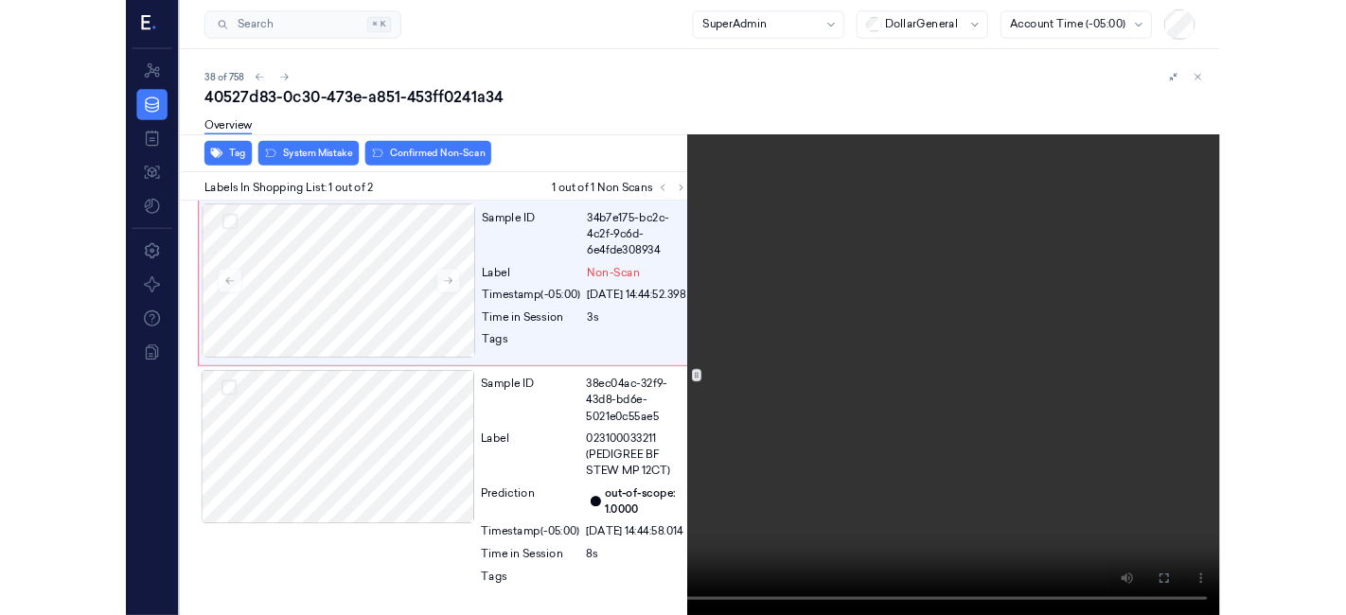
scroll to position [29, 0]
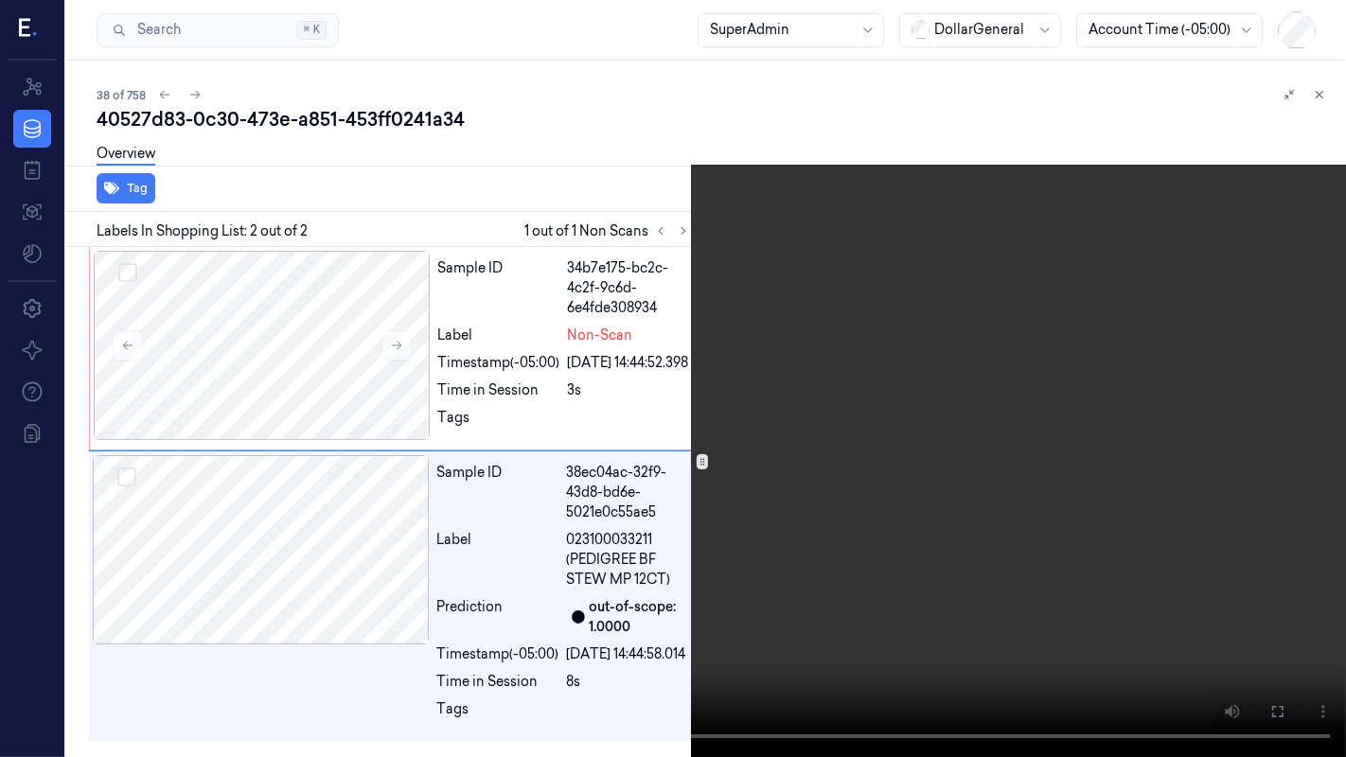
click at [0, 0] on button at bounding box center [0, 0] width 0 height 0
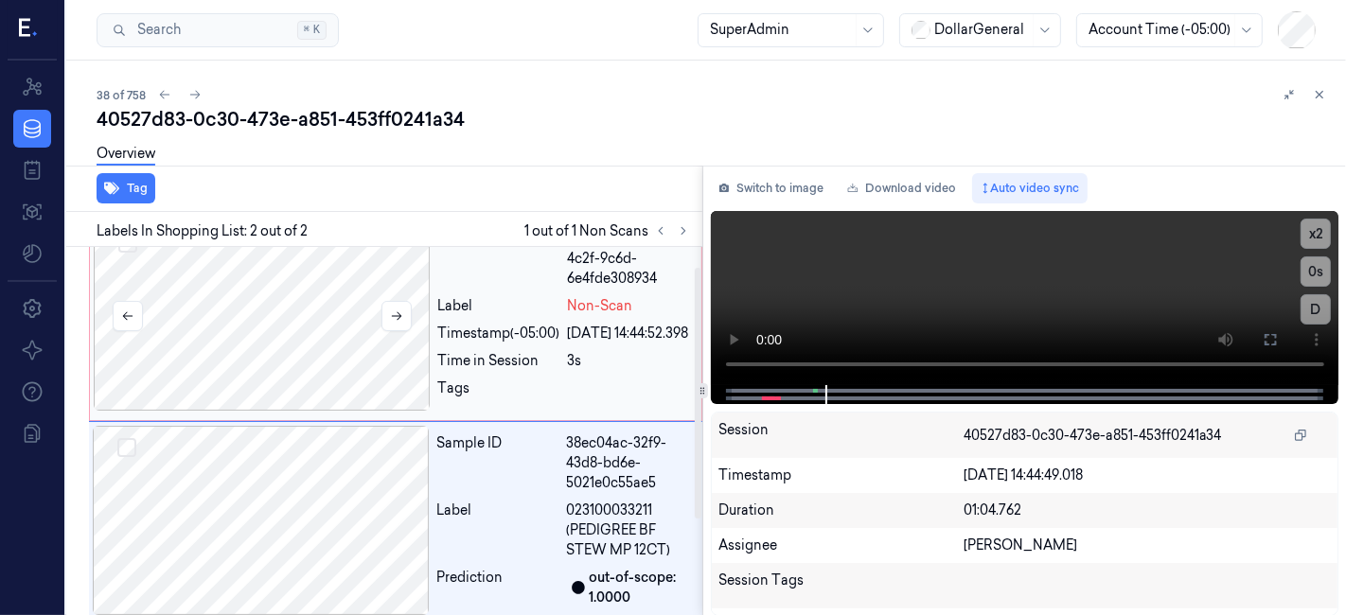
click at [310, 296] on div at bounding box center [262, 316] width 337 height 189
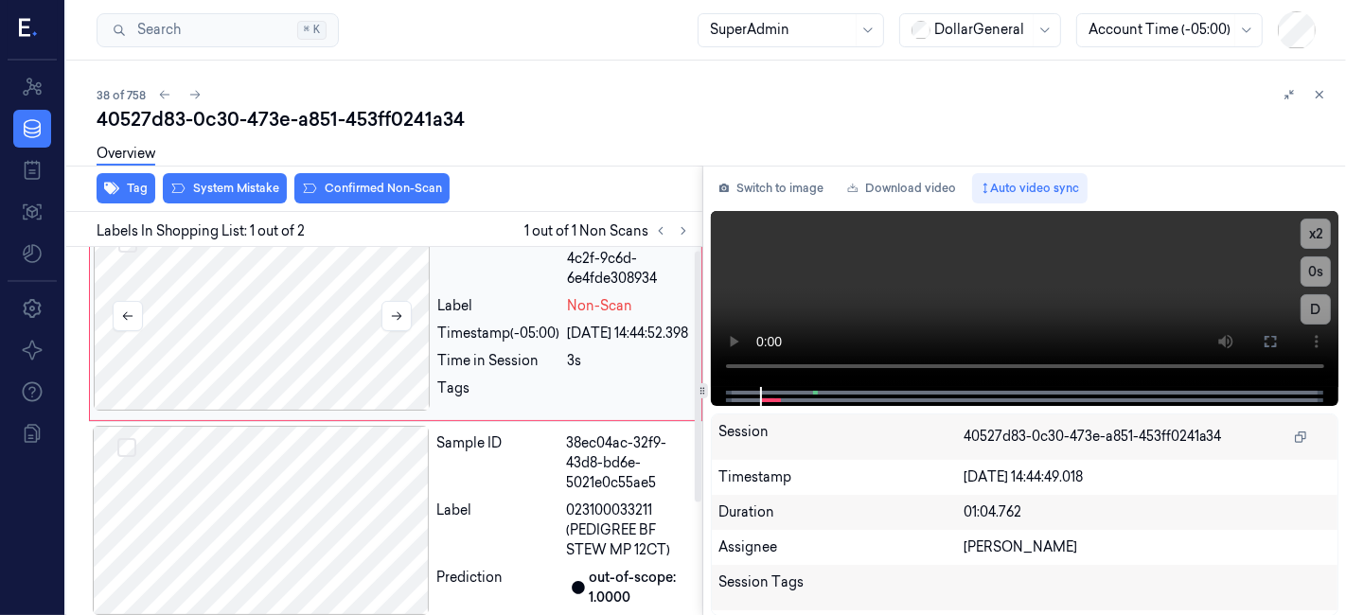
scroll to position [0, 0]
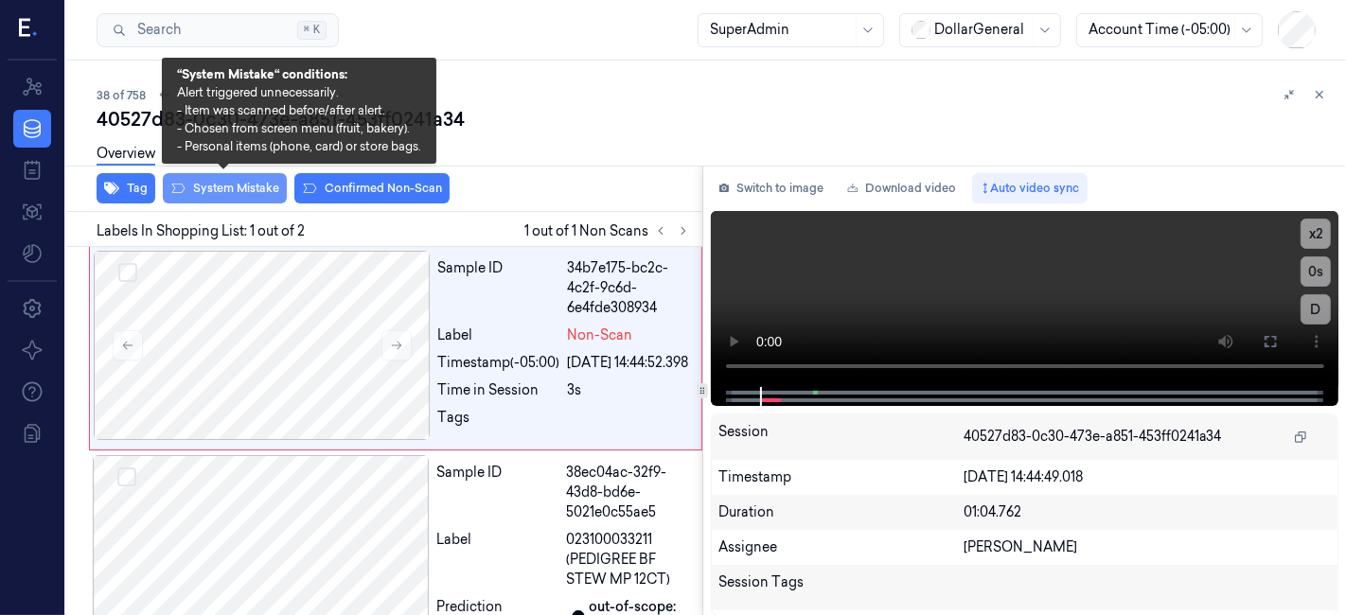
click at [262, 191] on button "System Mistake" at bounding box center [225, 188] width 124 height 30
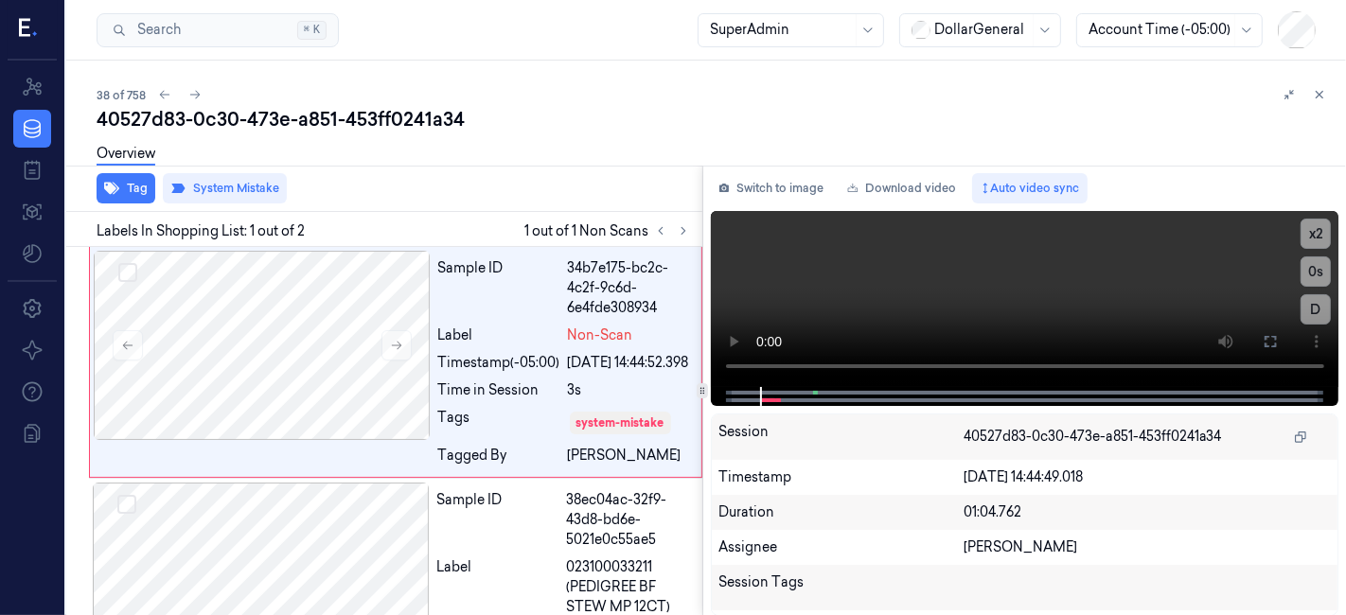
click at [338, 178] on div "Overview" at bounding box center [714, 157] width 1235 height 48
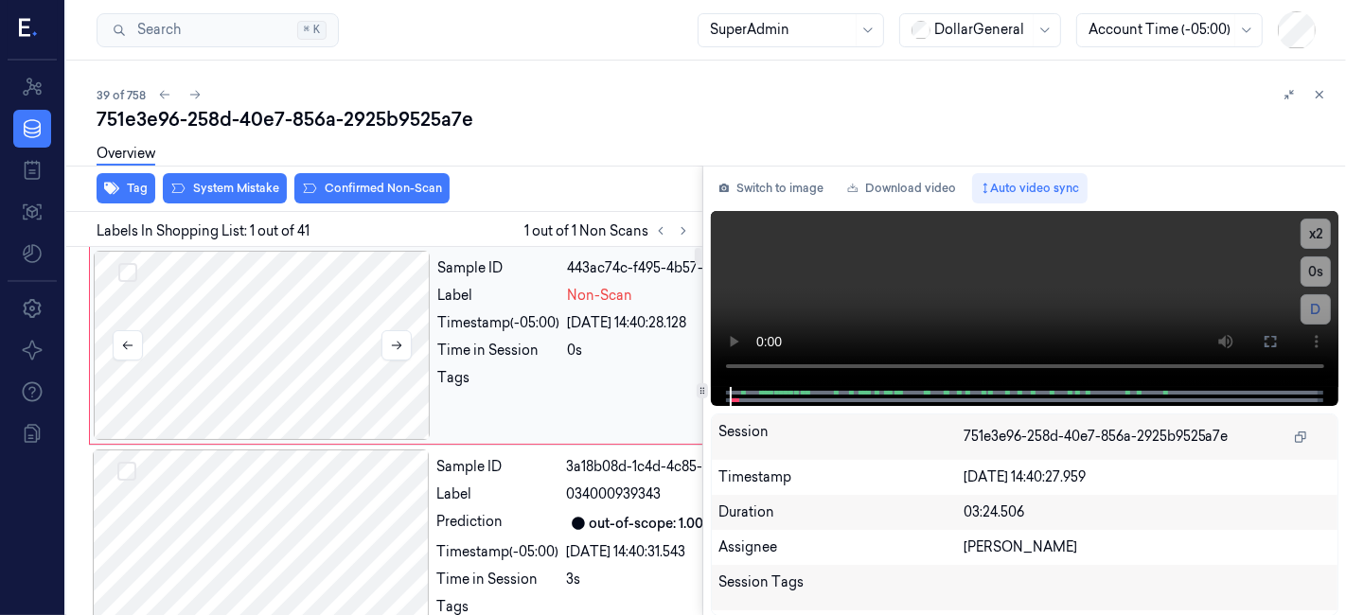
click at [243, 342] on div at bounding box center [262, 345] width 337 height 189
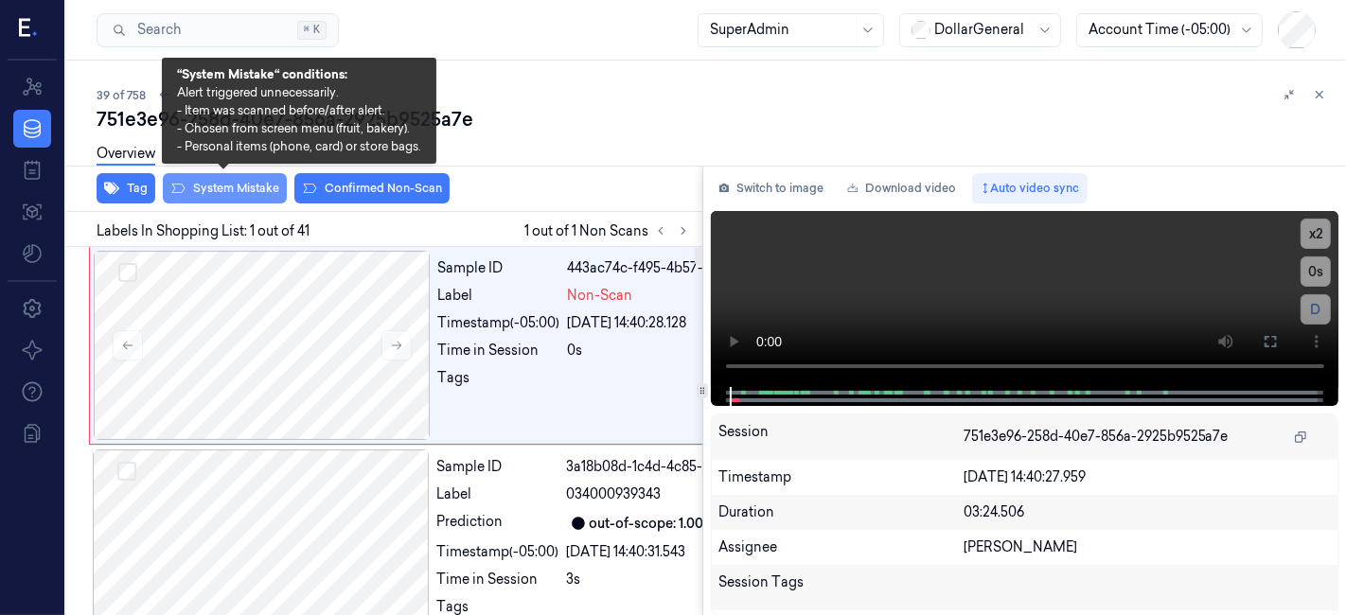
click at [251, 187] on button "System Mistake" at bounding box center [225, 188] width 124 height 30
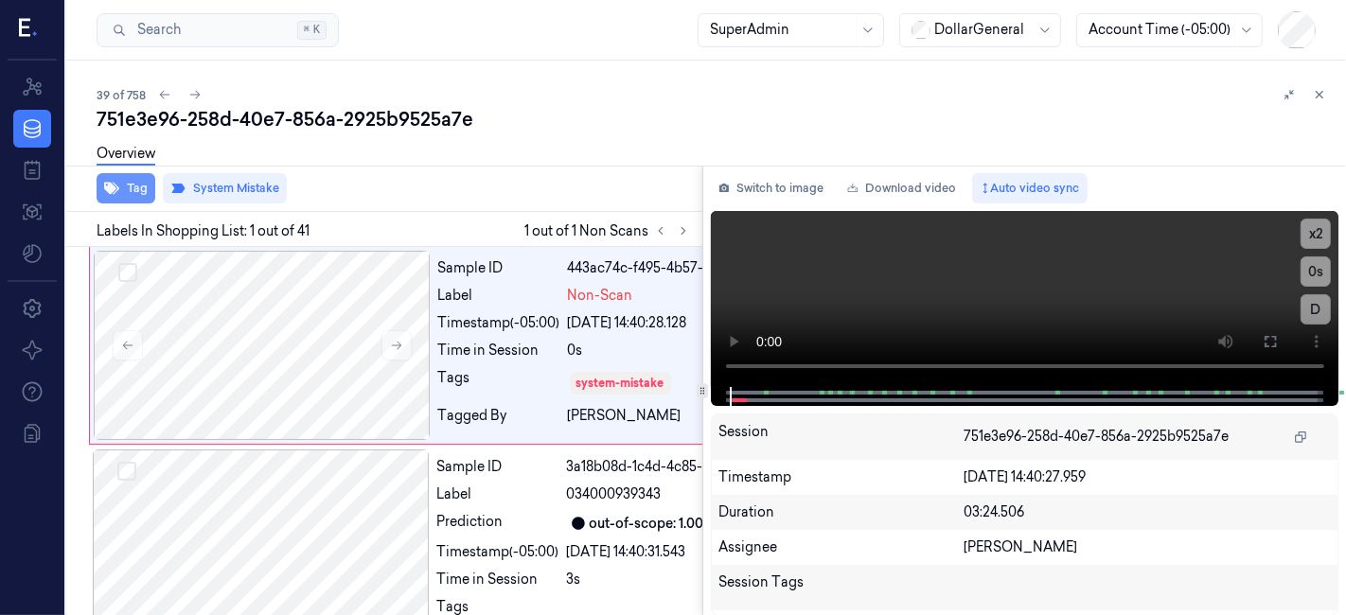
click at [133, 193] on button "Tag" at bounding box center [126, 188] width 59 height 30
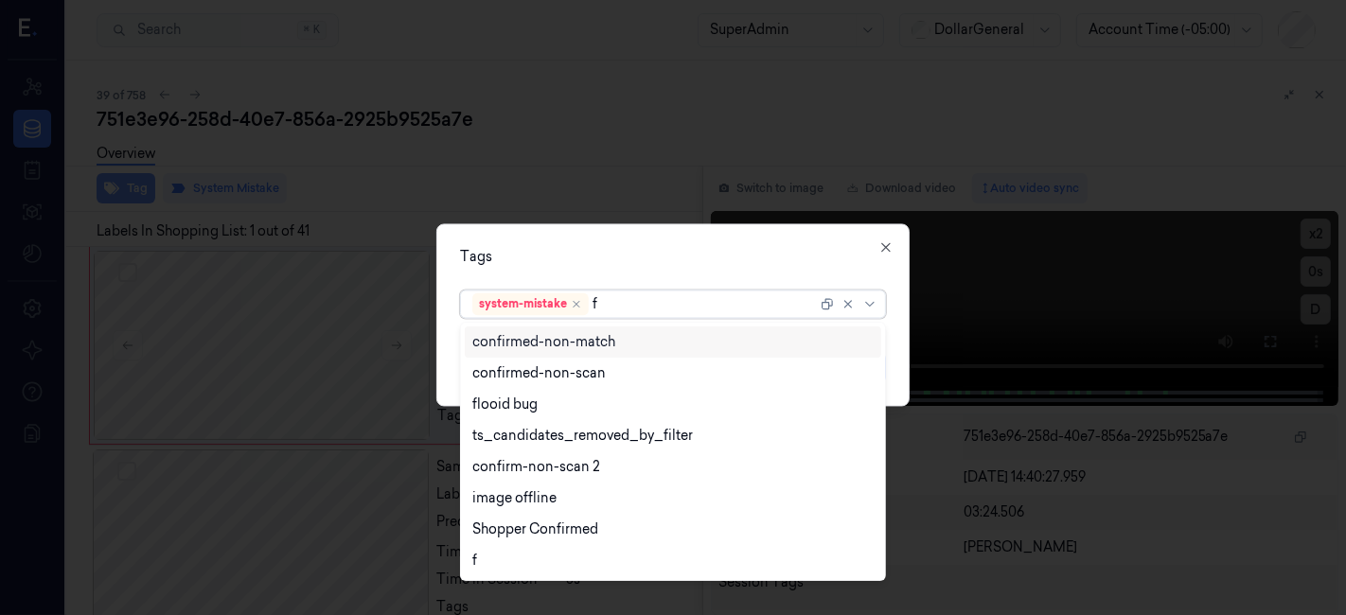
type input "fl"
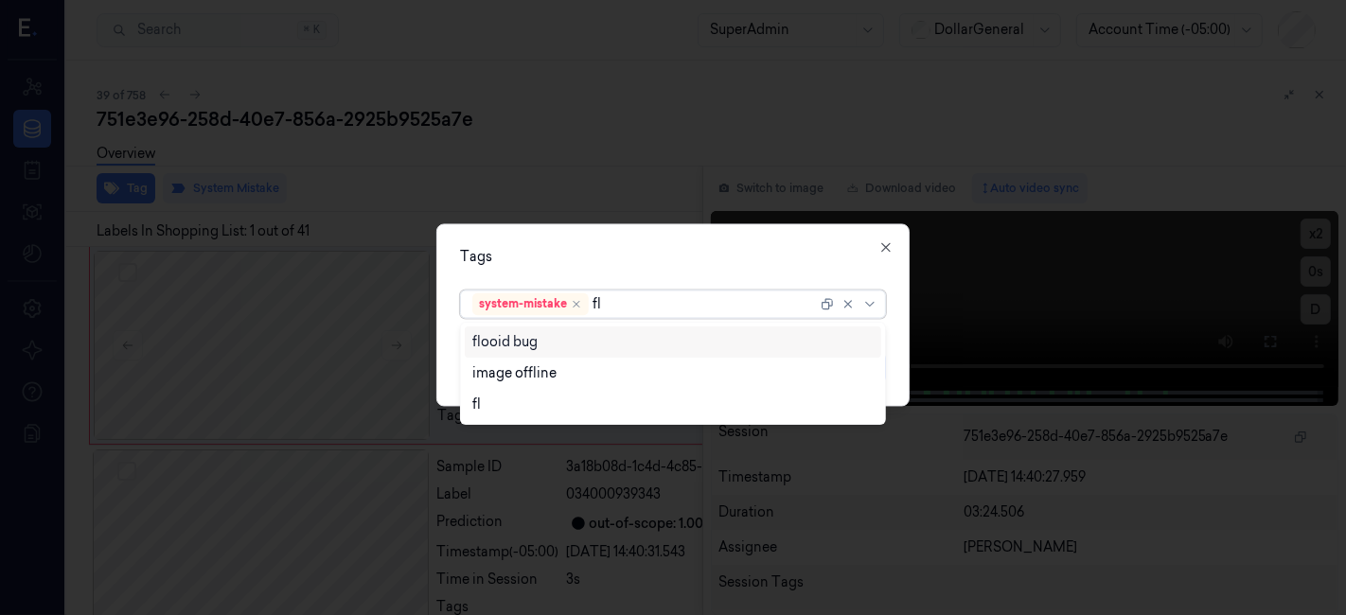
click at [472, 348] on div "flooid bug" at bounding box center [504, 342] width 65 height 20
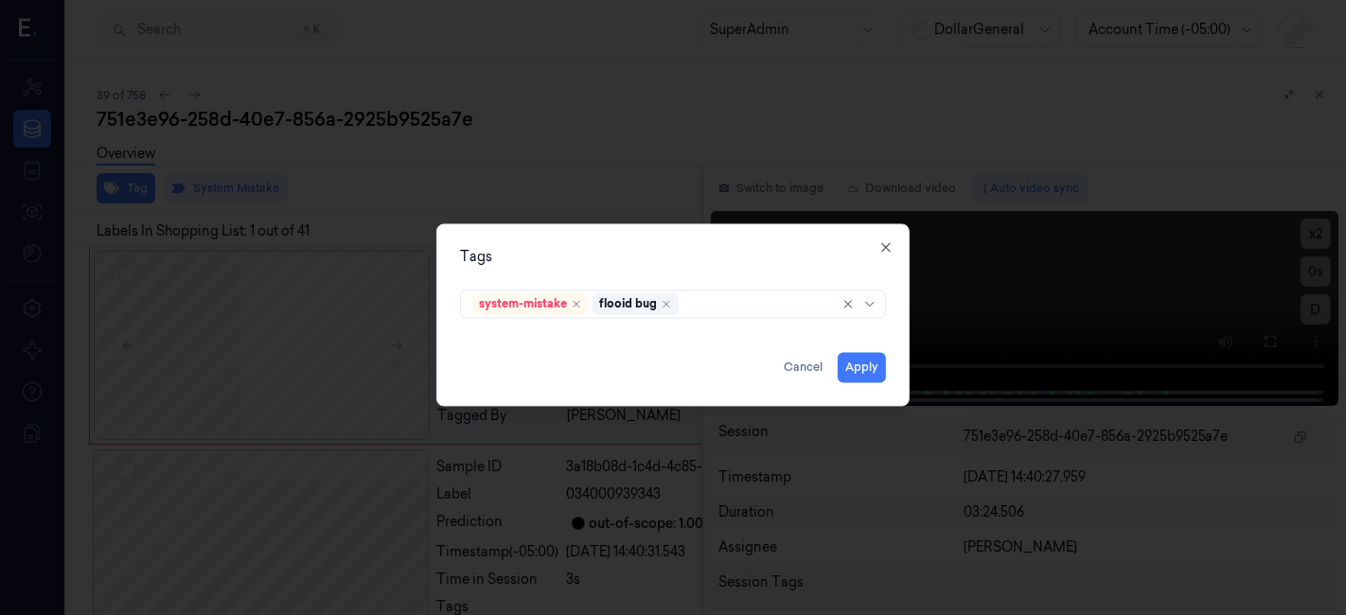
click at [564, 260] on div "Tags" at bounding box center [673, 258] width 426 height 20
click at [875, 364] on button "Apply" at bounding box center [862, 368] width 48 height 30
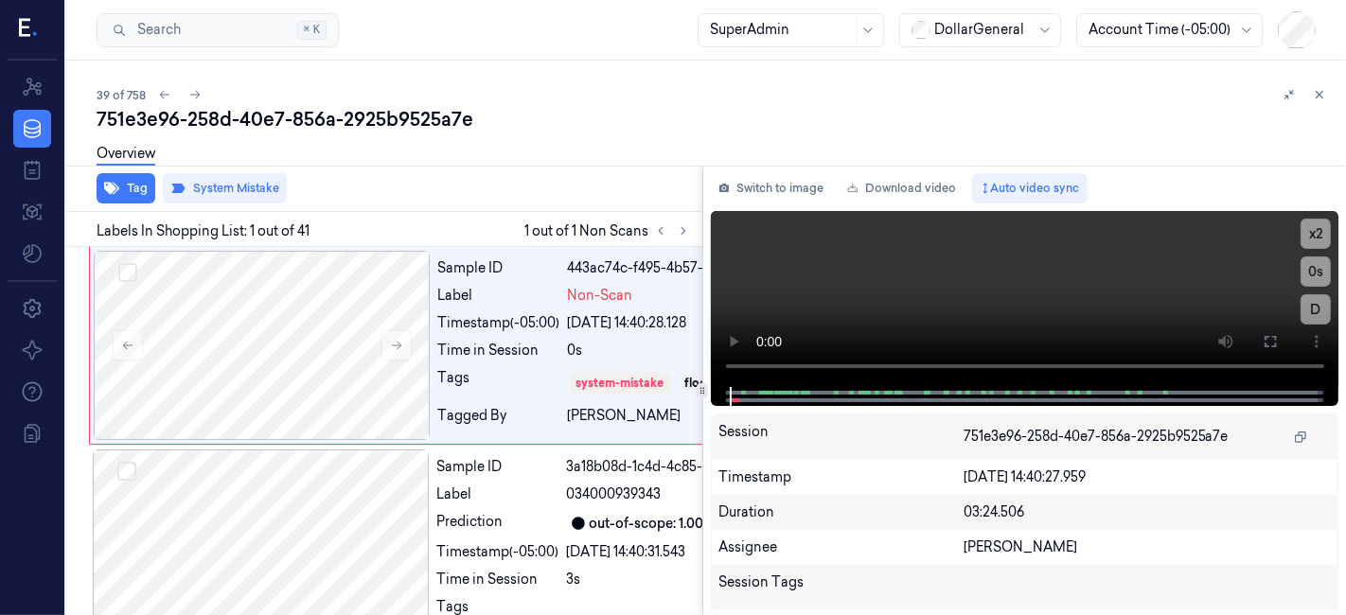
click at [584, 152] on div "Overview" at bounding box center [714, 157] width 1235 height 48
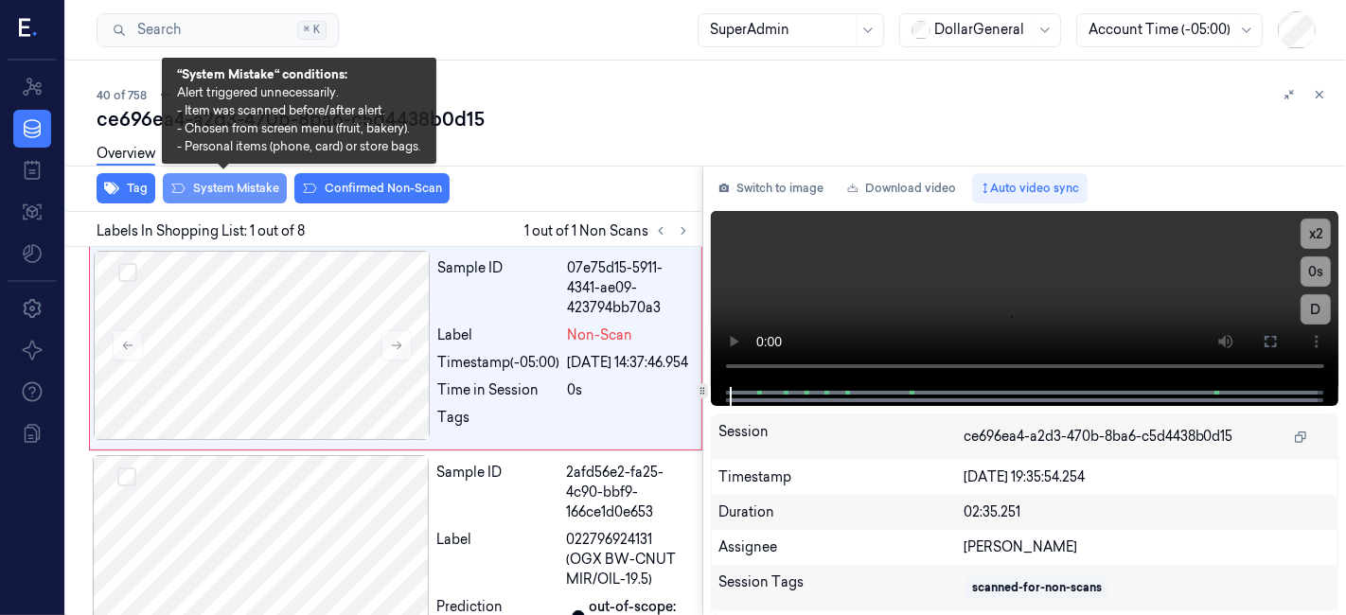
click at [206, 188] on button "System Mistake" at bounding box center [225, 188] width 124 height 30
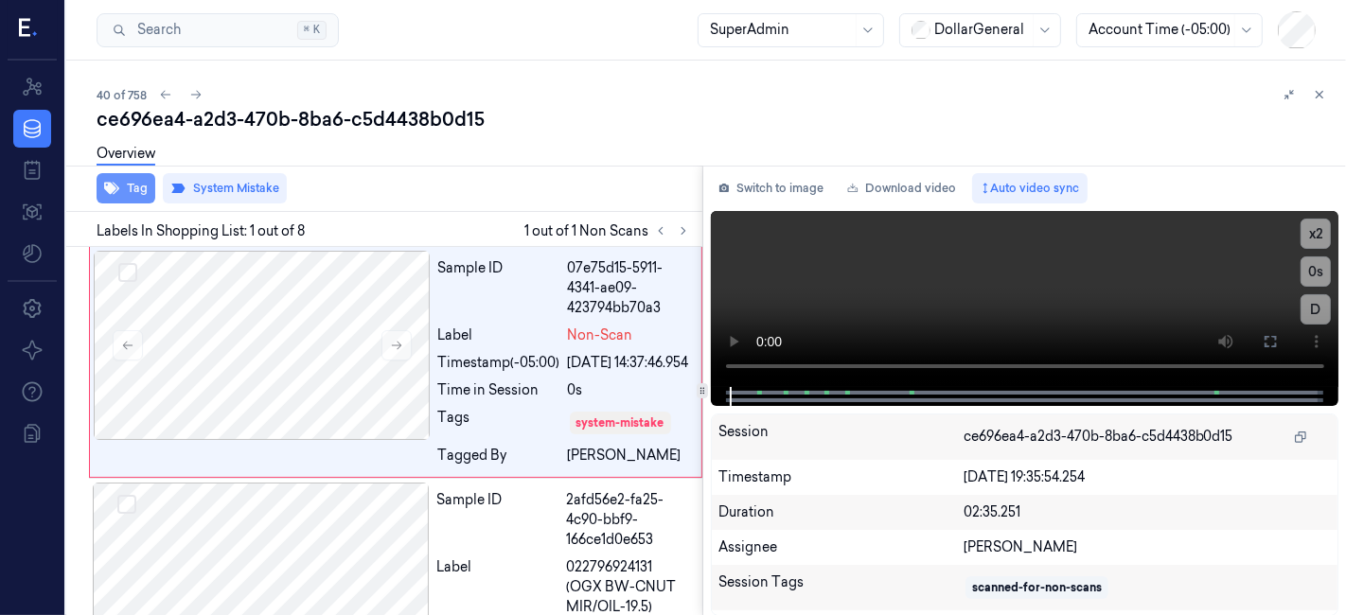
click at [122, 181] on button "Tag" at bounding box center [126, 188] width 59 height 30
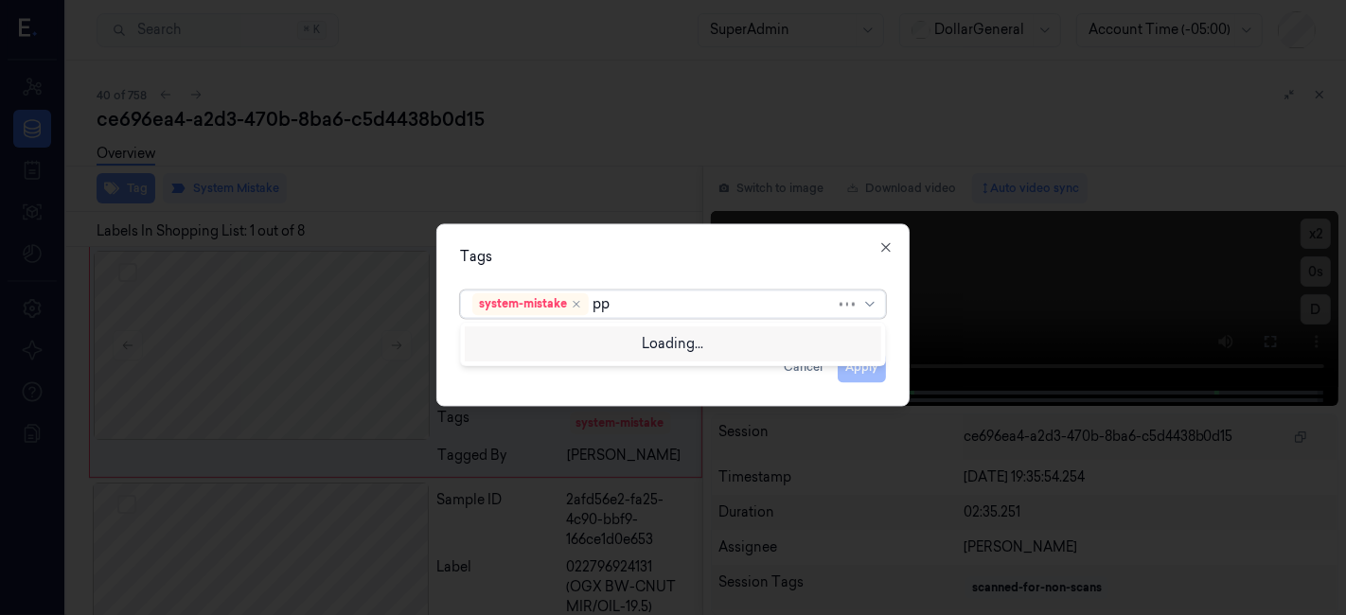
type input "p"
type input "-"
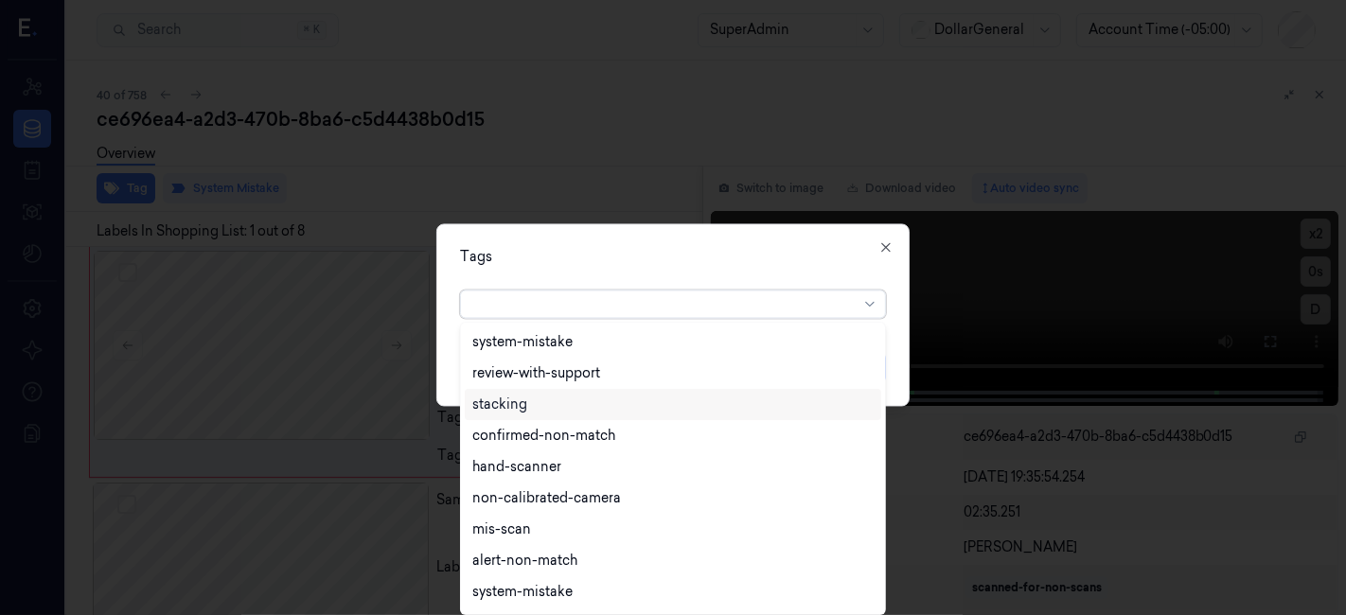
click at [886, 258] on div "Tags" at bounding box center [673, 258] width 426 height 20
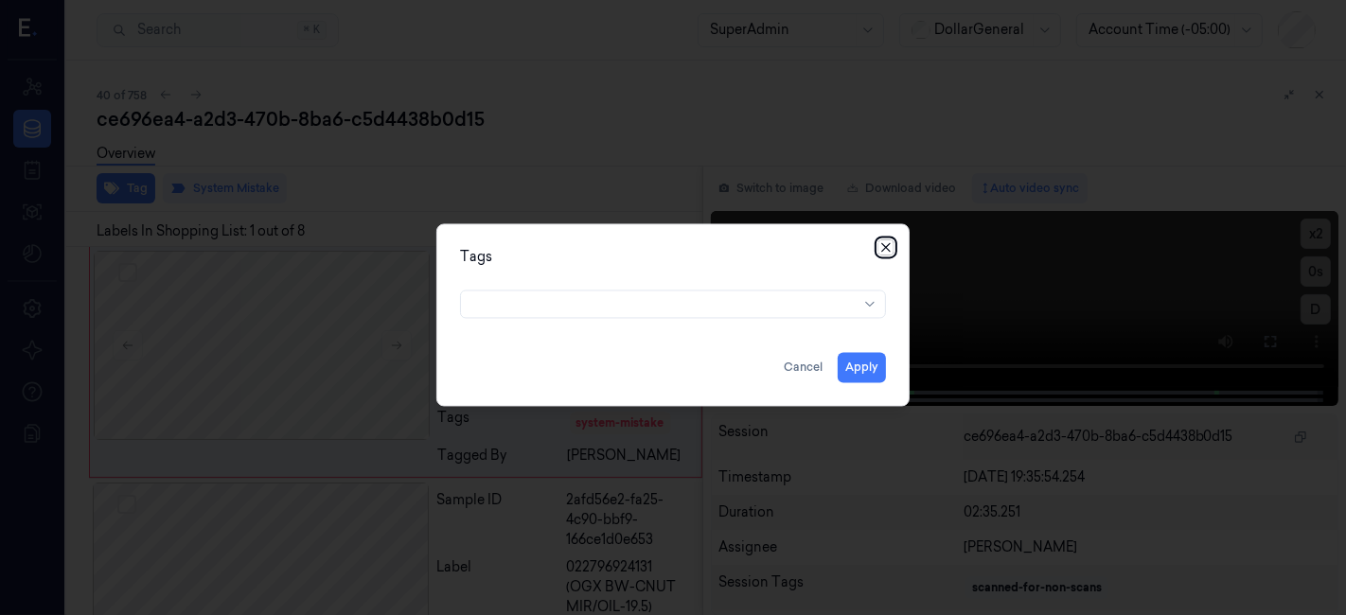
click at [892, 241] on icon "button" at bounding box center [886, 247] width 15 height 15
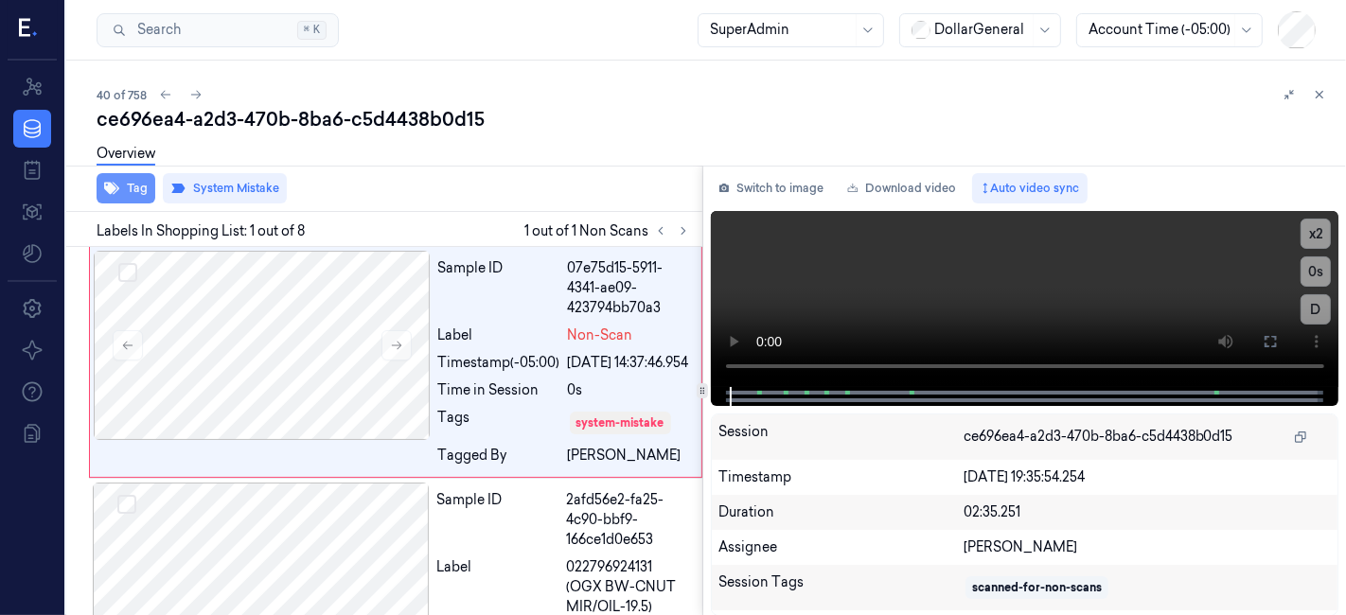
click at [116, 182] on icon "button" at bounding box center [111, 188] width 15 height 15
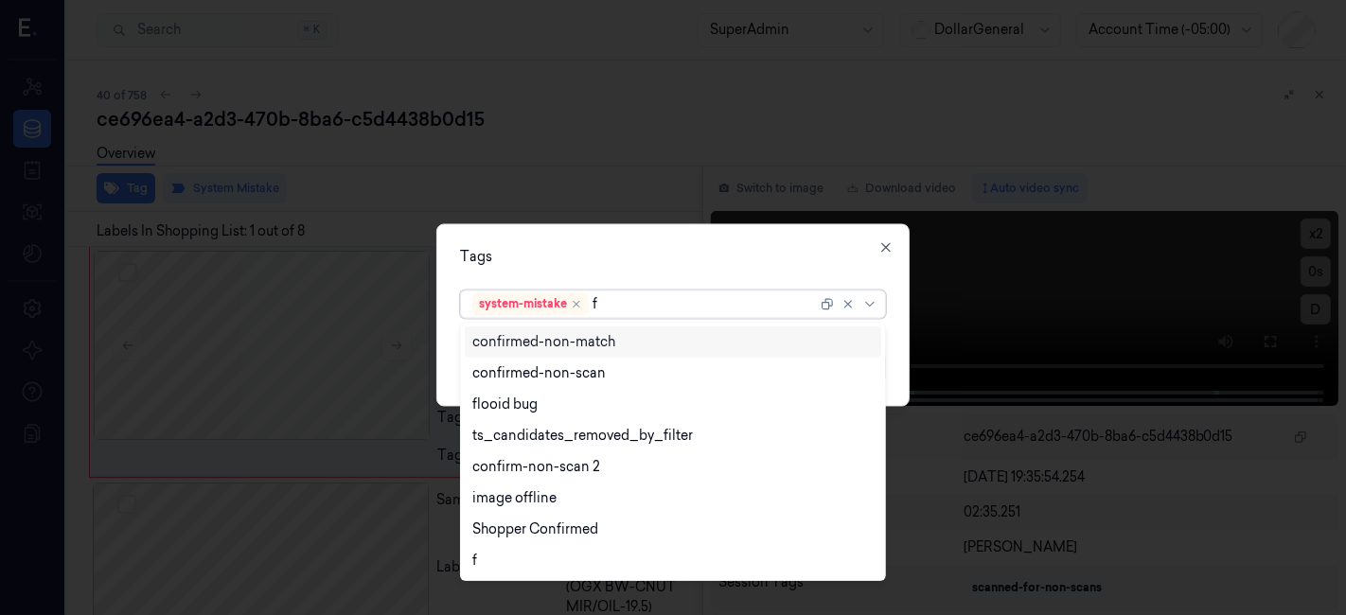
type input "fl"
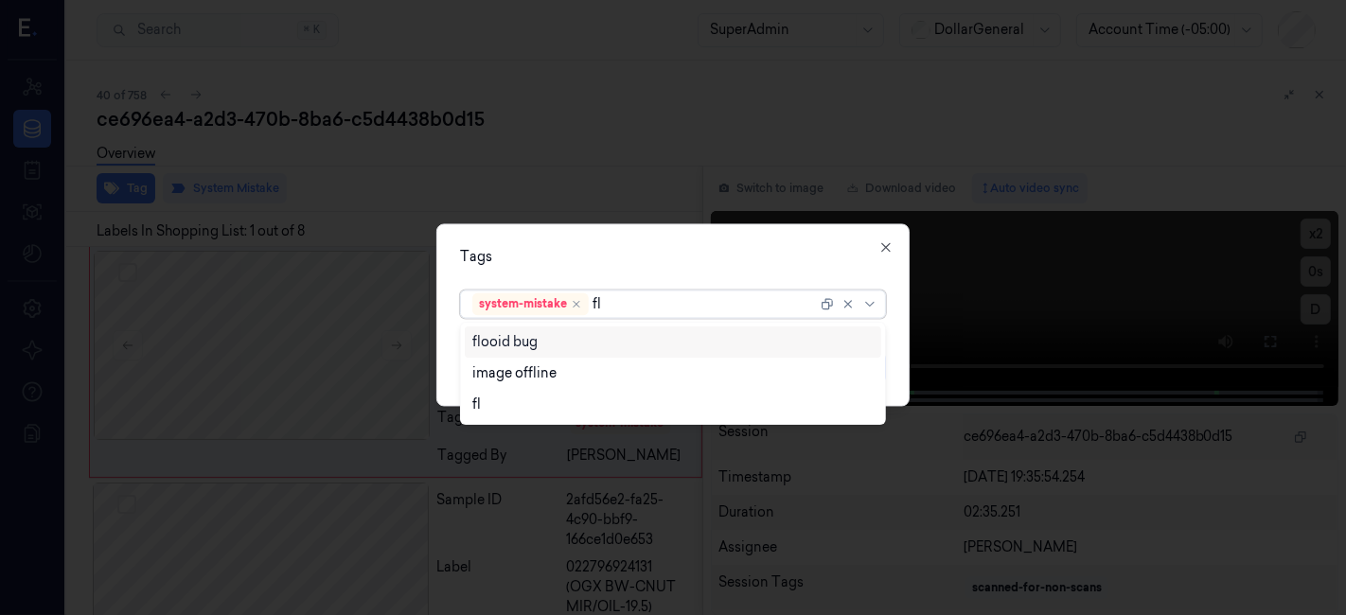
click at [669, 347] on div "flooid bug" at bounding box center [673, 342] width 402 height 20
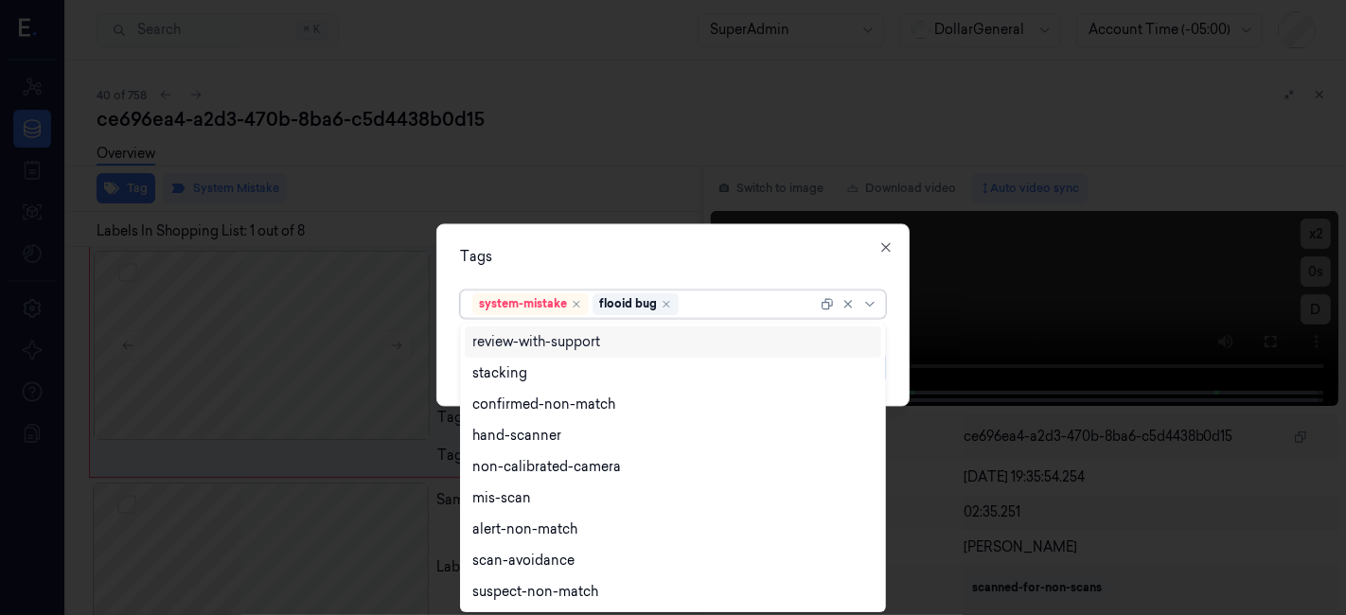
click at [639, 243] on div "Tags option flooid bug , selected. 9 results available. Use Up and Down to choo…" at bounding box center [672, 315] width 473 height 183
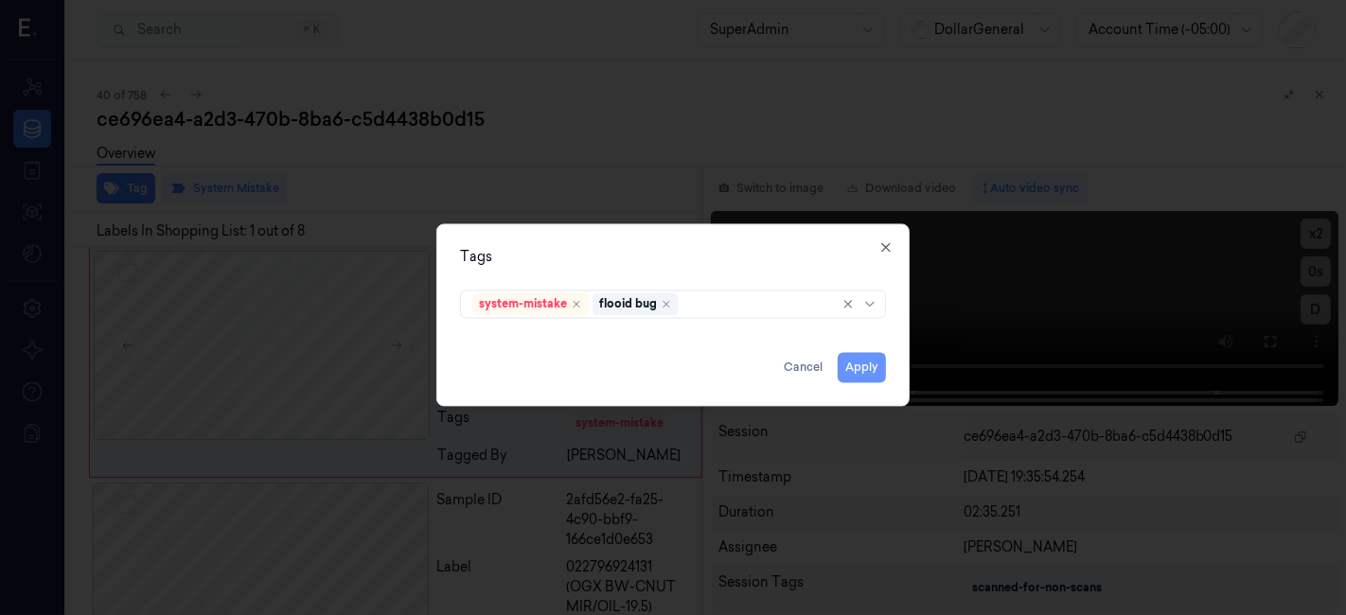
click at [886, 379] on button "Apply" at bounding box center [862, 368] width 48 height 30
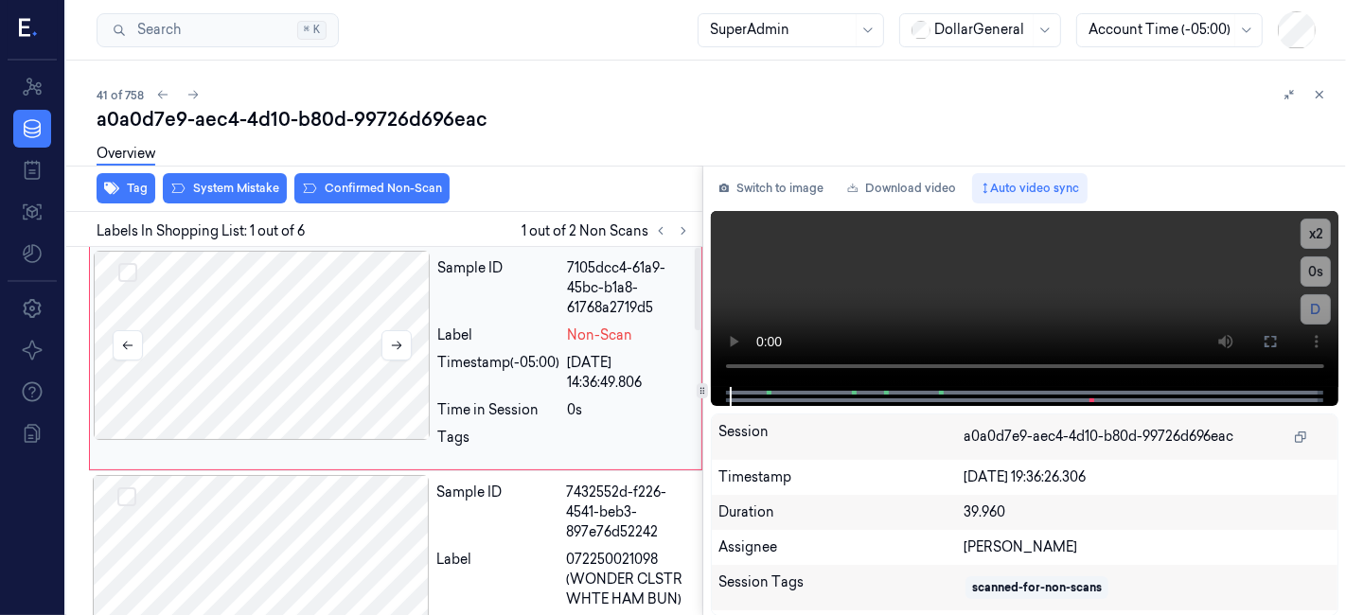
click at [399, 295] on div at bounding box center [262, 345] width 337 height 189
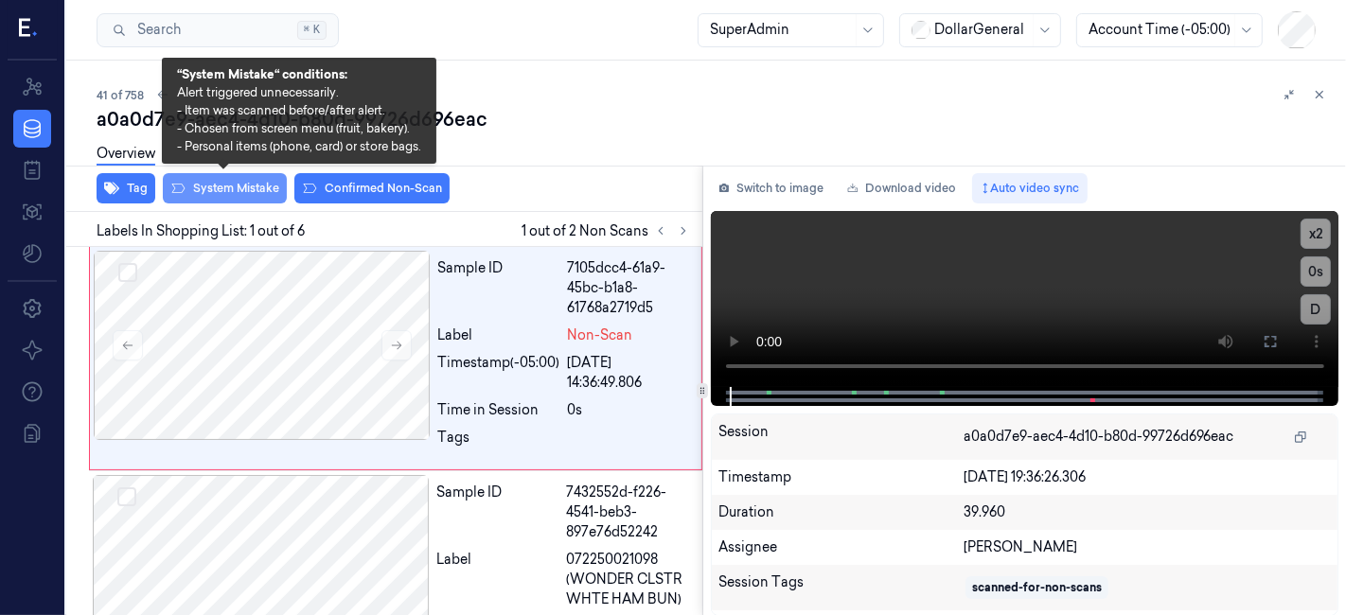
click at [198, 187] on button "System Mistake" at bounding box center [225, 188] width 124 height 30
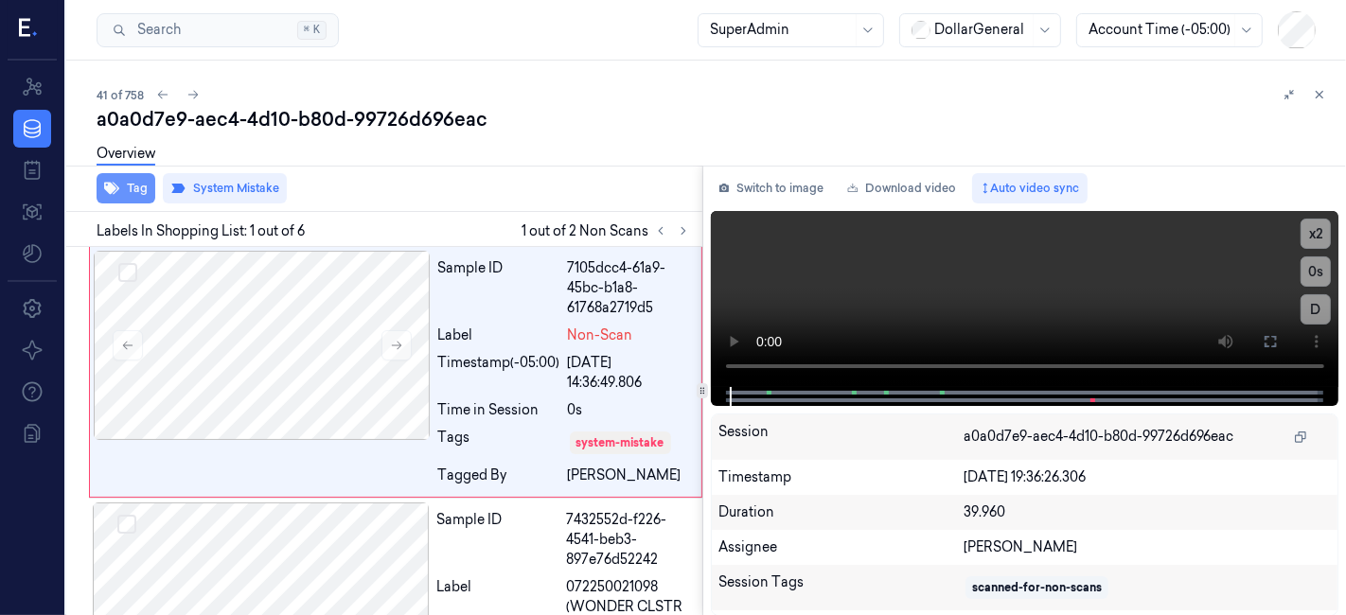
click at [130, 193] on button "Tag" at bounding box center [126, 188] width 59 height 30
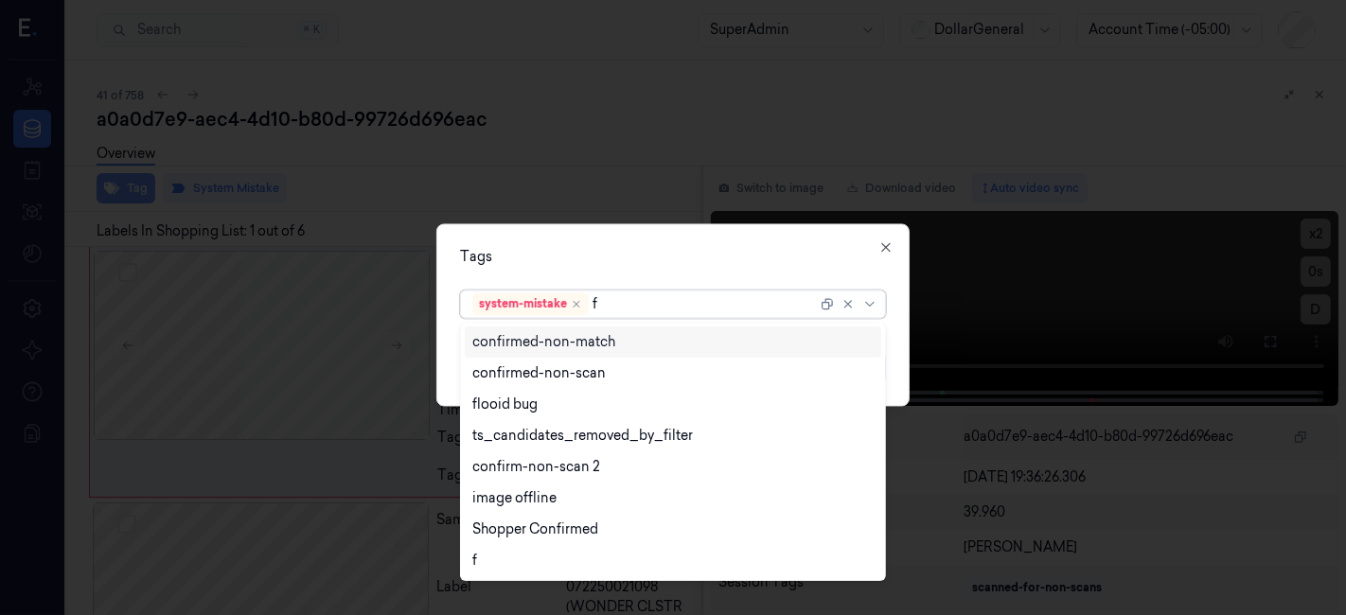
type input "fl"
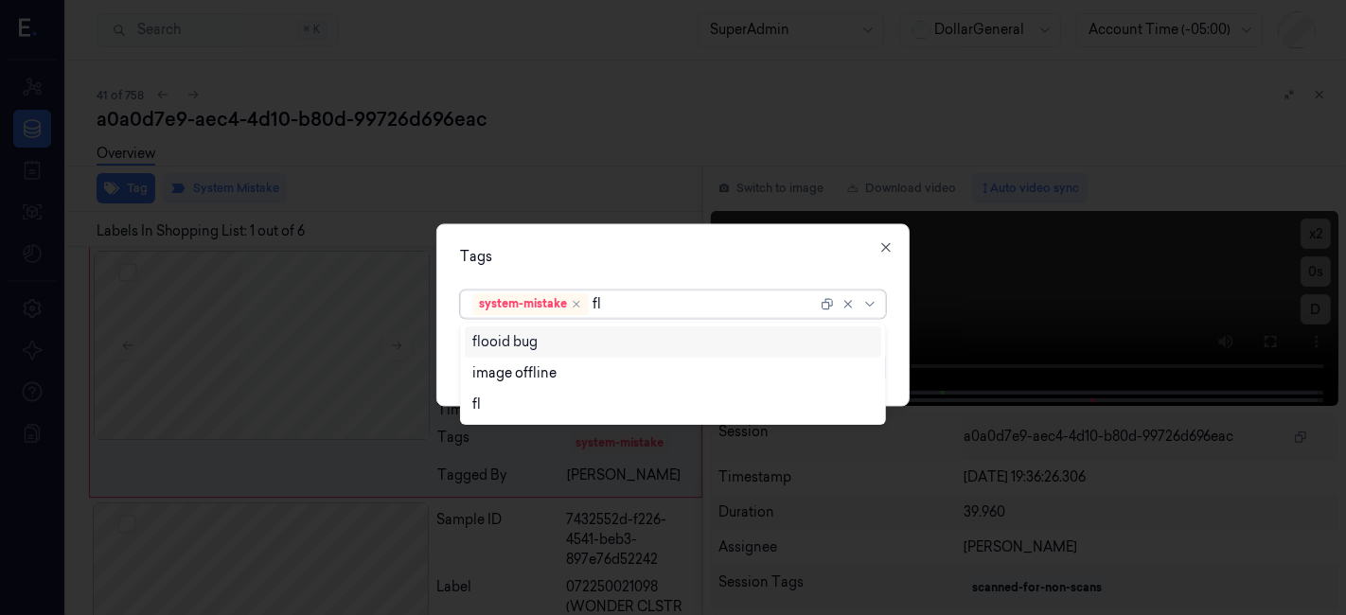
click at [481, 333] on div "flooid bug" at bounding box center [504, 342] width 65 height 20
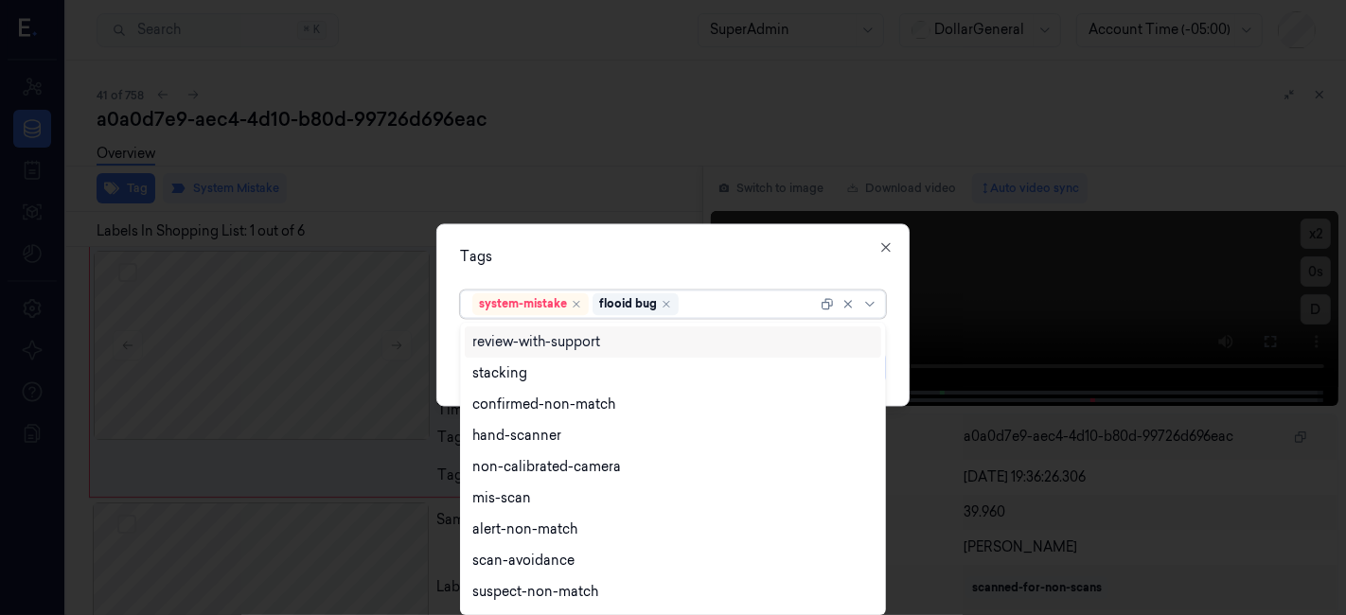
click at [606, 269] on div "Tags option flooid bug , selected. 18 results available. Use Up and Down to cho…" at bounding box center [672, 315] width 473 height 183
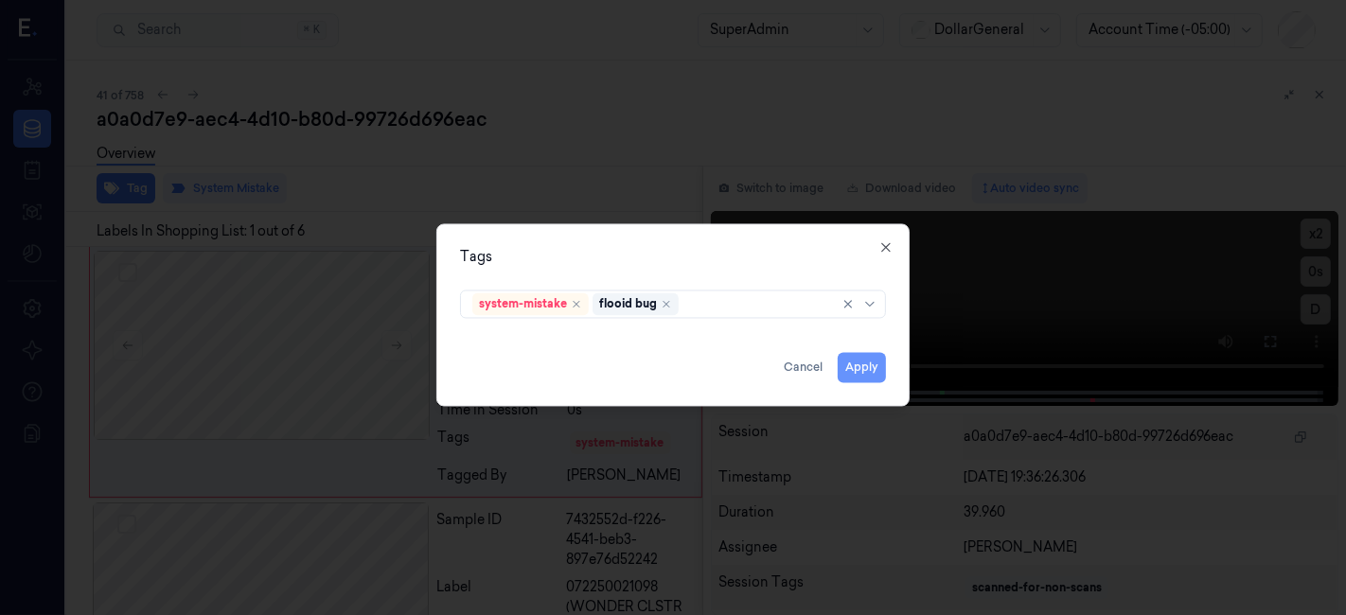
click at [878, 371] on button "Apply" at bounding box center [862, 368] width 48 height 30
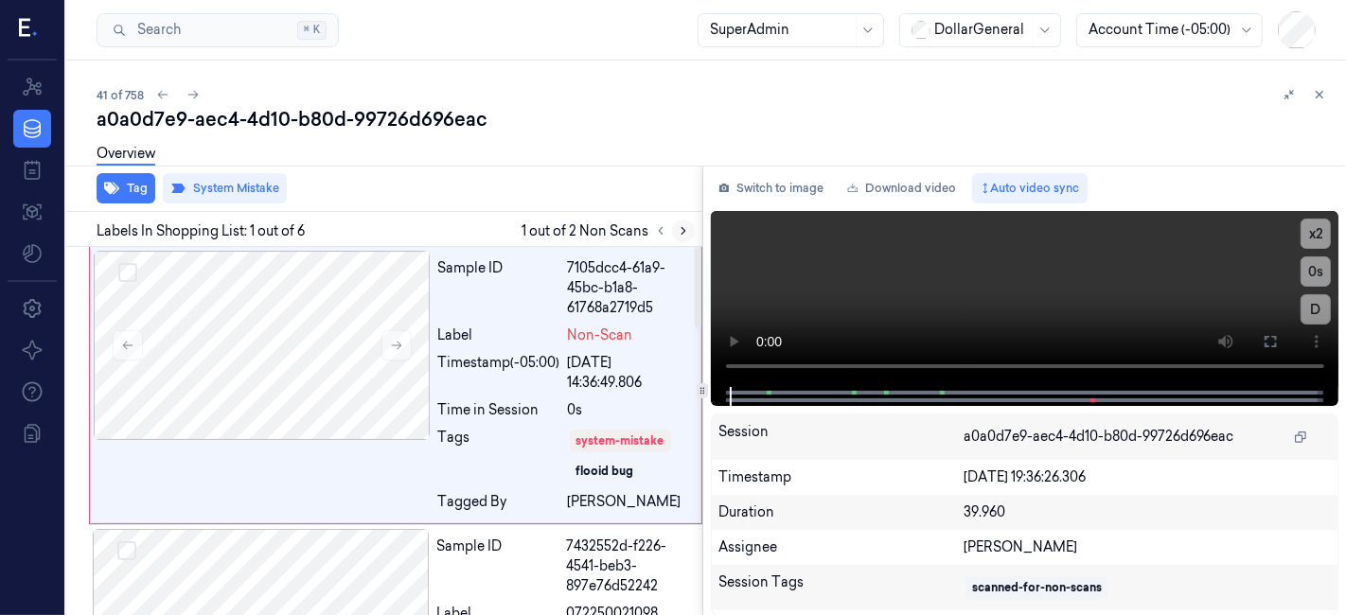
click at [674, 232] on button at bounding box center [683, 231] width 23 height 23
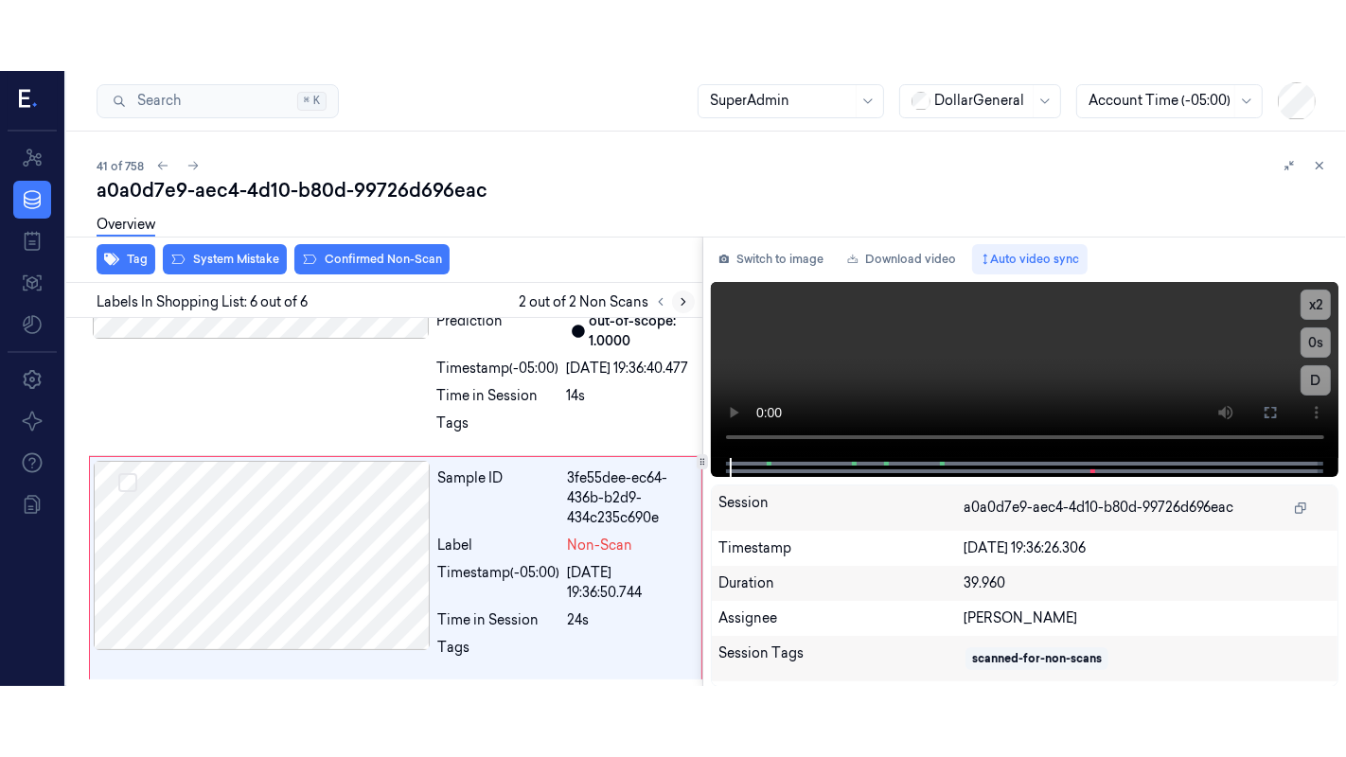
scroll to position [1322, 0]
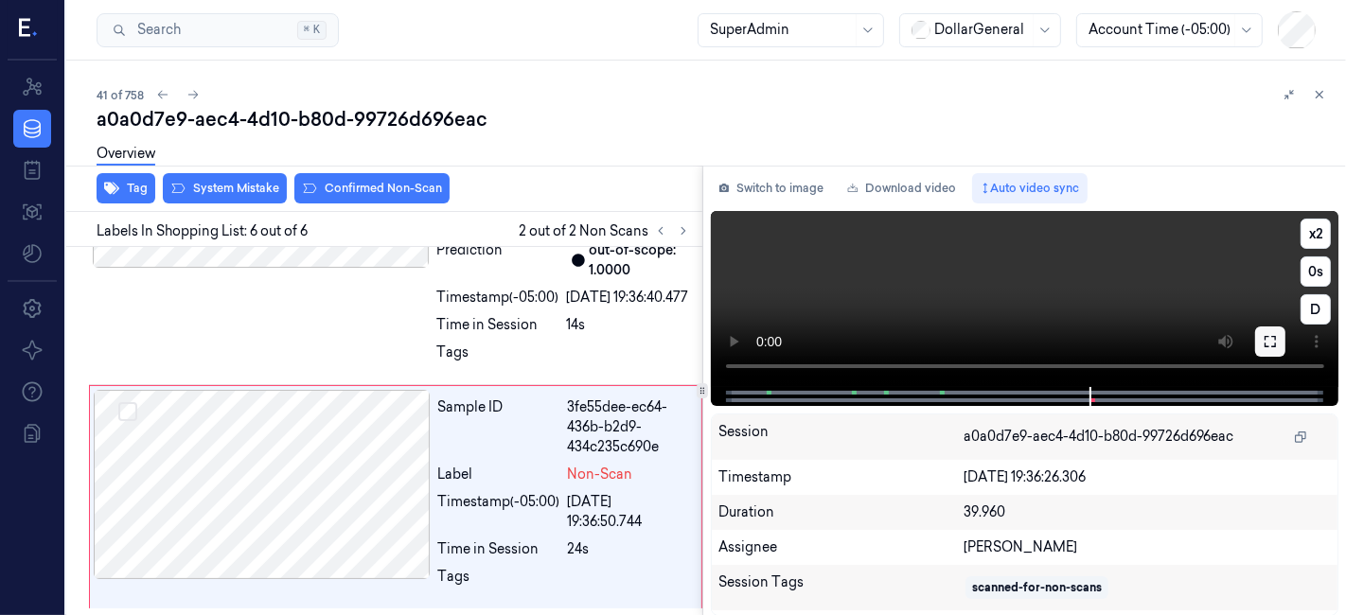
click at [1266, 336] on icon at bounding box center [1270, 341] width 11 height 11
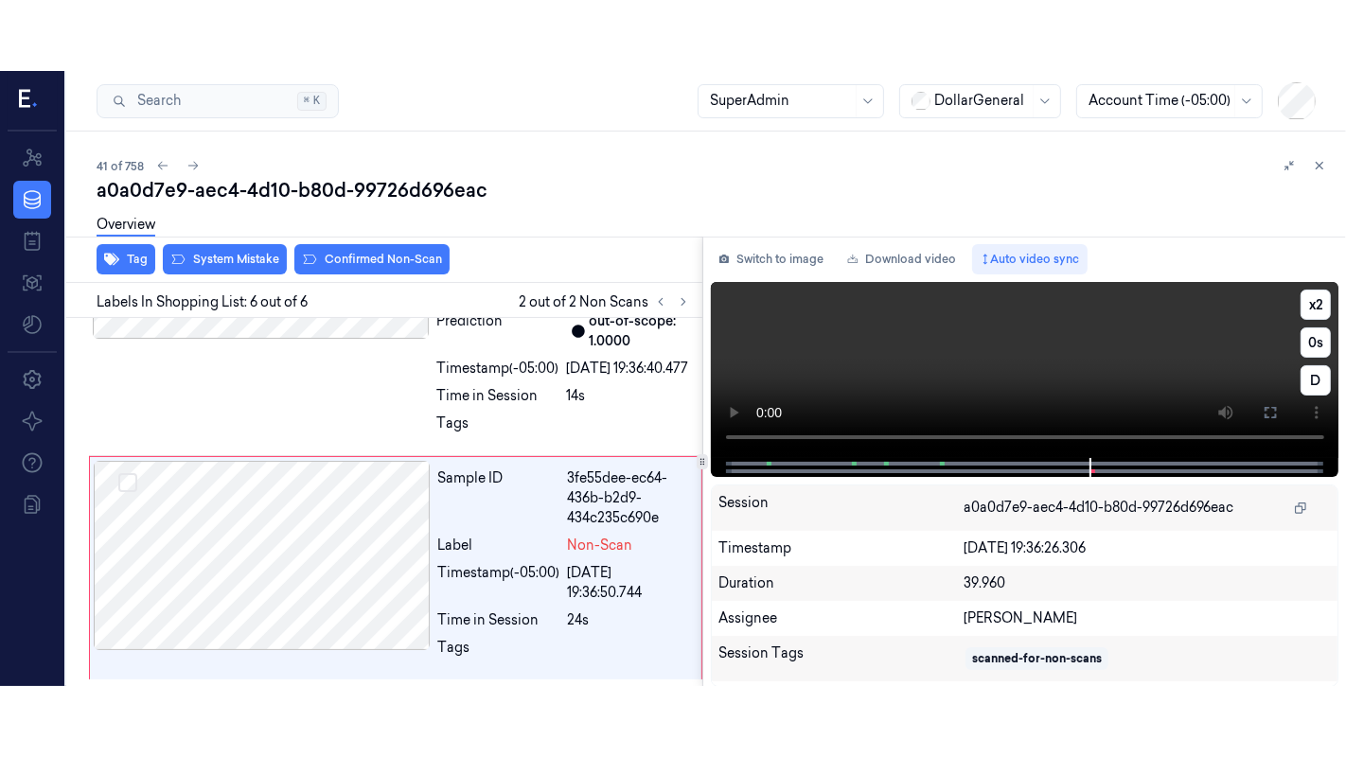
scroll to position [1180, 0]
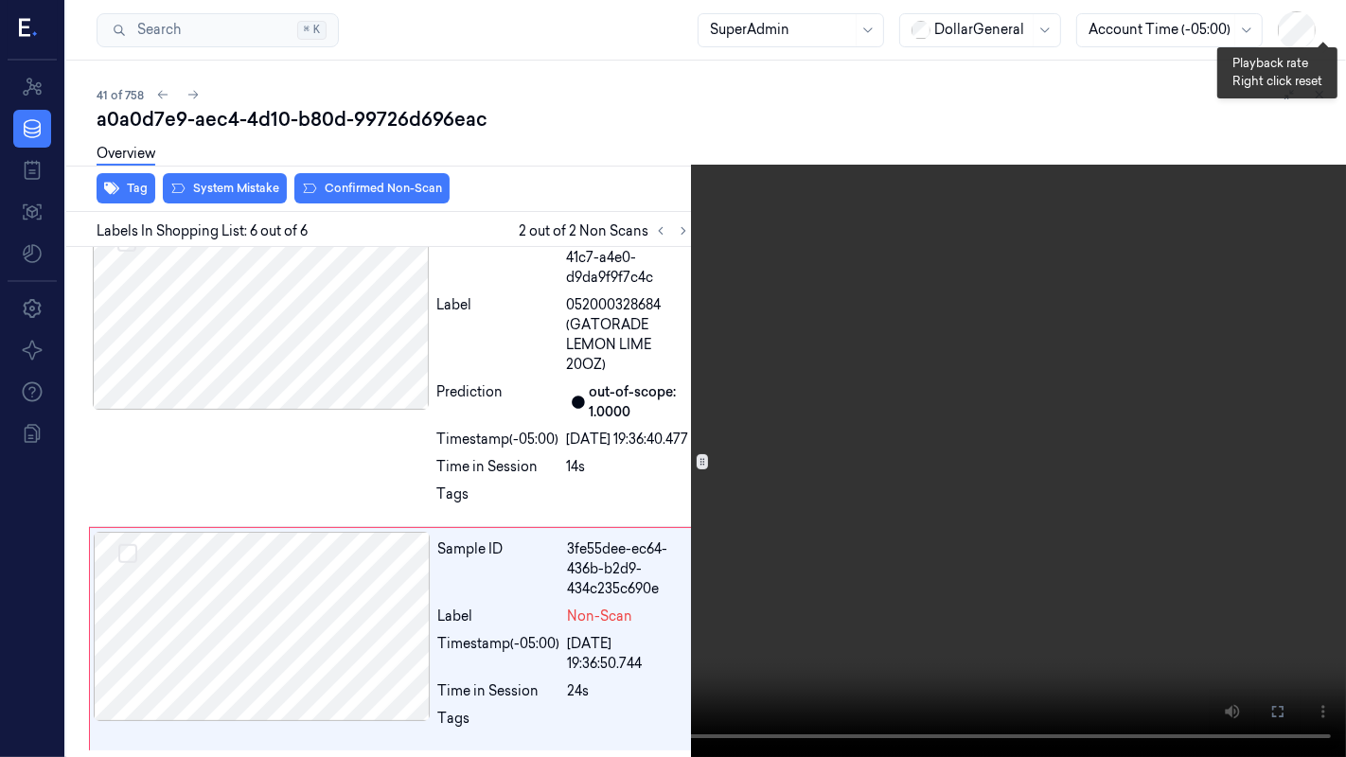
click at [1325, 18] on button "x 1" at bounding box center [1323, 23] width 30 height 30
click at [721, 562] on video at bounding box center [673, 378] width 1346 height 757
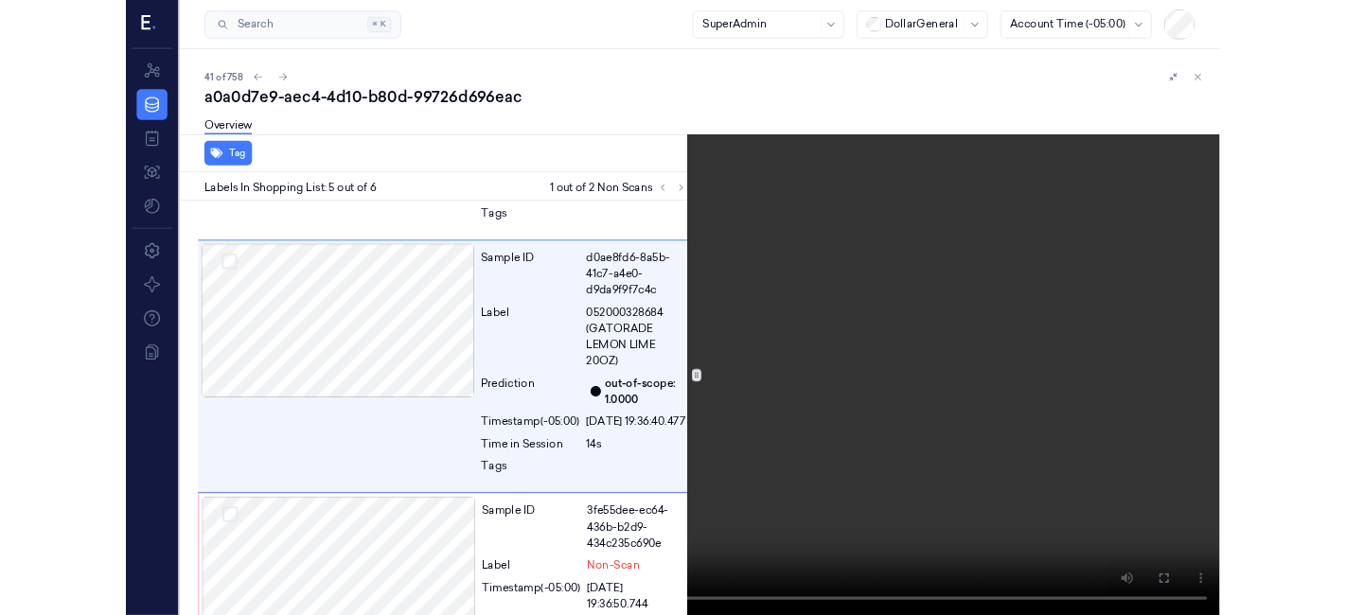
scroll to position [1039, 0]
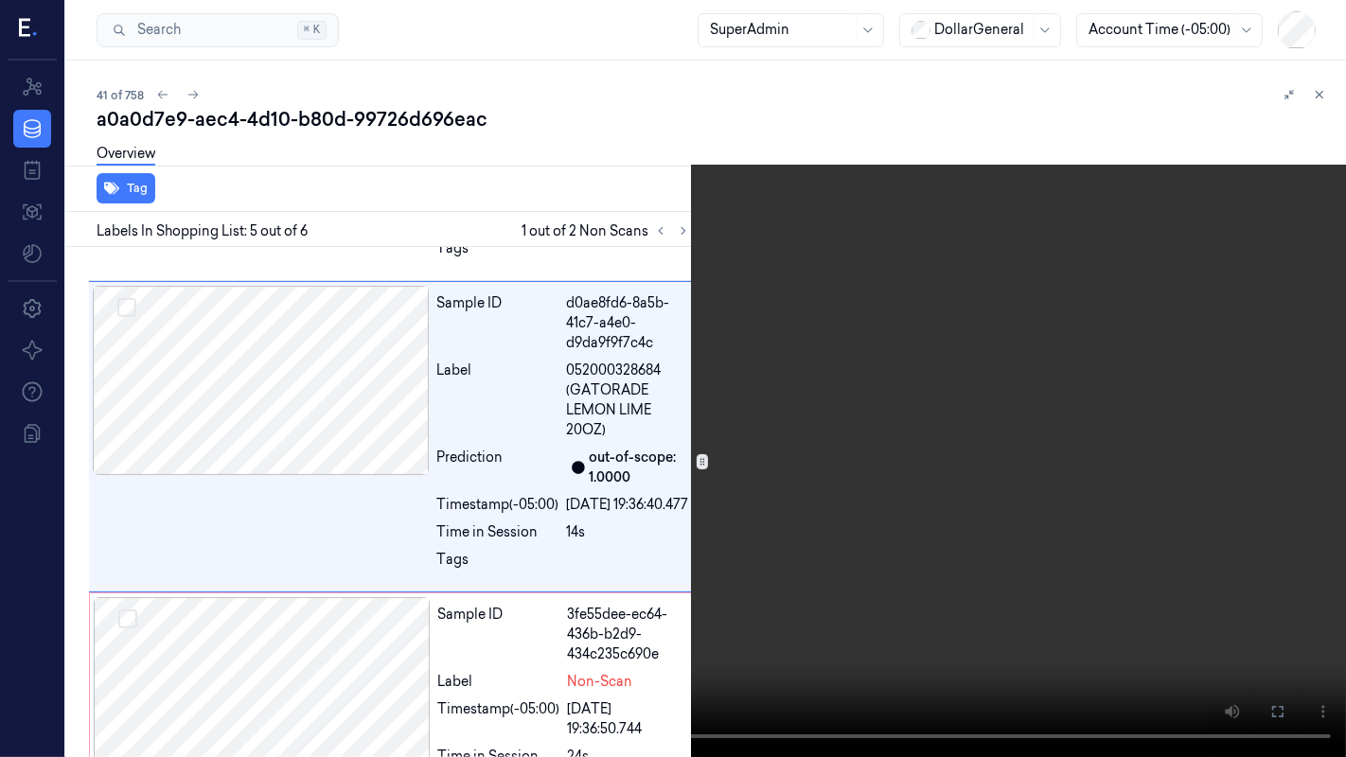
click at [437, 417] on video at bounding box center [673, 378] width 1346 height 757
click at [0, 0] on button at bounding box center [0, 0] width 0 height 0
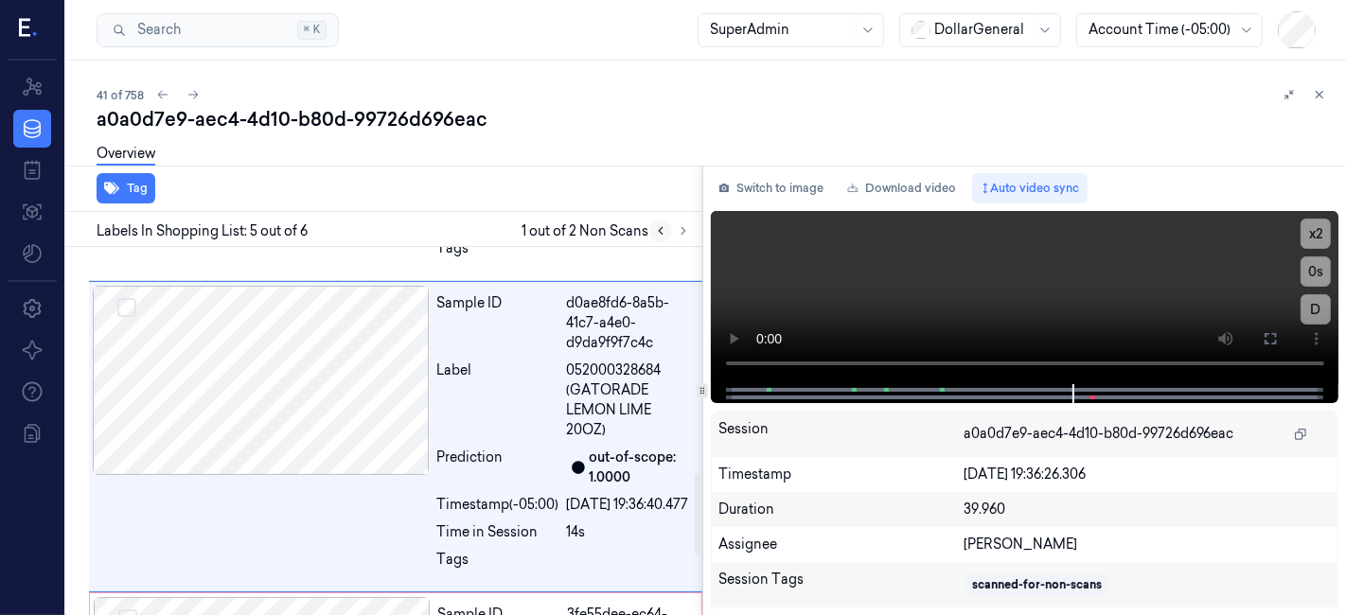
click at [654, 225] on icon at bounding box center [660, 230] width 13 height 13
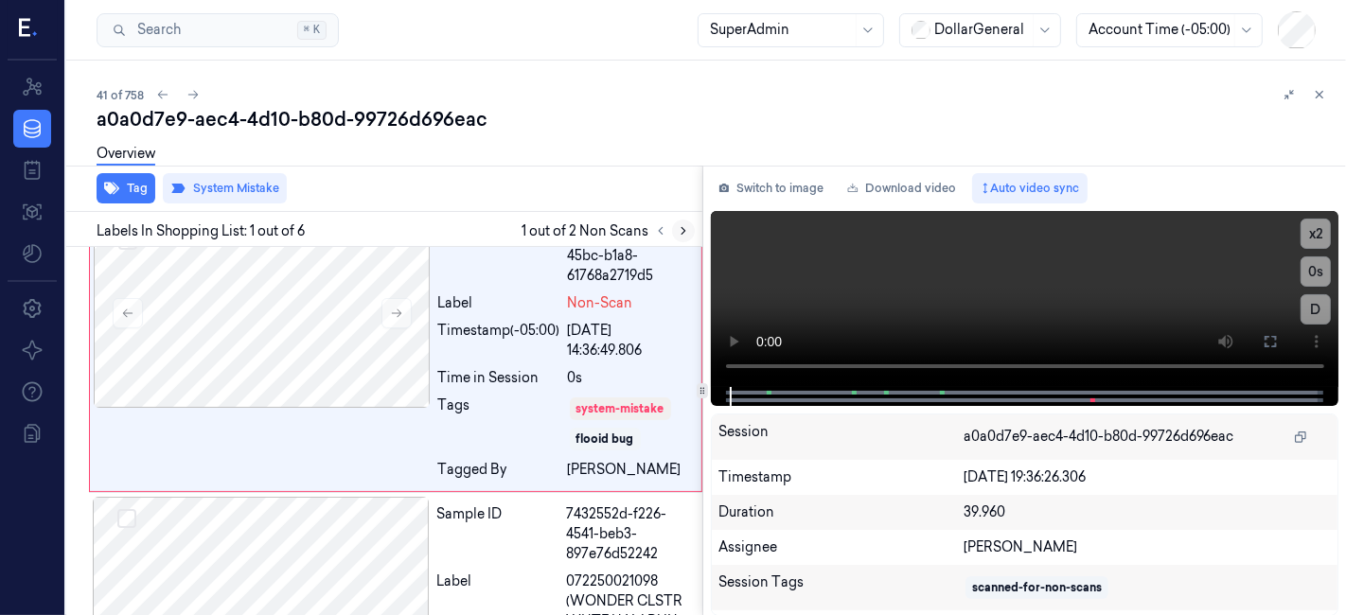
scroll to position [0, 0]
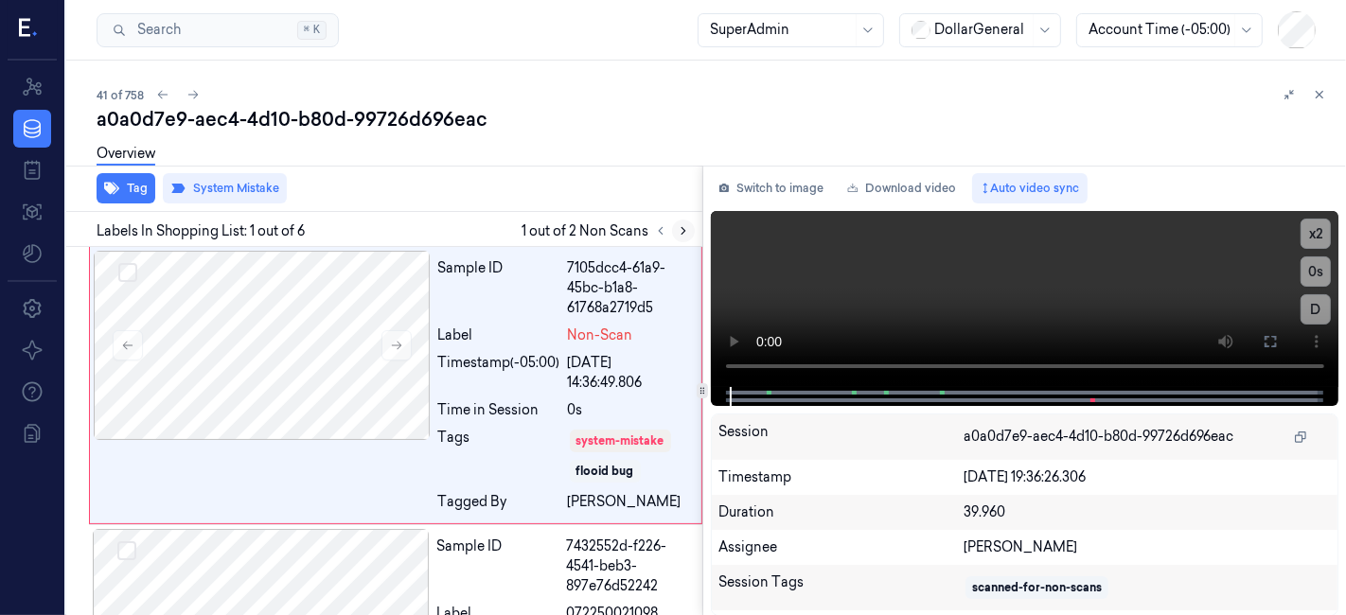
click at [684, 225] on icon at bounding box center [683, 230] width 13 height 13
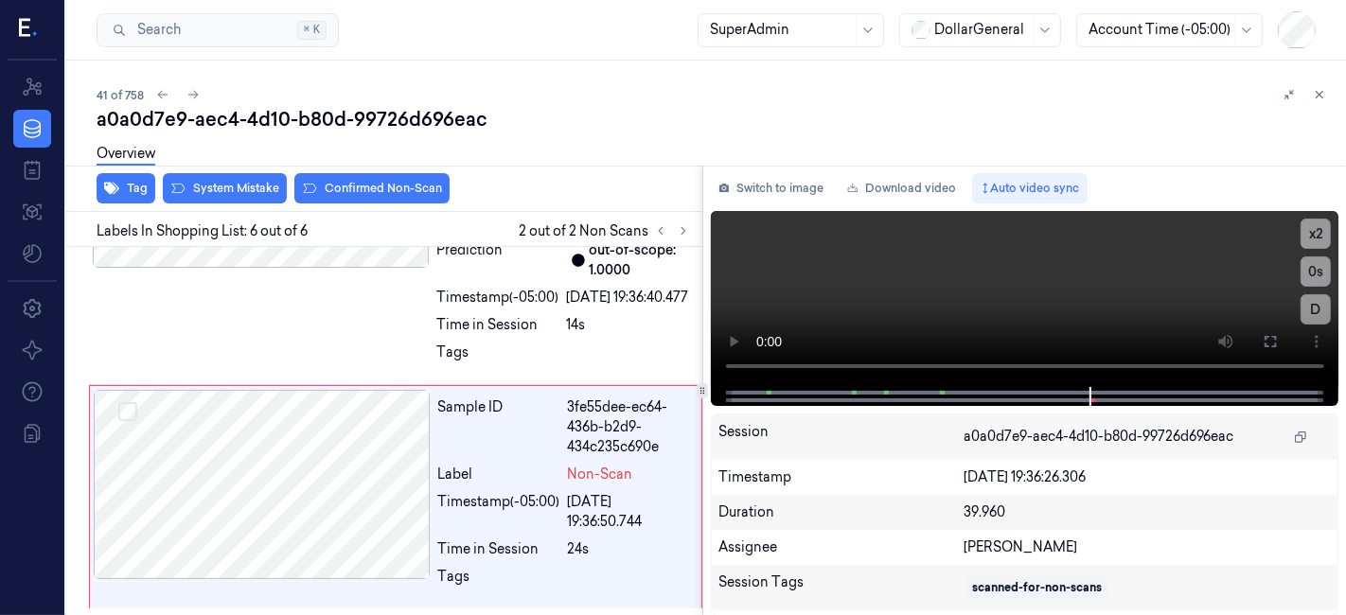
scroll to position [1322, 0]
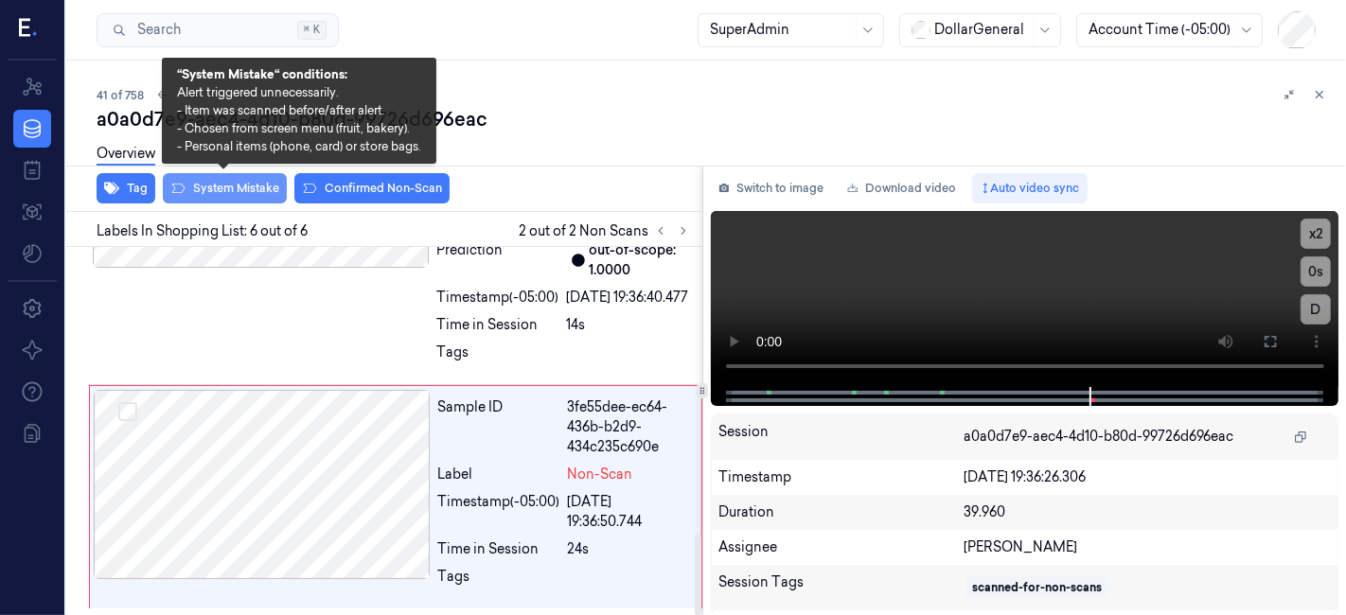
click at [190, 196] on button "System Mistake" at bounding box center [225, 188] width 124 height 30
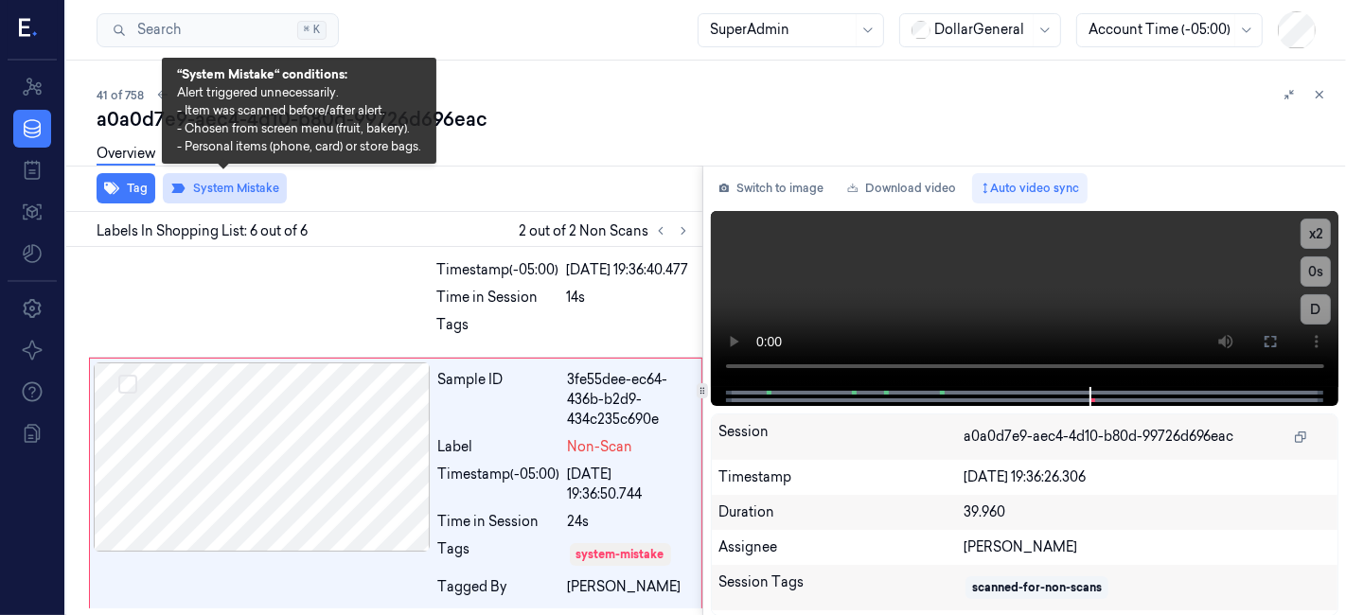
scroll to position [1349, 0]
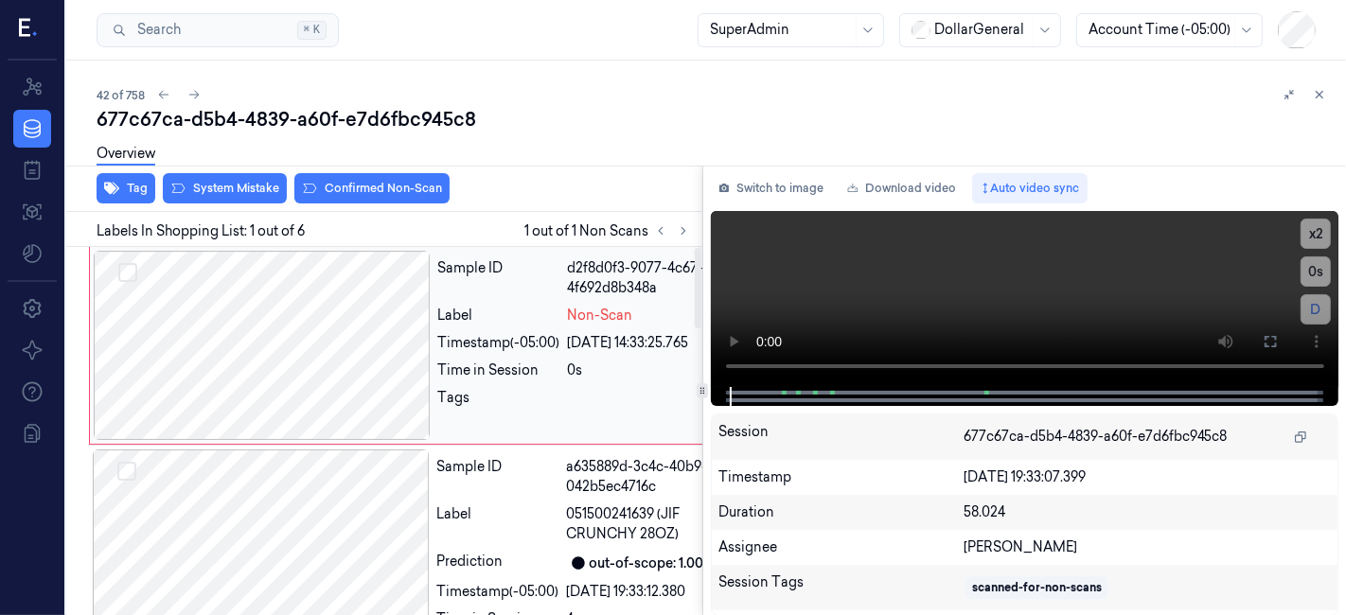
click at [233, 358] on div at bounding box center [262, 345] width 337 height 189
click at [240, 195] on button "System Mistake" at bounding box center [225, 188] width 124 height 30
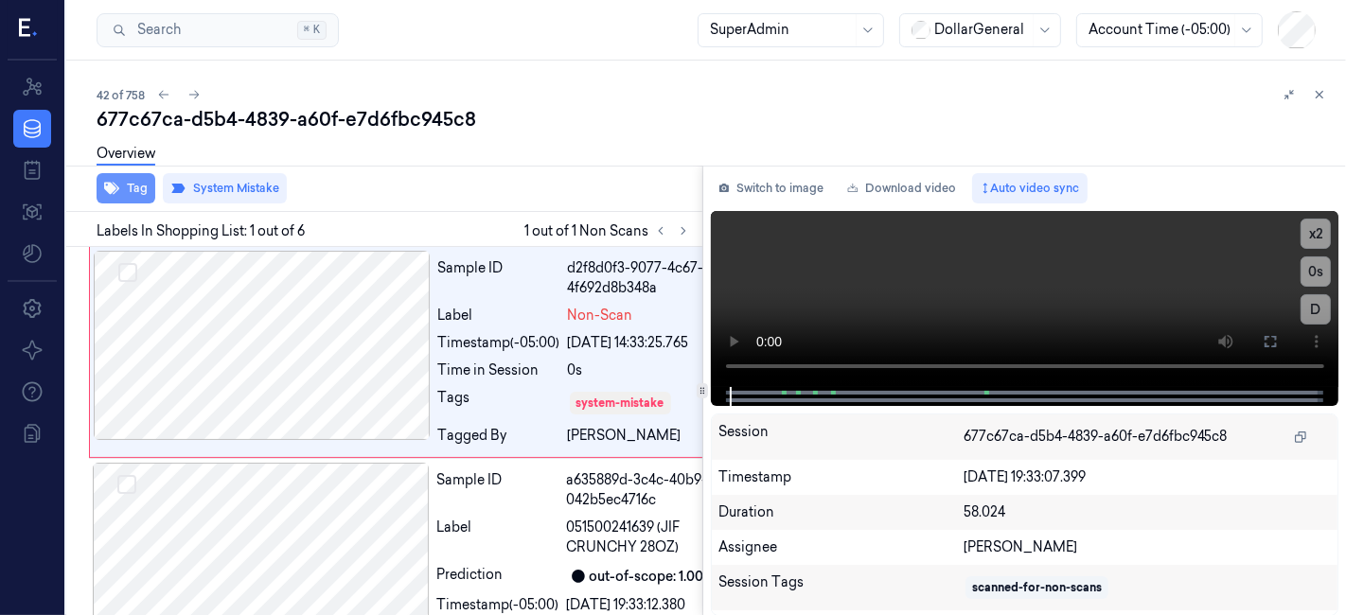
click at [115, 201] on button "Tag" at bounding box center [126, 188] width 59 height 30
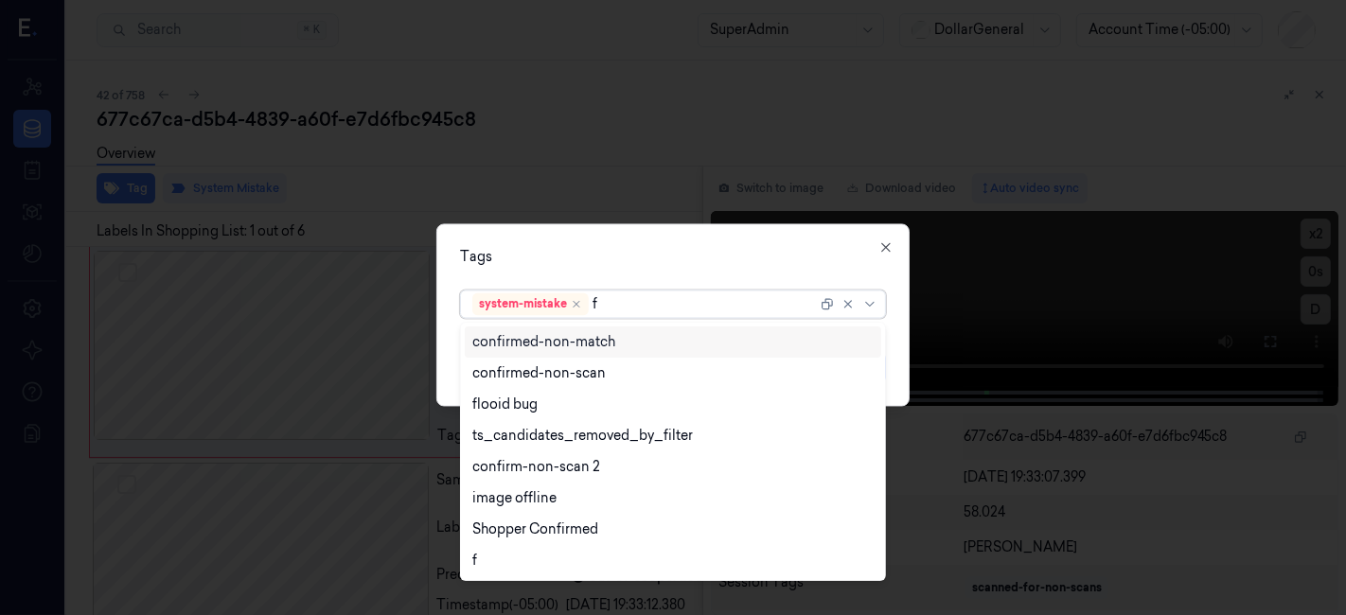
type input "fl"
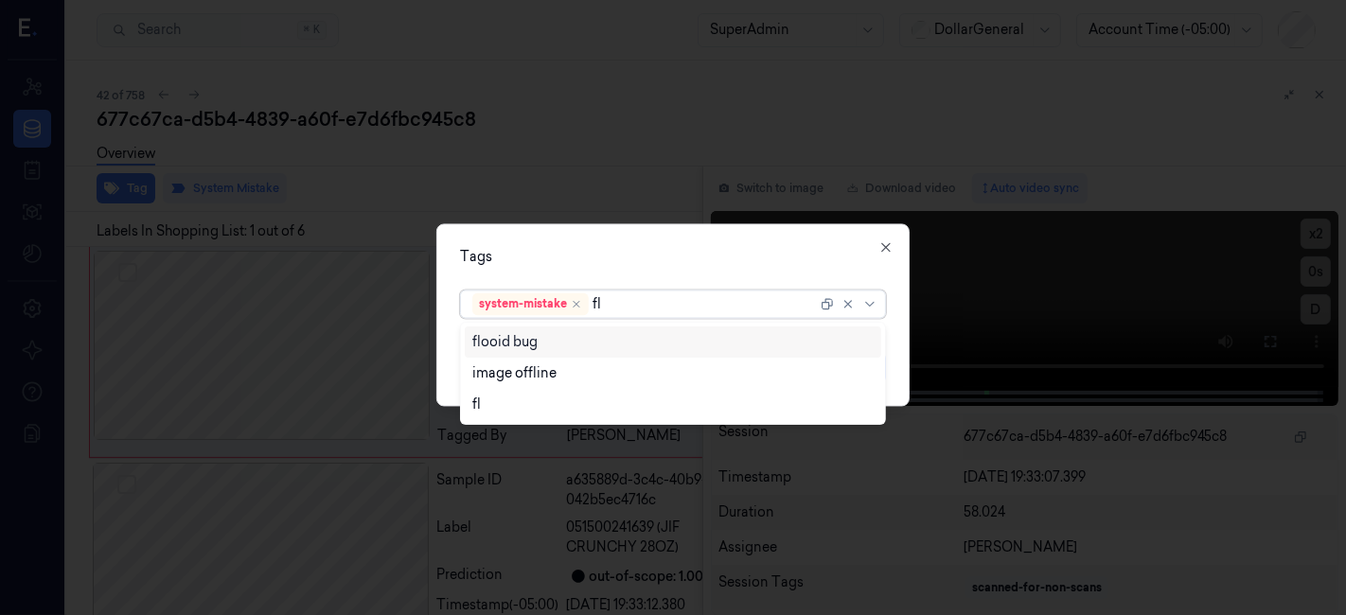
click at [547, 339] on div "flooid bug" at bounding box center [673, 342] width 402 height 20
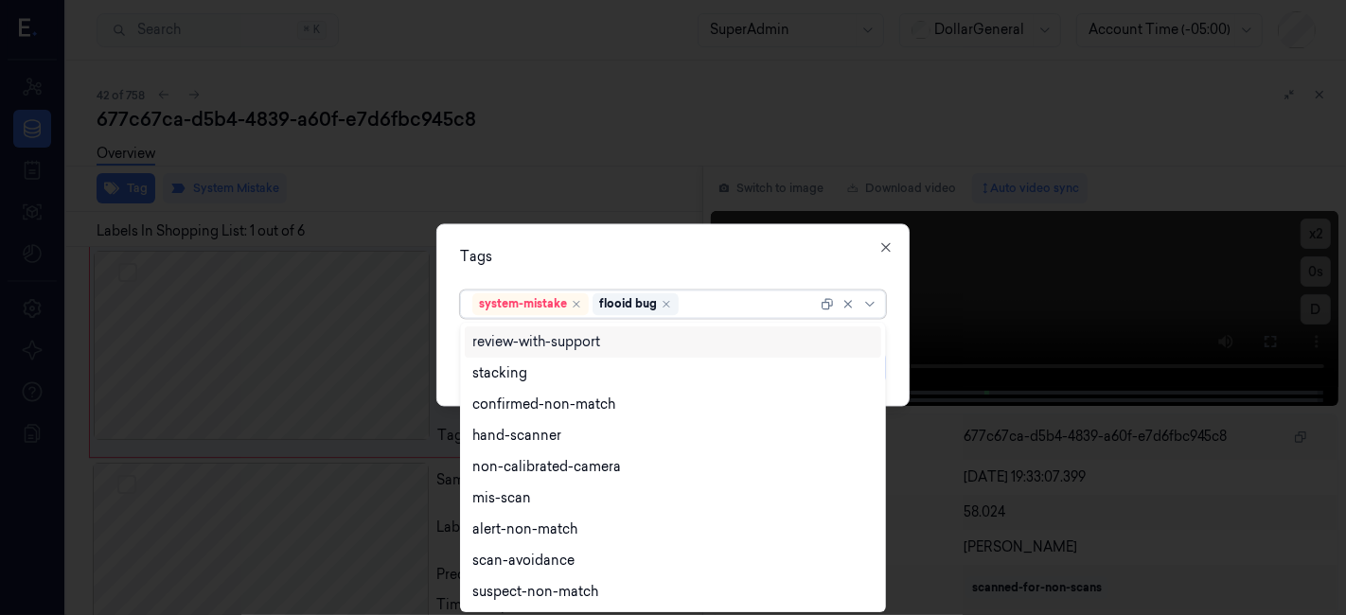
click at [581, 255] on div "Tags" at bounding box center [673, 258] width 426 height 20
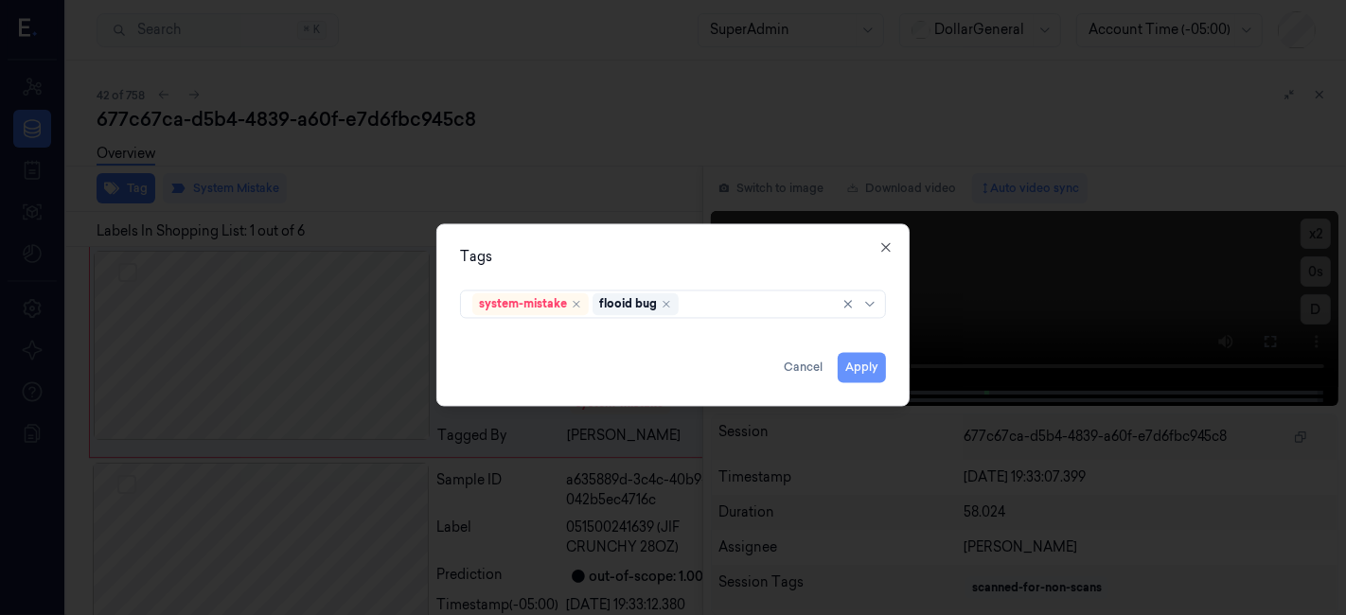
click at [878, 364] on button "Apply" at bounding box center [862, 368] width 48 height 30
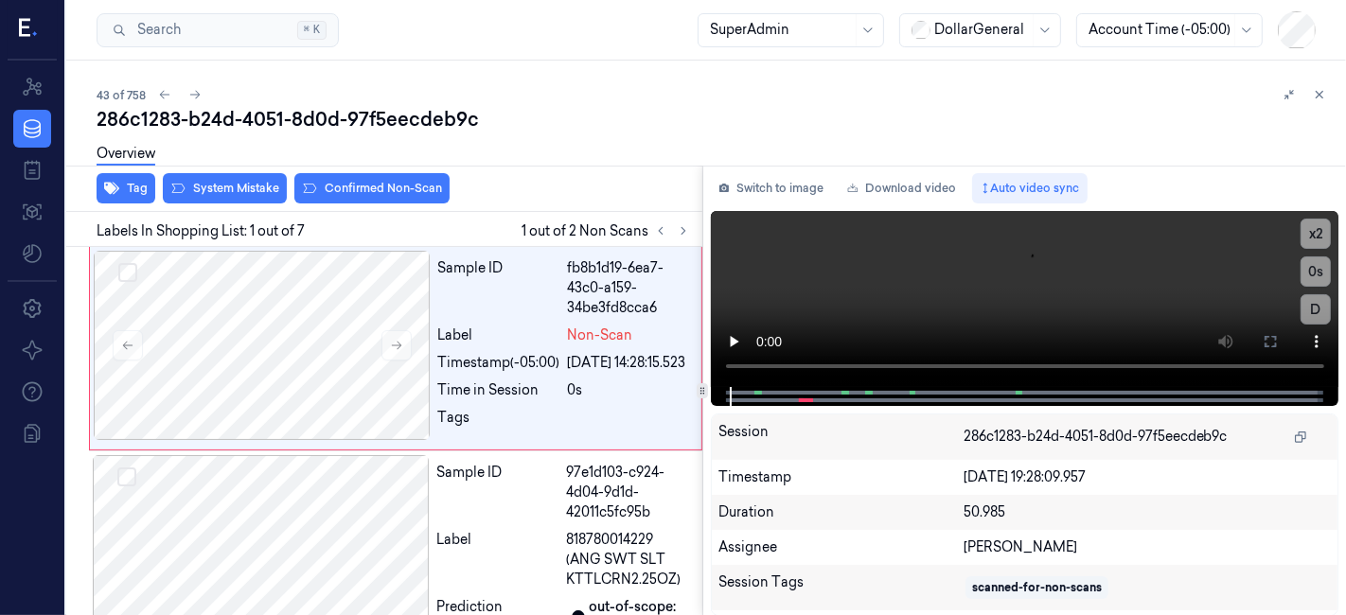
click at [97, 173] on button "Tag" at bounding box center [126, 188] width 59 height 30
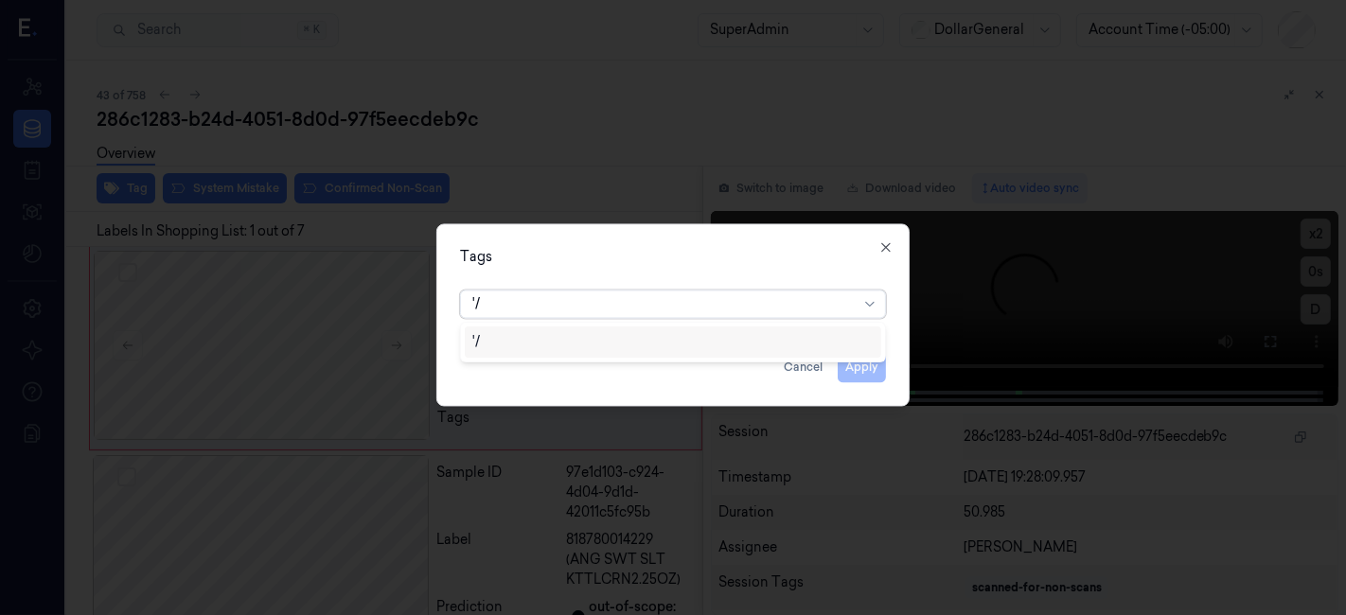
type input "'"
click at [882, 246] on icon "button" at bounding box center [886, 247] width 15 height 15
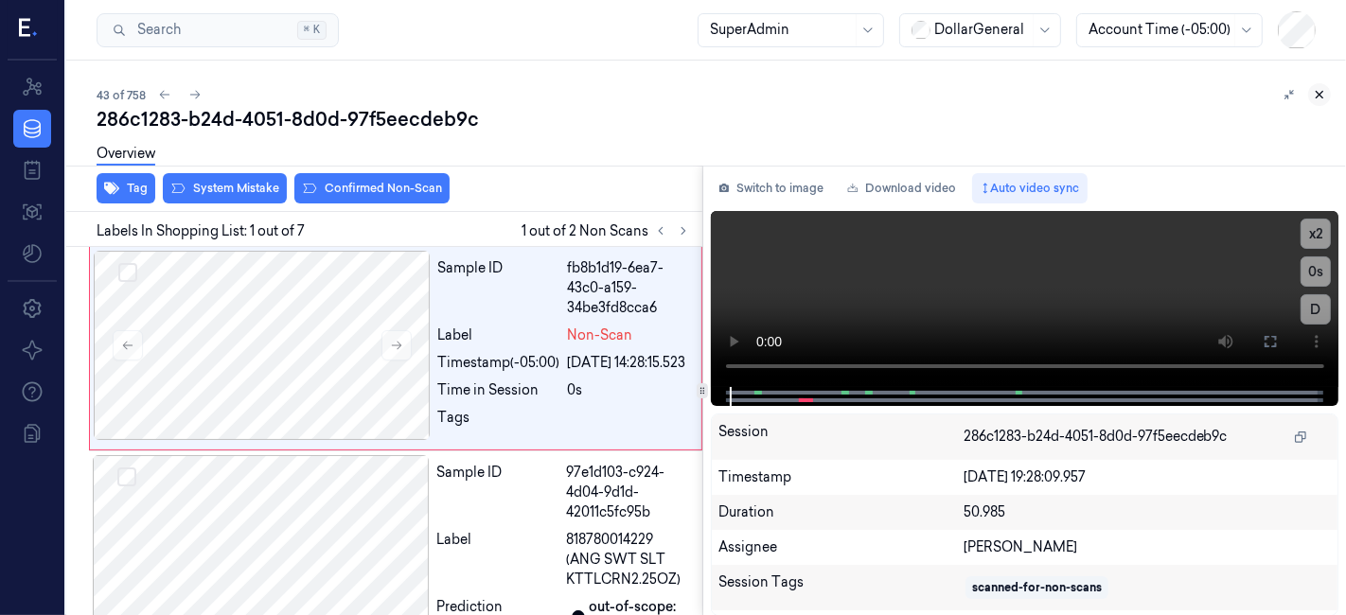
click at [1327, 101] on button at bounding box center [1319, 94] width 23 height 23
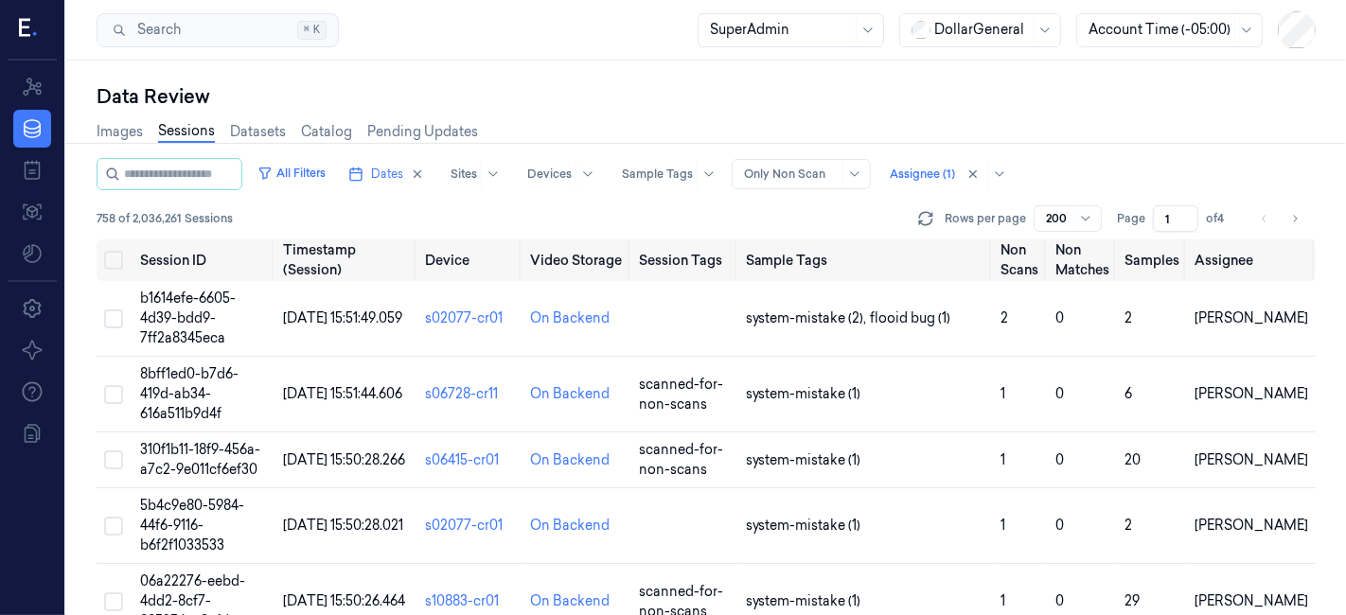
scroll to position [3081, 0]
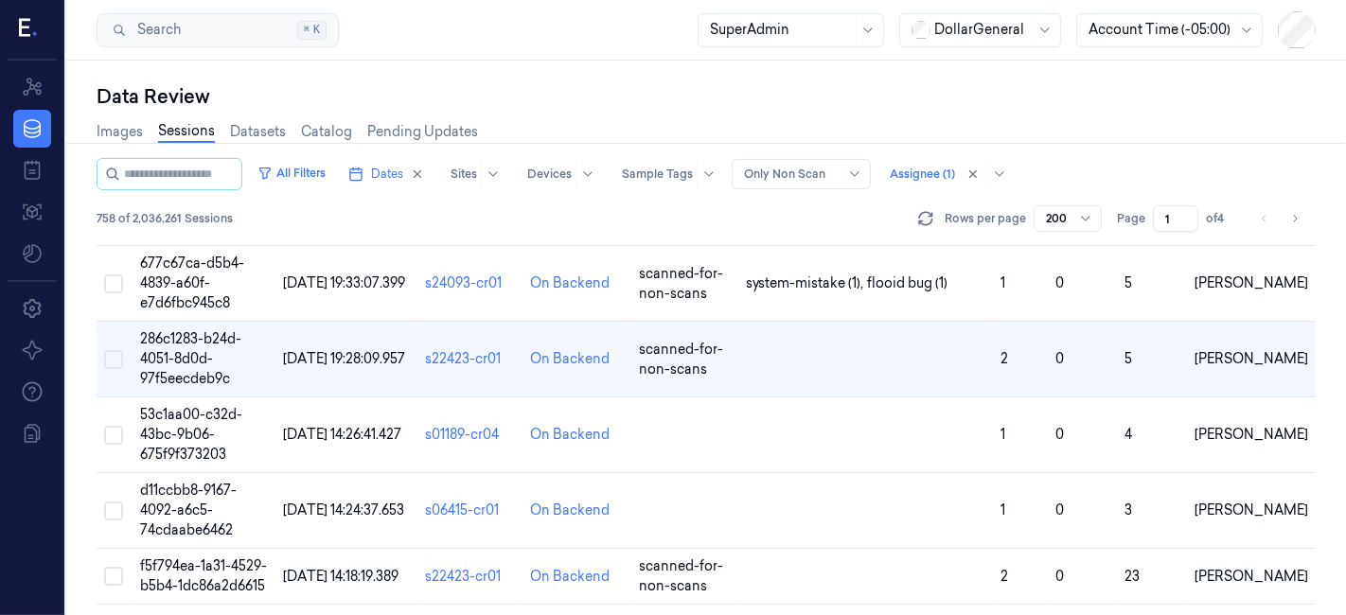
drag, startPoint x: 1316, startPoint y: 326, endPoint x: 1311, endPoint y: 341, distance: 15.9
click at [1311, 341] on div "Data Review Images Sessions Datasets Catalog Pending Updates All Filters Dates …" at bounding box center [706, 338] width 1280 height 555
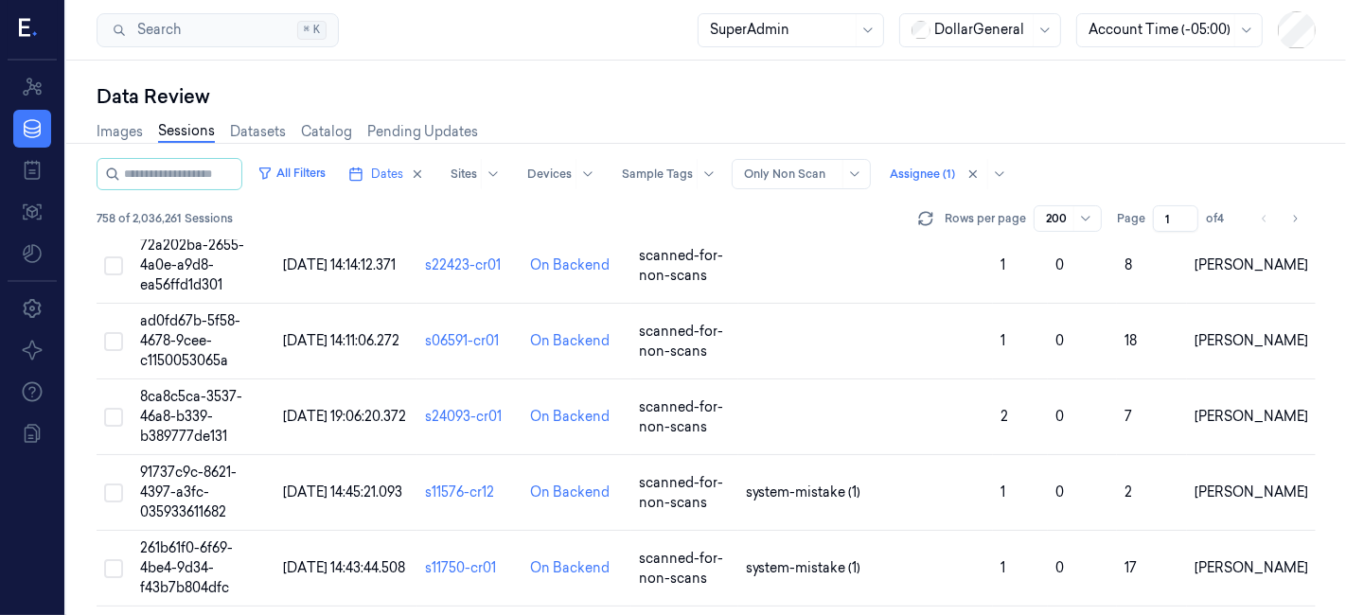
scroll to position [3561, 0]
